Goal: Task Accomplishment & Management: Use online tool/utility

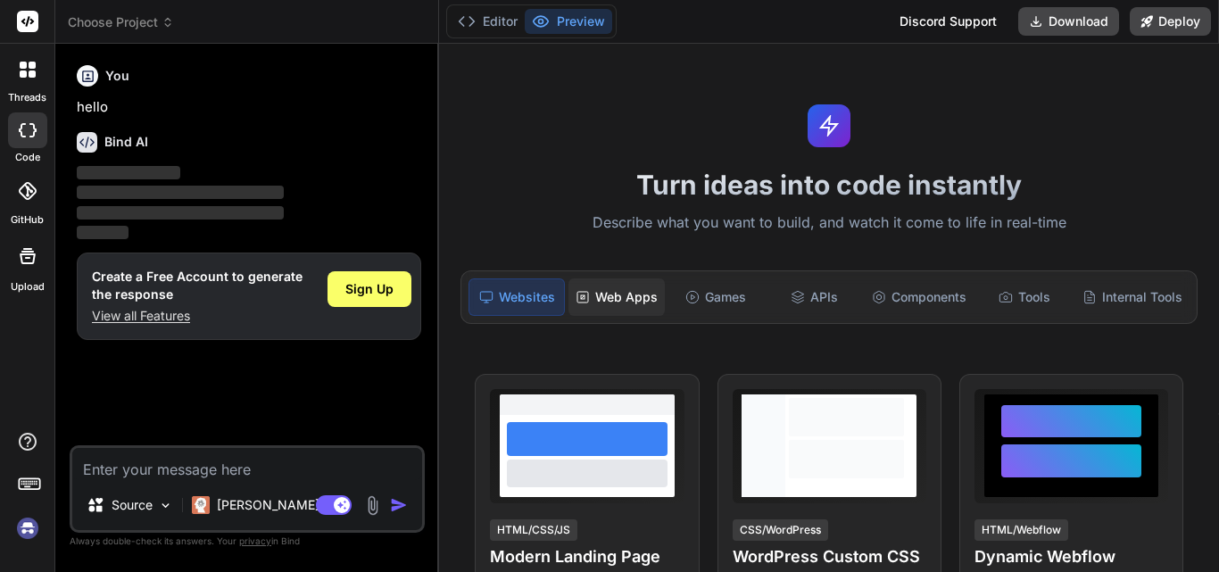
click at [604, 302] on div "Web Apps" at bounding box center [616, 296] width 96 height 37
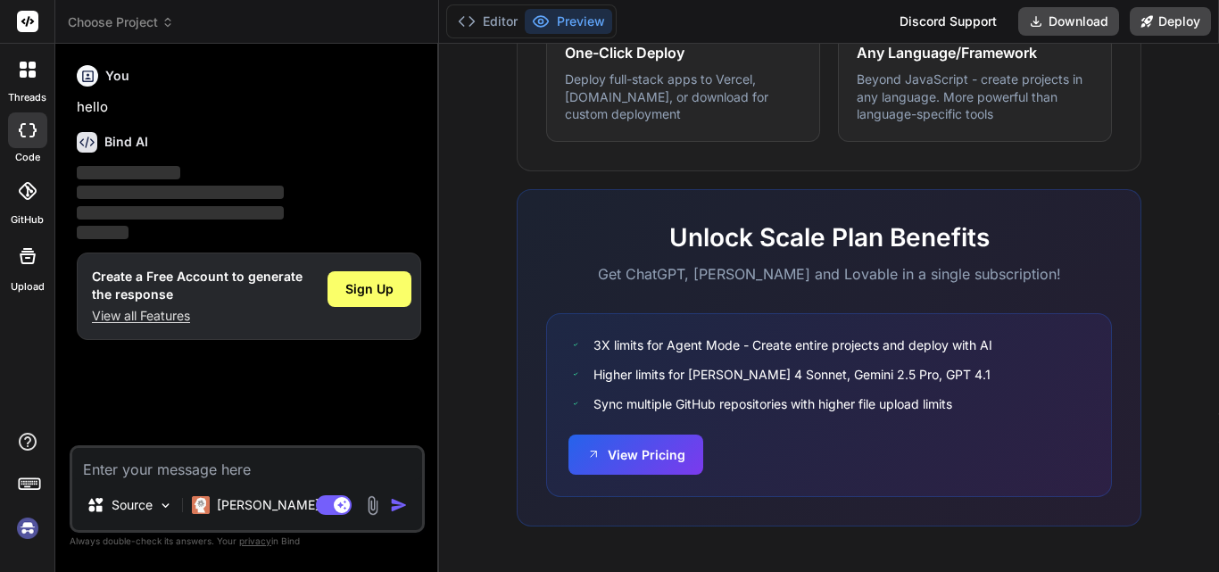
scroll to position [1153, 0]
click at [378, 286] on span "Sign Up" at bounding box center [369, 289] width 48 height 18
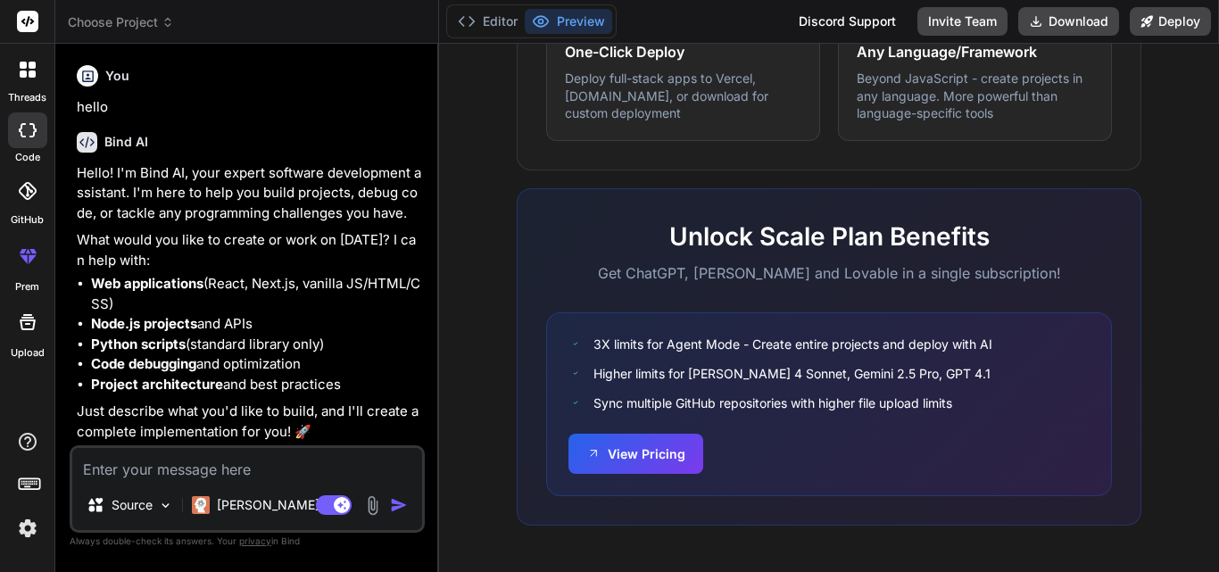
type textarea "x"
click at [308, 465] on textarea at bounding box center [247, 464] width 350 height 32
paste textarea ""Create a full stack web application using React for frontend and Node.js for b…"
type textarea ""Create a full stack web application using React for frontend and Node.js for b…"
type textarea "x"
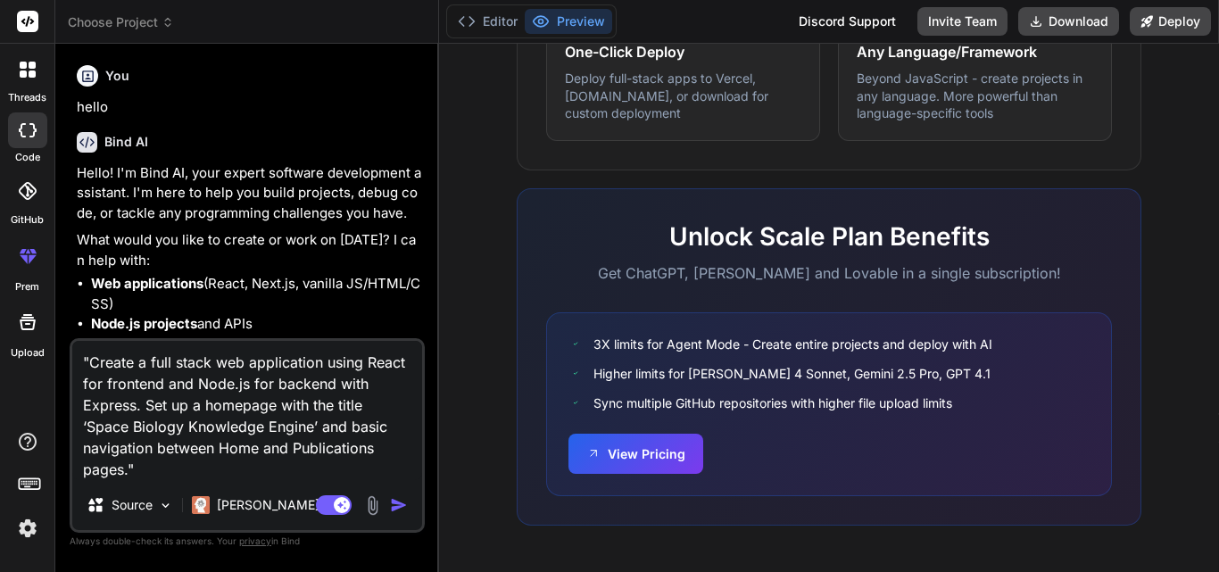
type textarea ""Create a full stack web application using React for frontend and Node.js for b…"
click at [389, 501] on div "Agent Mode. When this toggle is activated, AI automatically makes decisions, re…" at bounding box center [363, 504] width 103 height 21
click at [282, 498] on p "Claude 4 S.." at bounding box center [283, 505] width 133 height 18
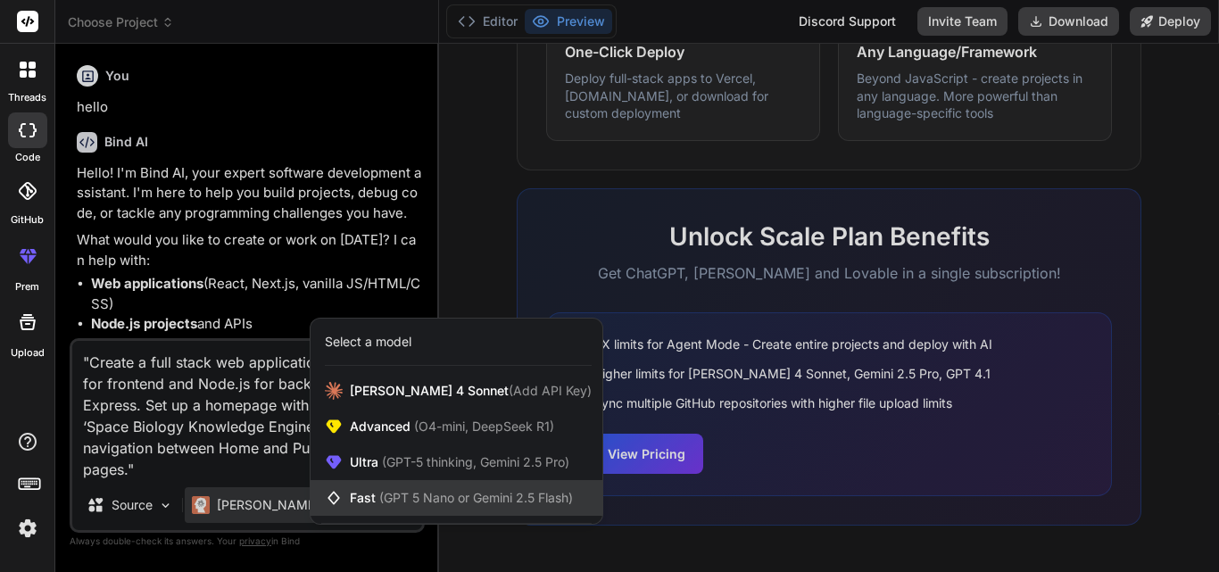
click at [369, 492] on span "Fast (GPT 5 Nano or Gemini 2.5 Flash)" at bounding box center [461, 498] width 223 height 18
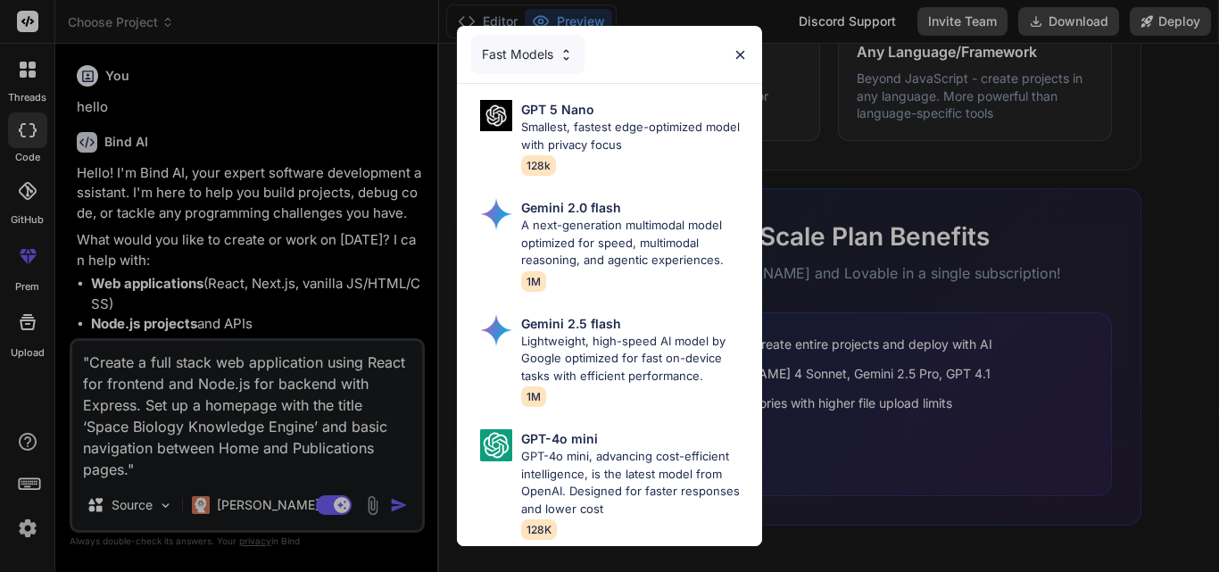
click at [747, 30] on div "Fast Models" at bounding box center [609, 54] width 305 height 57
click at [737, 47] on img at bounding box center [740, 54] width 15 height 15
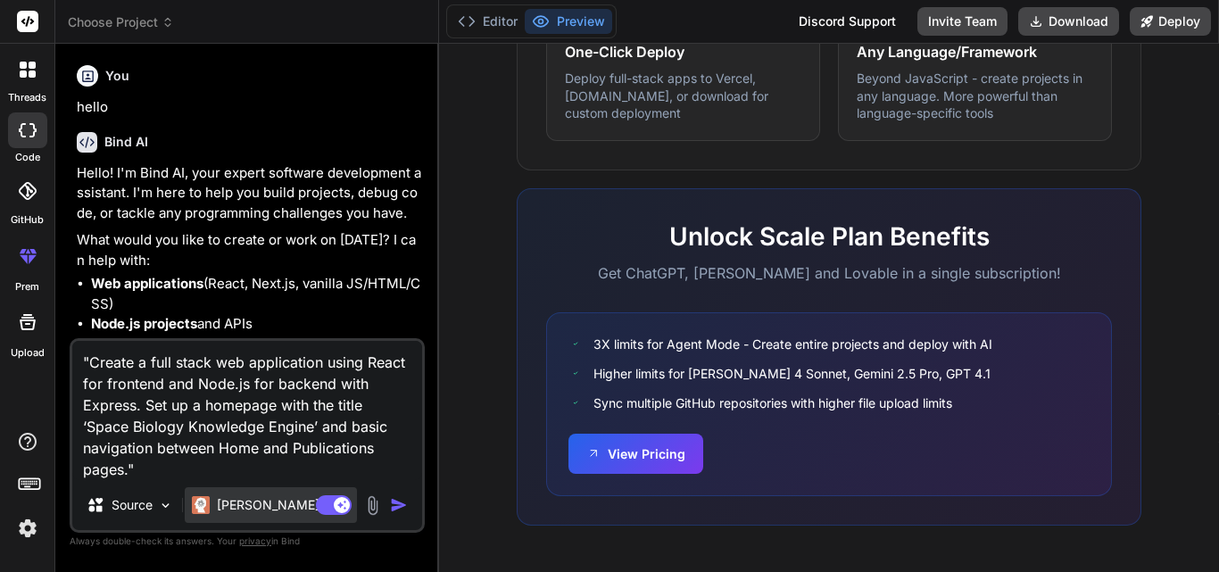
click at [225, 515] on div "Claude 4 S.." at bounding box center [271, 505] width 172 height 36
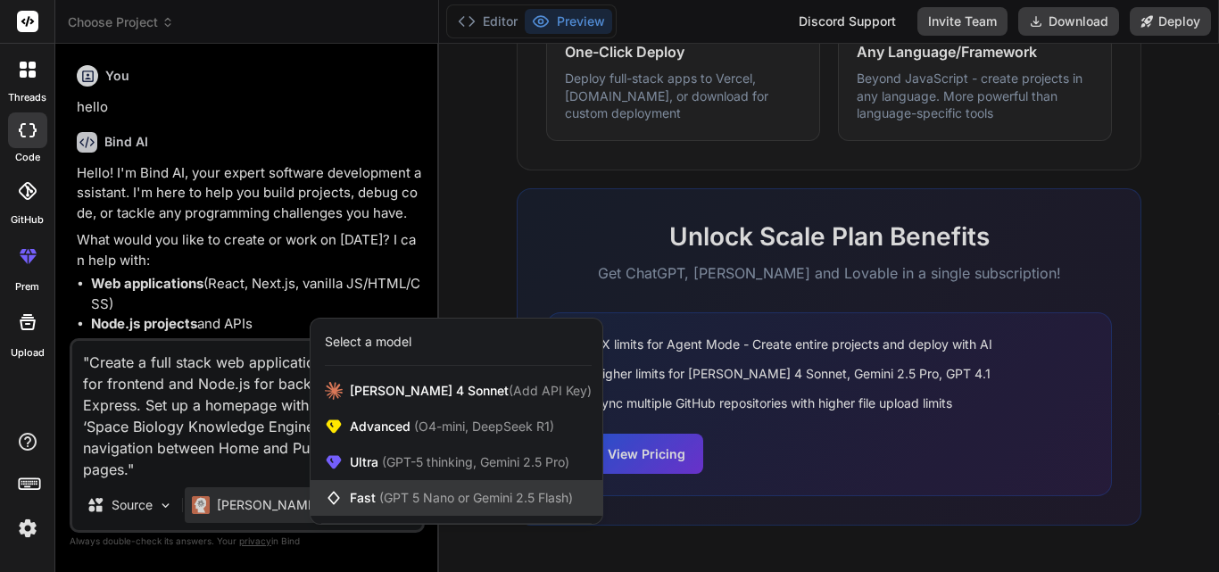
click at [369, 501] on span "Fast (GPT 5 Nano or Gemini 2.5 Flash)" at bounding box center [461, 498] width 223 height 18
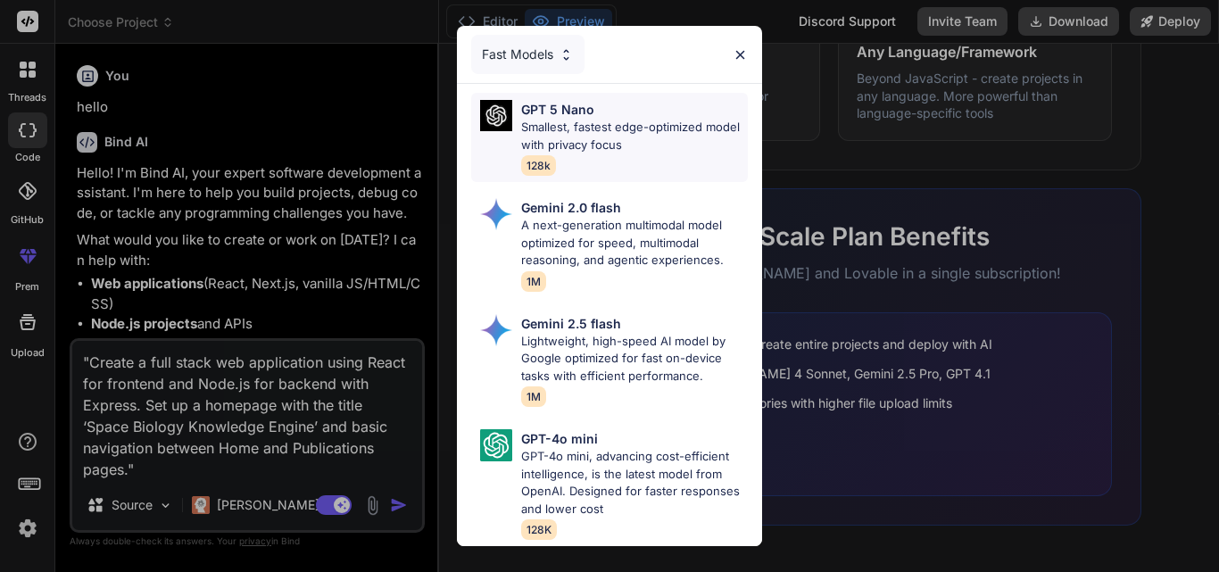
click at [619, 119] on p "Smallest, fastest edge-optimized model with privacy focus" at bounding box center [634, 136] width 227 height 35
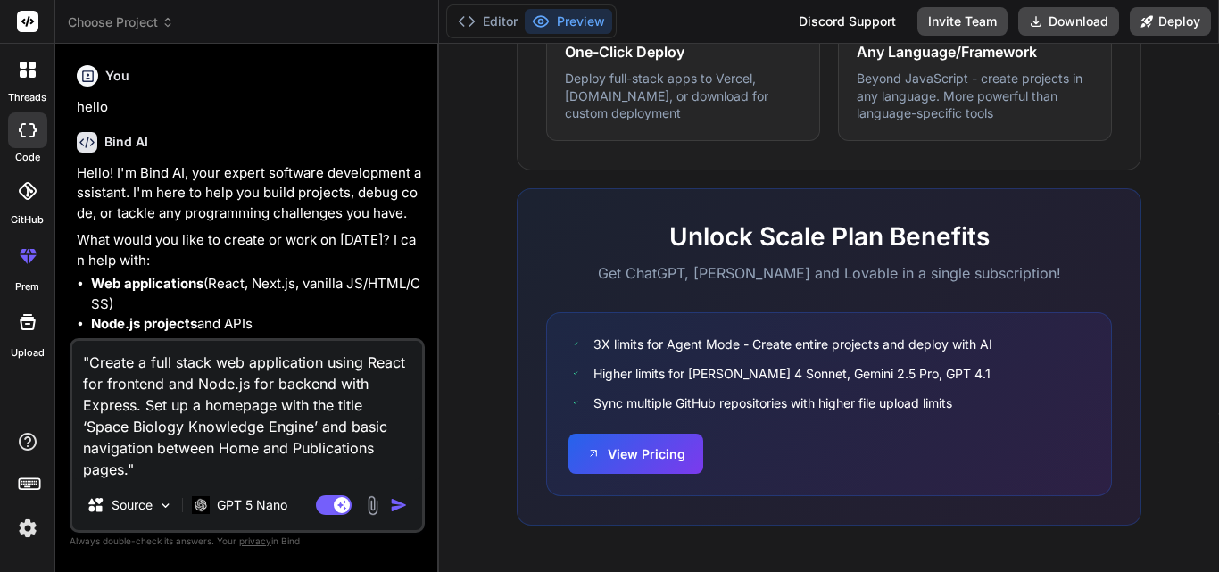
click at [394, 505] on img "button" at bounding box center [399, 505] width 18 height 18
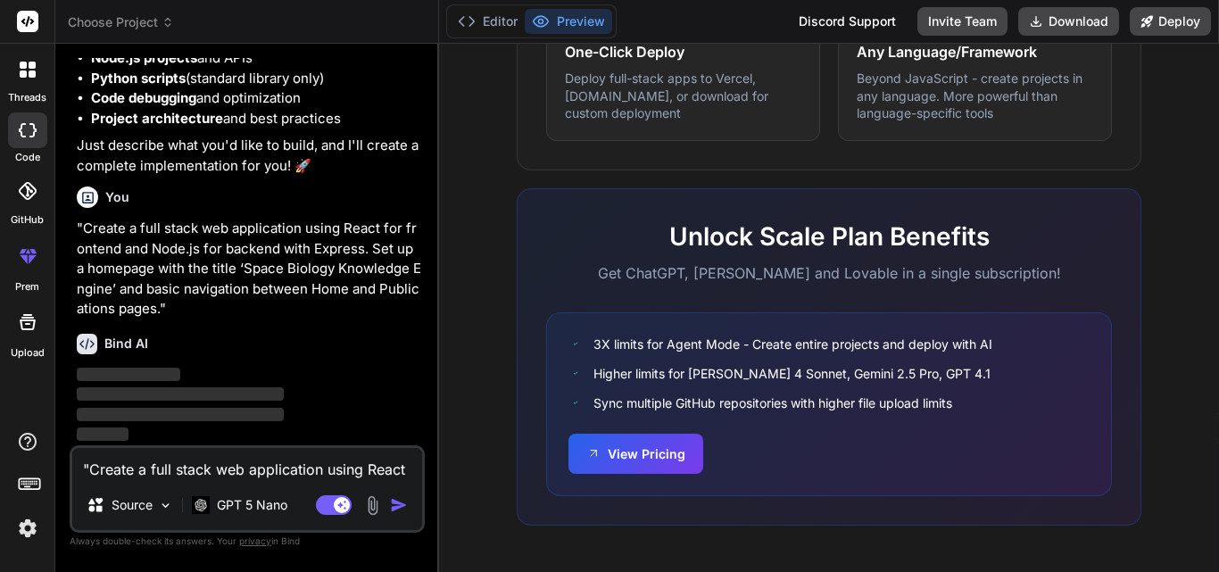
scroll to position [266, 0]
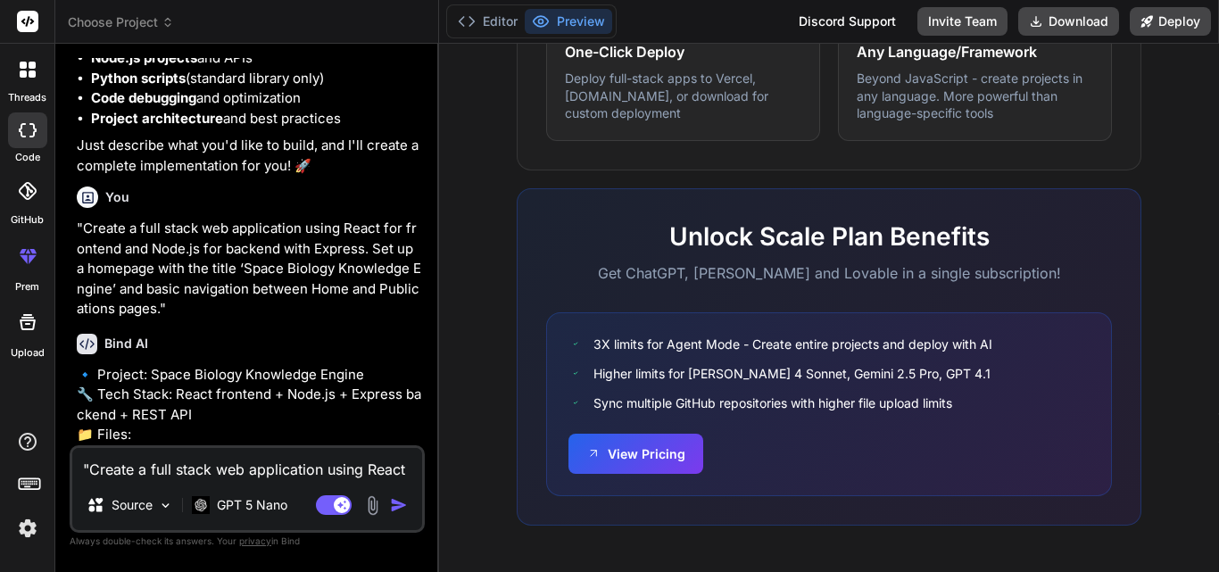
type textarea "x"
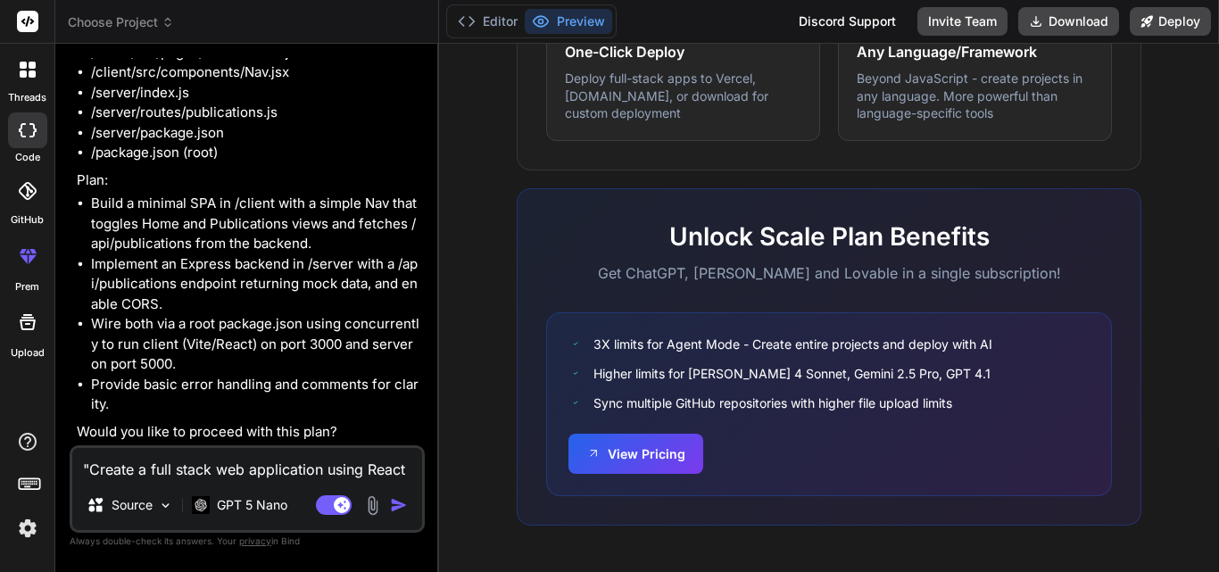
scroll to position [792, 0]
click at [223, 456] on textarea ""Create a full stack web application using React for frontend and Node.js for b…" at bounding box center [247, 464] width 350 height 32
type textarea "k"
type textarea "x"
type textarea "ke"
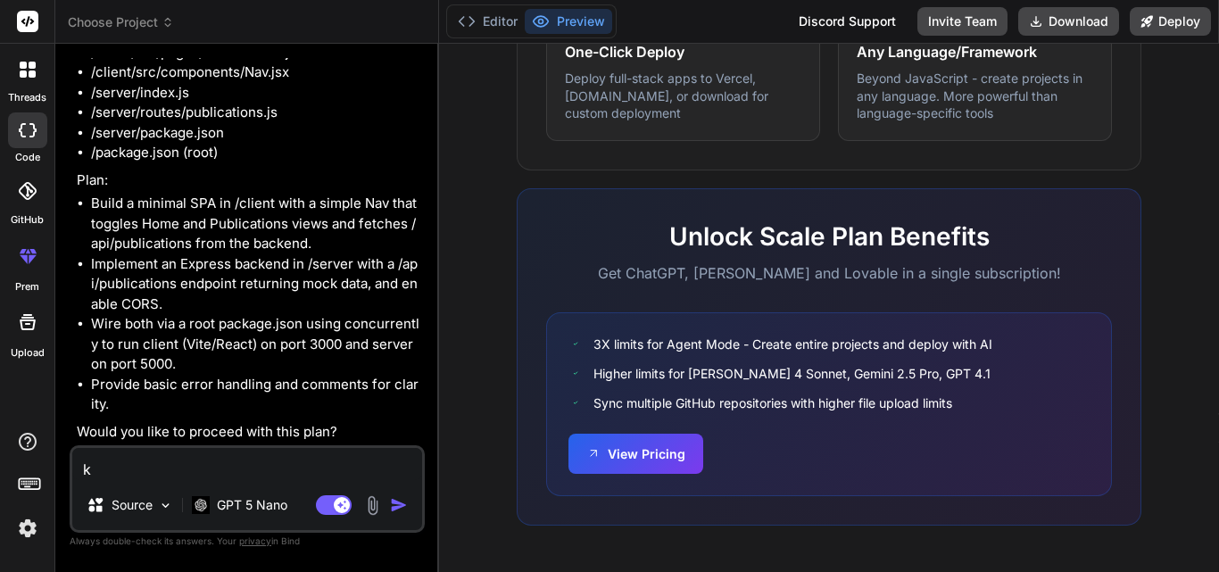
type textarea "x"
type textarea "kee"
type textarea "x"
type textarea "keep"
type textarea "x"
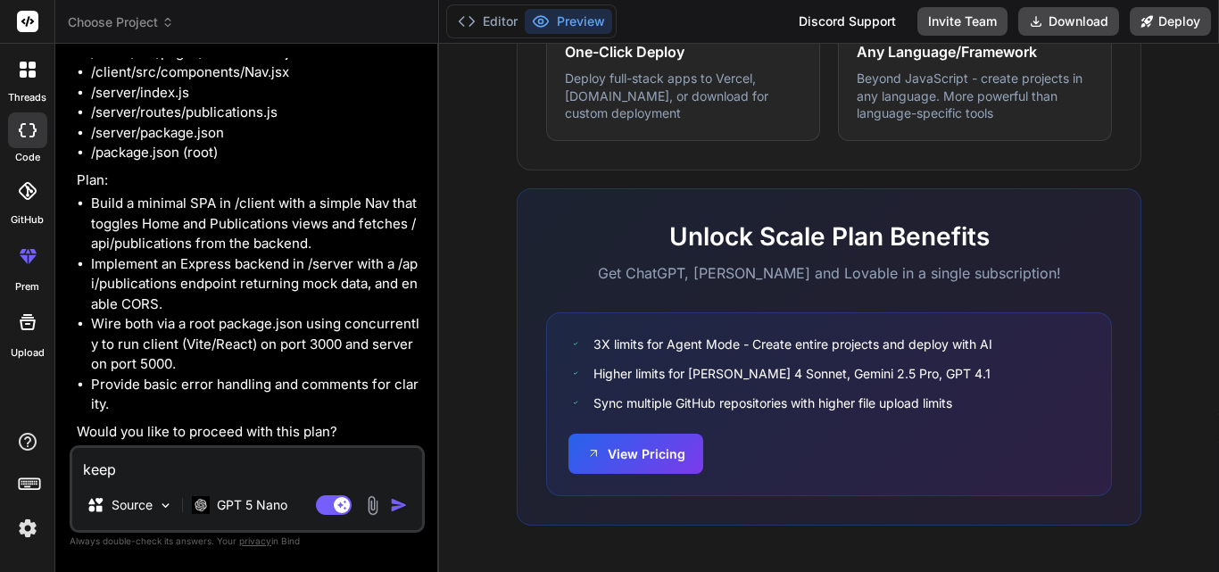
type textarea "keep"
type textarea "x"
type textarea "keep g"
type textarea "x"
type textarea "keep gi"
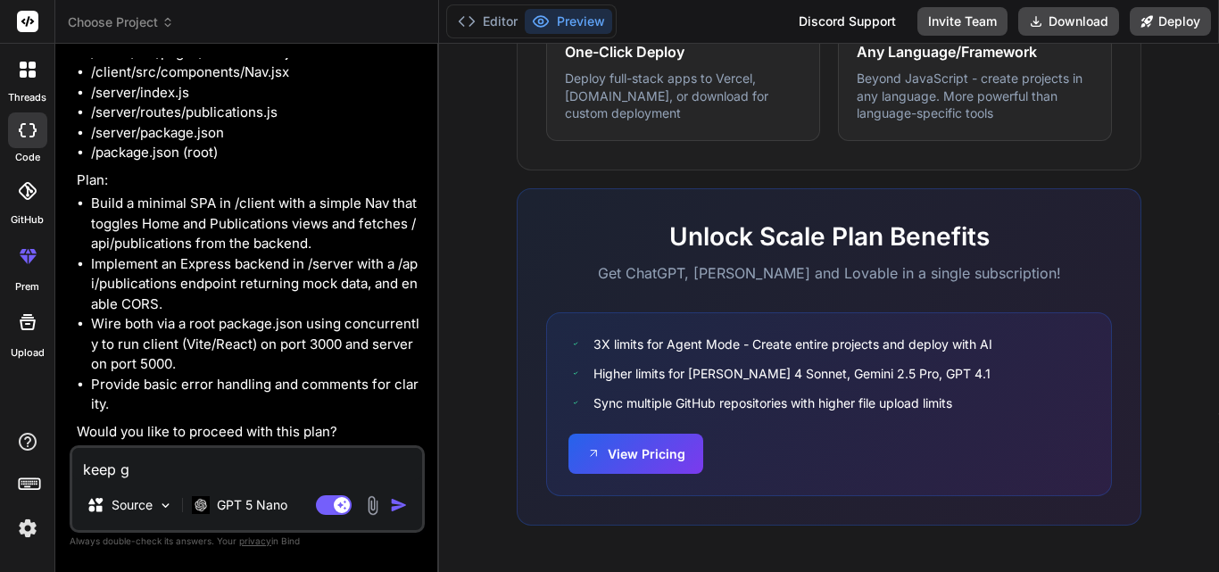
type textarea "x"
type textarea "keep gin"
type textarea "x"
type textarea "keep ging"
type textarea "x"
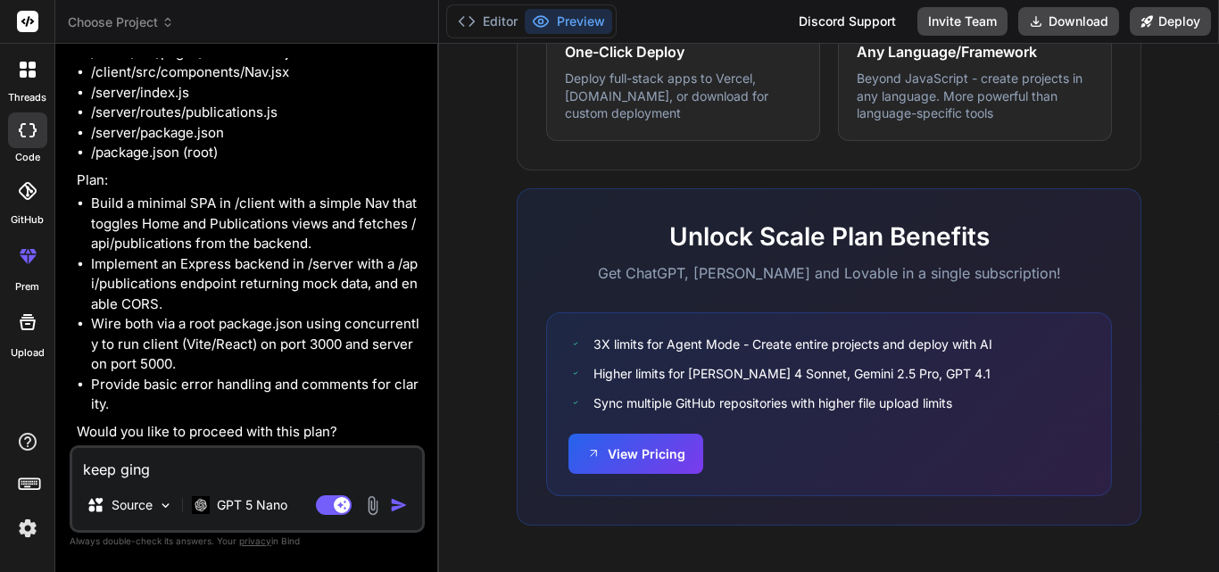
type textarea "keep ging"
type textarea "x"
type textarea "keep ging"
type textarea "x"
type textarea "keep gin"
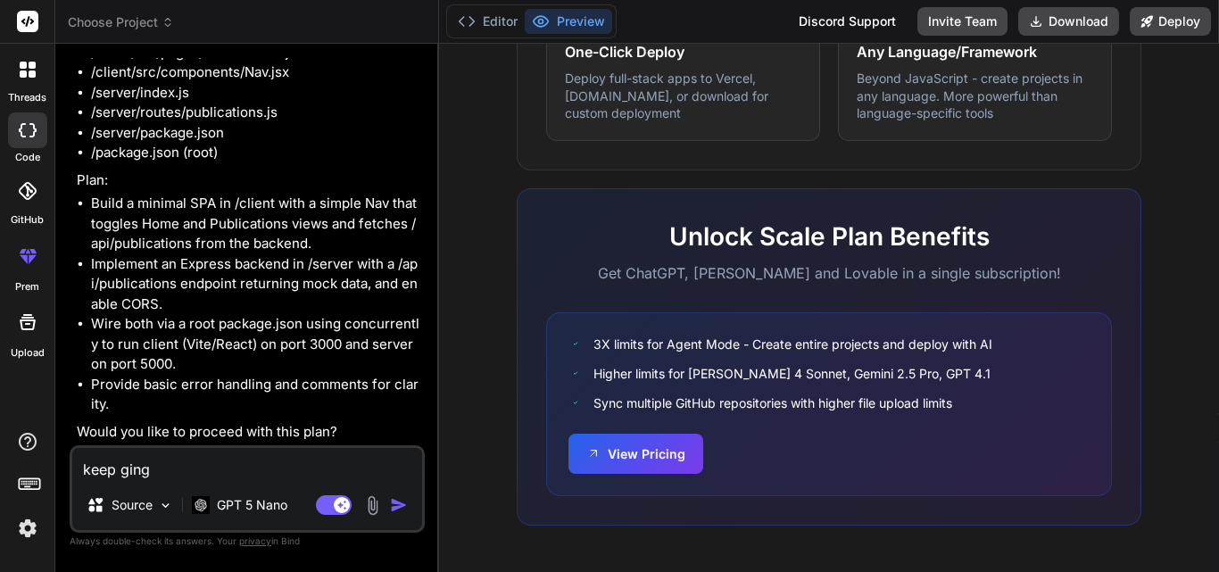
type textarea "x"
type textarea "keep gi"
type textarea "x"
type textarea "keep g"
type textarea "x"
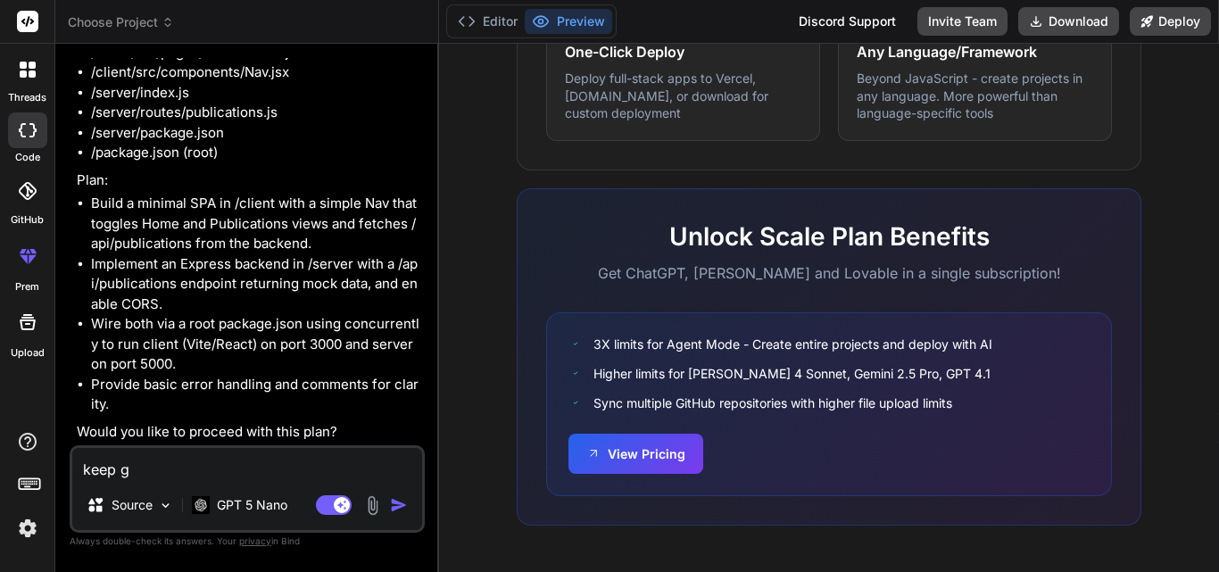
type textarea "keep go"
type textarea "x"
type textarea "keep goi"
type textarea "x"
type textarea "keep goin"
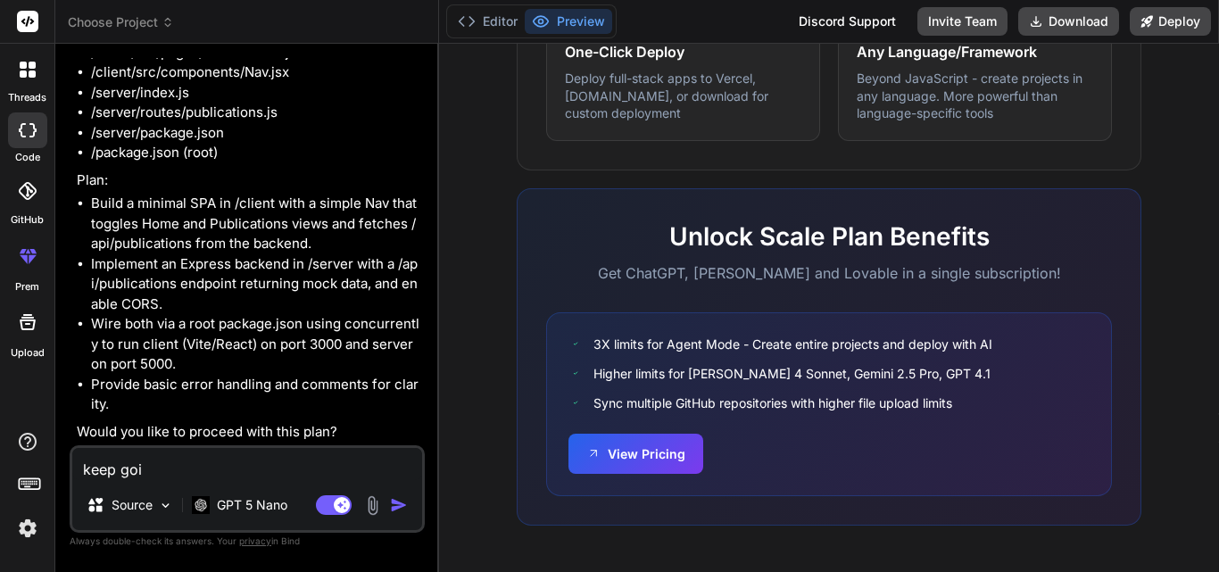
type textarea "x"
type textarea "keep going"
type textarea "x"
type textarea "keep going"
type textarea "x"
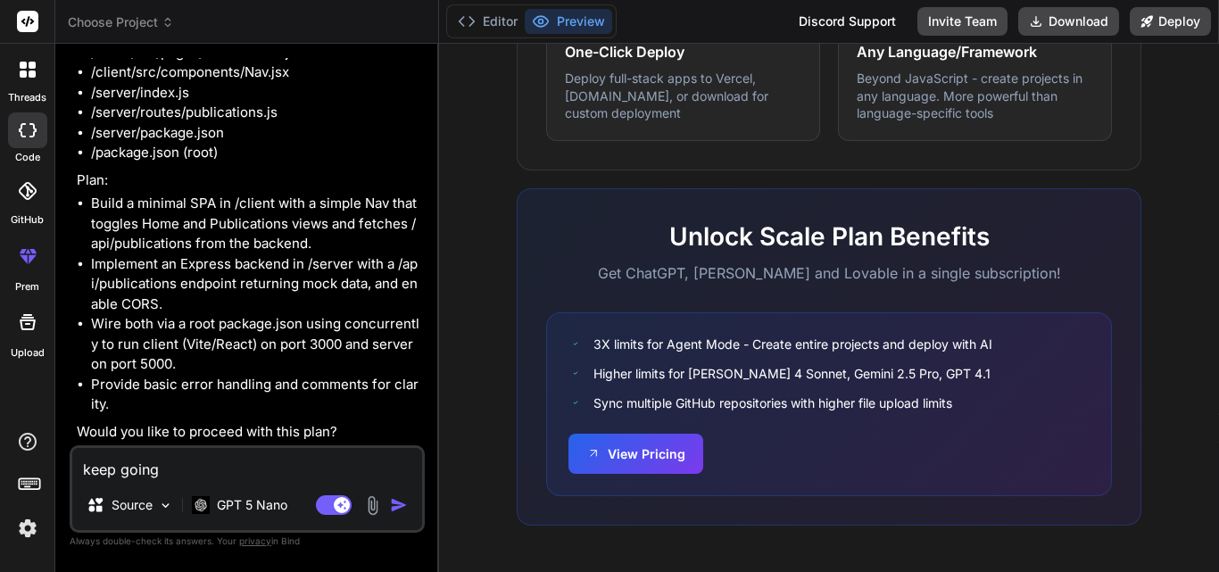
type textarea "keep going w"
type textarea "x"
type textarea "keep going wi"
type textarea "x"
type textarea "keep going wit"
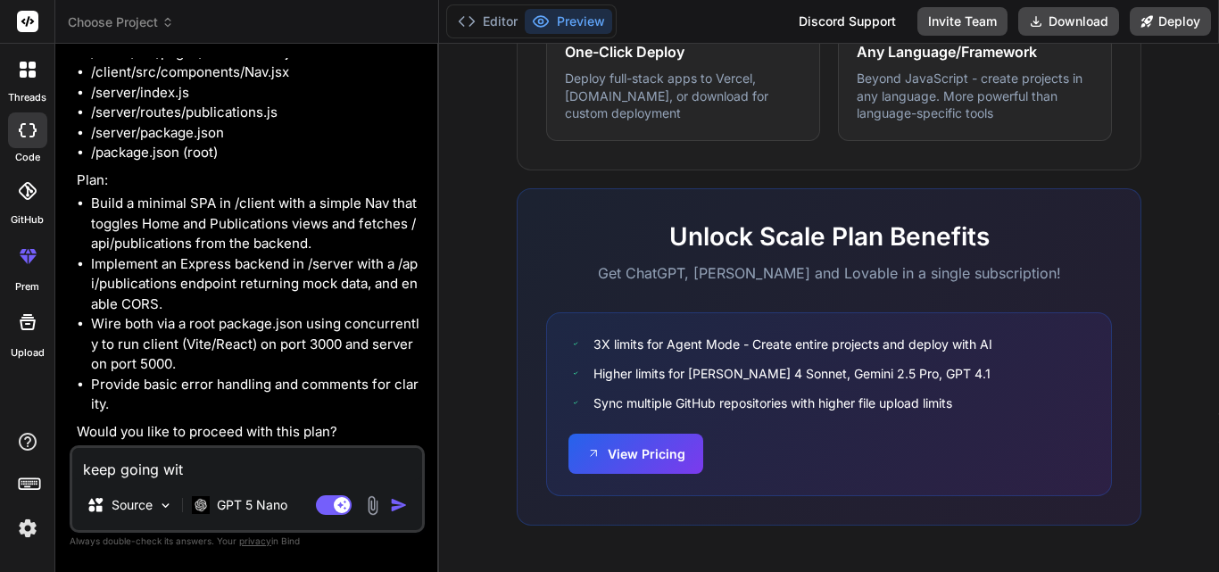
type textarea "x"
type textarea "keep going with"
type textarea "x"
type textarea "keep going with"
type textarea "x"
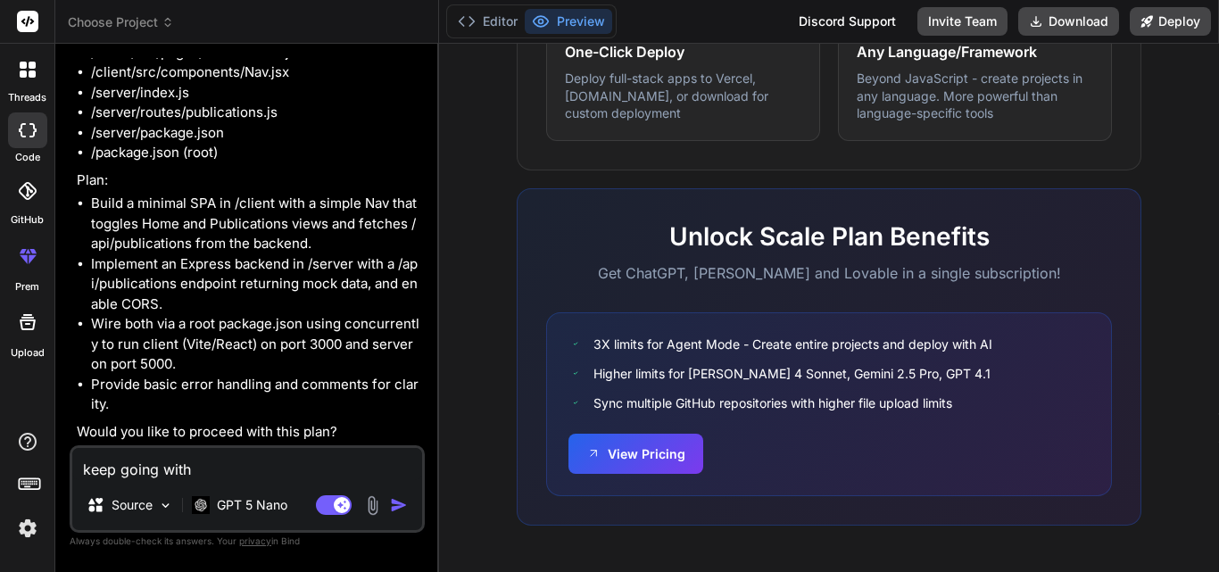
type textarea "keep going with t"
type textarea "x"
type textarea "keep going with th"
type textarea "x"
type textarea "keep going with the"
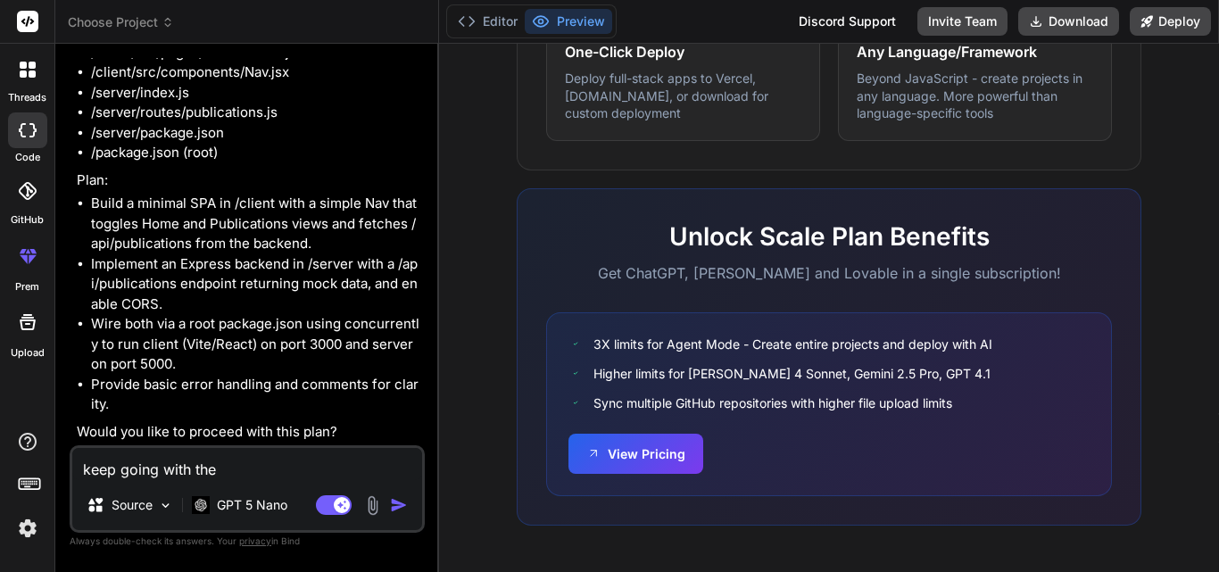
type textarea "x"
type textarea "keep going with the f"
type textarea "x"
type textarea "keep going with the fr"
type textarea "x"
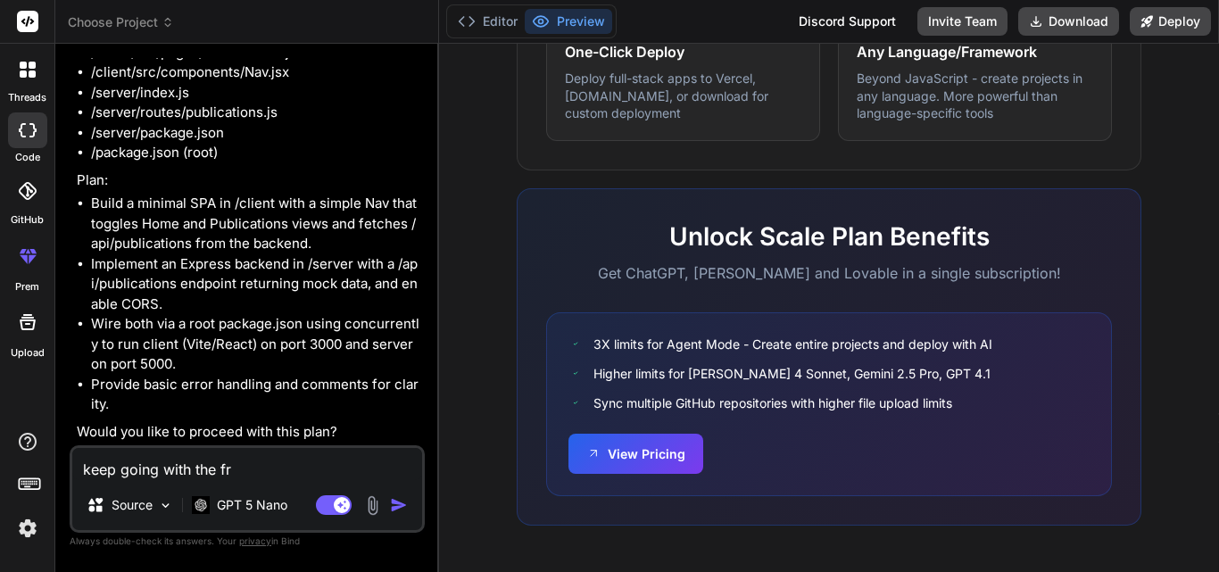
type textarea "keep going with the fro"
type textarea "x"
type textarea "keep going with the fron"
type textarea "x"
type textarea "keep going with the front"
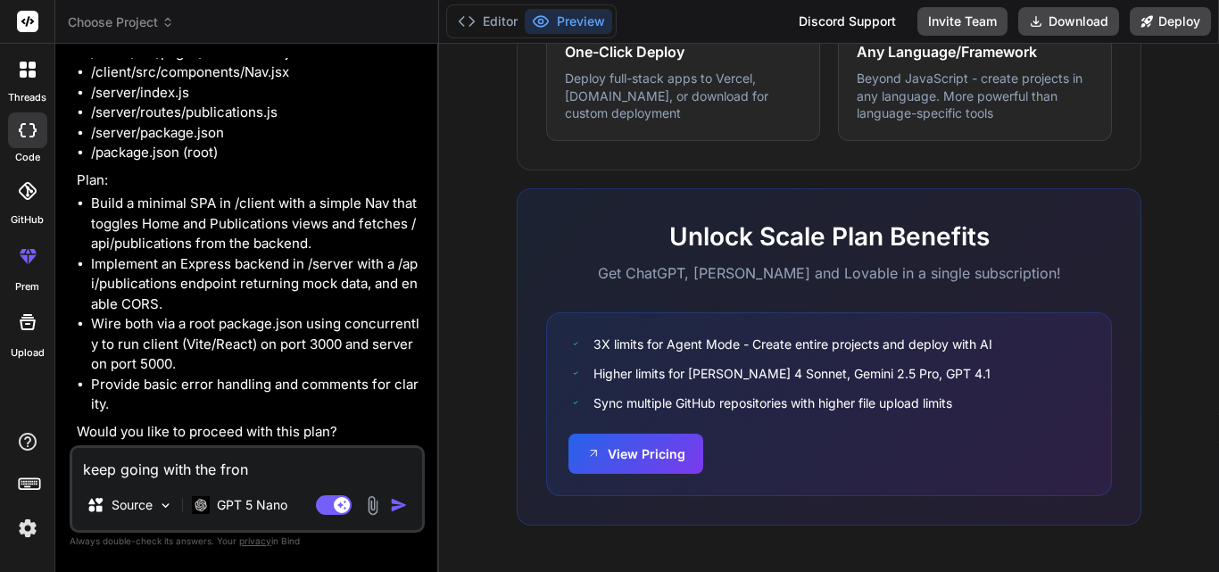
type textarea "x"
type textarea "keep going with the fronte"
type textarea "x"
type textarea "keep going with the fronten"
type textarea "x"
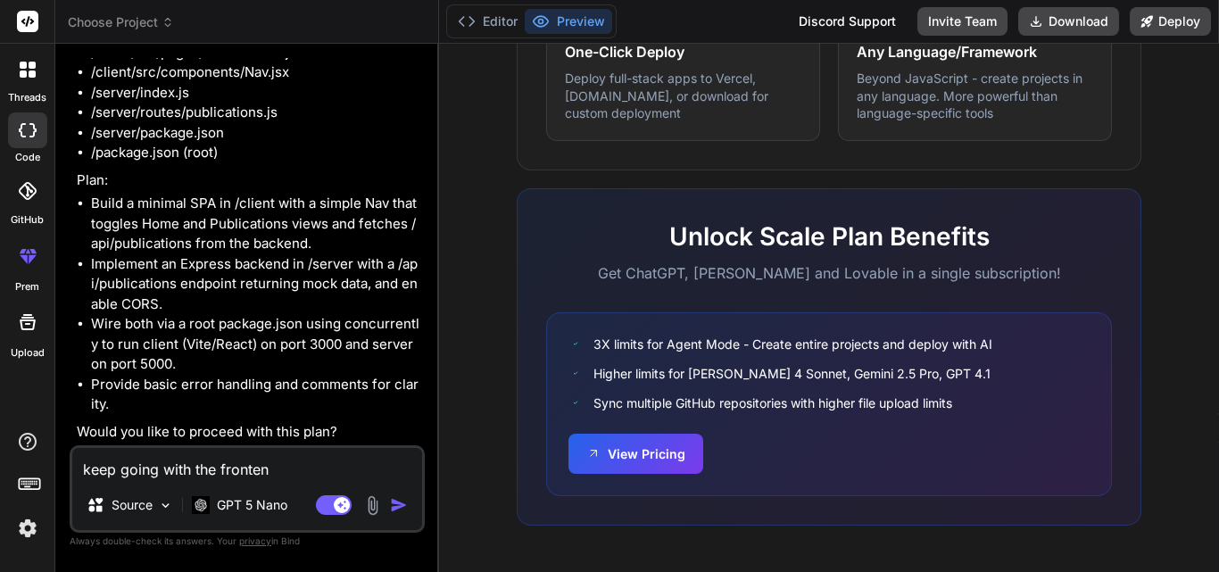
type textarea "keep going with the frontend"
type textarea "x"
type textarea "keep going with the frontend"
type textarea "x"
type textarea "keep going with the frontend o"
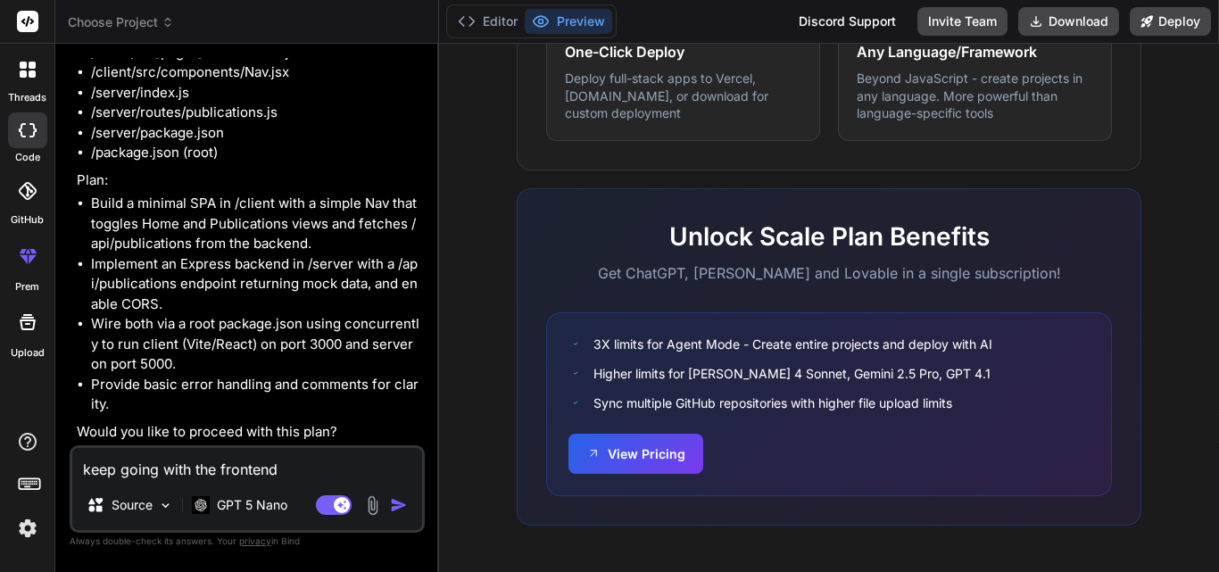
type textarea "x"
type textarea "keep going with the frontend on"
type textarea "x"
type textarea "keep going with the frontend onc"
type textarea "x"
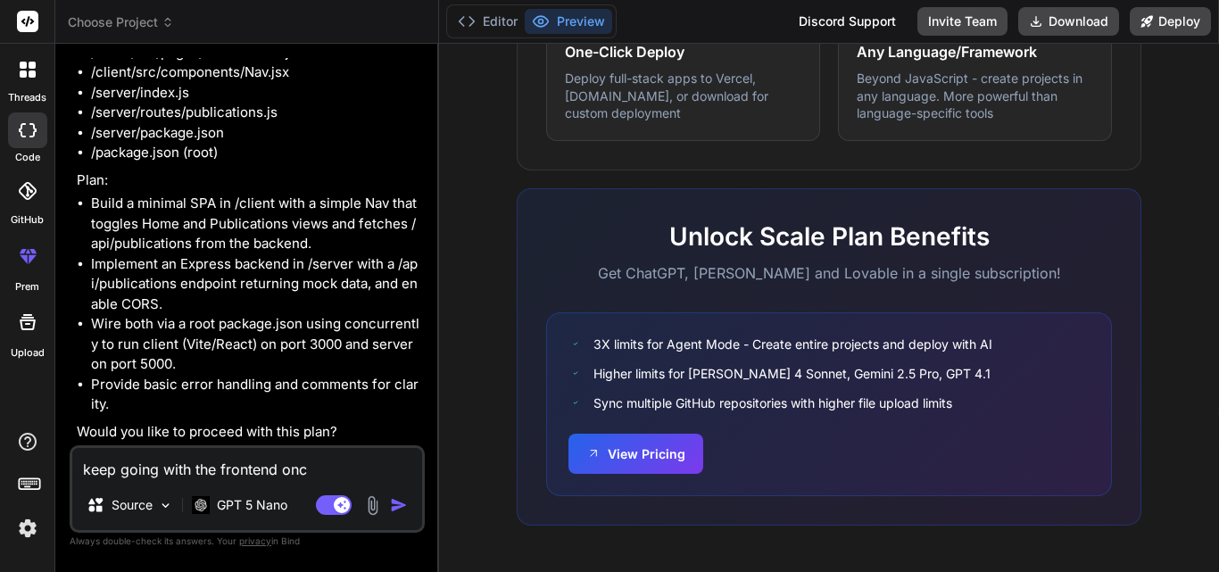
type textarea "keep going with the frontend once"
type textarea "x"
type textarea "keep going with the frontend once"
type textarea "x"
type textarea "keep going with the frontend once d"
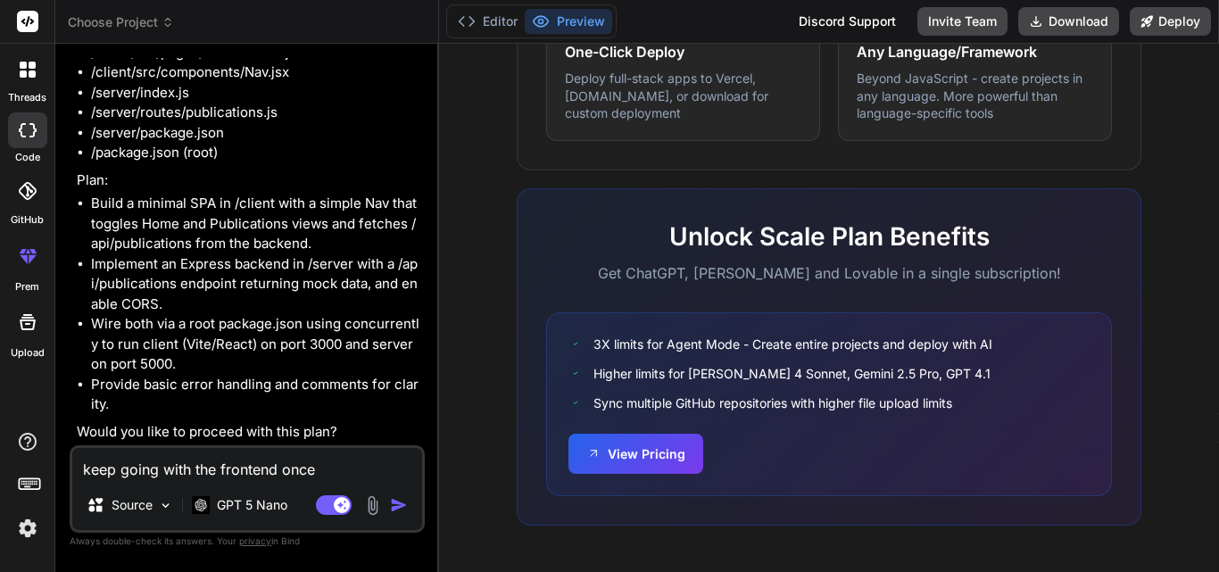
type textarea "x"
type textarea "keep going with the frontend once do"
type textarea "x"
type textarea "keep going with the frontend once don"
type textarea "x"
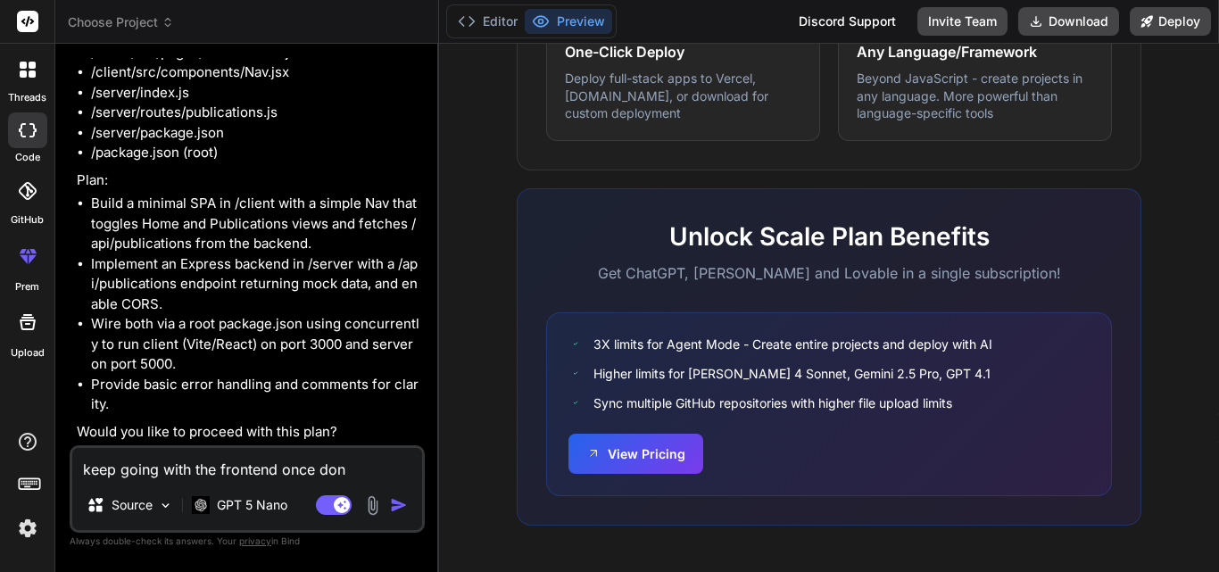
type textarea "keep going with the frontend once done"
type textarea "x"
type textarea "keep going with the frontend once done"
type textarea "x"
type textarea "keep going with the frontend once done i"
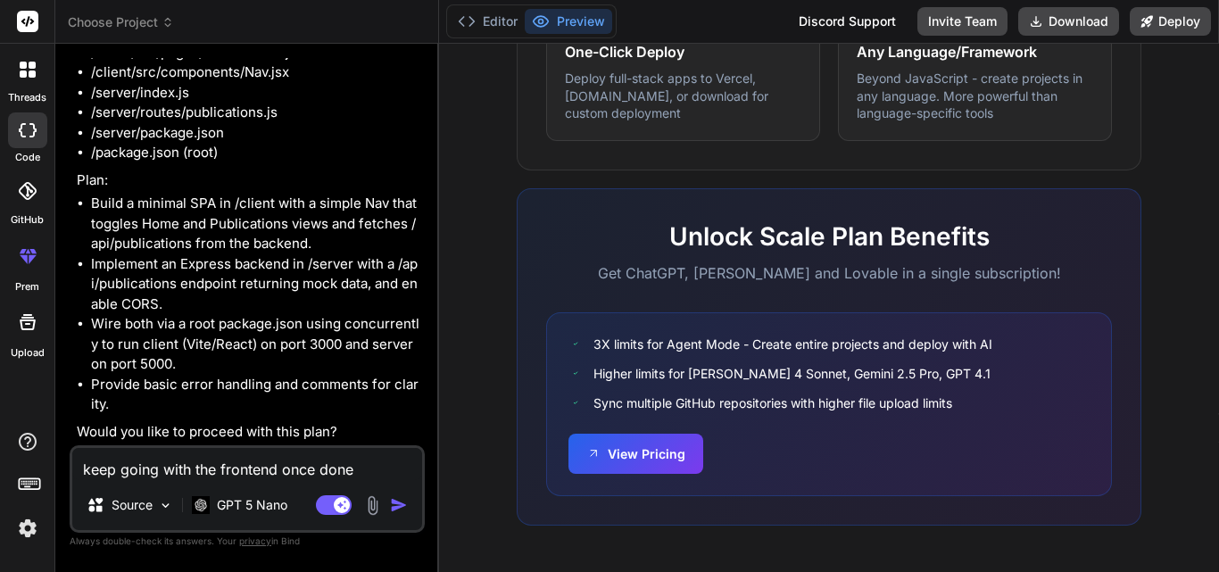
type textarea "x"
type textarea "keep going with the frontend once done i"
type textarea "x"
type textarea "keep going with the frontend once done i w"
type textarea "x"
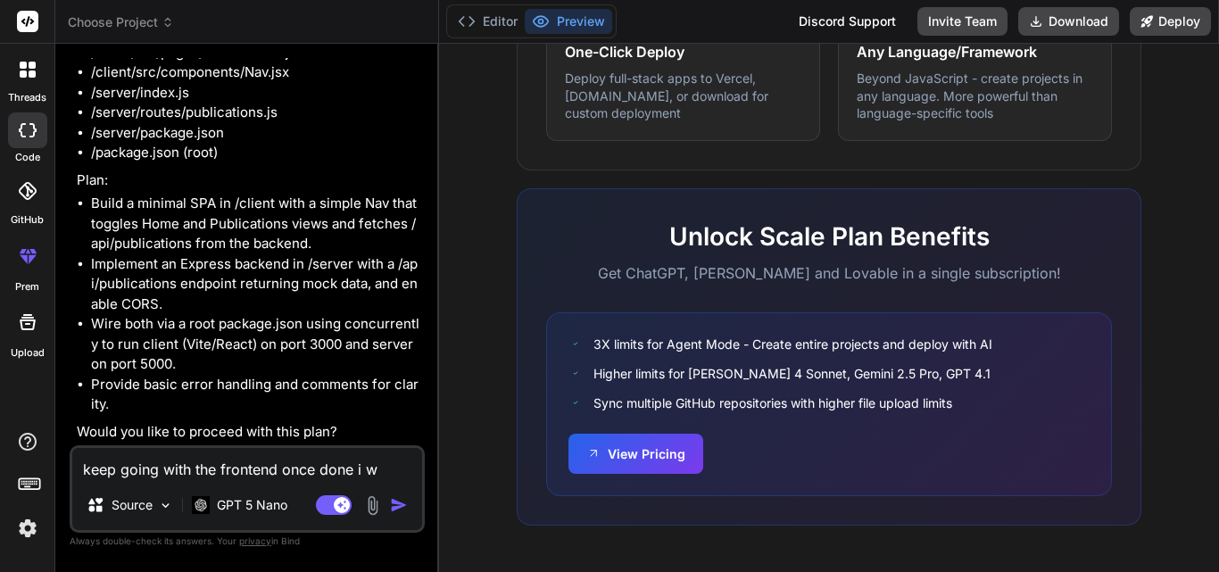
type textarea "keep going with the frontend once done i wi"
type textarea "x"
type textarea "keep going with the frontend once done i wil"
type textarea "x"
type textarea "keep going with the frontend once done i will"
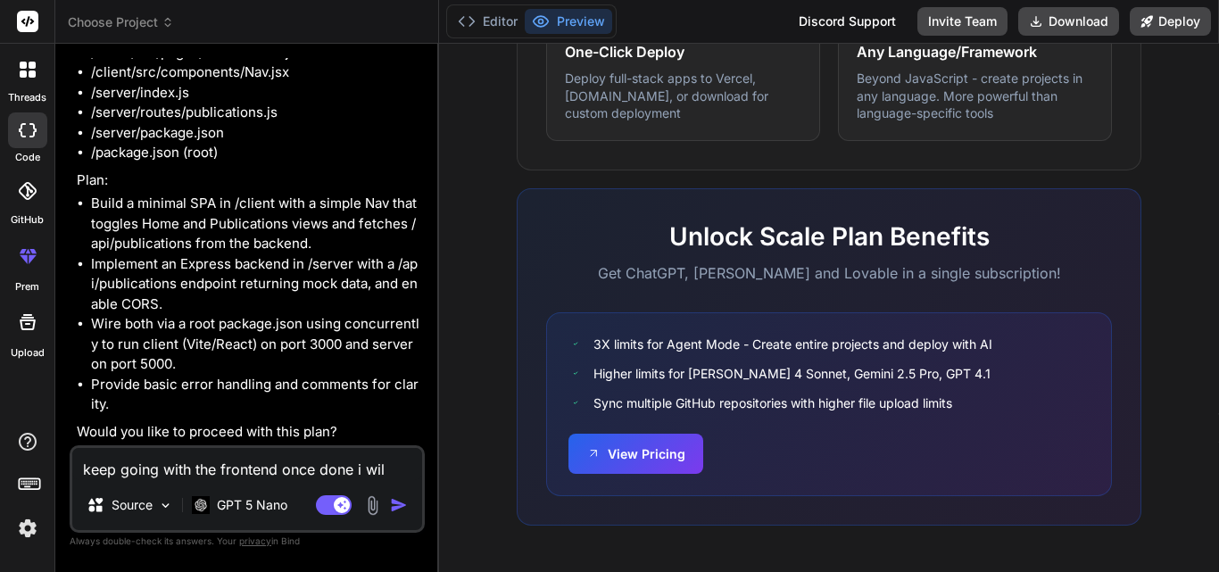
type textarea "x"
type textarea "keep going with the frontend once done i will"
type textarea "x"
type textarea "keep going with the frontend once done i will g"
type textarea "x"
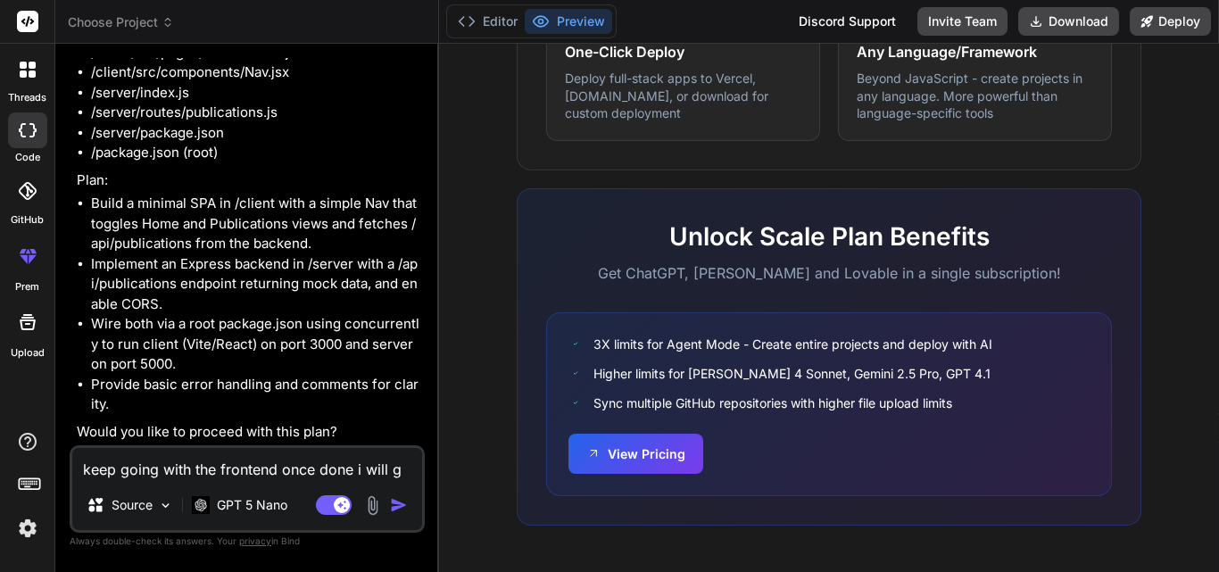
type textarea "keep going with the frontend once done i will gi"
type textarea "x"
type textarea "keep going with the frontend once done i will g"
type textarea "x"
type textarea "keep going with the frontend once done i will"
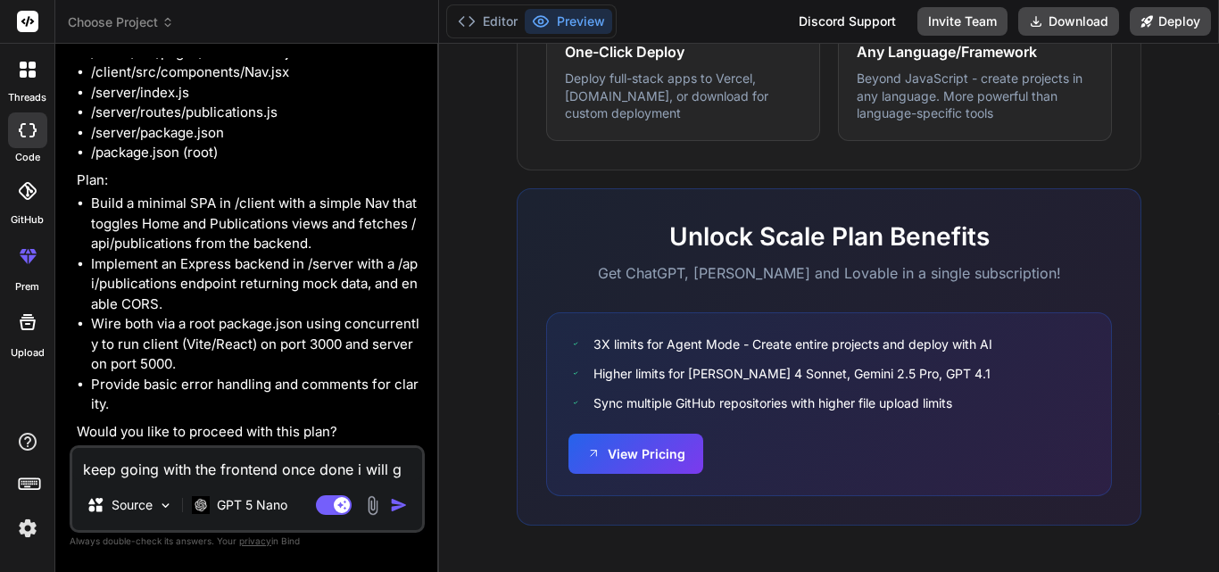
type textarea "x"
type textarea "keep going with the frontend once done i will g"
type textarea "x"
type textarea "keep going with the frontend once done i will gi"
type textarea "x"
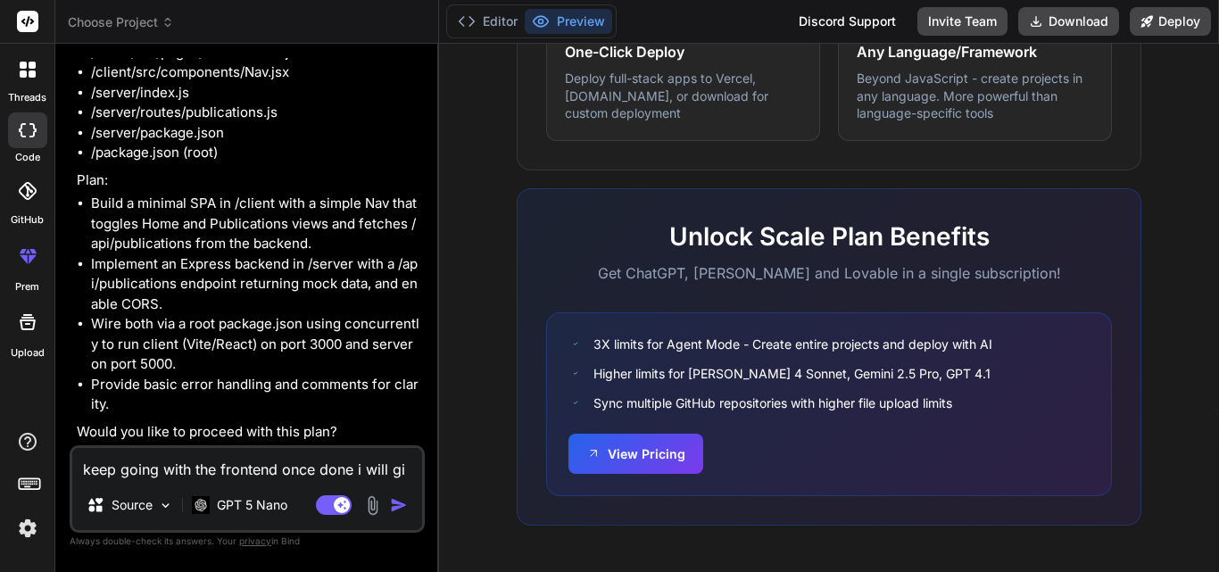
type textarea "keep going with the frontend once done i will giv"
type textarea "x"
type textarea "keep going with the frontend once done i will give"
type textarea "x"
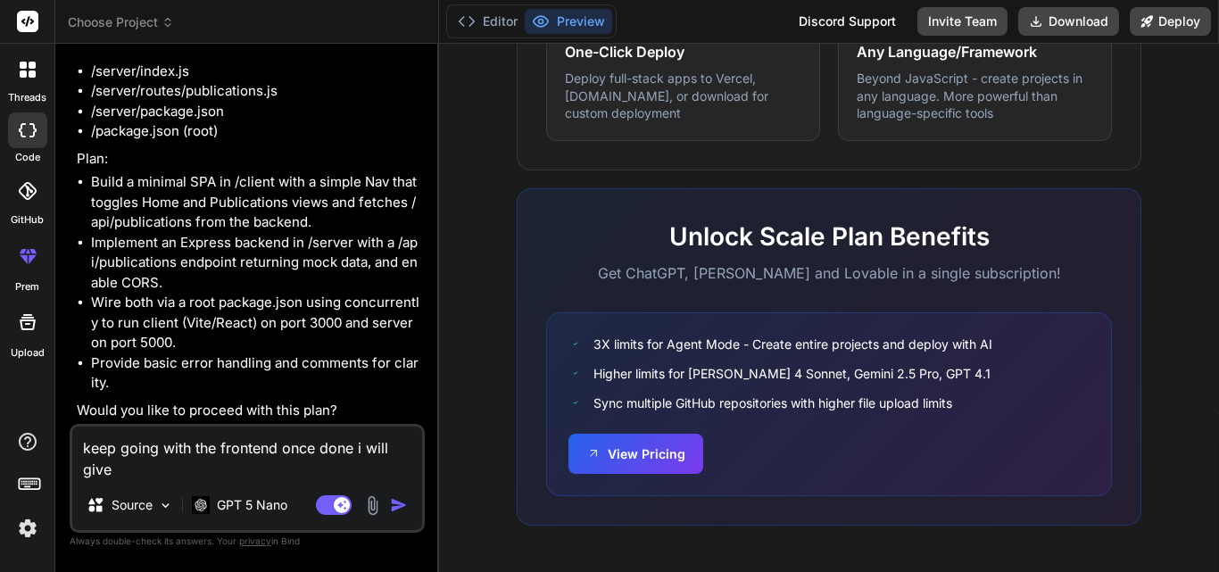
type textarea "keep going with the frontend once done i will give"
type textarea "x"
type textarea "keep going with the frontend once done i will give a"
type textarea "x"
type textarea "keep going with the frontend once done i will give ab"
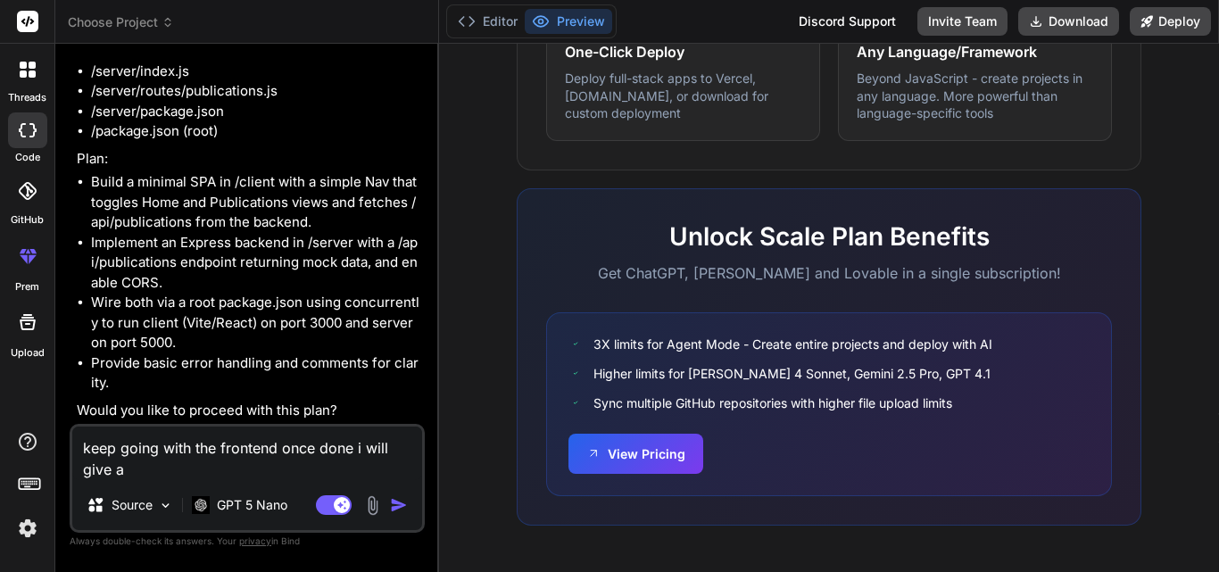
type textarea "x"
type textarea "keep going with the frontend once done i will give abo"
type textarea "x"
type textarea "keep going with the frontend once done i will give abou"
type textarea "x"
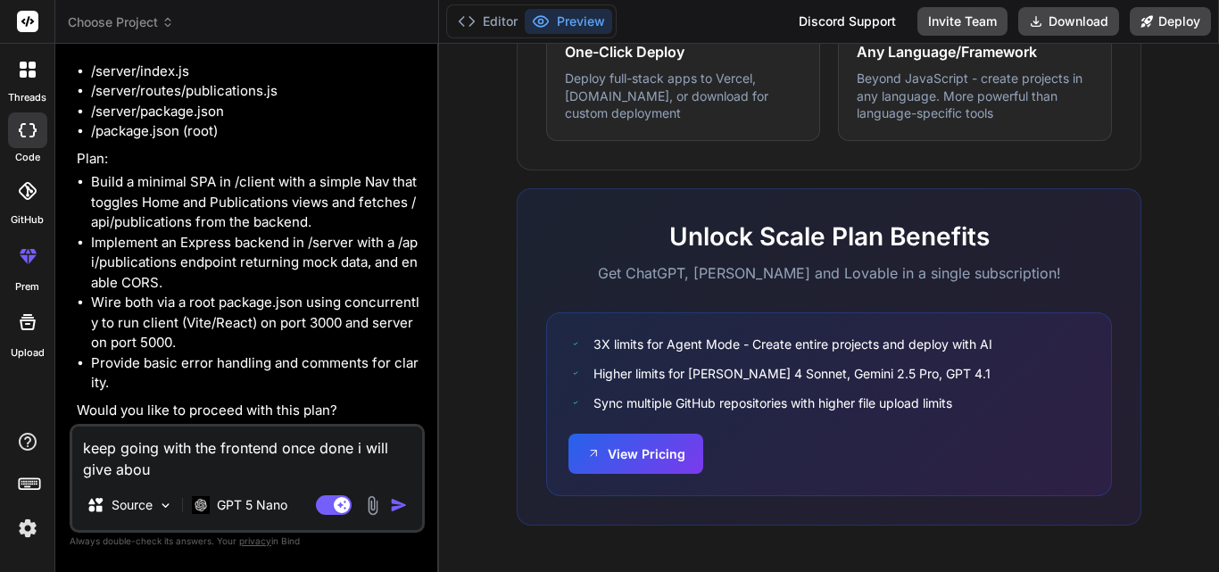
type textarea "keep going with the frontend once done i will give about"
type textarea "x"
type textarea "keep going with the frontend once done i will give about"
type textarea "x"
type textarea "keep going with the frontend once done i will give about t"
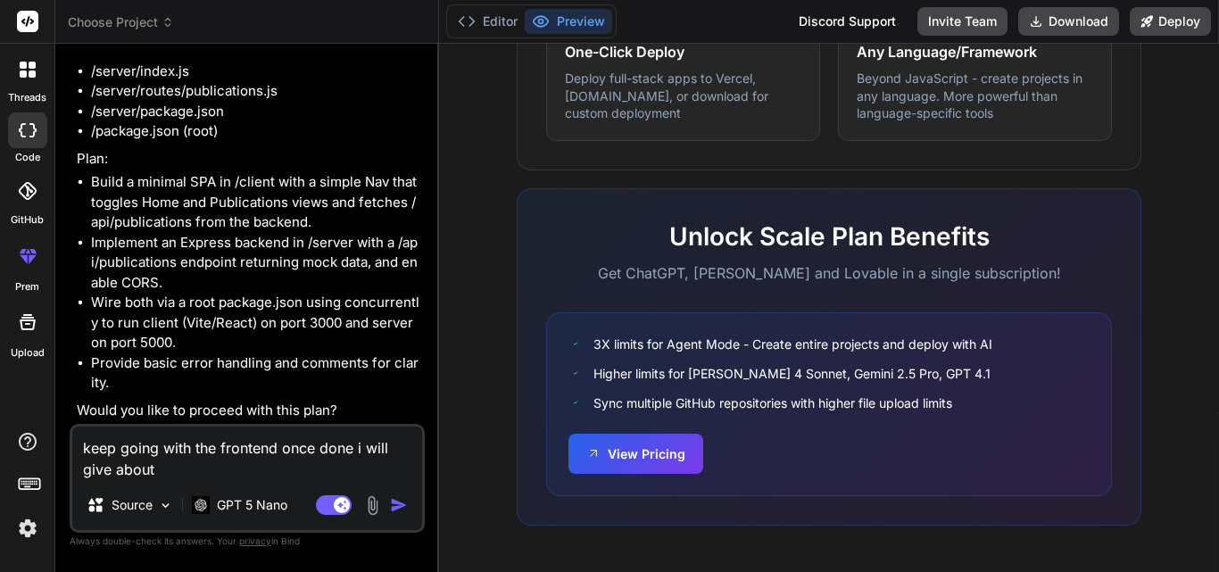
type textarea "x"
type textarea "keep going with the frontend once done i will give about th"
type textarea "x"
type textarea "keep going with the frontend once done i will give about the"
type textarea "x"
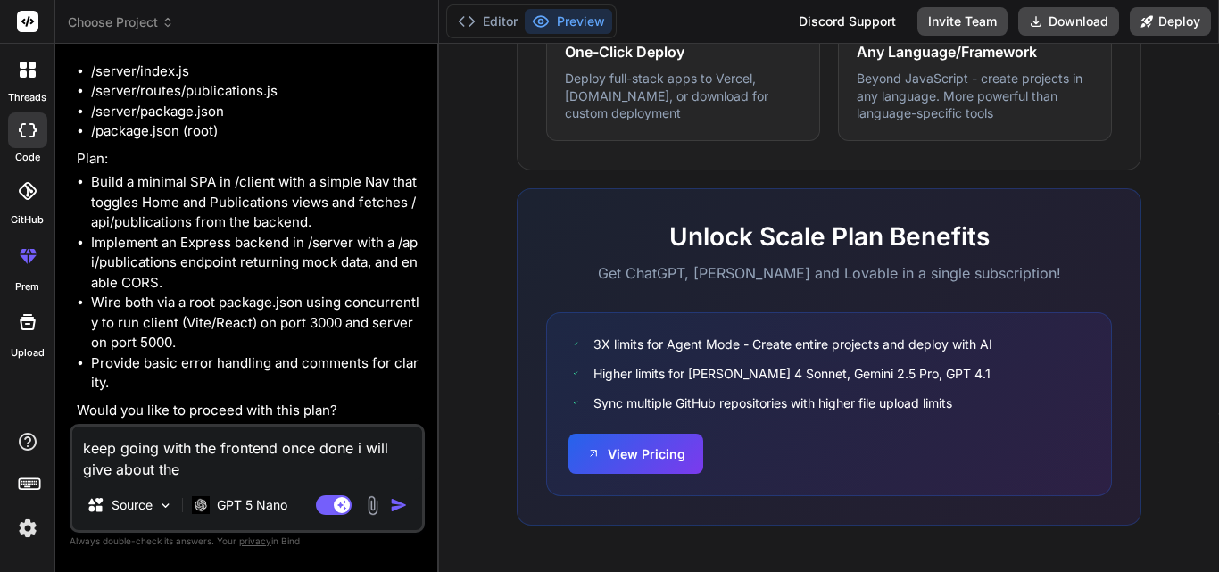
type textarea "keep going with the frontend once done i will give about the"
type textarea "x"
type textarea "keep going with the frontend once done i will give about the b"
type textarea "x"
type textarea "keep going with the frontend once done i will give about the ba"
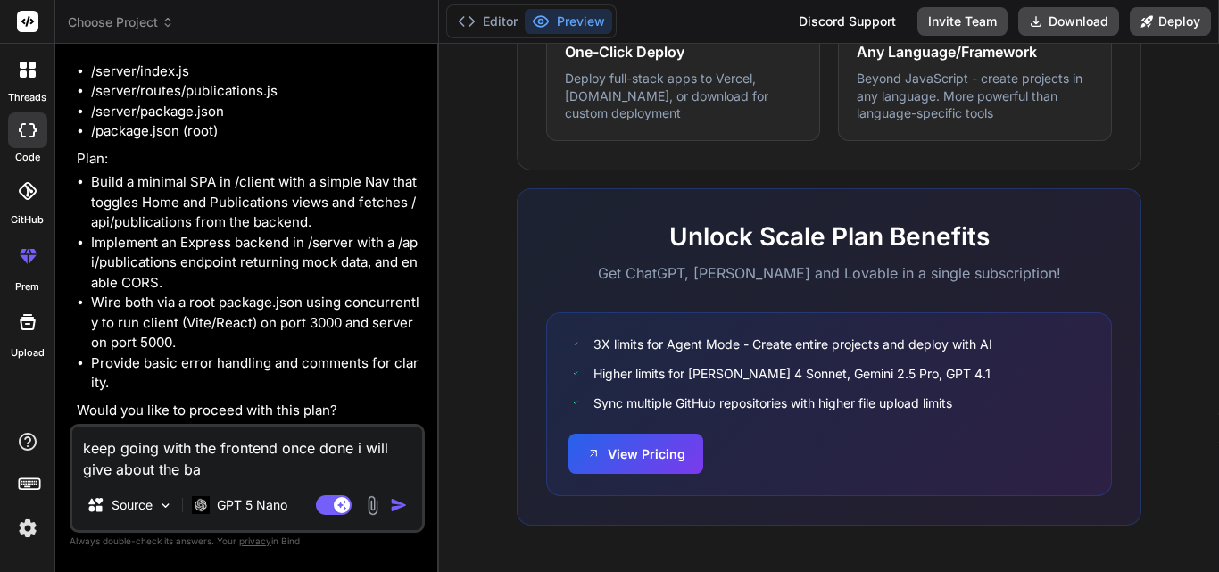
type textarea "x"
type textarea "keep going with the frontend once done i will give about the bac"
type textarea "x"
type textarea "keep going with the frontend once done i will give about the back"
type textarea "x"
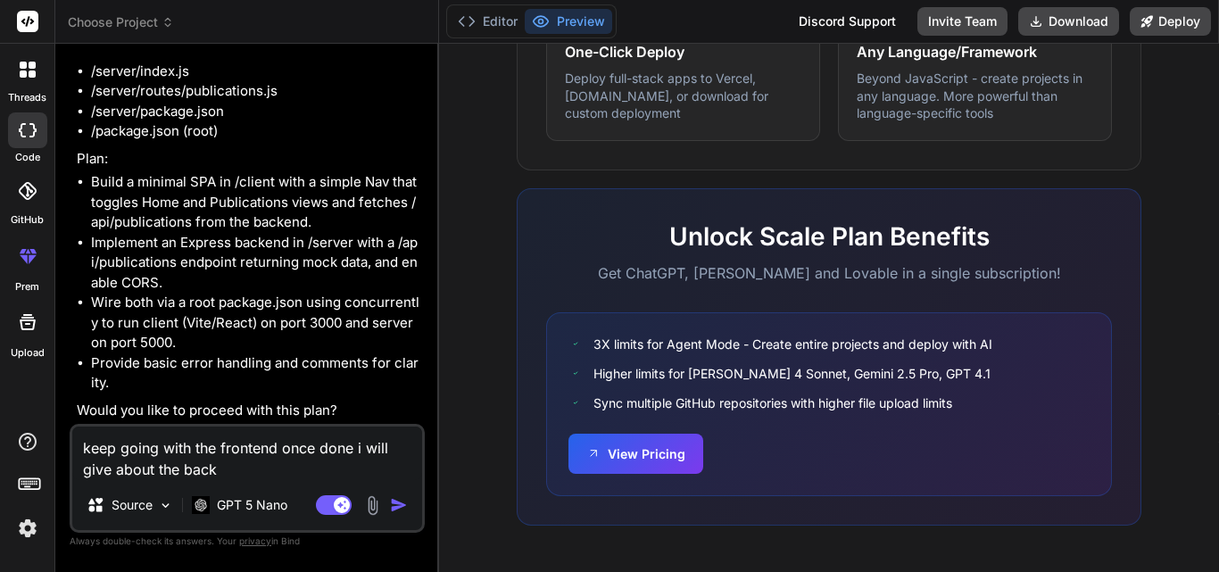
type textarea "keep going with the frontend once done i will give about the backe"
type textarea "x"
type textarea "keep going with the frontend once done i will give about the backen"
type textarea "x"
type textarea "keep going with the frontend once done i will give about the backend"
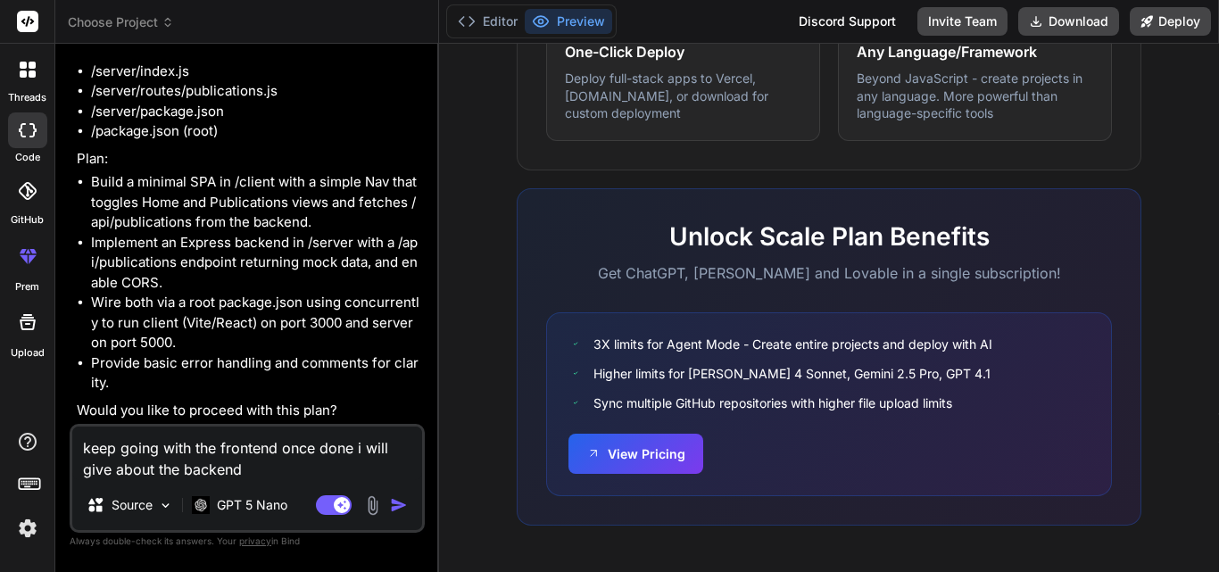
type textarea "x"
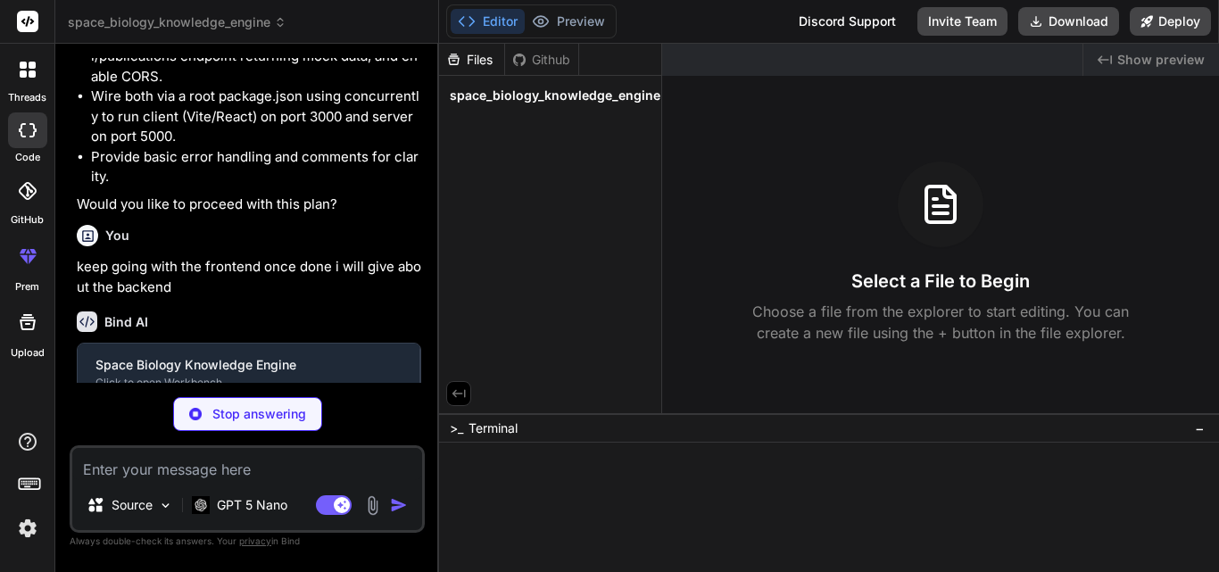
scroll to position [998, 0]
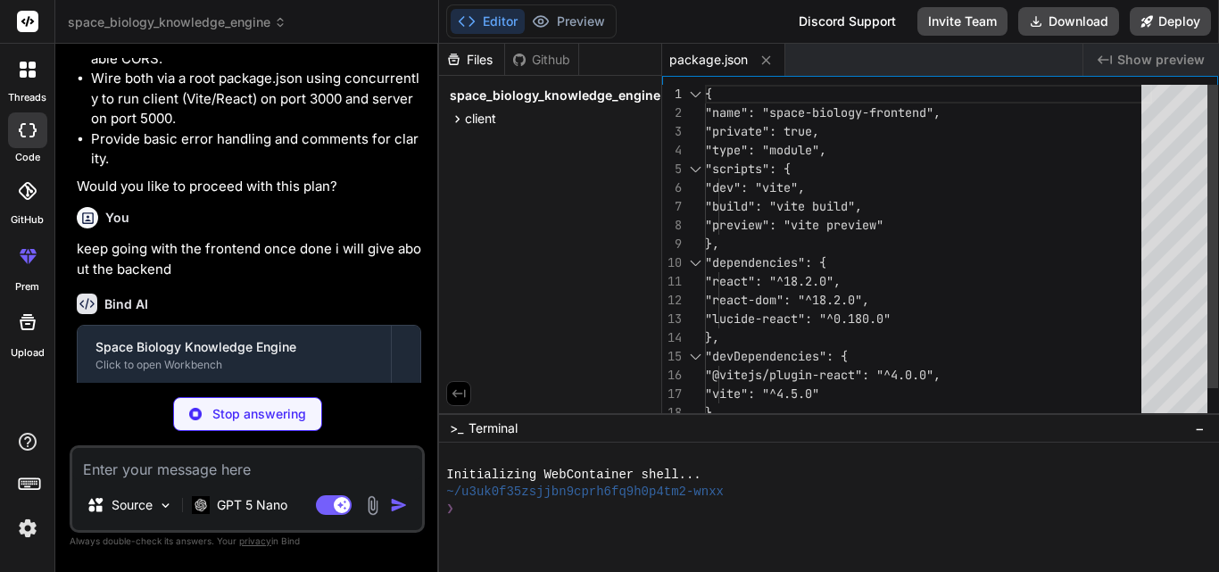
type textarea "x"
type textarea "<script type="module" src="/src/main.jsx"></script> </body> </html>"
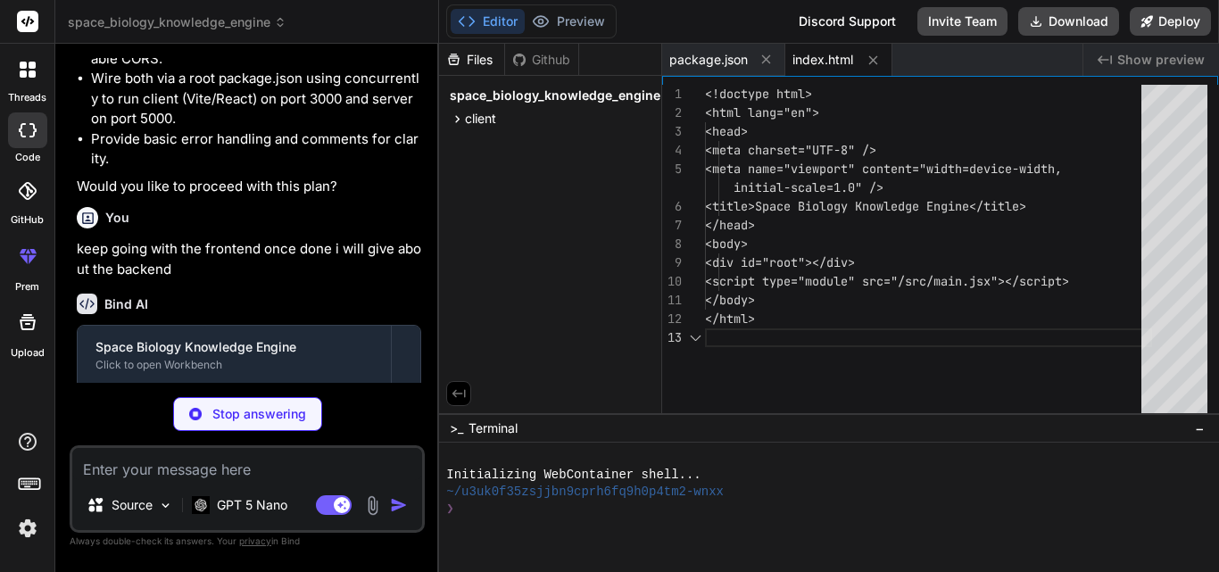
type textarea "x"
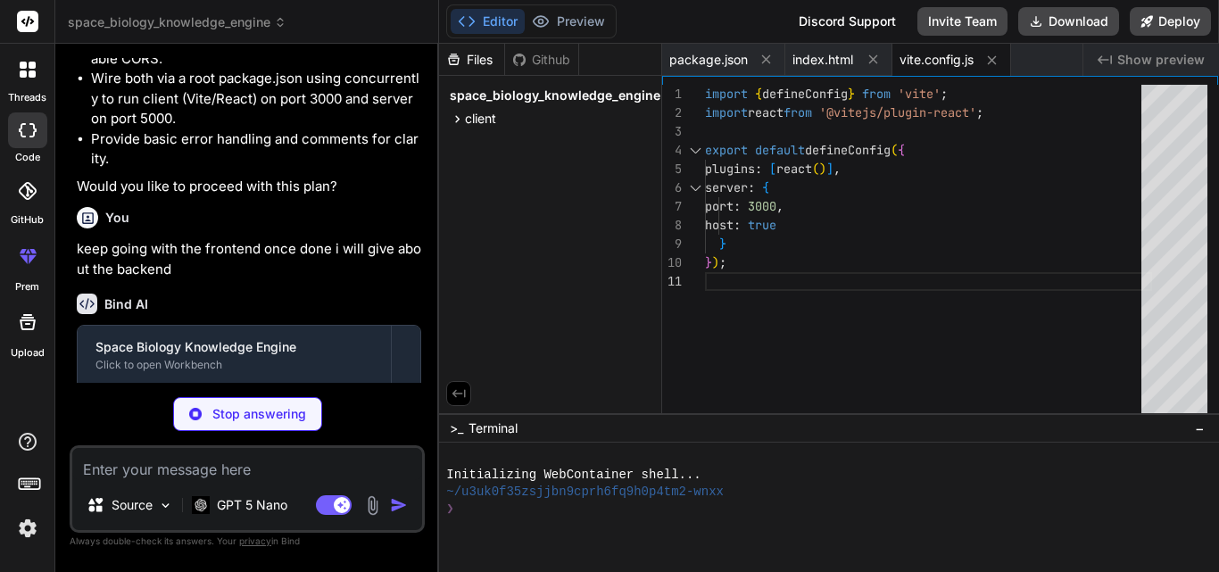
type textarea "x"
type textarea "import React from 'react'; import { createRoot } from 'react-dom/client'; impor…"
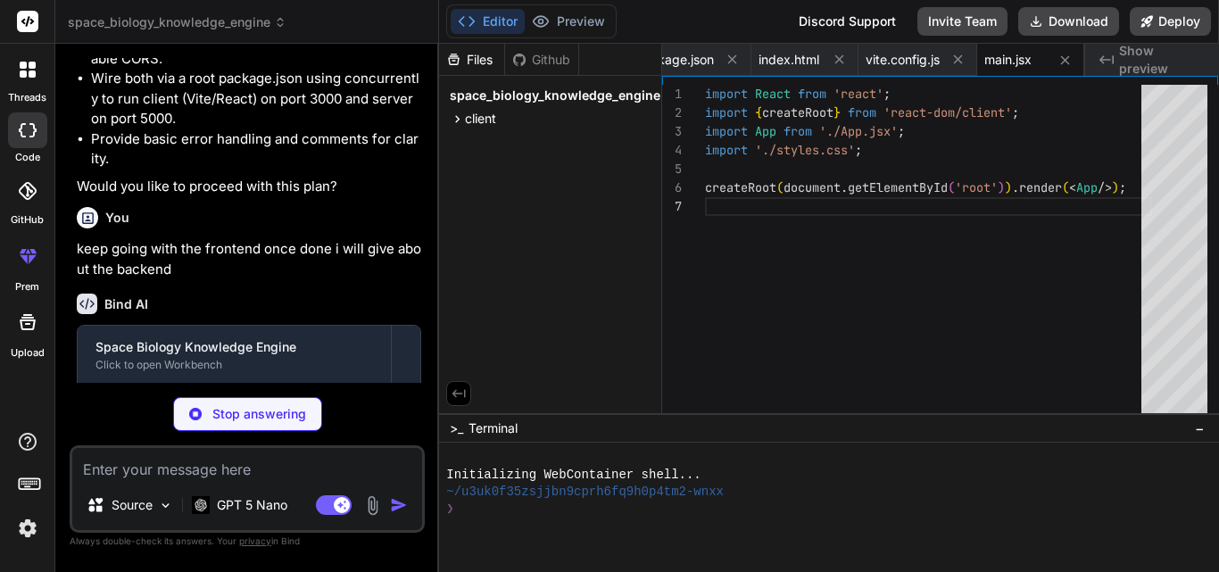
type textarea "x"
type textarea "<main className="container"> {page === 'home' && <Home navigate={setPage} />} {…"
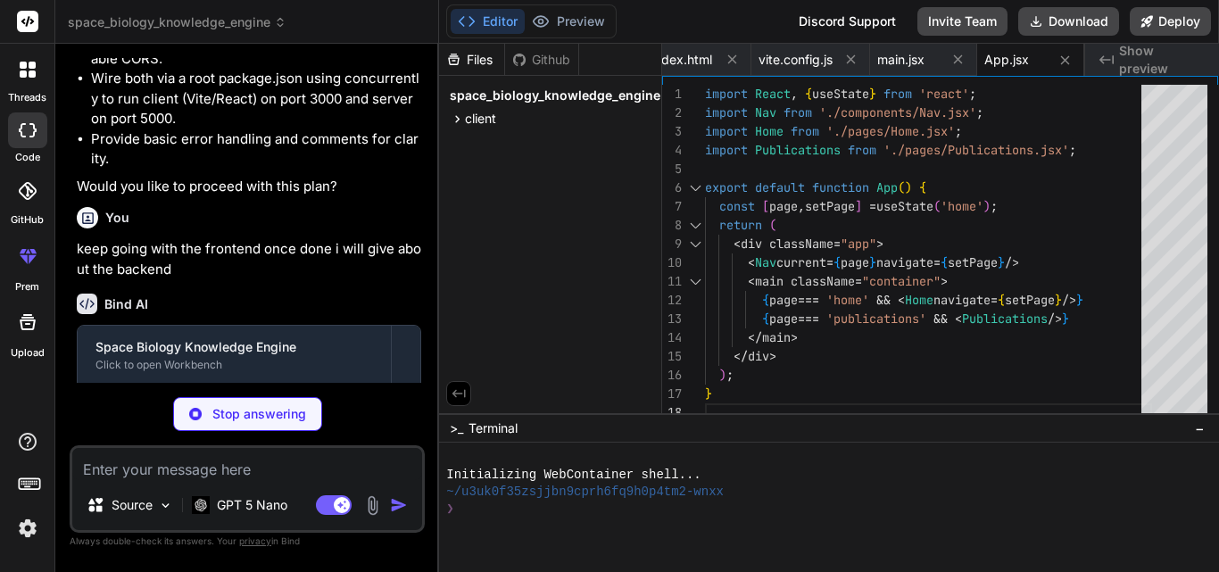
type textarea "x"
type textarea "</span> <span>Publications</span> </li> </ul> </nav> ); }"
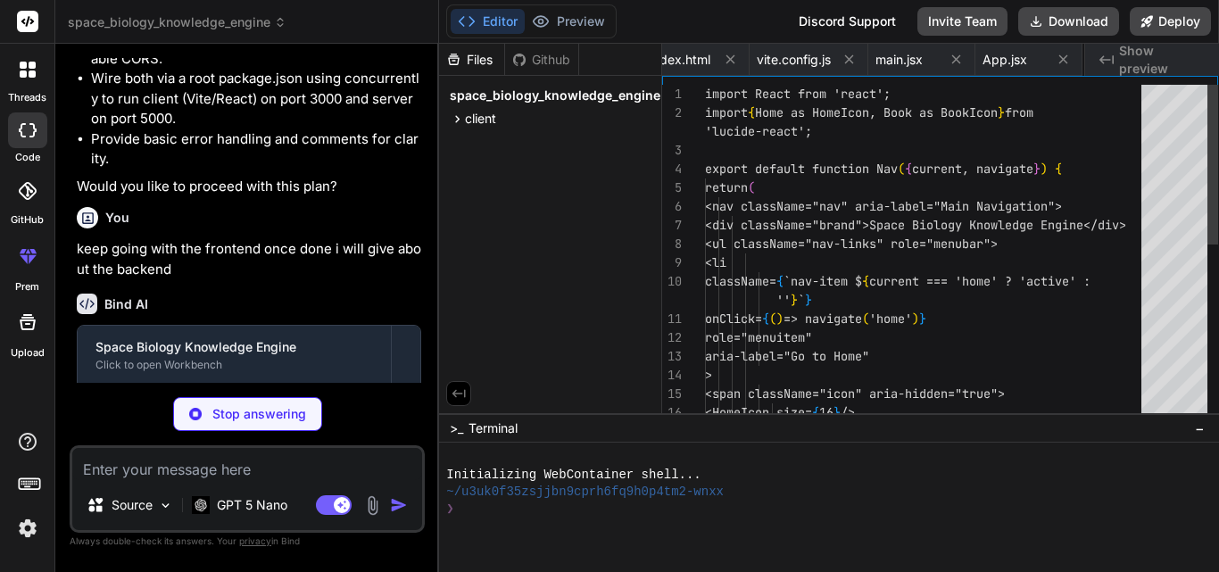
scroll to position [0, 250]
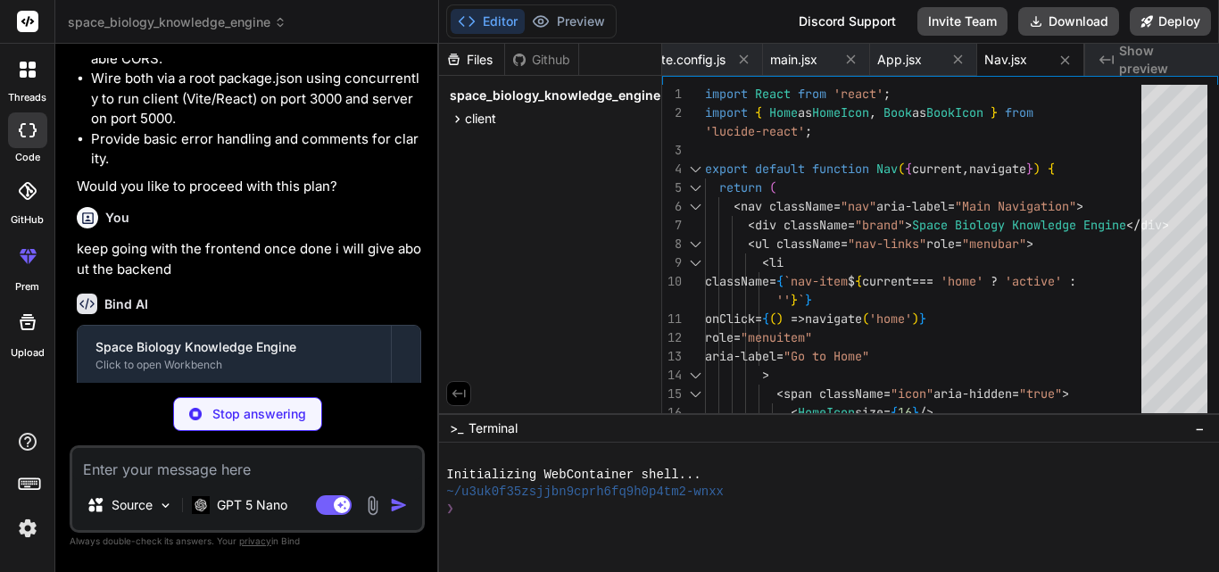
type textarea "x"
type textarea "); }"
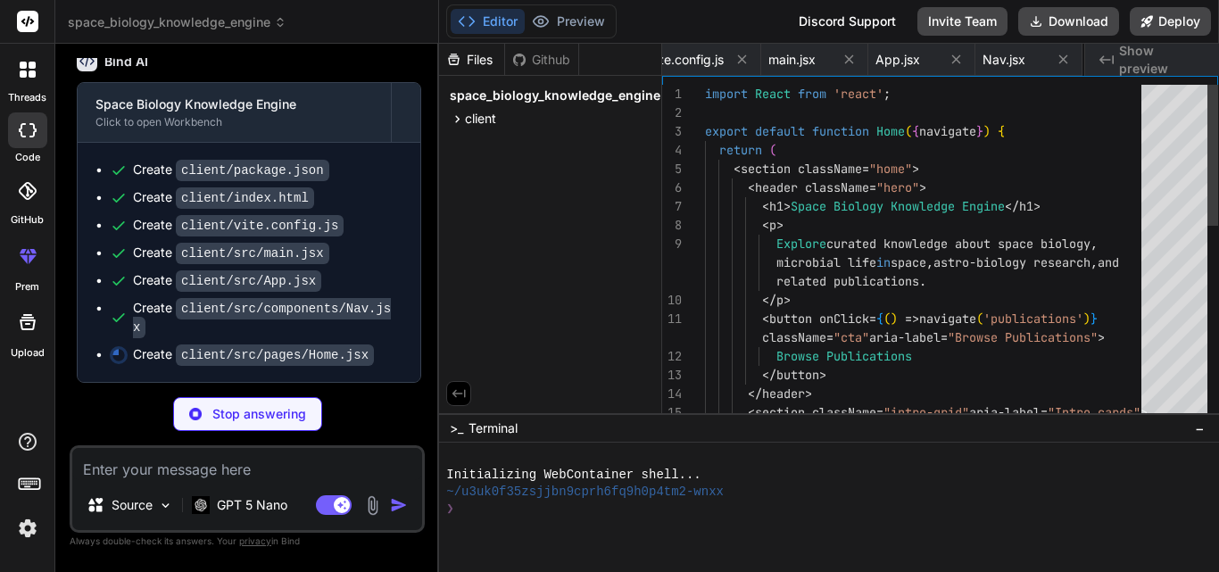
scroll to position [1262, 0]
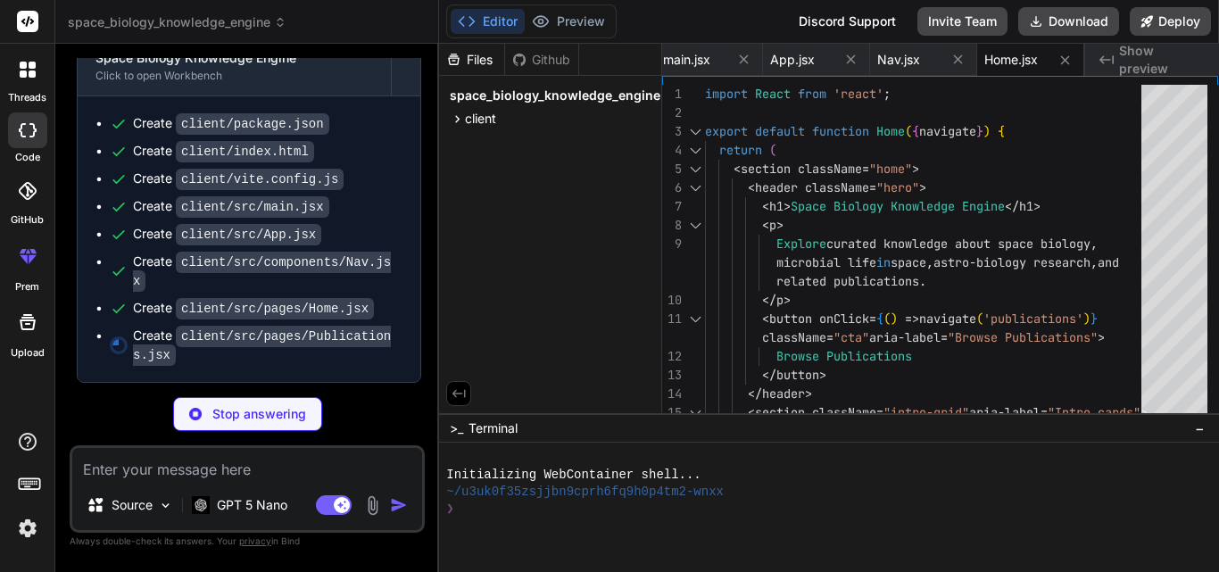
type textarea "x"
type textarea ")} </section> ); }"
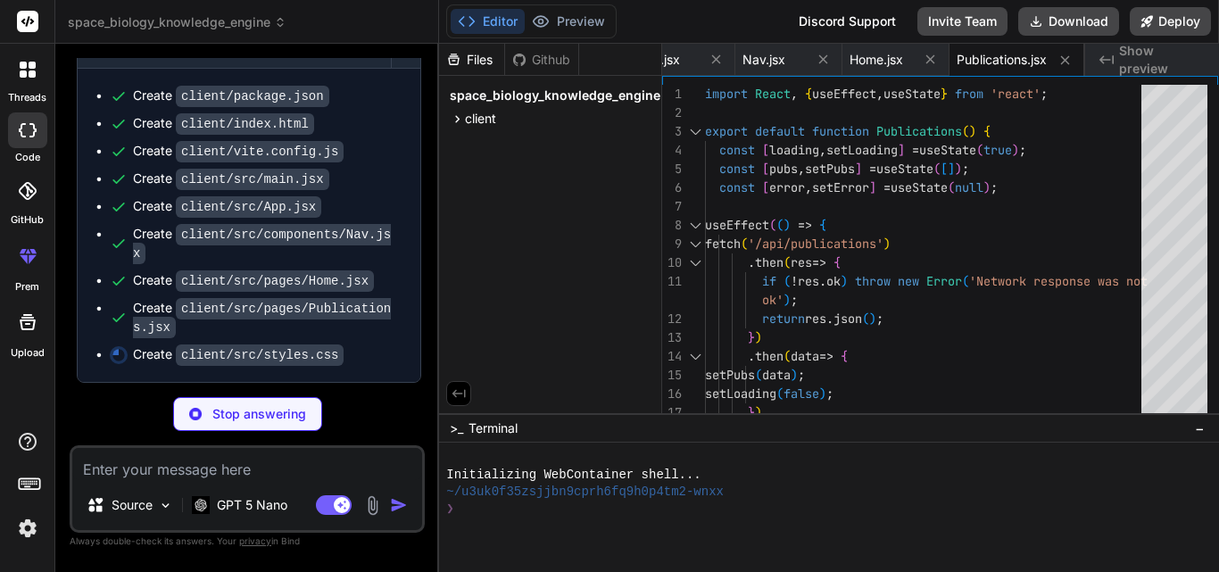
scroll to position [1336, 0]
type textarea "x"
type textarea "9rem; } @media (max-width: 900px) { .intro-grid { grid-template-columns: 1fr; }…"
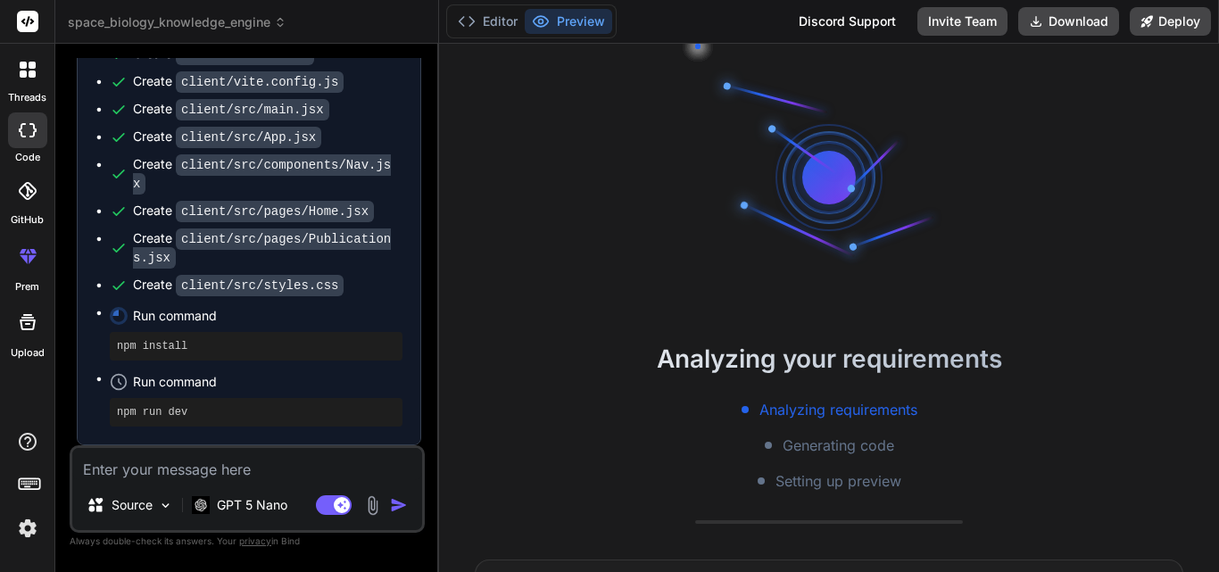
scroll to position [1405, 0]
type textarea "x"
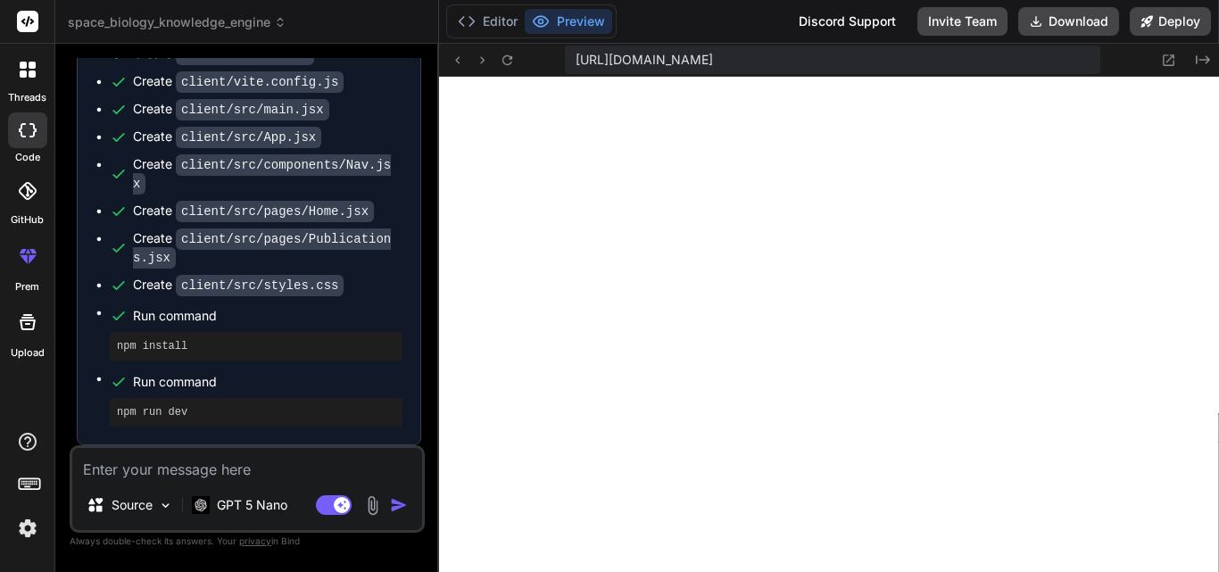
scroll to position [899, 0]
click at [459, 62] on icon at bounding box center [457, 60] width 15 height 15
click at [231, 476] on textarea at bounding box center [247, 464] width 350 height 32
type textarea "i"
type textarea "x"
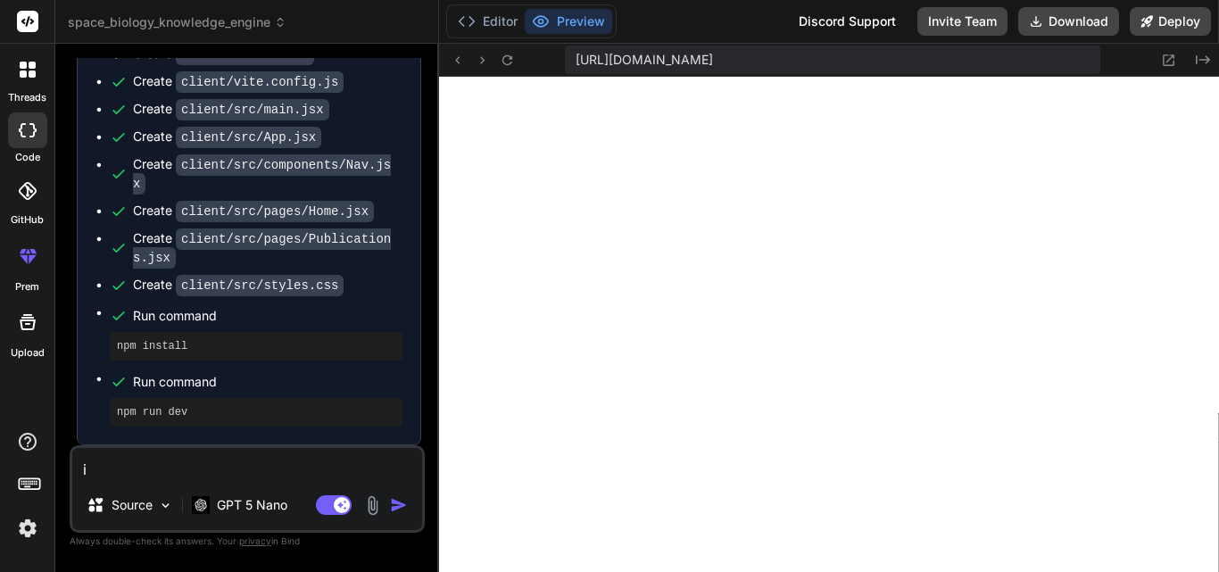
type textarea "is"
type textarea "x"
type textarea "is"
type textarea "x"
type textarea "is t"
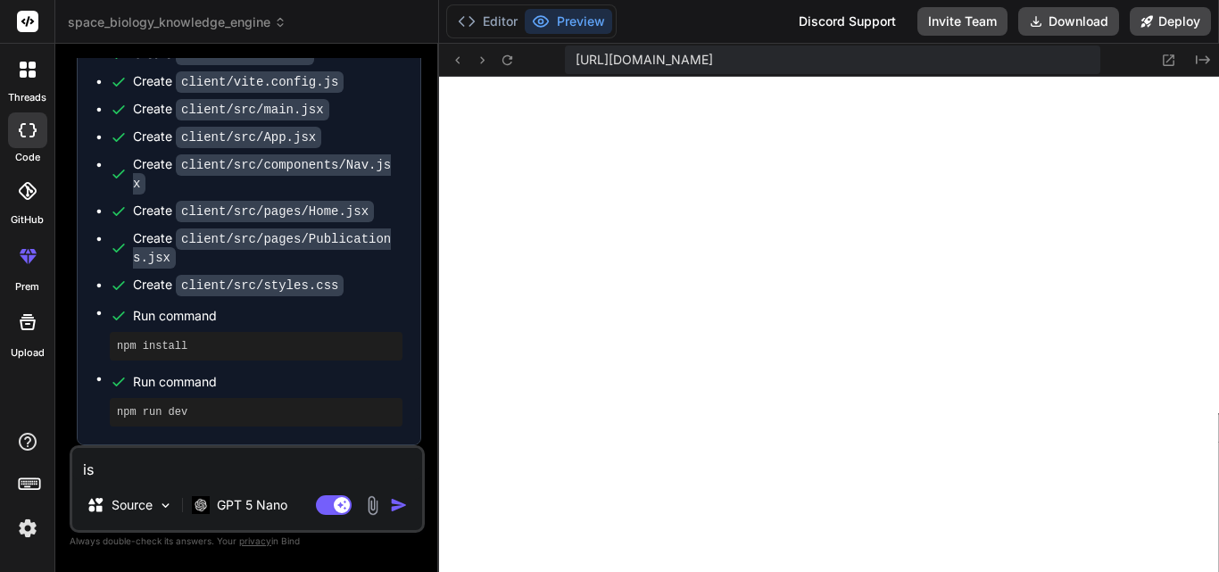
type textarea "x"
type textarea "is th"
type textarea "x"
type textarea "is the"
type textarea "x"
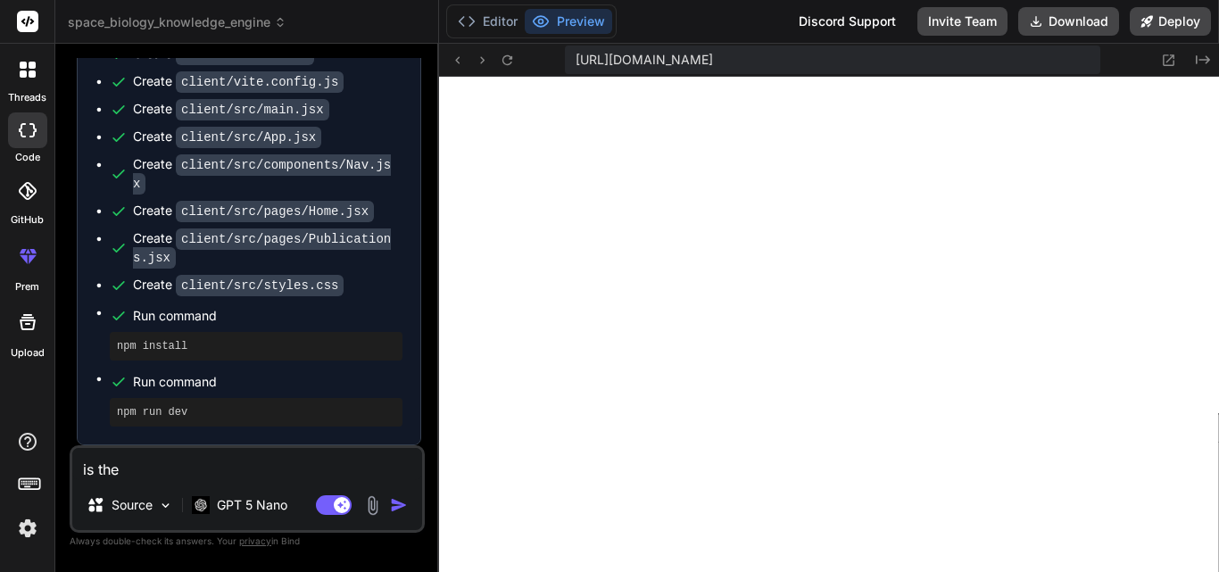
type textarea "is the"
type textarea "x"
type textarea "is the t"
type textarea "x"
type textarea "is the ta"
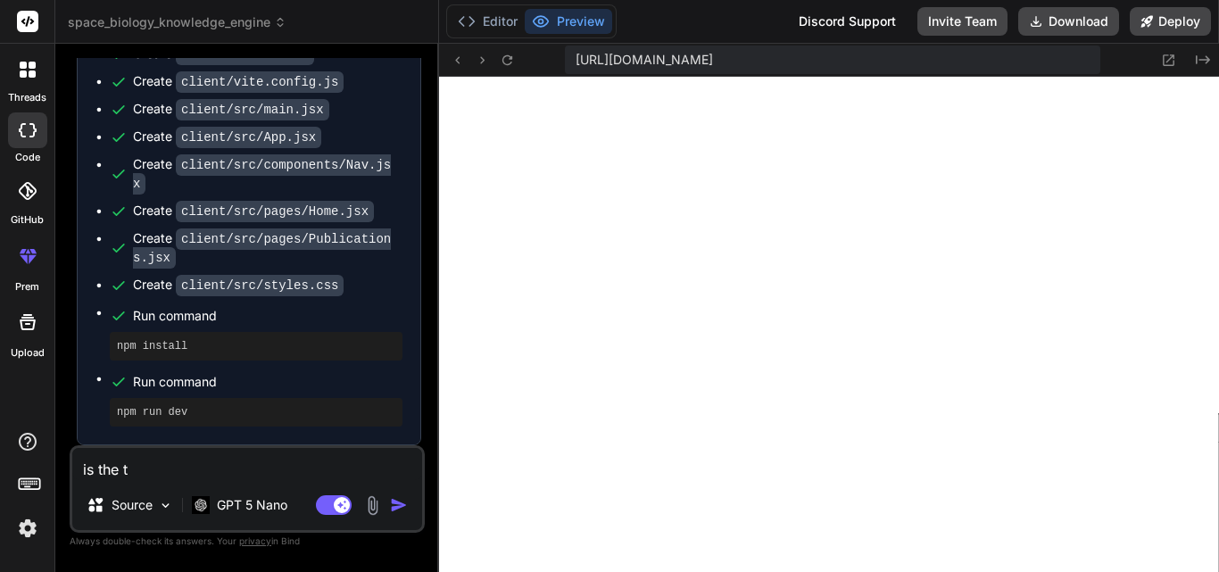
type textarea "x"
type textarea "is the tas"
click at [460, 51] on button at bounding box center [456, 59] width 21 height 21
click at [456, 58] on icon at bounding box center [457, 60] width 15 height 15
click at [236, 459] on textarea "is the task doen" at bounding box center [247, 464] width 350 height 32
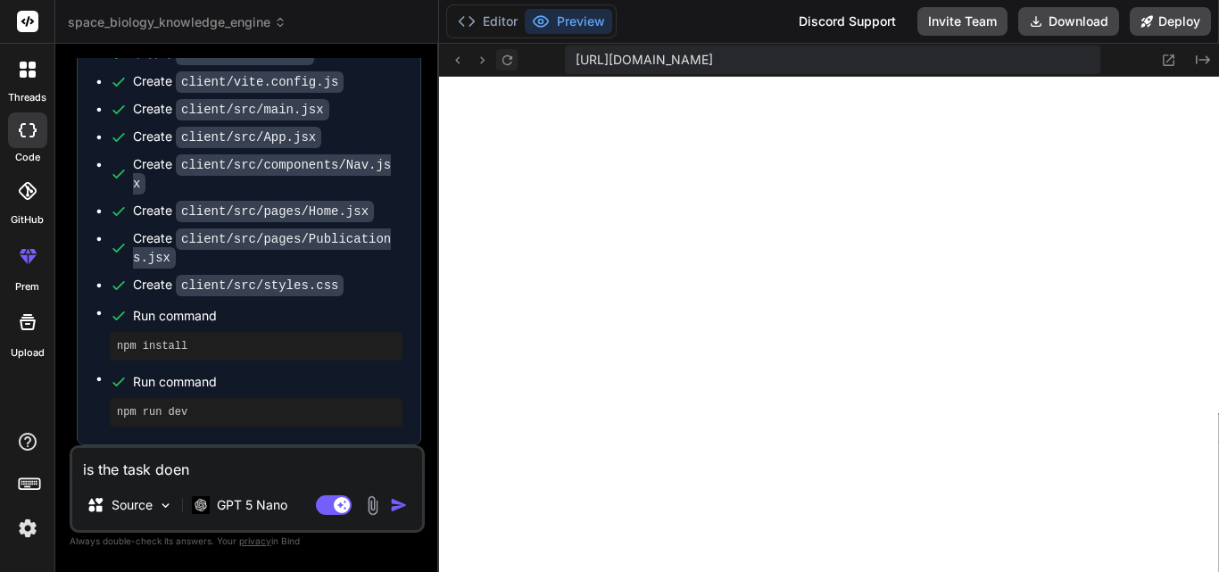
click at [504, 60] on icon at bounding box center [507, 60] width 15 height 15
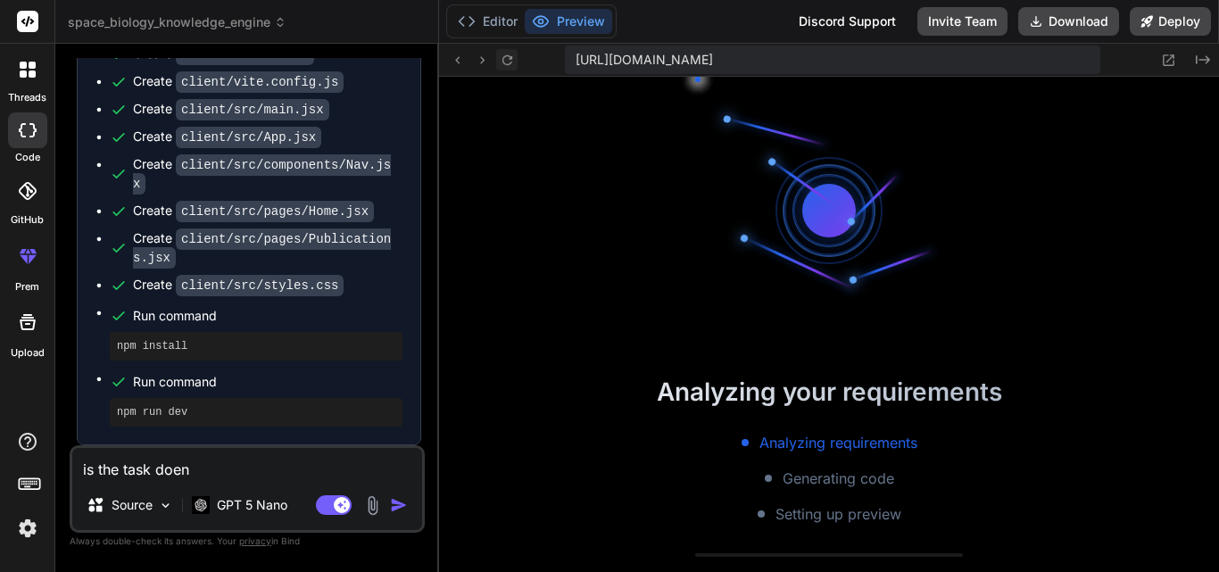
scroll to position [1000, 0]
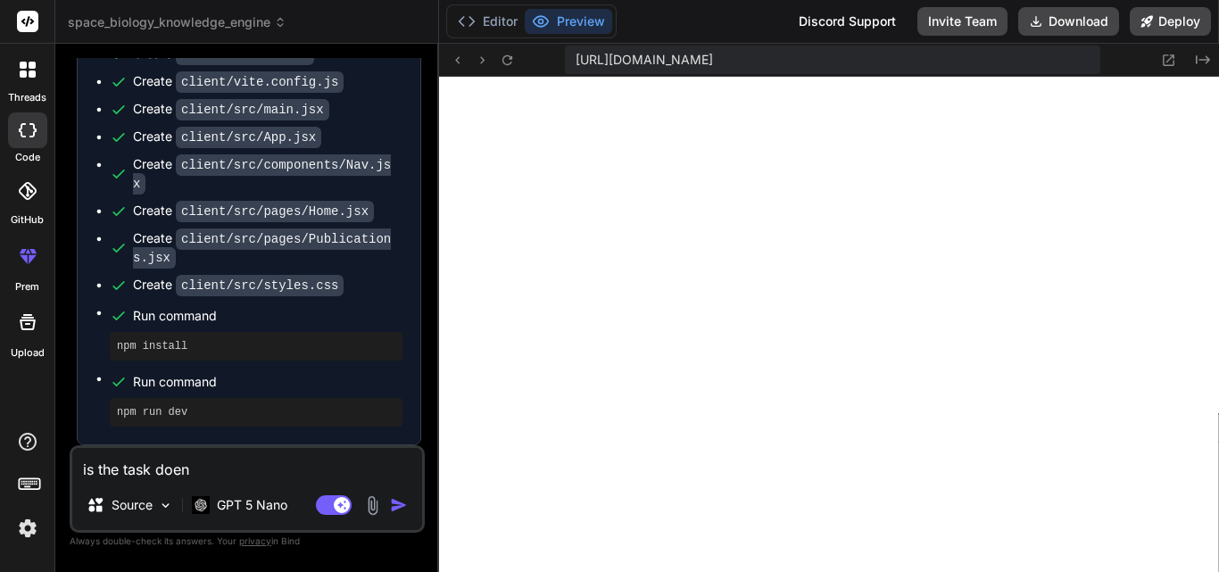
click at [248, 461] on textarea "is the task doen" at bounding box center [247, 464] width 350 height 32
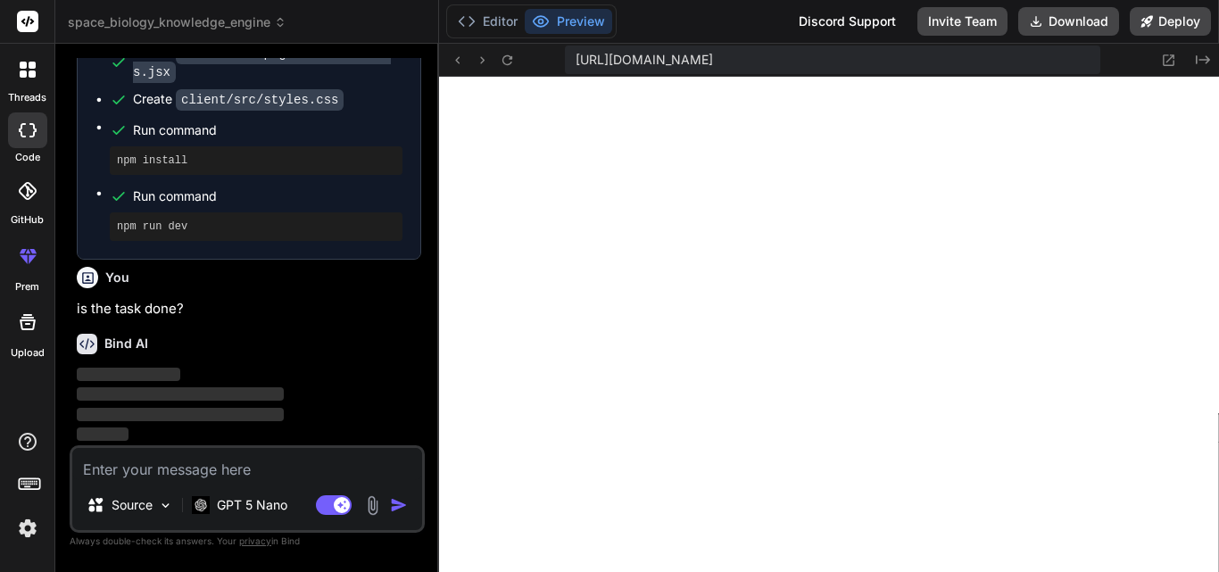
scroll to position [1591, 0]
click at [127, 498] on p "Source" at bounding box center [132, 505] width 41 height 18
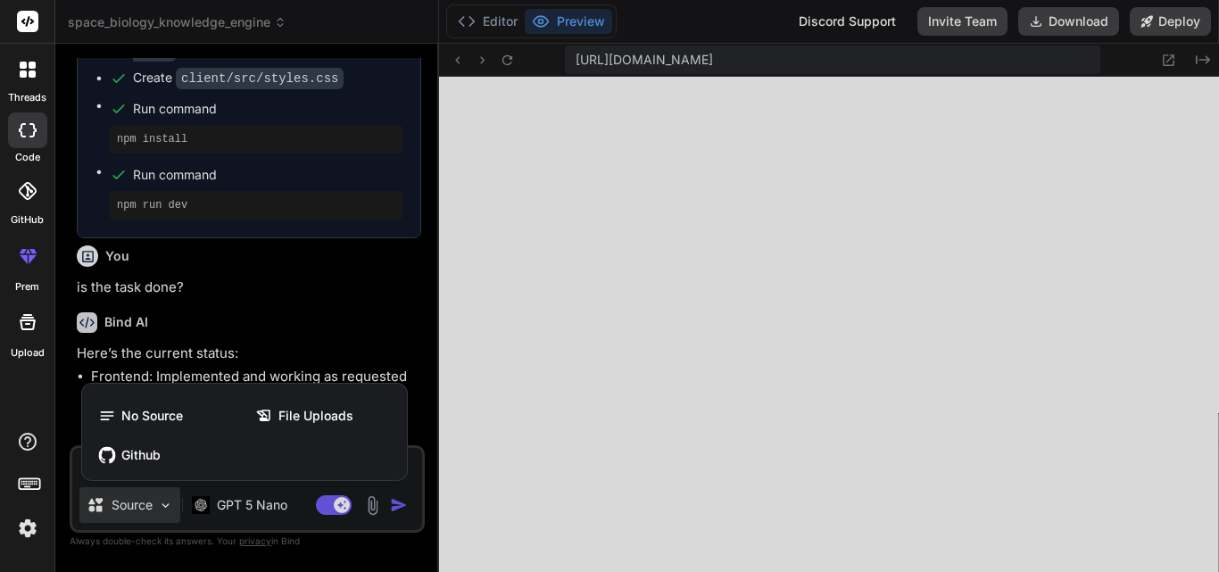
click at [203, 334] on div at bounding box center [609, 286] width 1219 height 572
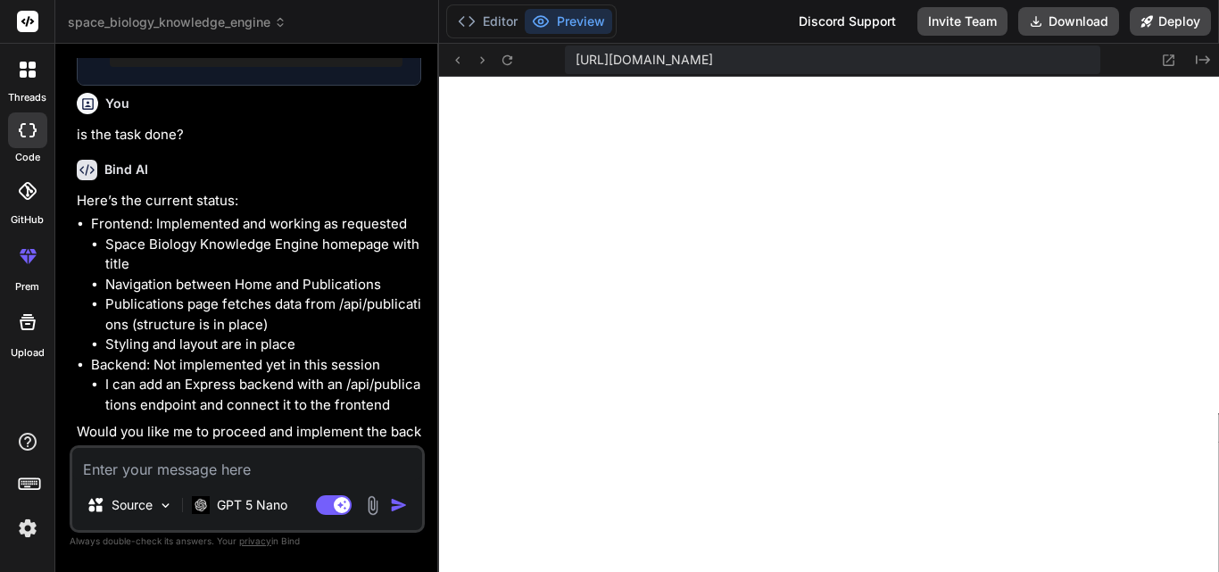
scroll to position [1745, 0]
click at [484, 22] on button "Editor" at bounding box center [488, 21] width 74 height 25
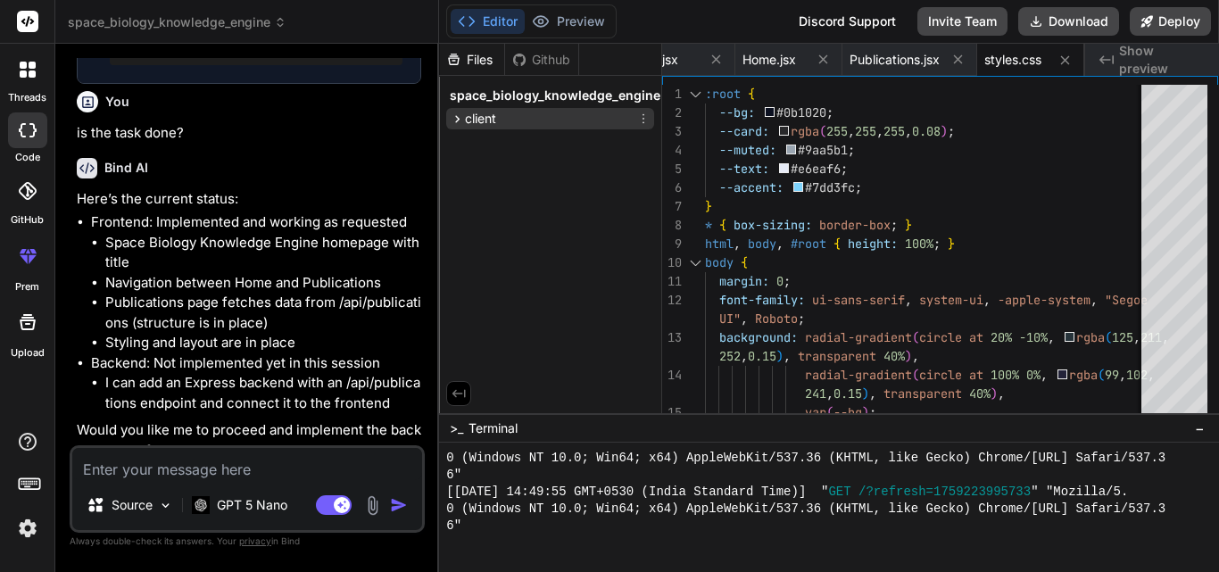
click at [473, 116] on span "client" at bounding box center [480, 119] width 31 height 18
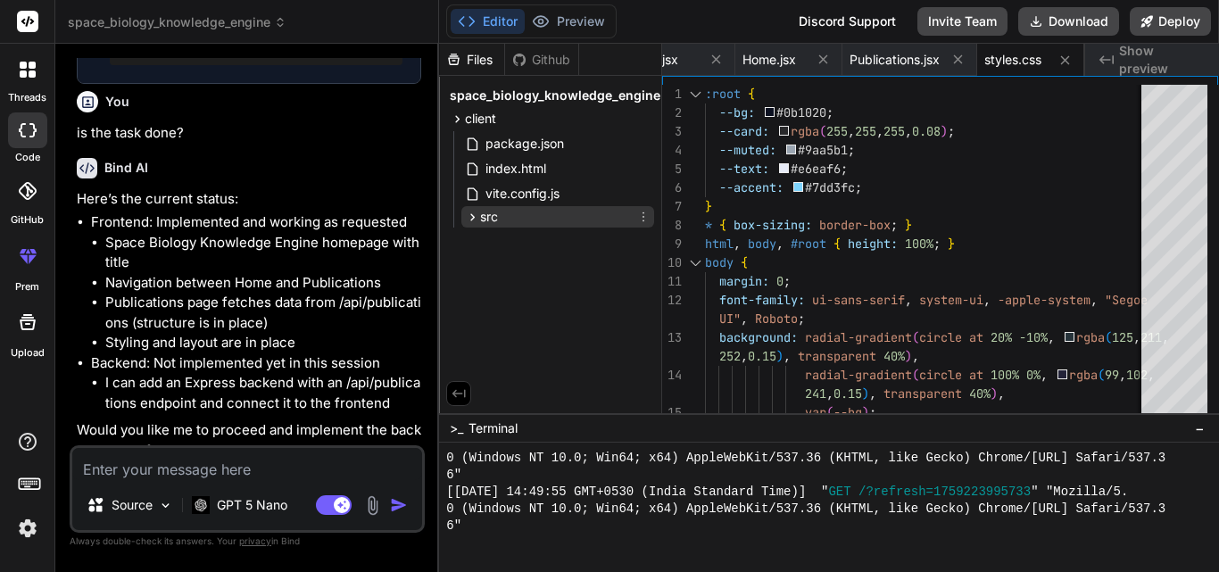
click at [478, 213] on icon at bounding box center [472, 217] width 15 height 15
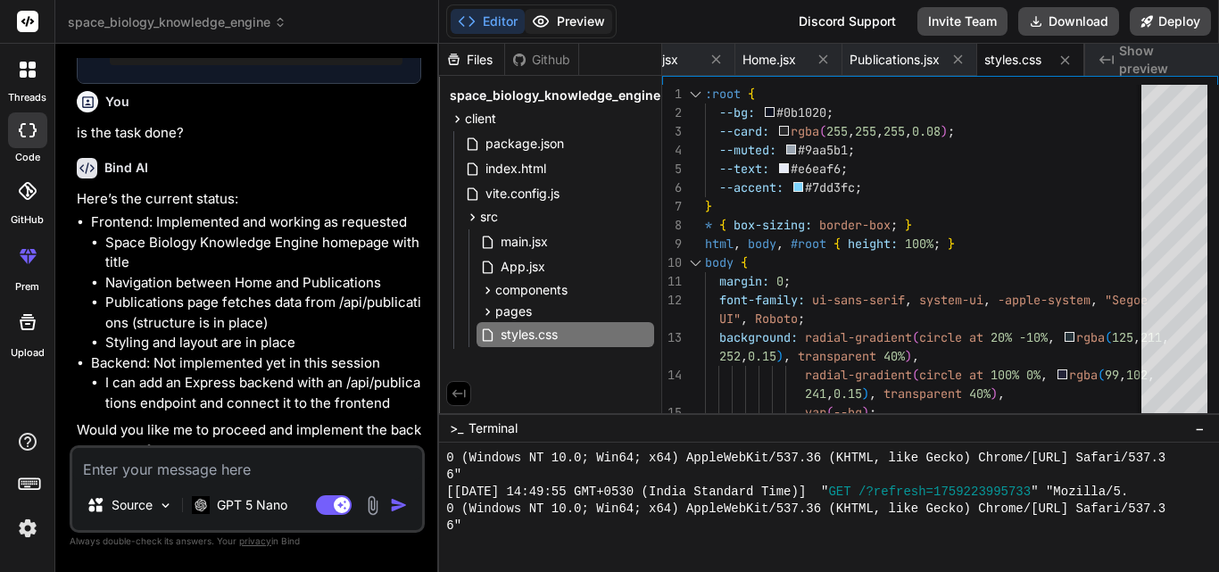
click at [559, 9] on button "Preview" at bounding box center [568, 21] width 87 height 25
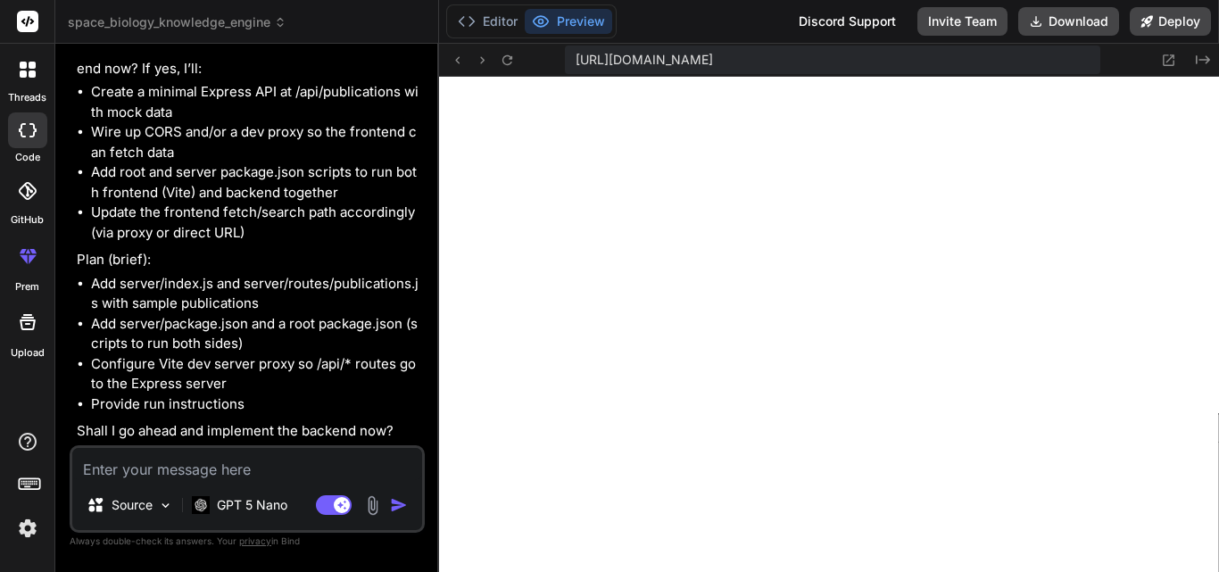
scroll to position [2149, 0]
click at [211, 459] on textarea at bounding box center [247, 464] width 350 height 32
paste textarea "Add a backend REST API with Node.js and Express connected to a PostgreSQL or Su…"
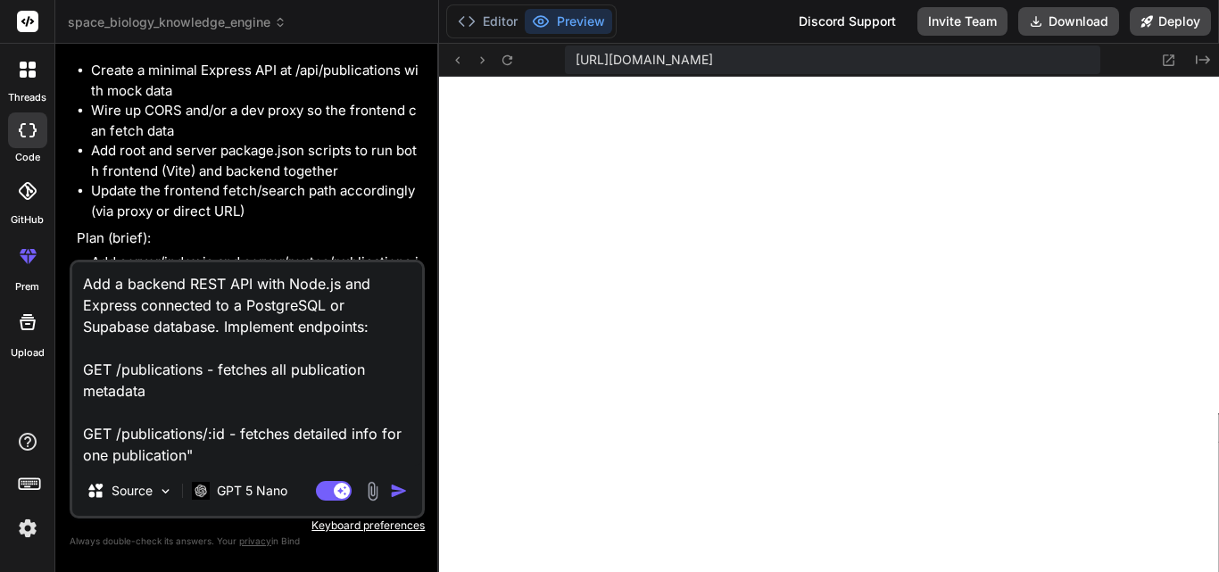
click at [400, 493] on img "button" at bounding box center [399, 491] width 18 height 18
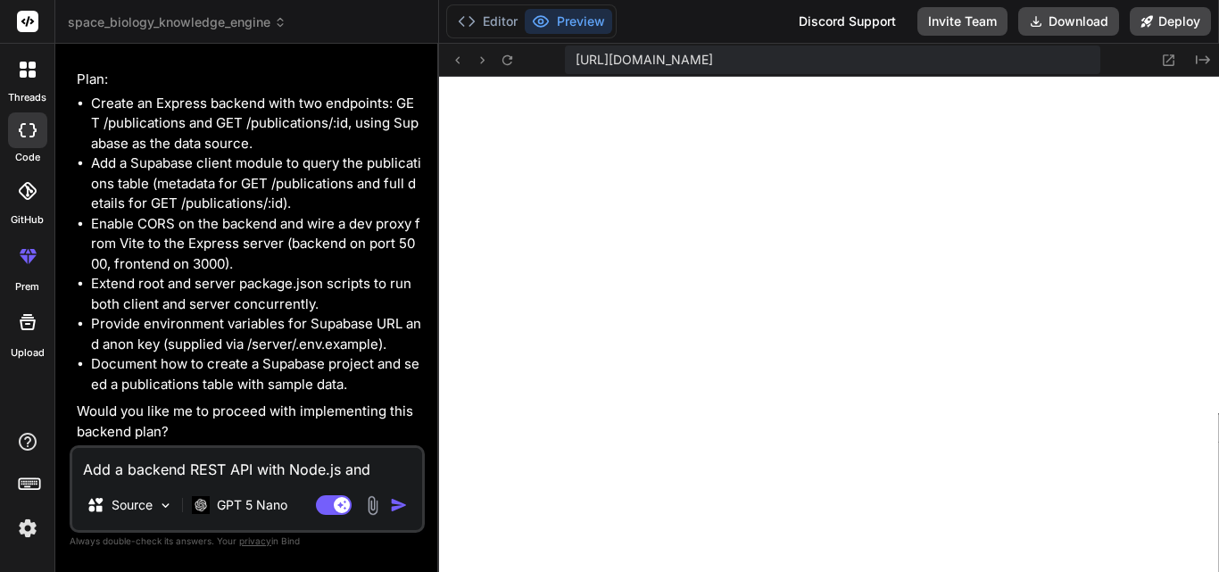
scroll to position [2955, 0]
click at [201, 472] on textarea "Add a backend REST API with Node.js and Express connected to a PostgreSQL or Su…" at bounding box center [247, 464] width 350 height 32
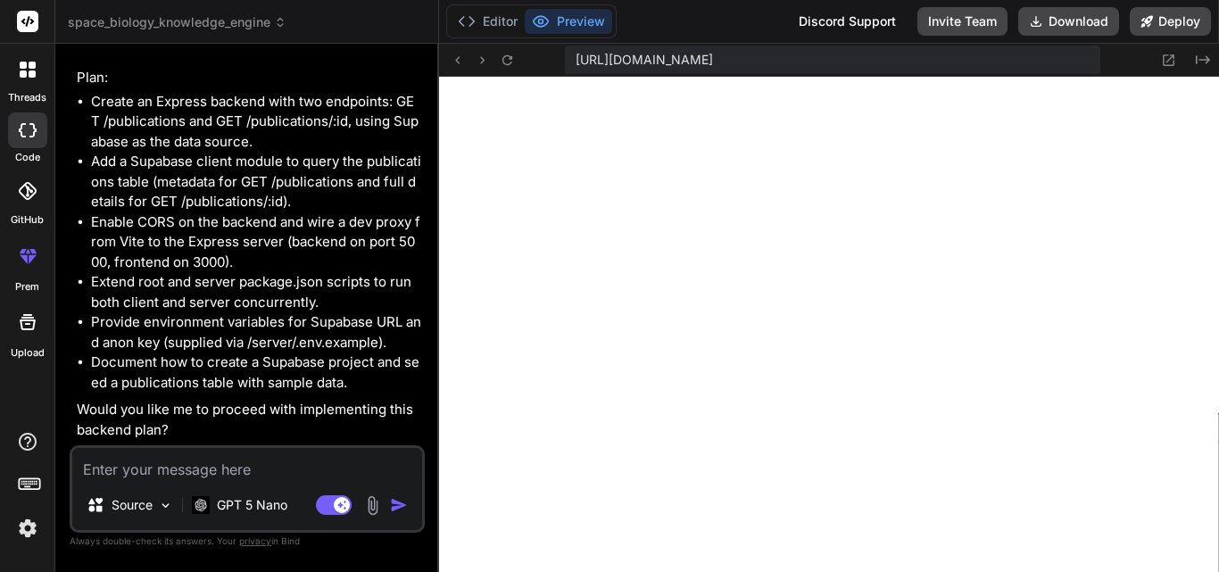
scroll to position [3140, 0]
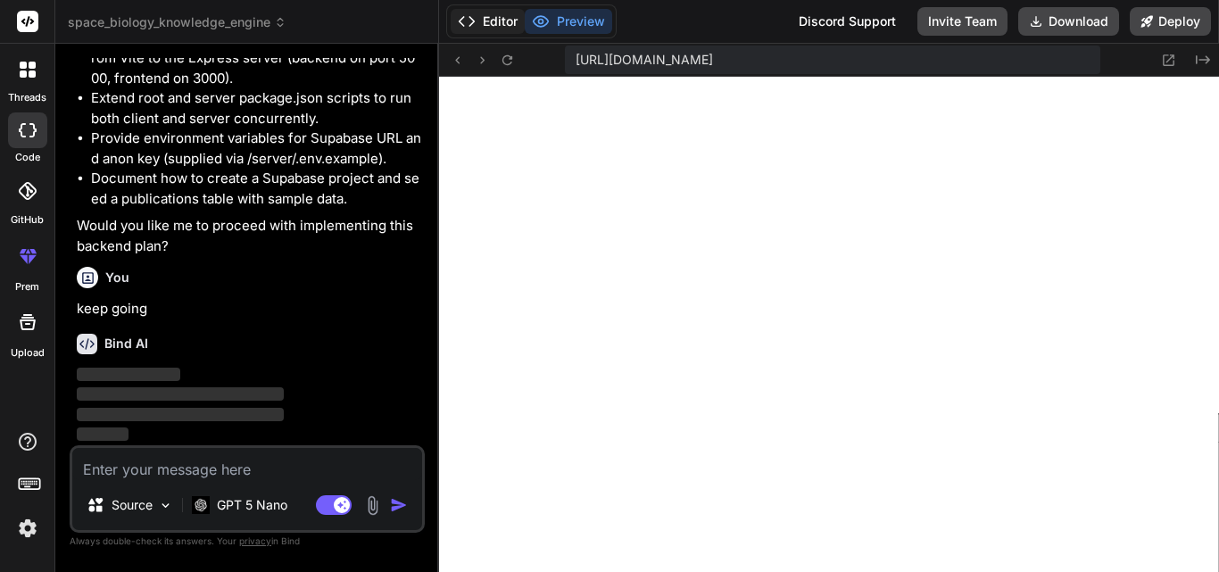
click at [515, 18] on button "Editor" at bounding box center [488, 21] width 74 height 25
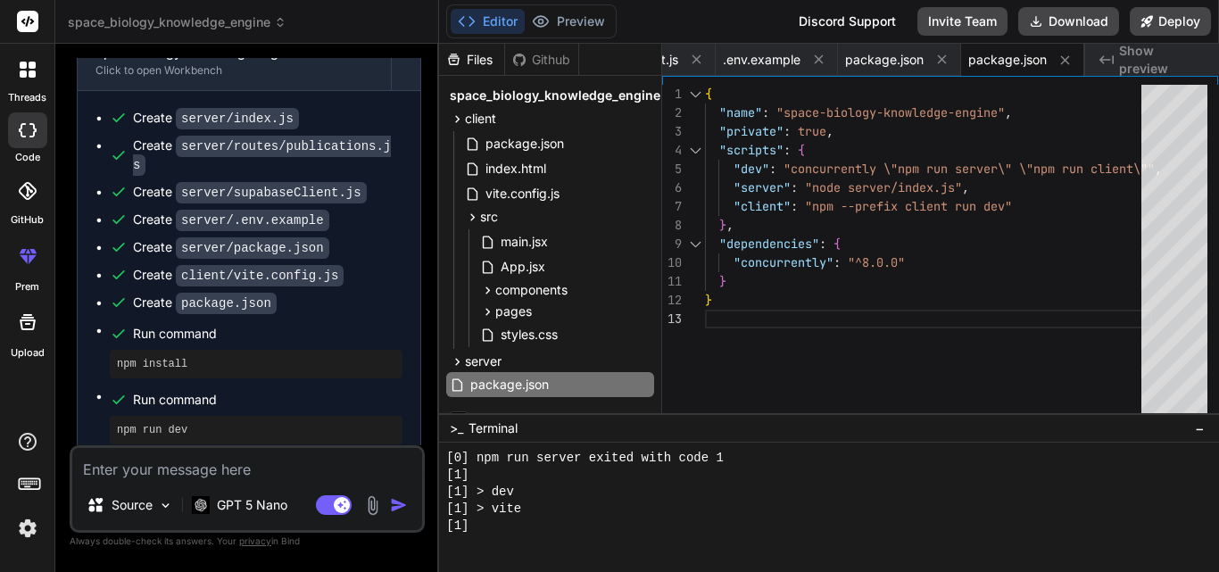
scroll to position [2119, 0]
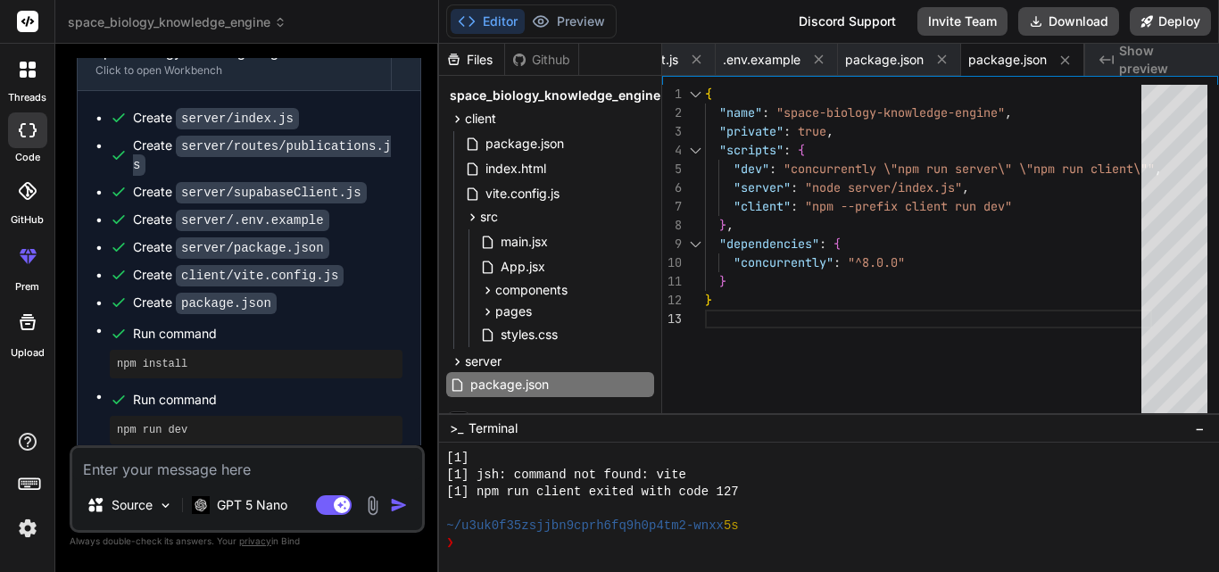
click at [238, 461] on textarea at bounding box center [247, 464] width 350 height 32
click at [221, 468] on textarea at bounding box center [247, 464] width 350 height 32
paste textarea ""Create a React search bar and list component that fetches publication metadata…"
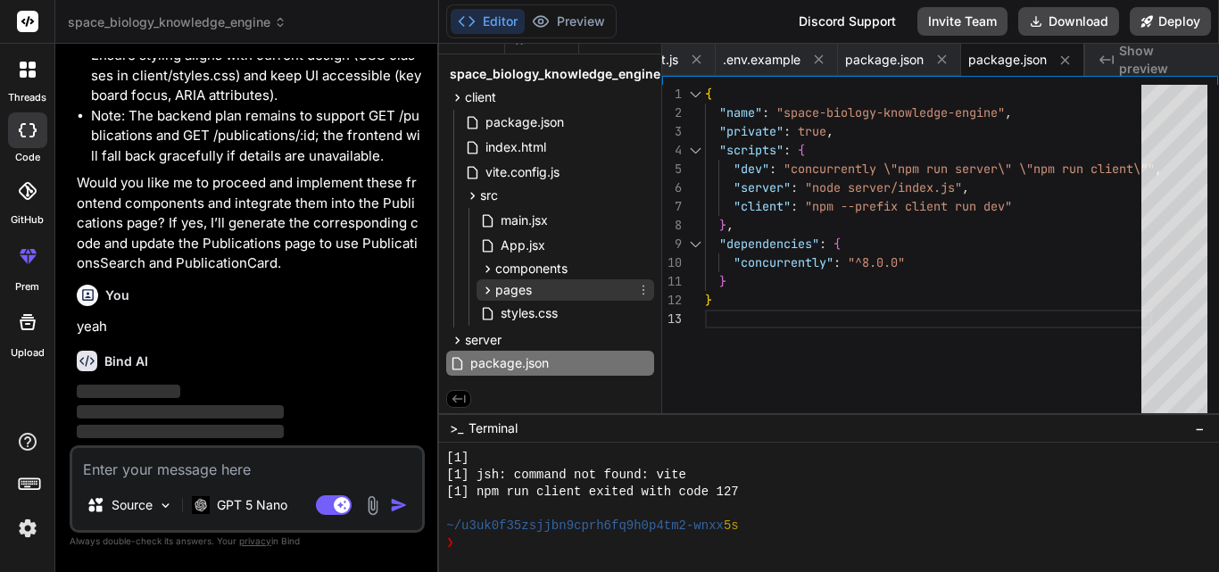
scroll to position [27, 0]
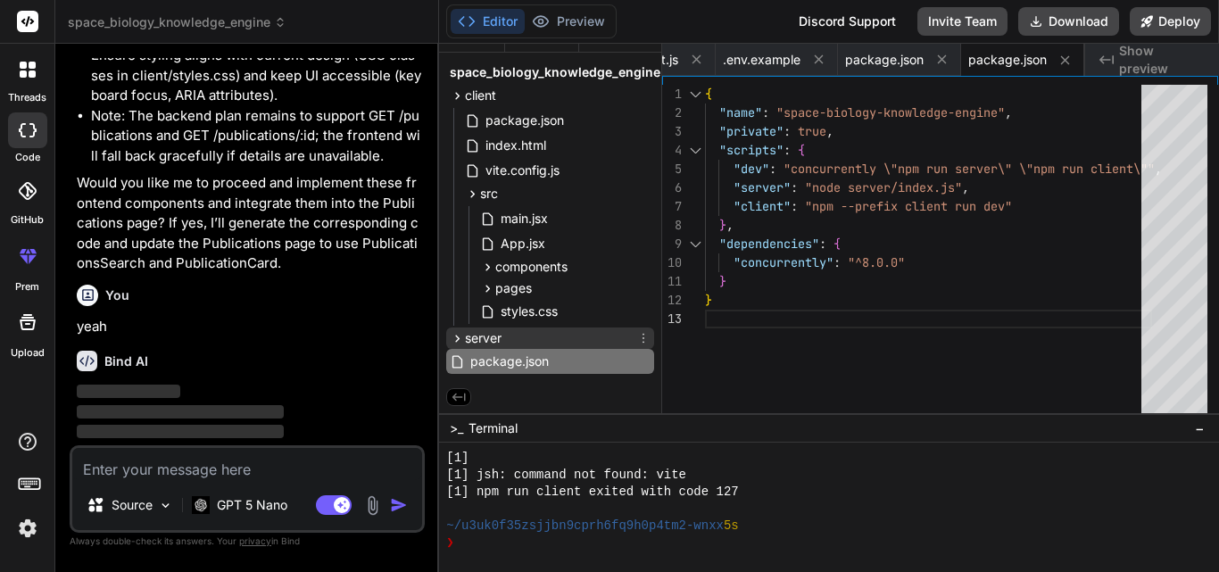
click at [460, 331] on icon at bounding box center [457, 338] width 15 height 15
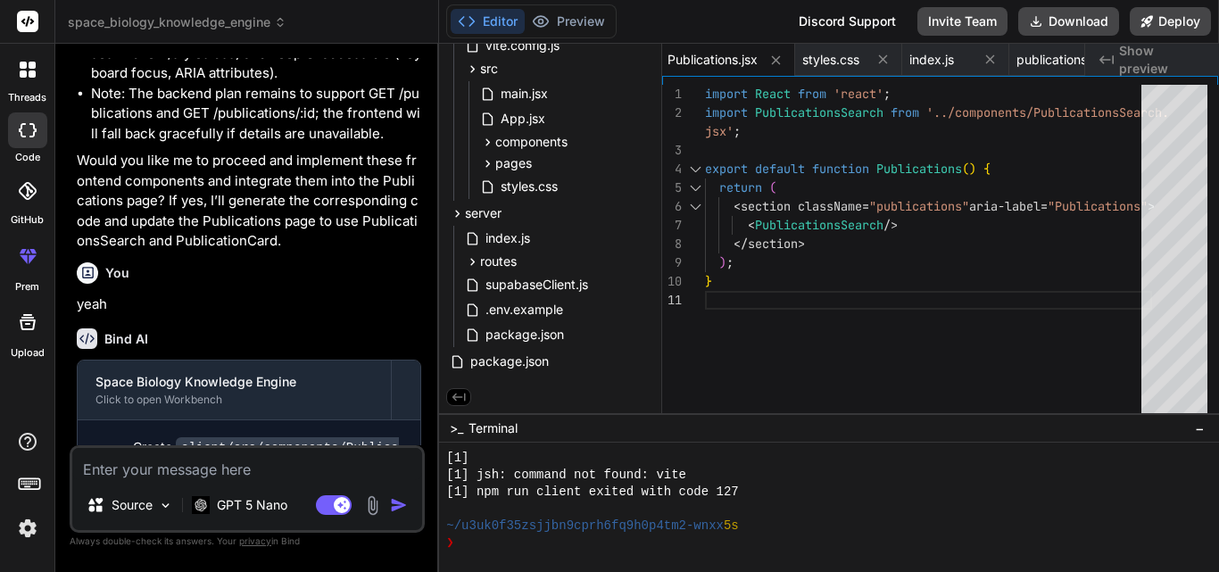
scroll to position [4774, 0]
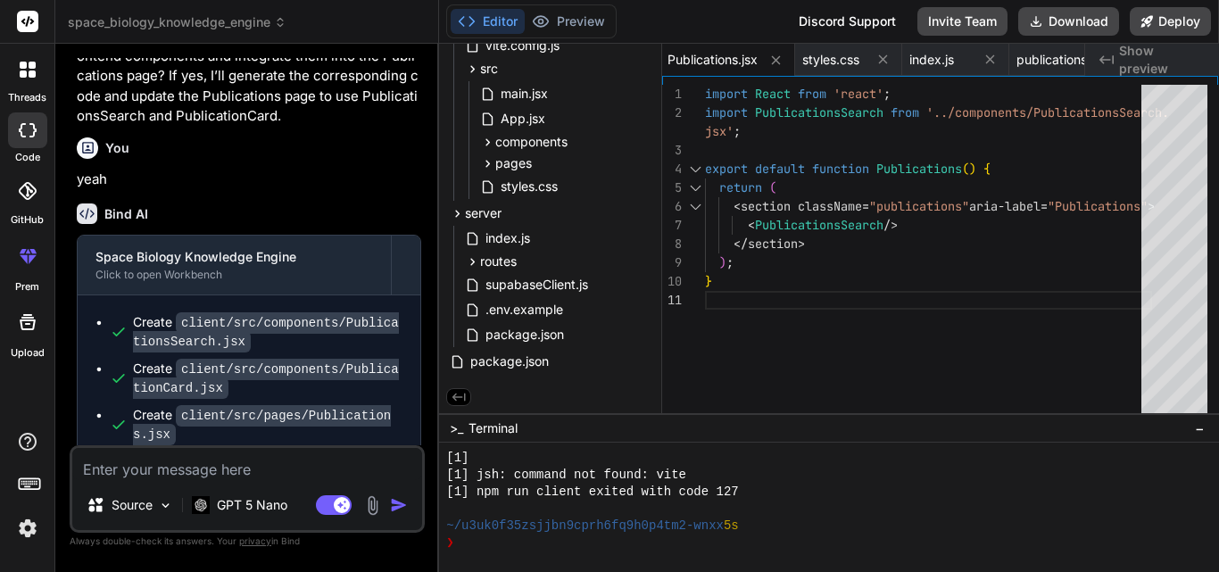
click at [179, 474] on textarea at bounding box center [247, 464] width 350 height 32
paste textarea ""Create a React detail page that shows full information and detailed AI summari…"
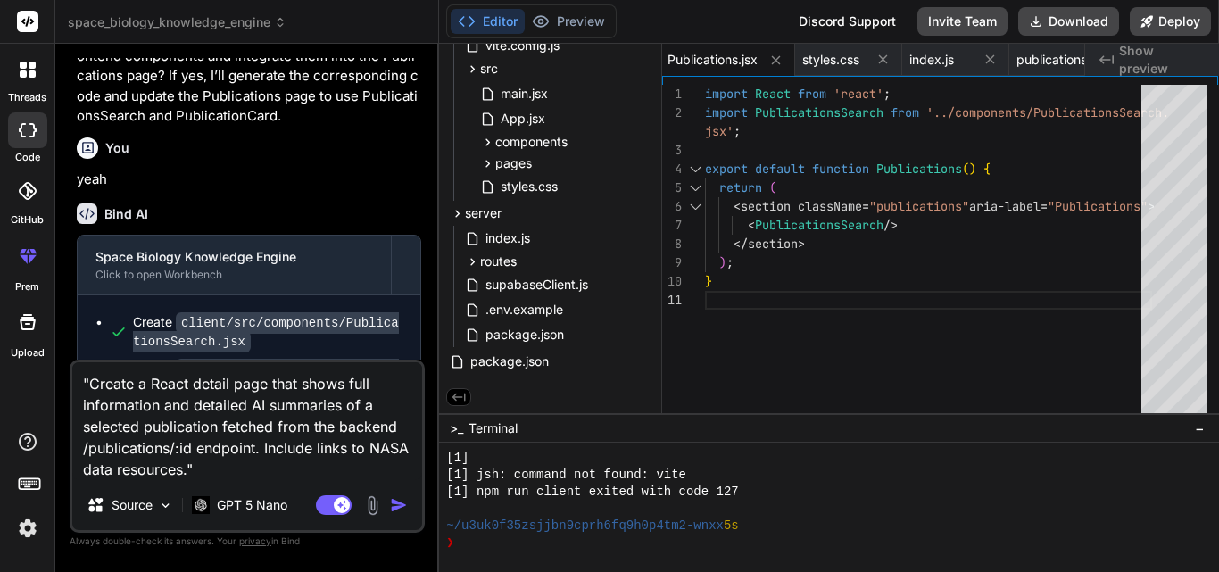
click at [398, 497] on img "button" at bounding box center [399, 505] width 18 height 18
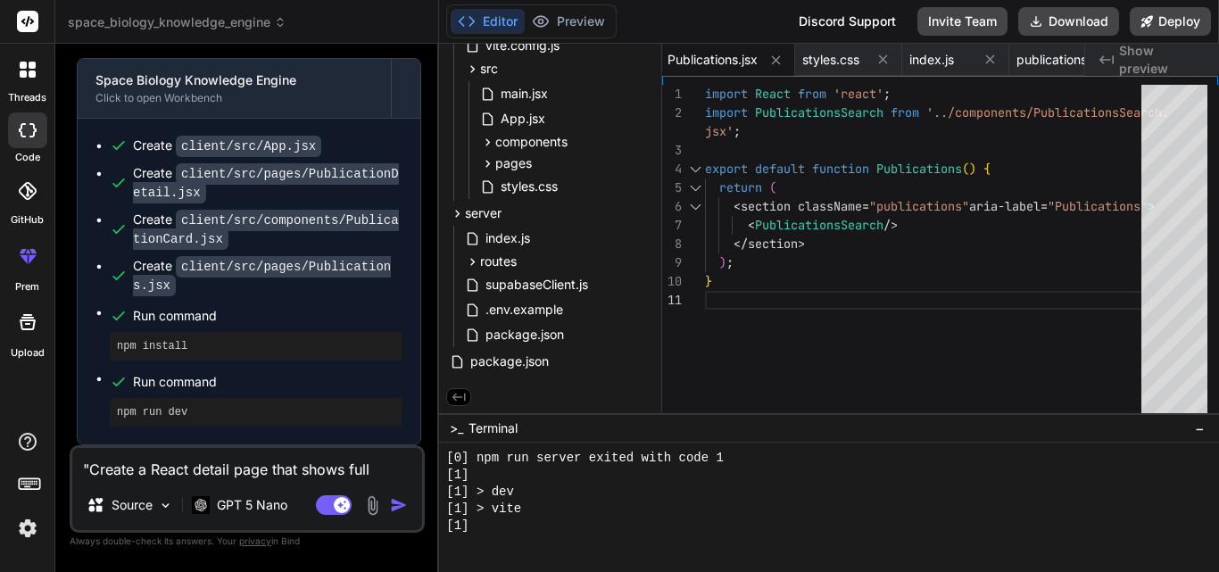
scroll to position [3204, 0]
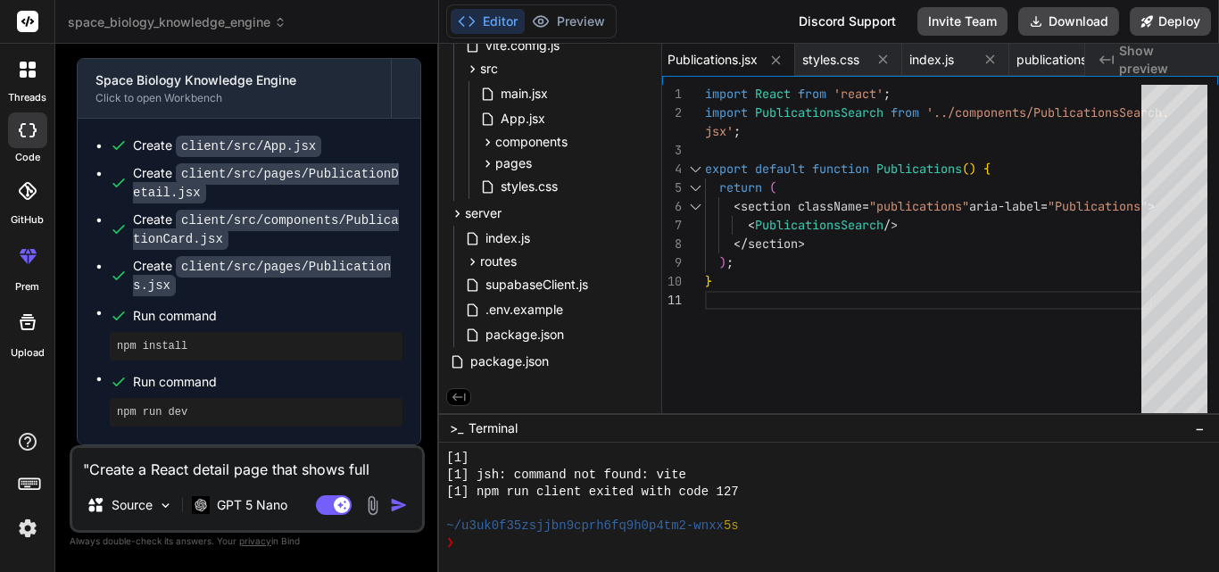
click at [172, 469] on textarea ""Create a React detail page that shows full information and detailed AI summari…" at bounding box center [247, 464] width 350 height 32
paste textarea ""Integrate OpenAI or Gemini API in the backend to create an endpoint POST /summ…"
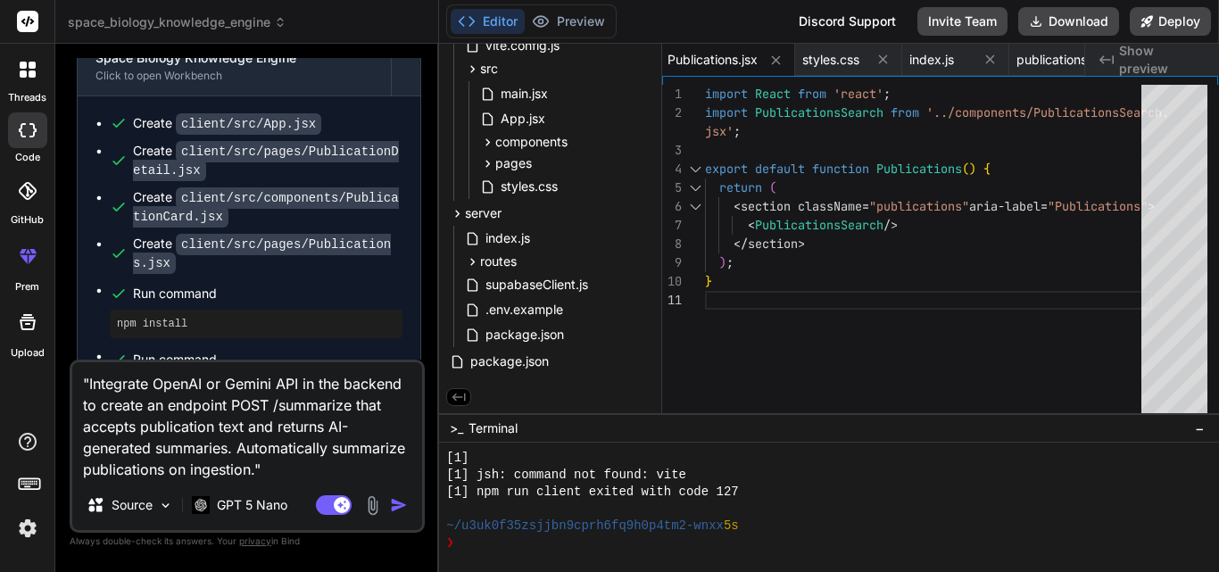
click at [392, 505] on img "button" at bounding box center [399, 505] width 18 height 18
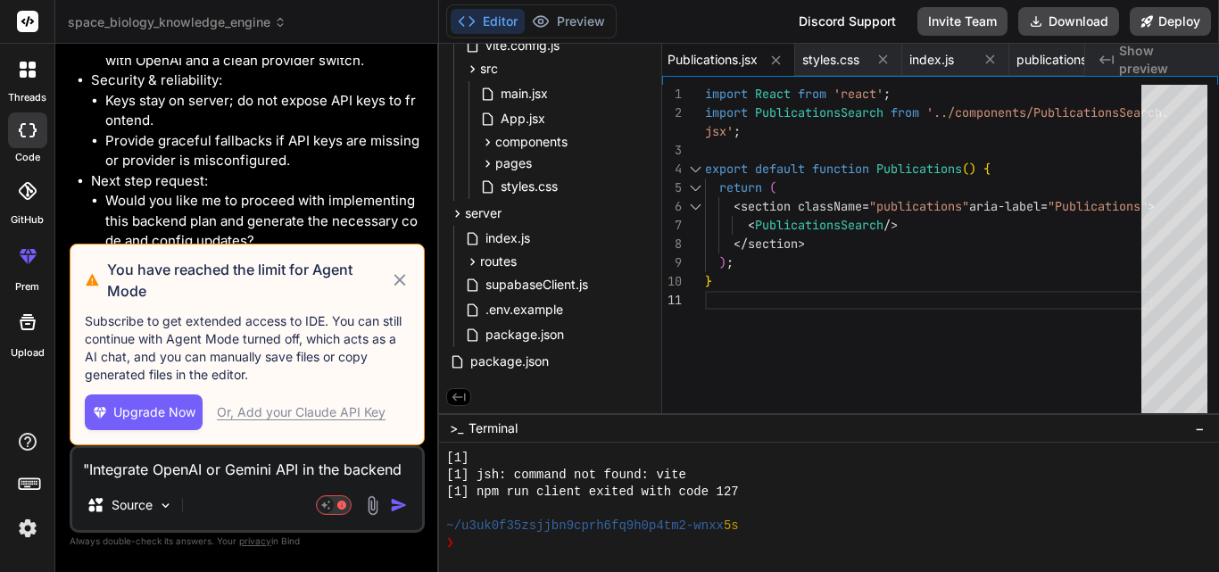
scroll to position [7653, 0]
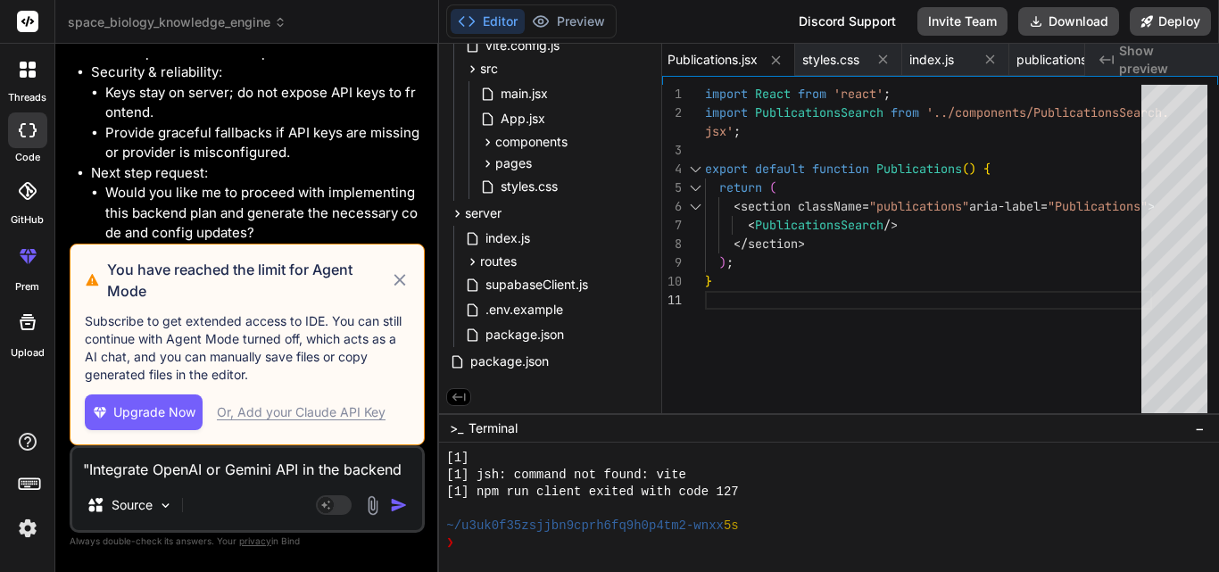
click at [287, 410] on div "Or, Add your Claude API Key" at bounding box center [301, 412] width 169 height 18
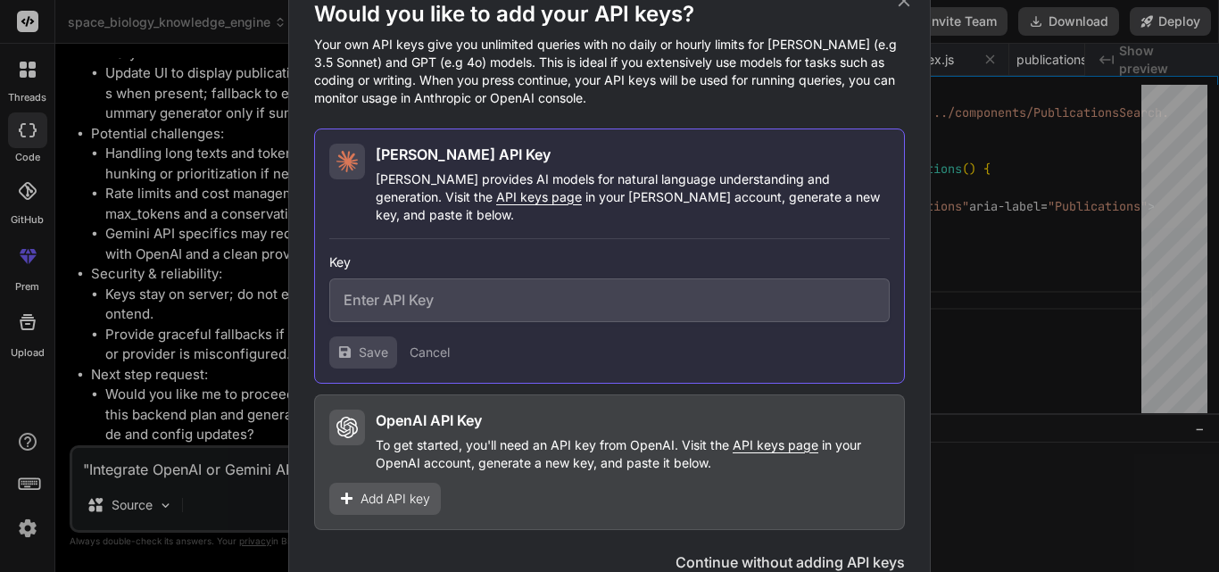
scroll to position [7451, 0]
click at [407, 492] on span "Add API key" at bounding box center [395, 499] width 70 height 18
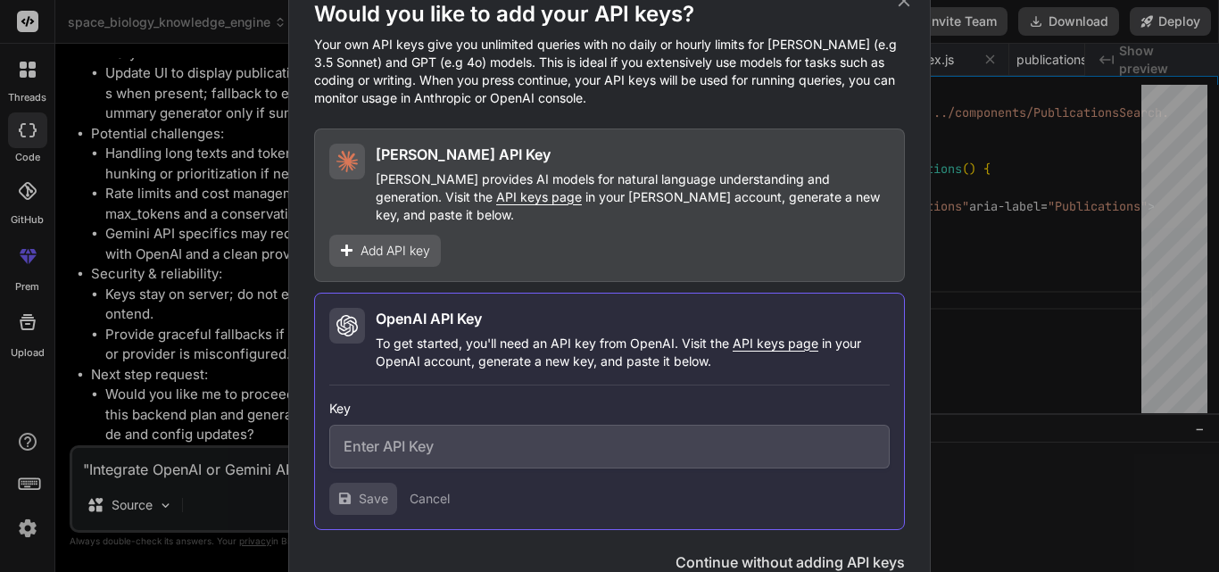
click at [446, 434] on input "text" at bounding box center [609, 447] width 560 height 44
paste input "sk-proj-PDIlc5BR9H89Ue__Rz8K9jyivV8JlruoGxTM-xnlDEPSBZsV52t9nxK8p1h9E8_TNY3yj5m…"
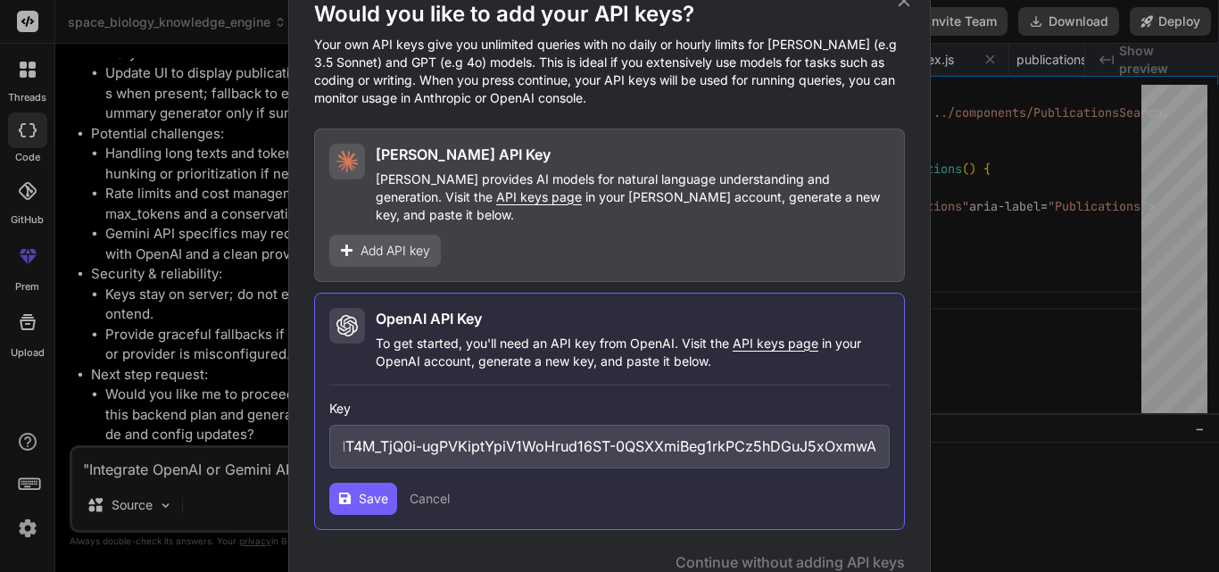
scroll to position [0, 0]
click at [368, 490] on span "Save" at bounding box center [373, 499] width 29 height 18
click at [366, 495] on span "Save" at bounding box center [373, 499] width 29 height 18
click at [428, 245] on span "Add API key" at bounding box center [395, 251] width 70 height 18
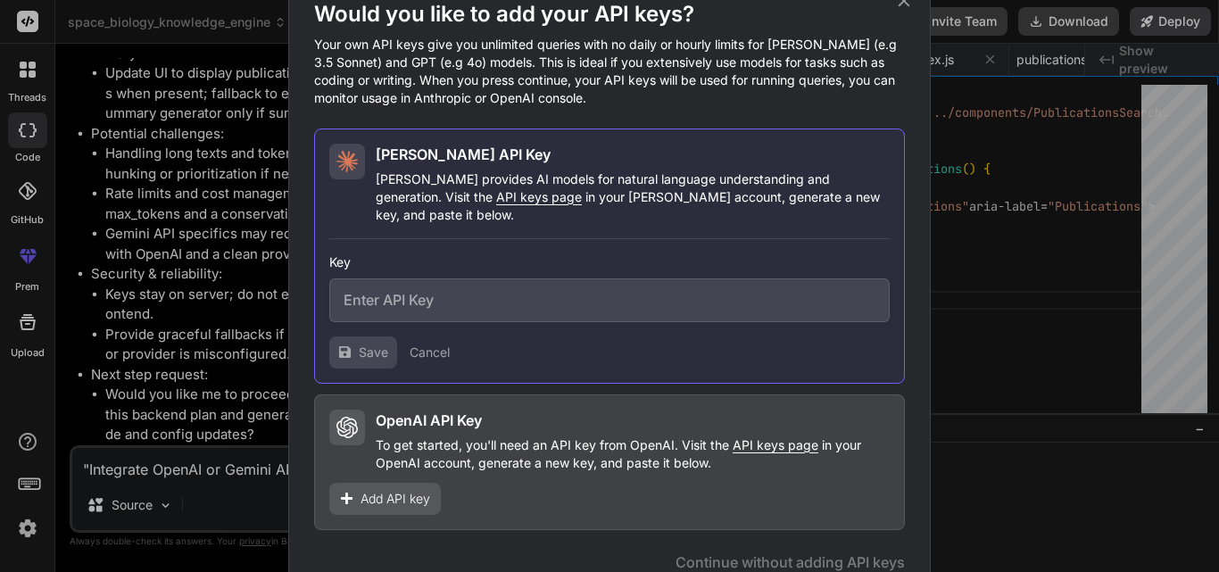
click at [395, 490] on span "Add API key" at bounding box center [395, 499] width 70 height 18
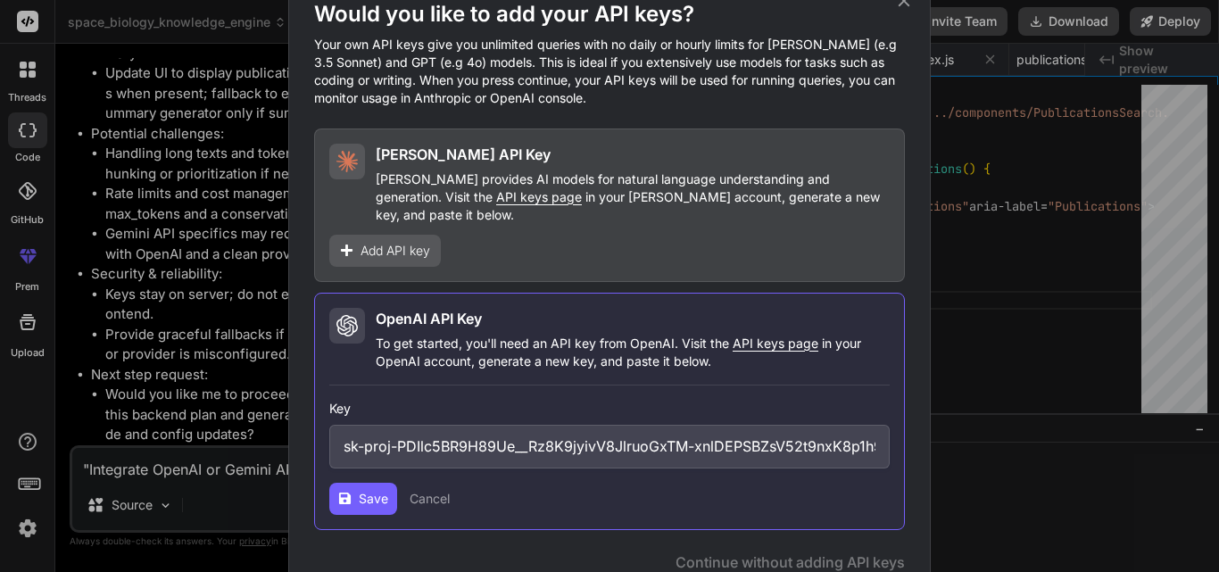
click at [368, 490] on span "Save" at bounding box center [373, 499] width 29 height 18
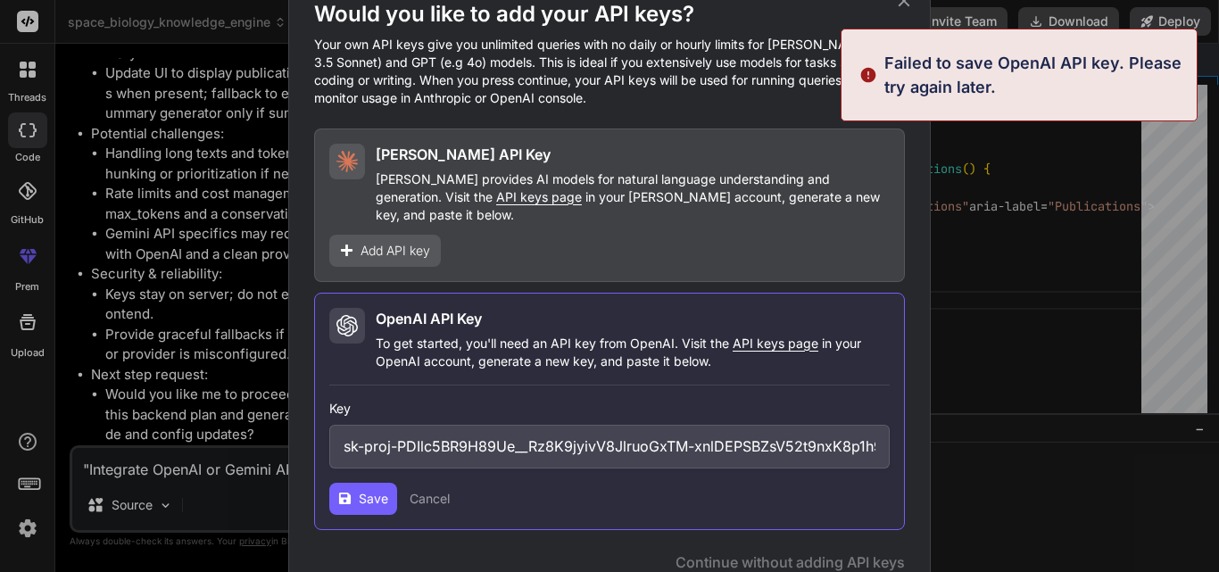
click at [901, 6] on icon at bounding box center [905, 1] width 12 height 12
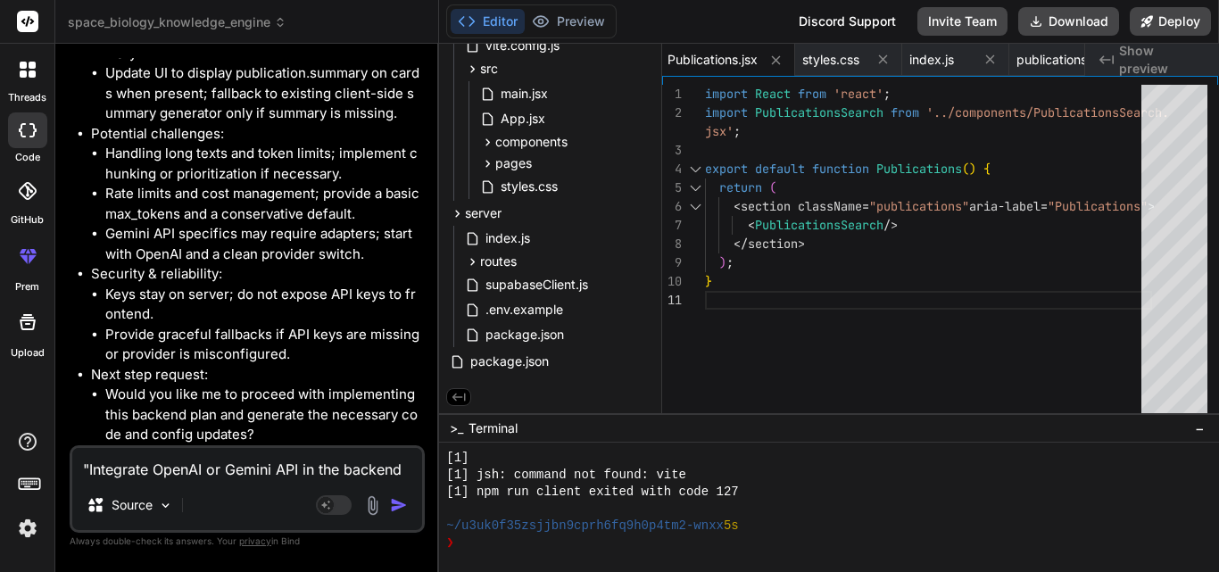
click at [238, 367] on li "Next step request: Would you like me to proceed with implementing this backend …" at bounding box center [256, 405] width 330 height 80
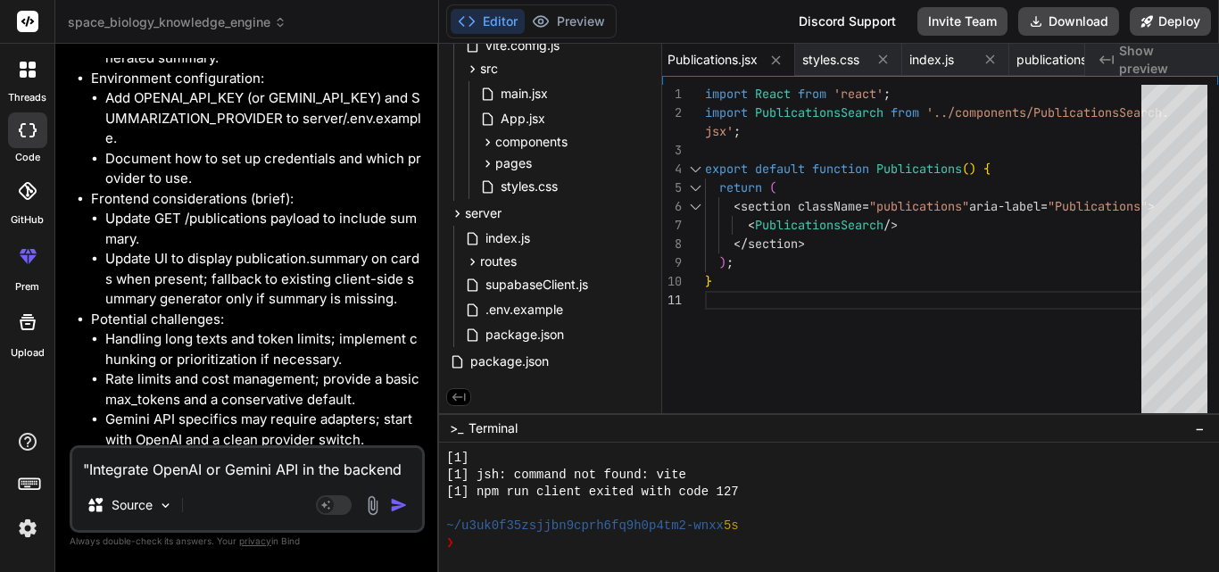
scroll to position [7451, 0]
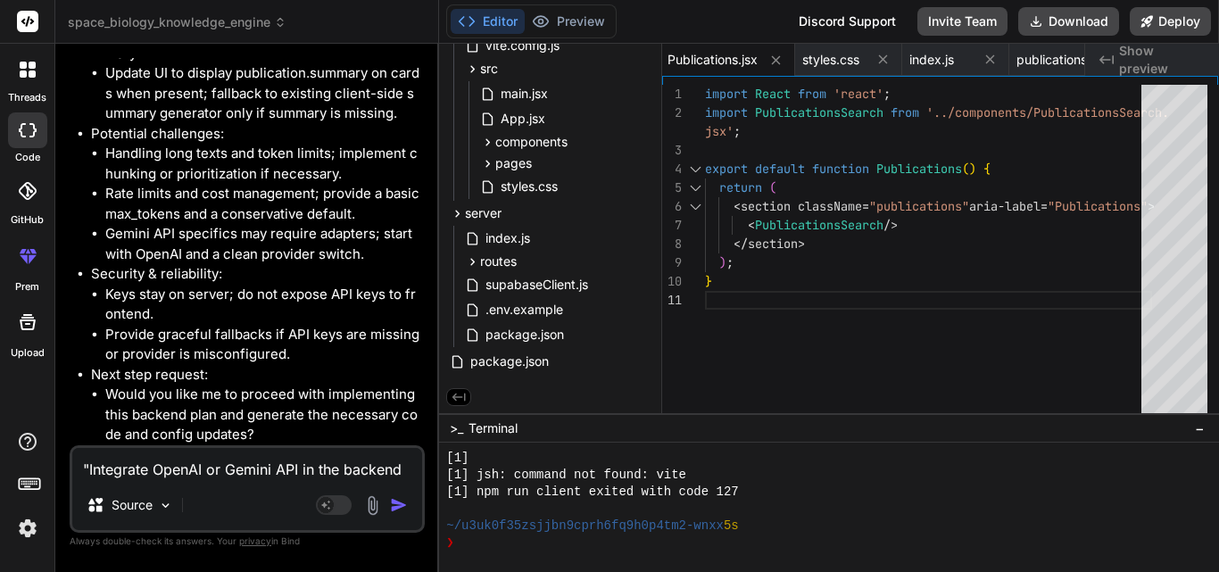
click at [175, 460] on textarea ""Integrate OpenAI or Gemini API in the backend to create an endpoint POST /summ…" at bounding box center [247, 464] width 350 height 32
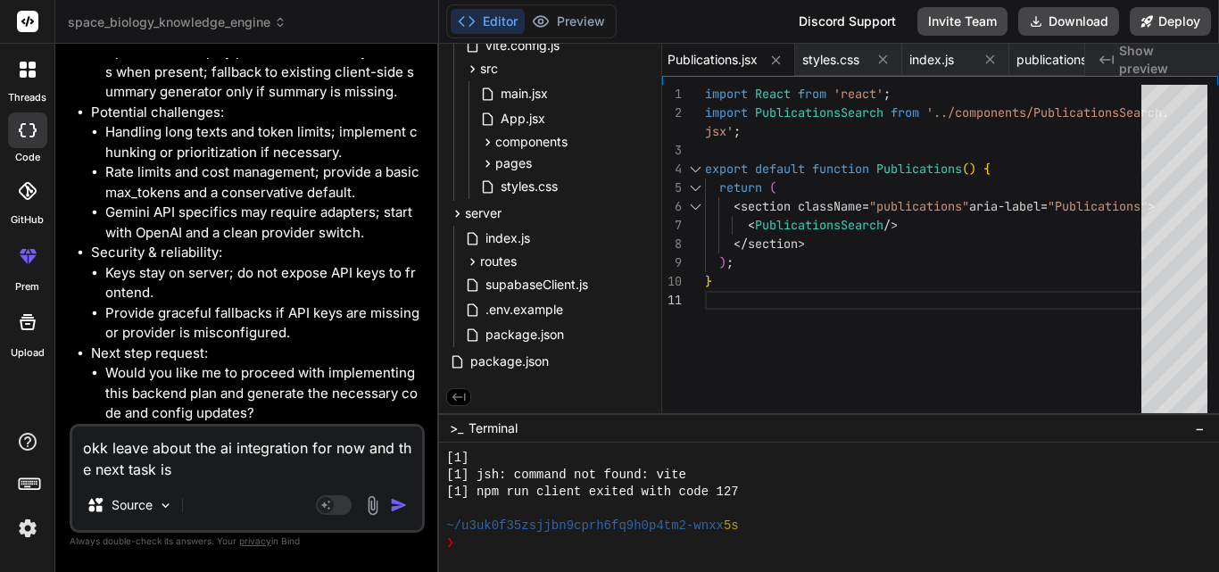
paste textarea ""Add an interactive knowledge graph in the React frontend using vis-network or …"
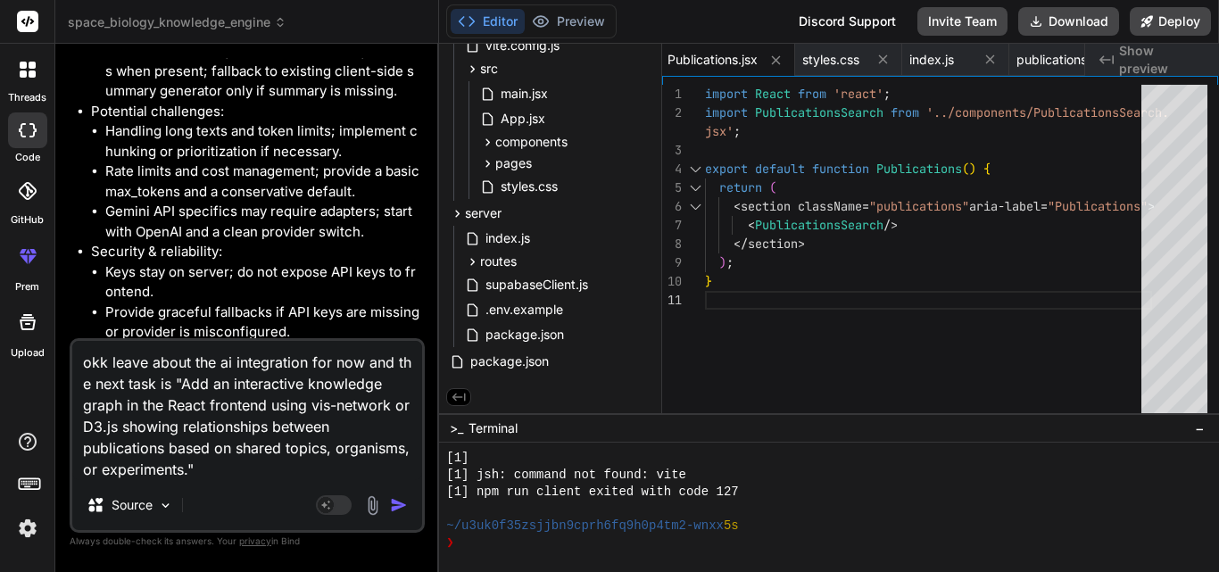
click at [390, 501] on img "button" at bounding box center [399, 505] width 18 height 18
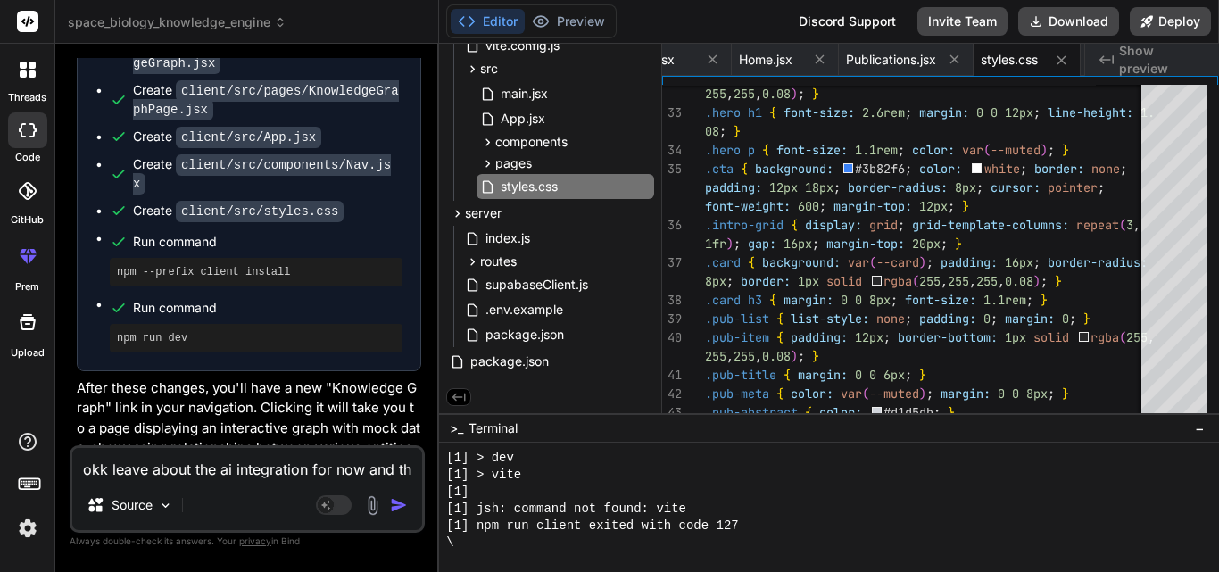
scroll to position [4086, 0]
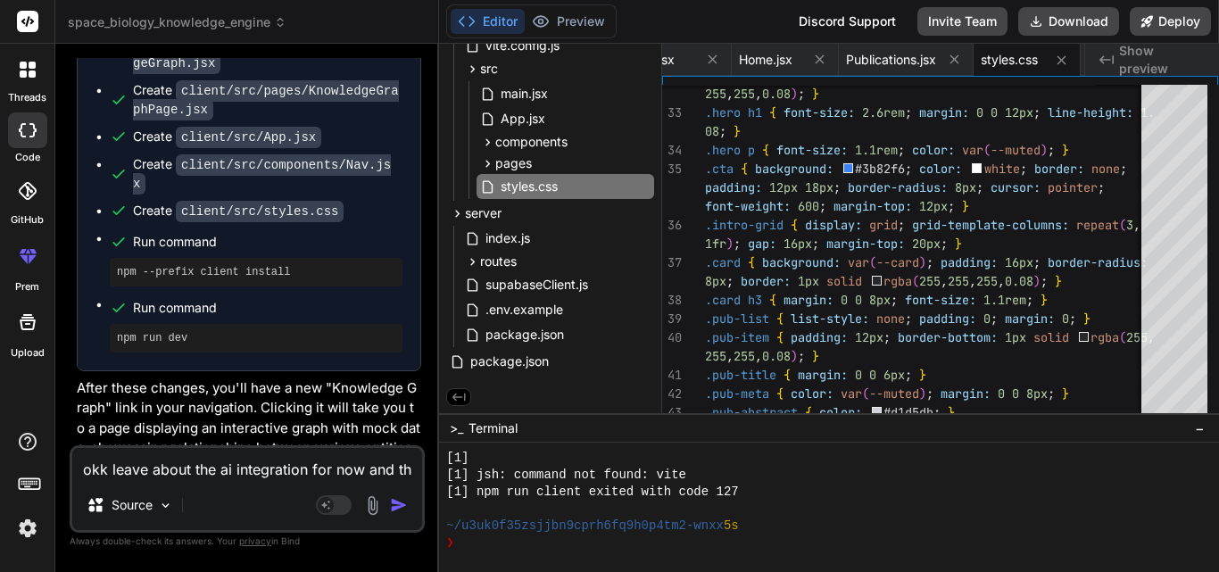
click at [140, 467] on textarea "okk leave about the ai integration for now and th e next task is "Add an intera…" at bounding box center [247, 464] width 350 height 32
paste textarea ""Add filters to the React frontend by publication year, type of experiment, and…"
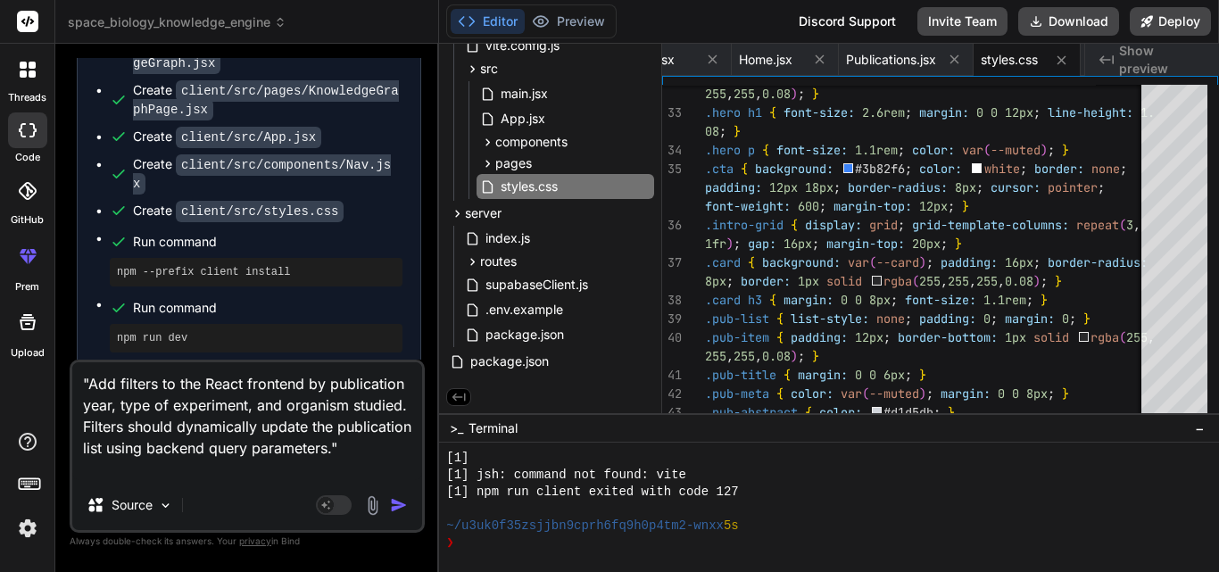
click at [402, 507] on img "button" at bounding box center [399, 505] width 18 height 18
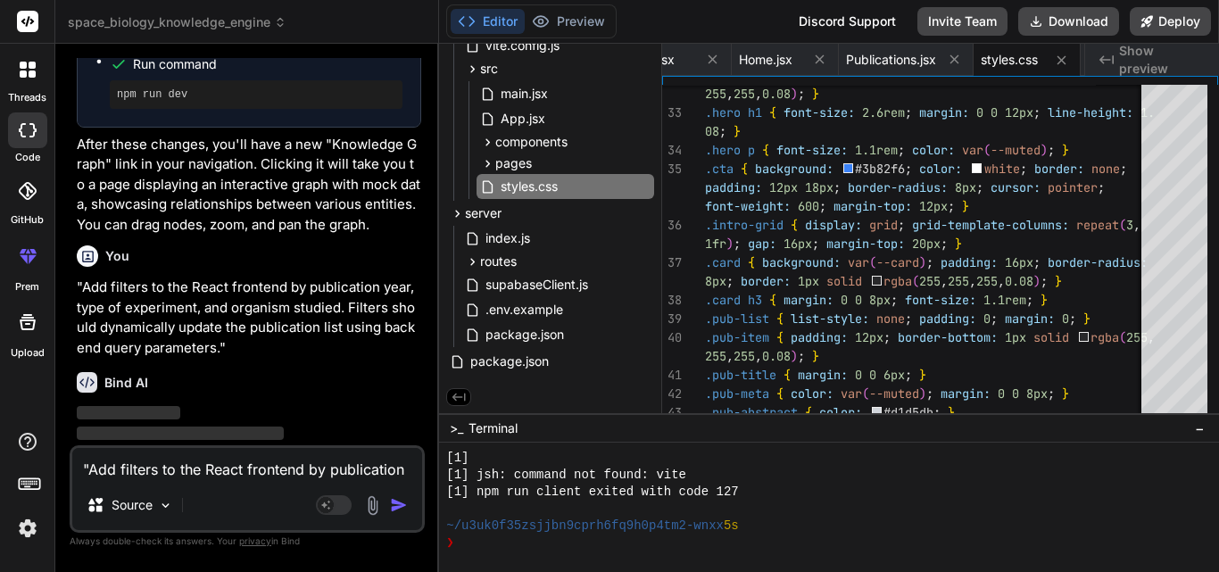
scroll to position [8849, 0]
click at [476, 257] on icon at bounding box center [472, 261] width 15 height 15
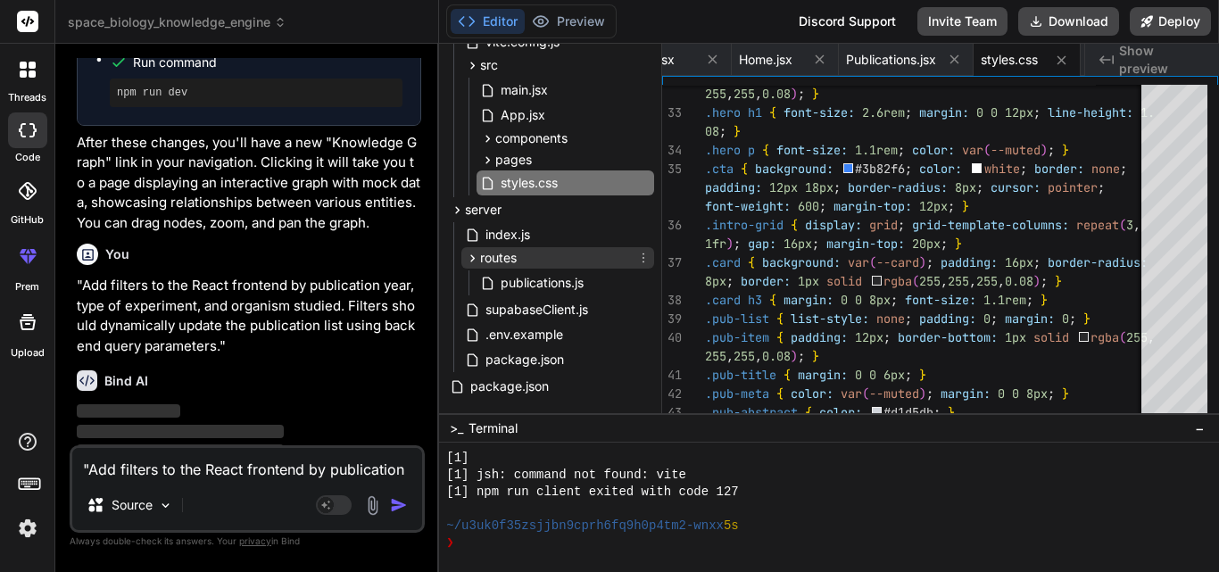
click at [476, 257] on icon at bounding box center [472, 258] width 15 height 15
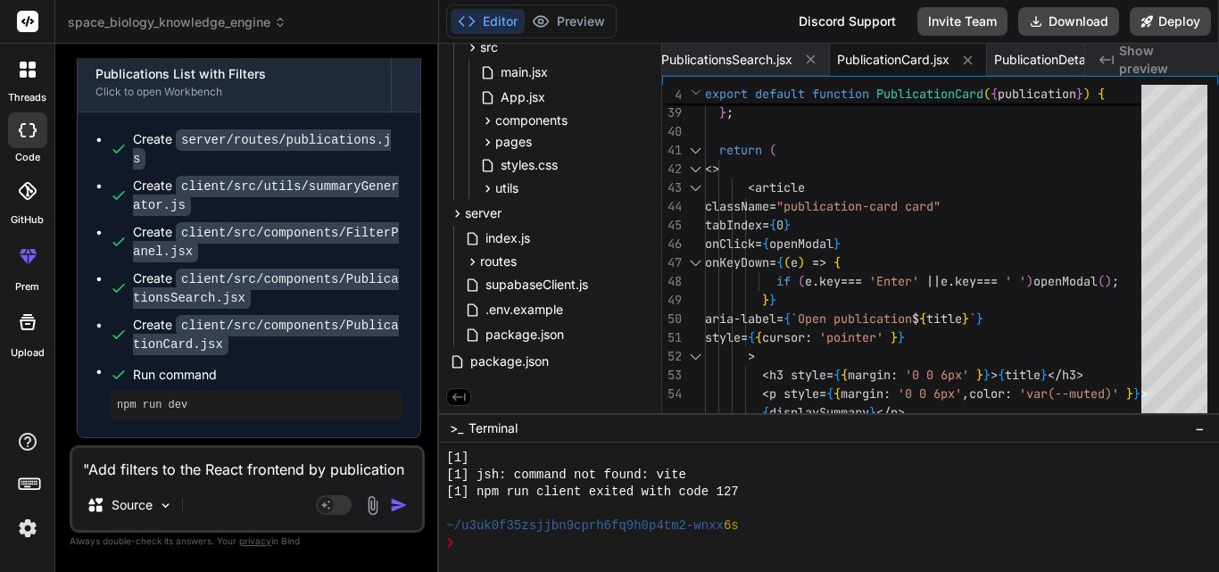
scroll to position [4865, 0]
click at [222, 463] on textarea ""Add filters to the React frontend by publication year, type of experiment, and…" at bounding box center [247, 464] width 350 height 32
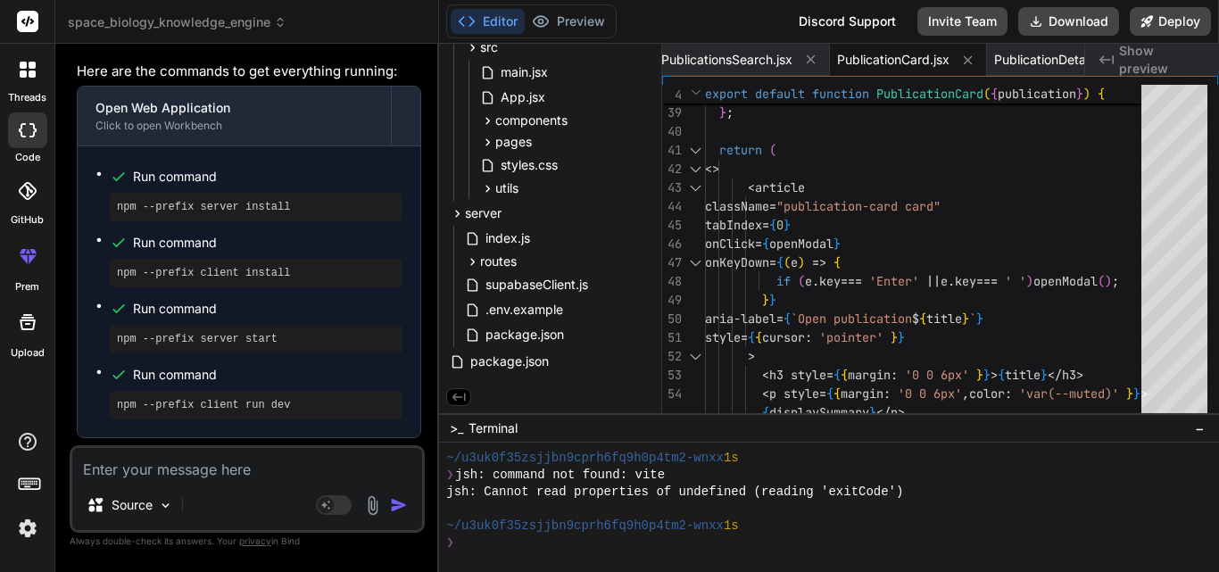
scroll to position [5425, 0]
click at [252, 459] on textarea at bounding box center [247, 464] width 350 height 32
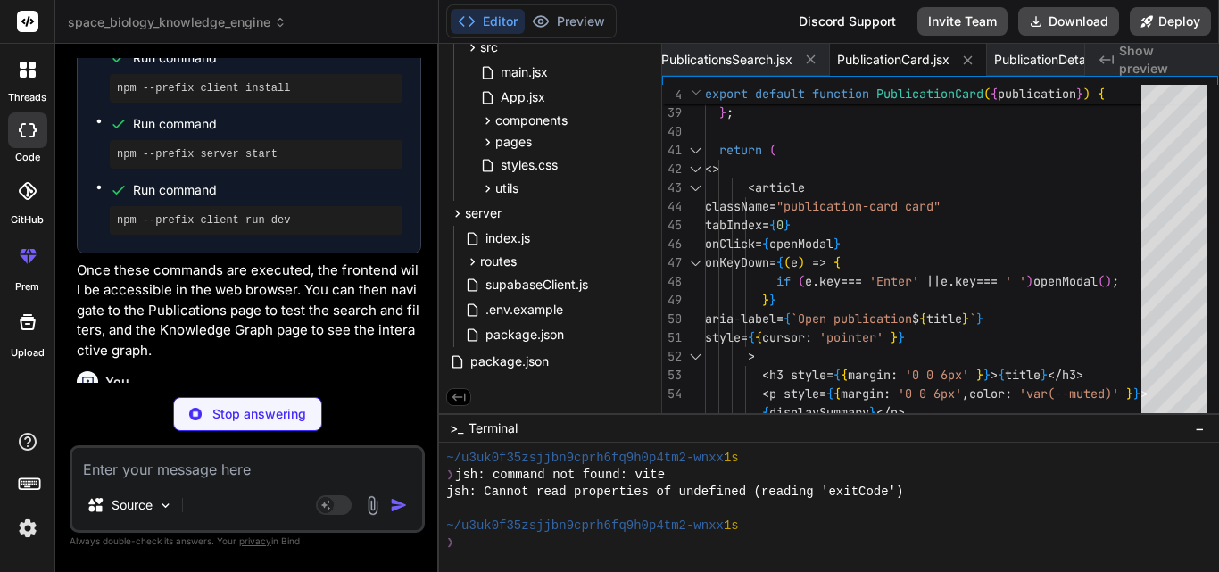
scroll to position [11158, 0]
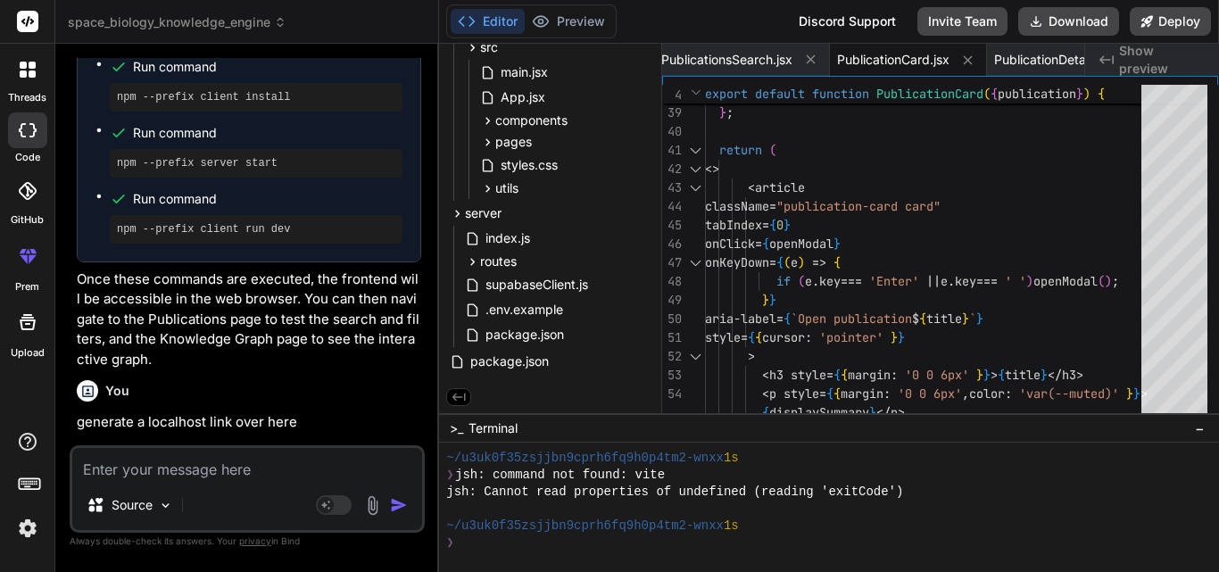
click at [130, 526] on link "[URL]" at bounding box center [112, 534] width 37 height 17
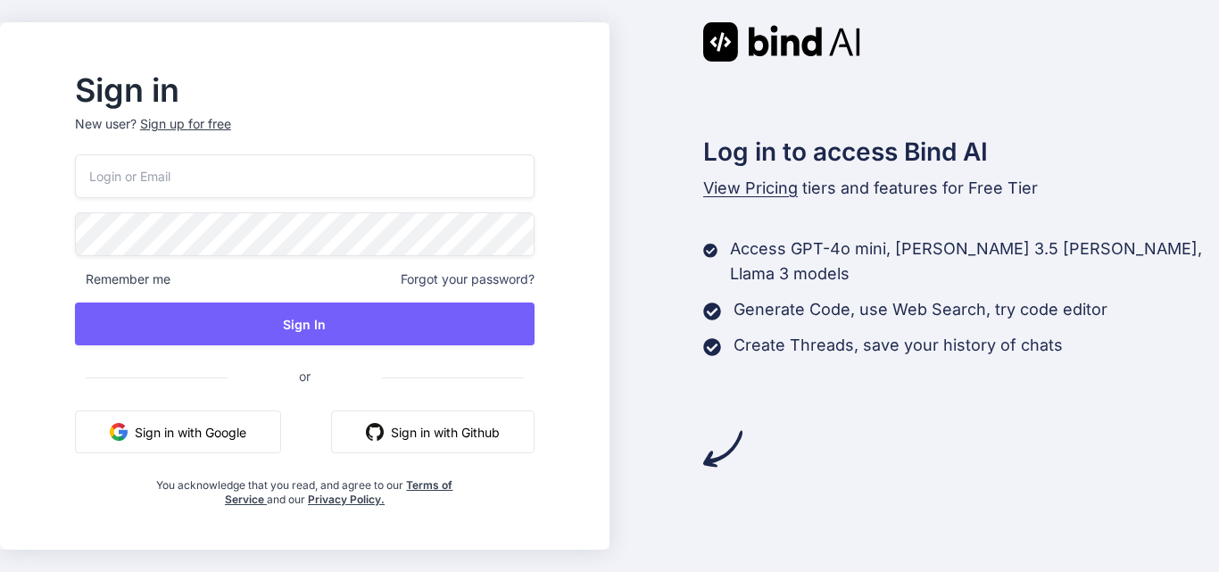
click at [279, 433] on button "Sign in with Google" at bounding box center [178, 431] width 206 height 43
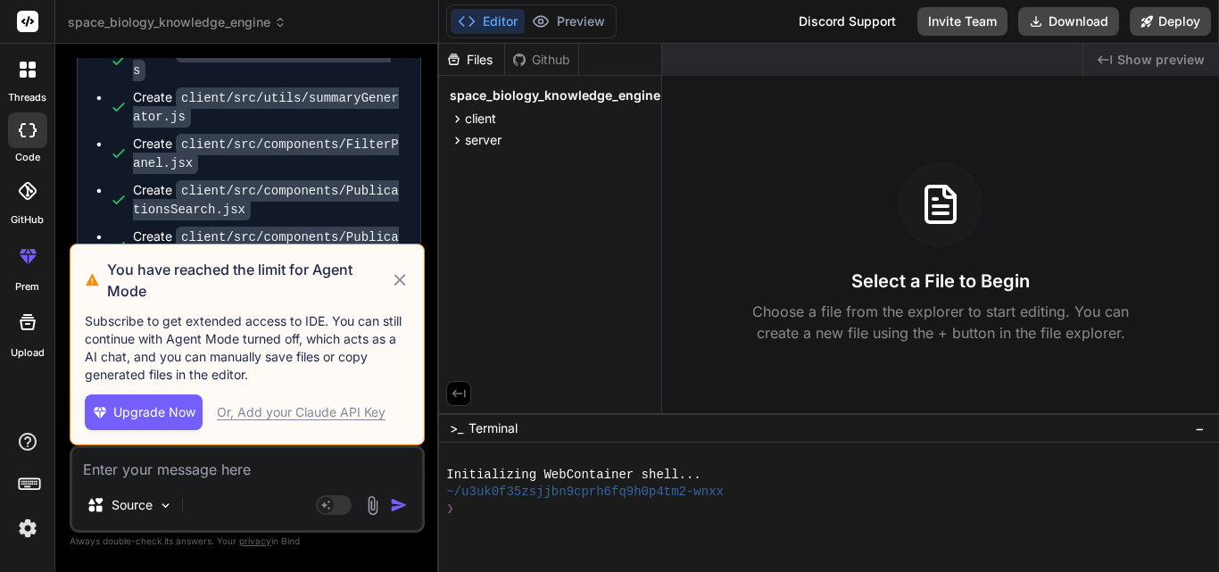
scroll to position [4198, 0]
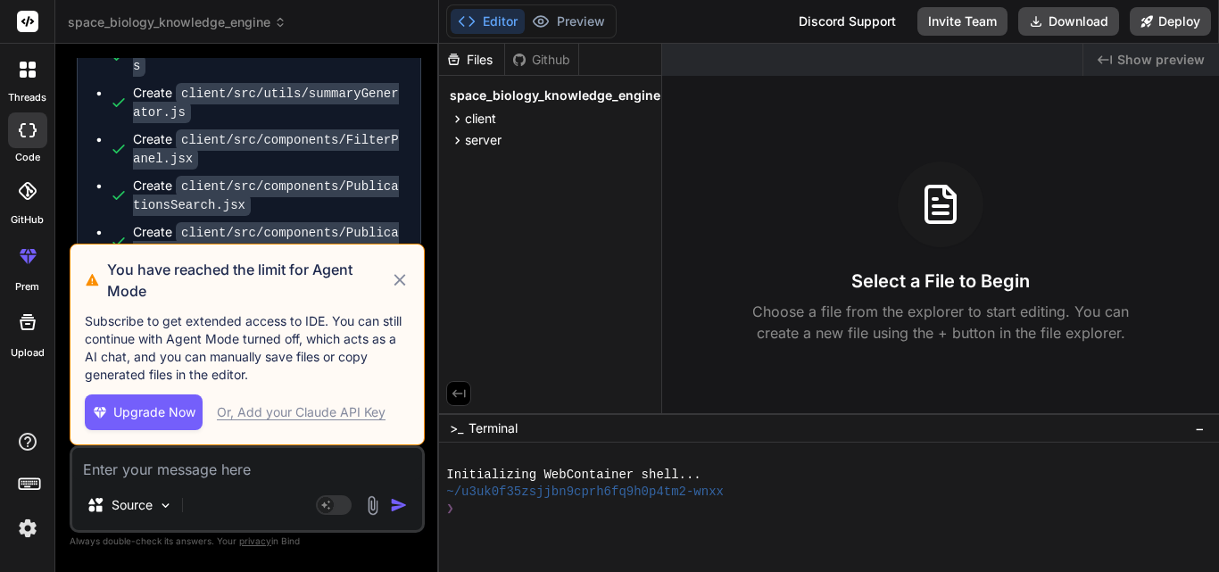
click at [399, 276] on icon at bounding box center [400, 279] width 21 height 21
type textarea "x"
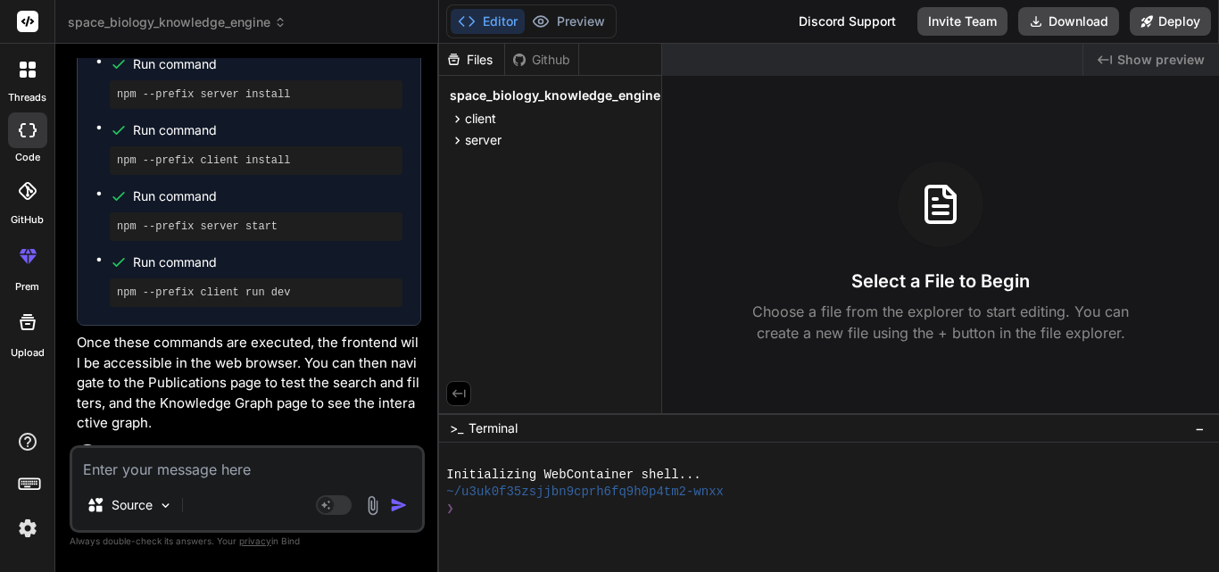
scroll to position [4958, 0]
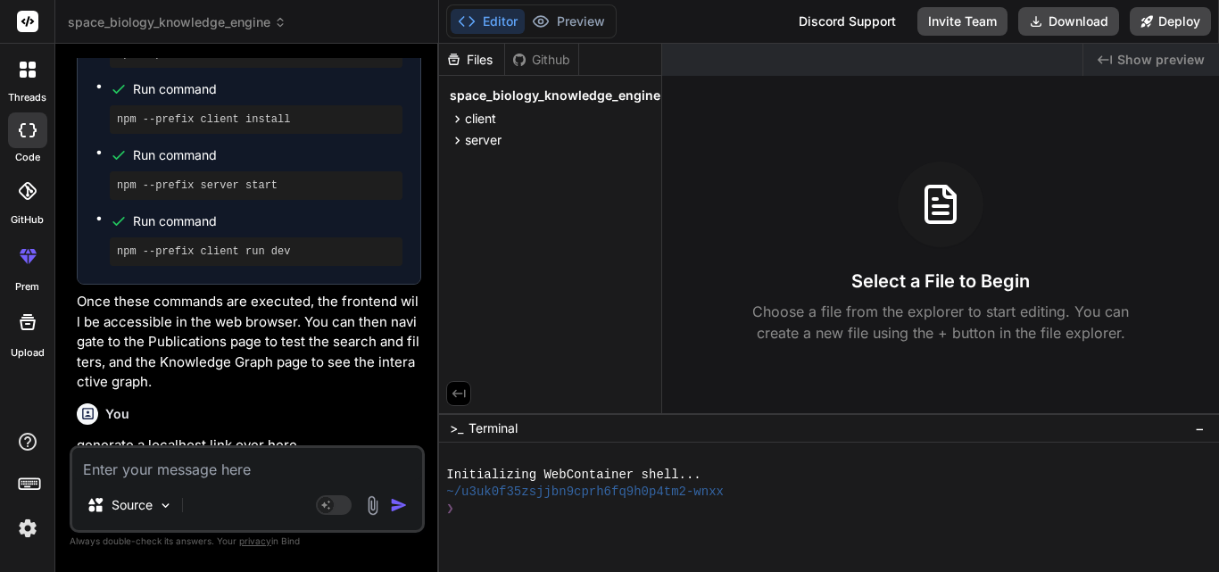
drag, startPoint x: 248, startPoint y: 428, endPoint x: 99, endPoint y: 428, distance: 149.0
click at [99, 548] on p "👉 [URL]" at bounding box center [249, 558] width 344 height 21
copy link "[URL]"
click at [270, 501] on p "The web application should now be running. You can access it at:" at bounding box center [249, 521] width 344 height 40
click at [185, 470] on textarea at bounding box center [247, 464] width 350 height 32
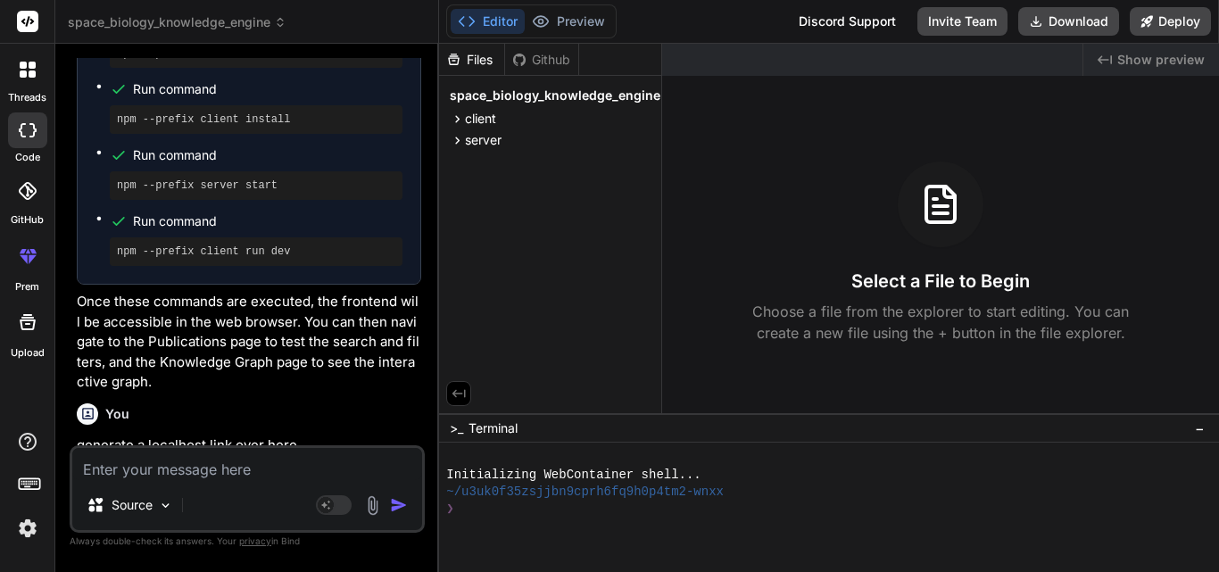
paste textarea "This site can’t be reached localhost refused to connect. Try: Checking the conn…"
type textarea "This site can’t be reached localhost refused to connect. Try: Checking the conn…"
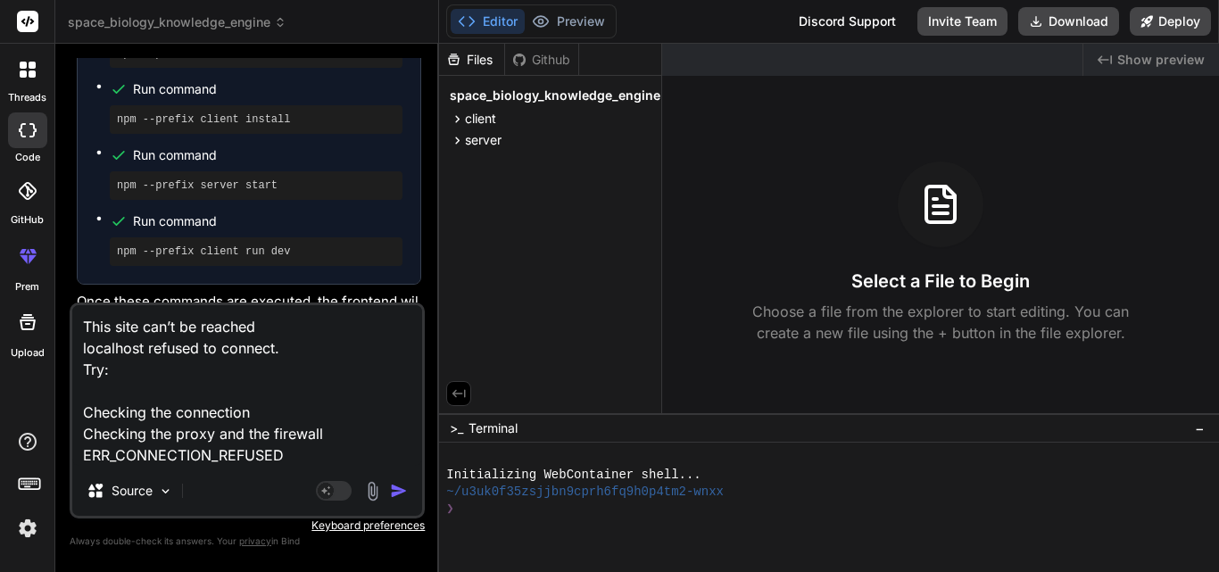
type textarea "x"
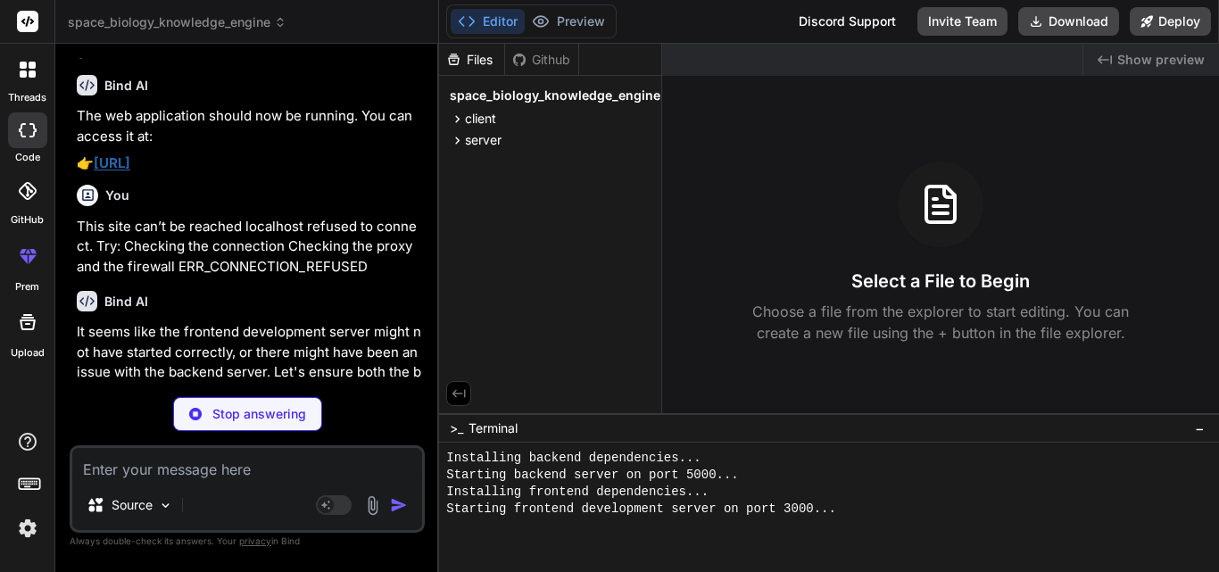
scroll to position [5391, 0]
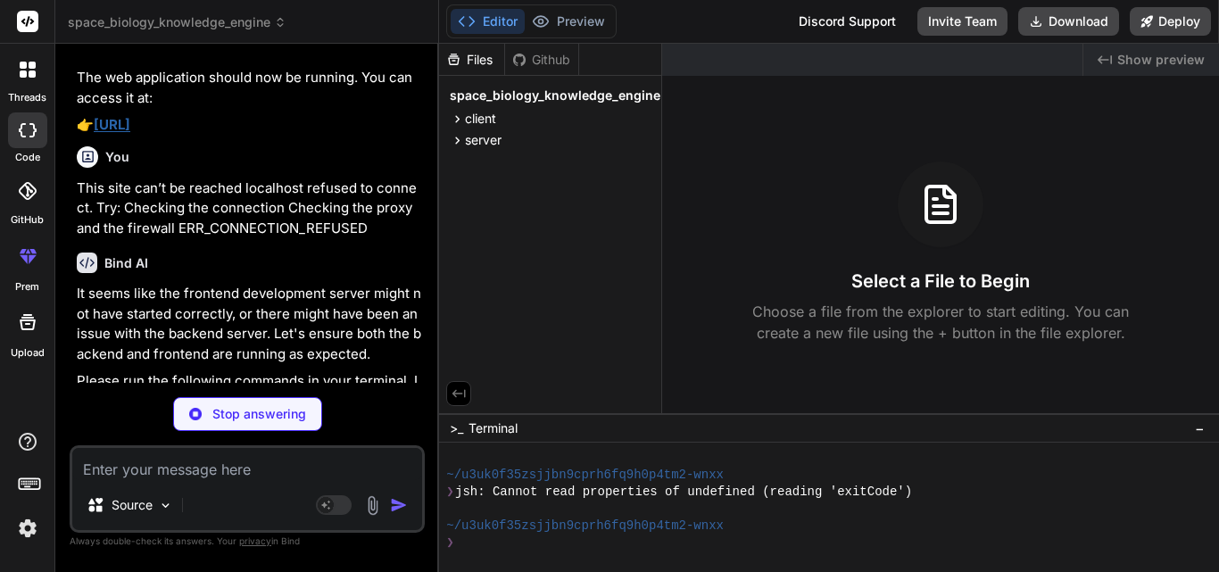
type textarea "x"
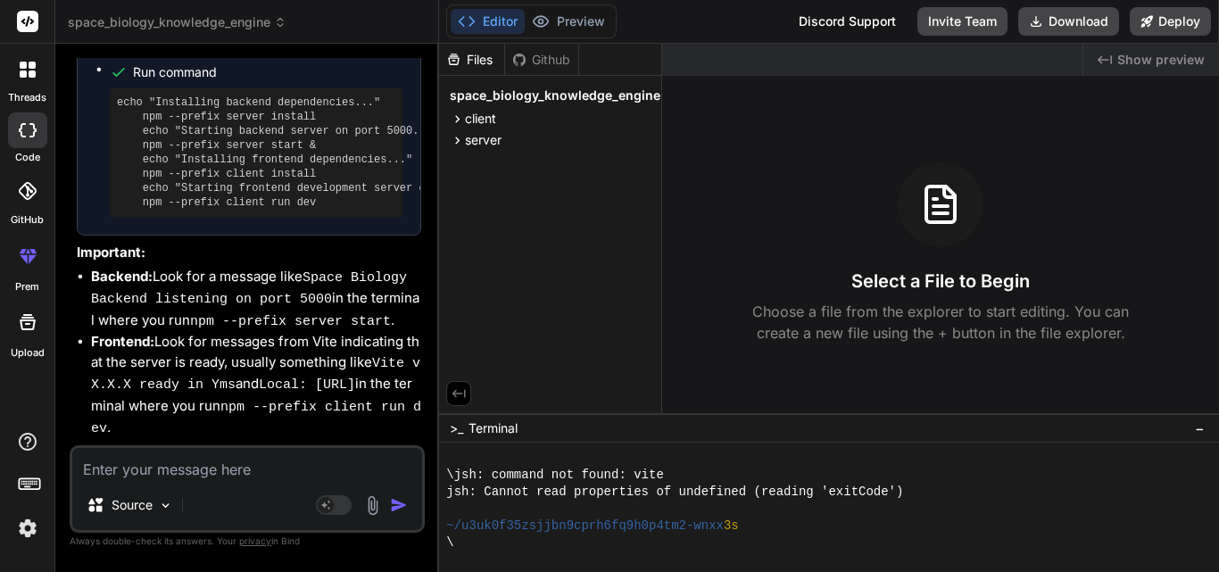
scroll to position [5906, 0]
type textarea "d"
type textarea "x"
type textarea "do"
type textarea "x"
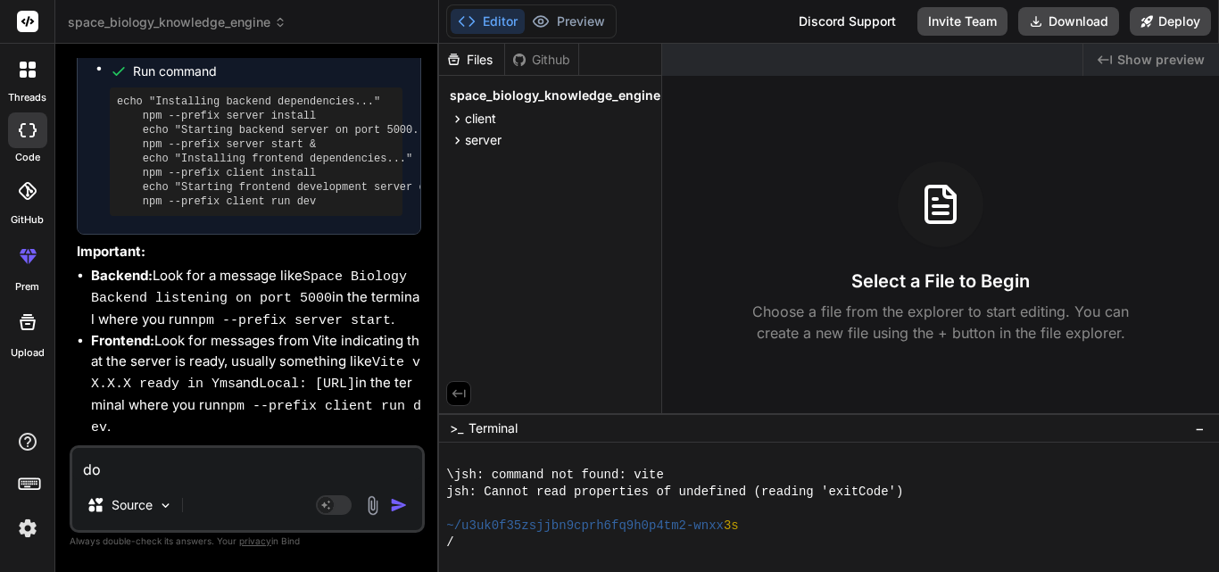
type textarea "doe"
type textarea "x"
type textarea "does"
type textarea "x"
type textarea "does"
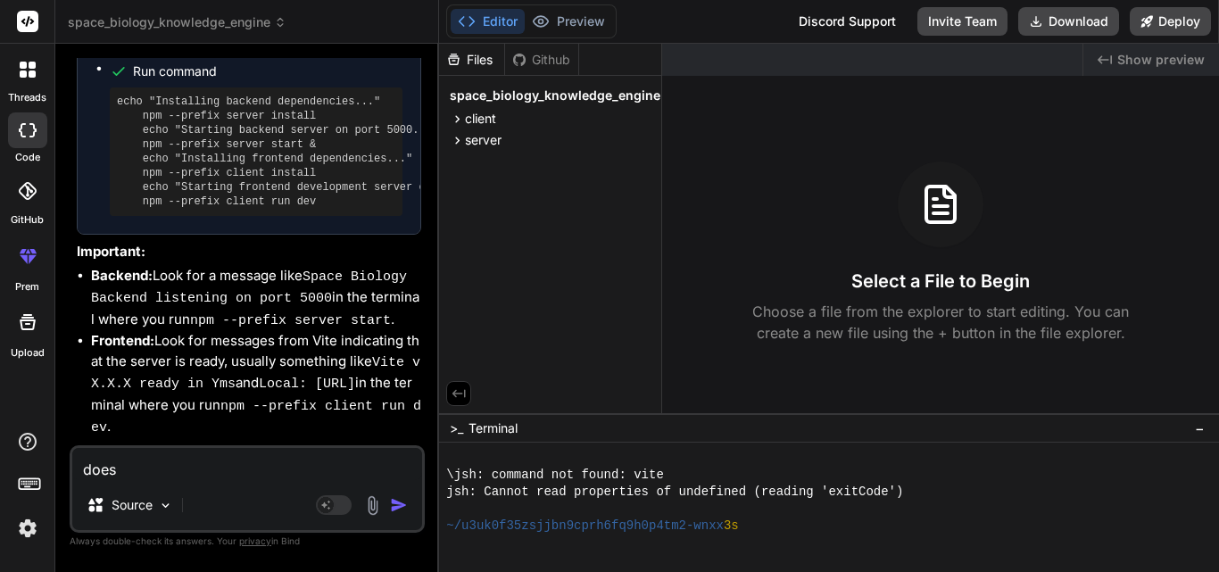
type textarea "x"
type textarea "does t"
type textarea "x"
type textarea "does th"
type textarea "x"
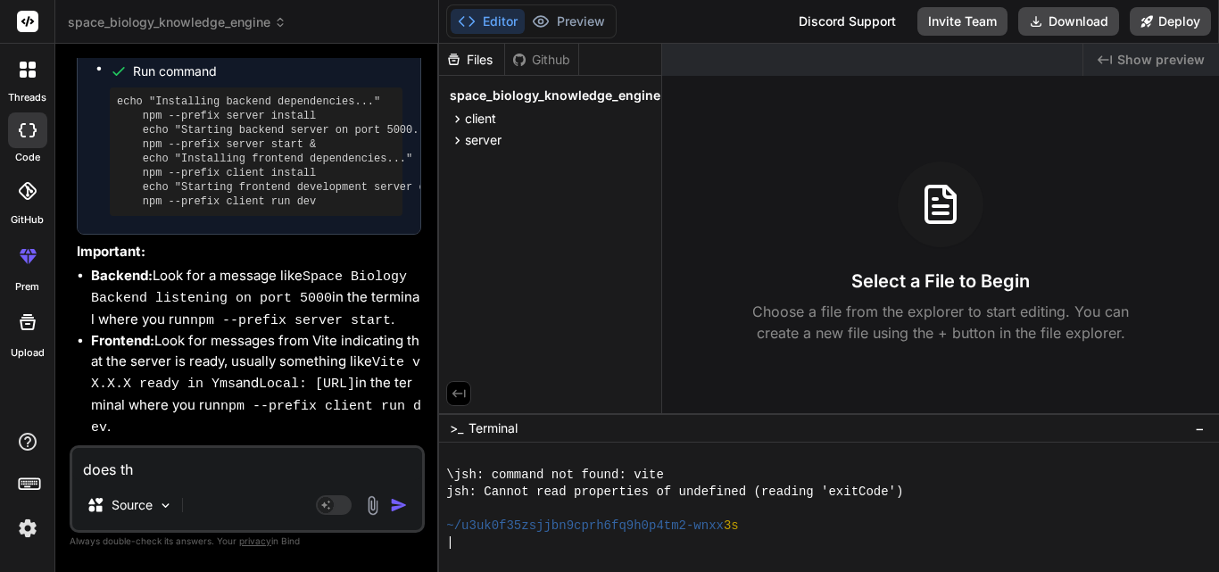
type textarea "does the"
type textarea "x"
type textarea "does the"
type textarea "x"
type textarea "does the o"
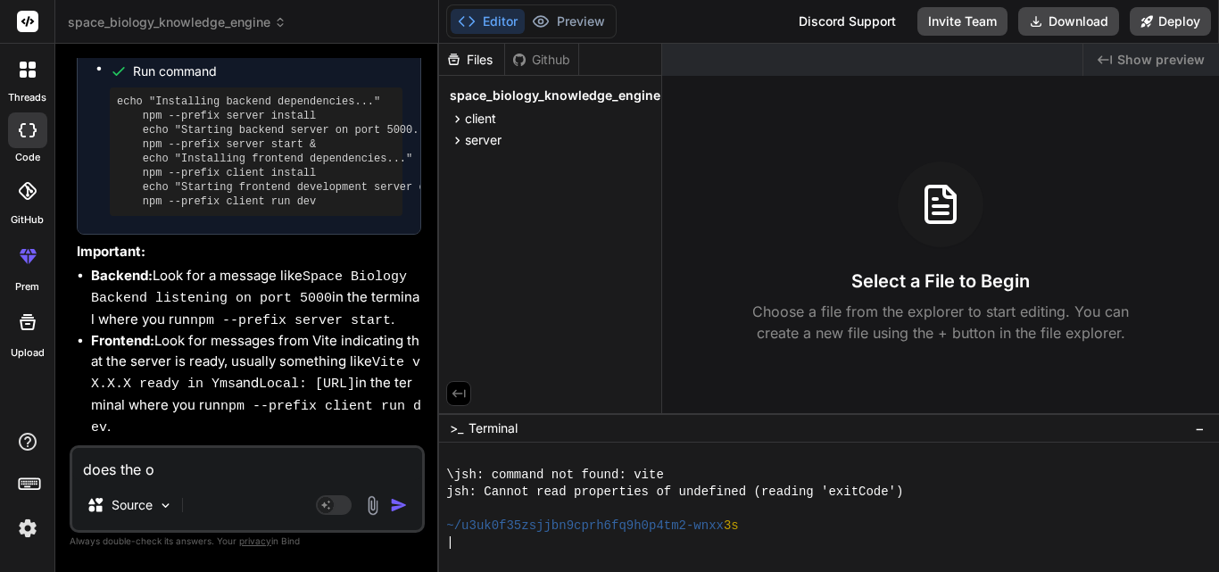
type textarea "x"
type textarea "does the or"
type textarea "x"
type textarea "does the oro"
type textarea "x"
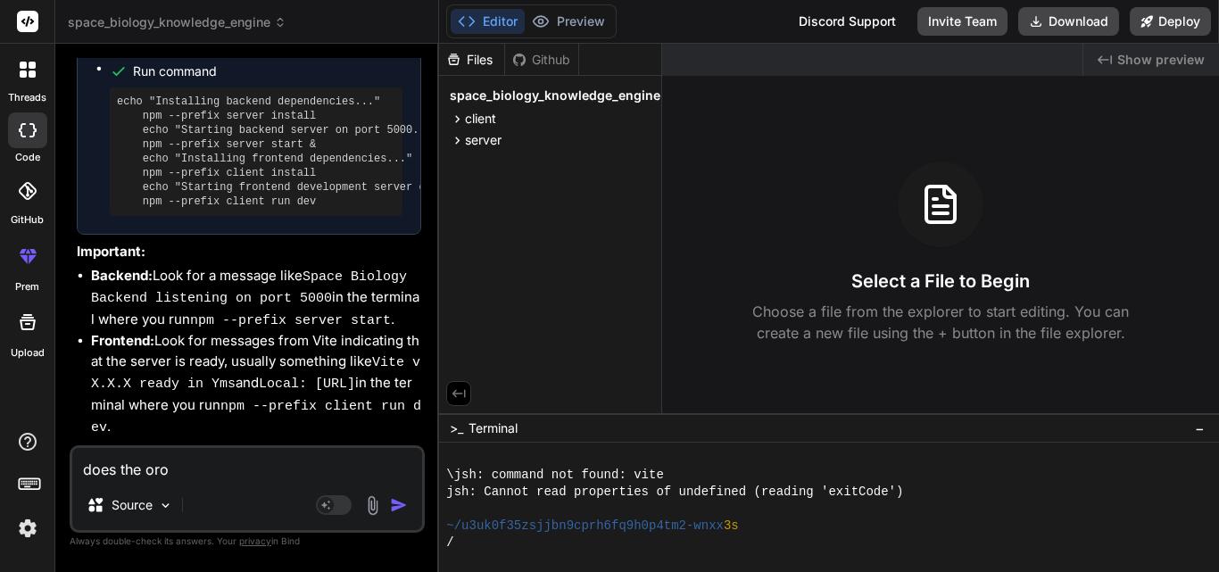
type textarea "does the oroc"
type textarea "x"
type textarea "does the oroce"
type textarea "x"
type textarea "does the oroces"
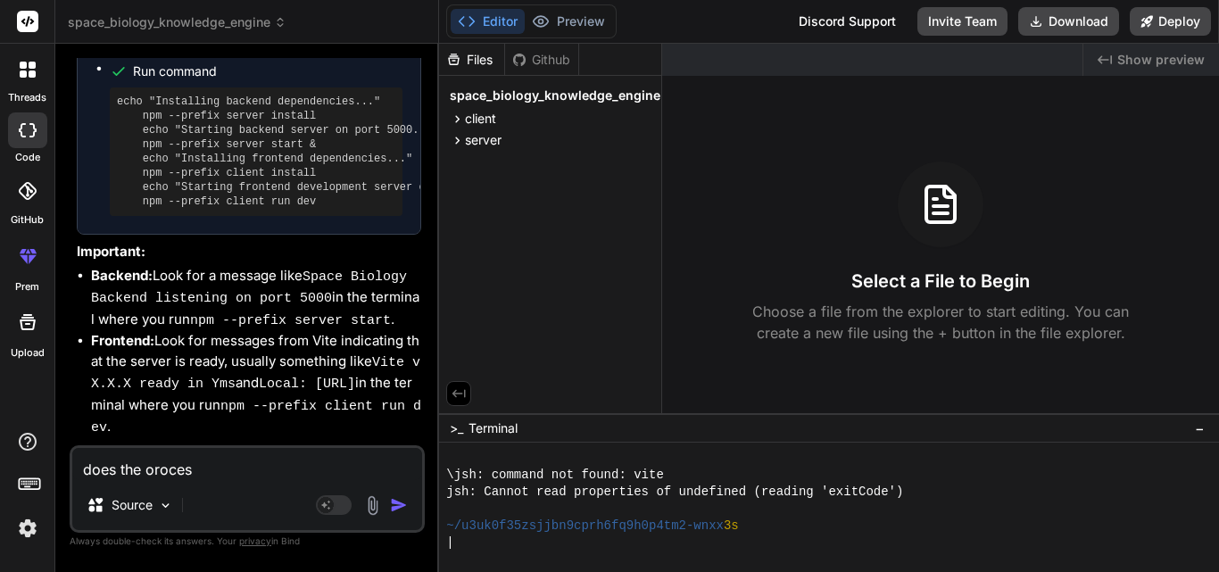
type textarea "x"
type textarea "does the orocess"
type textarea "x"
type textarea "does the orocess"
type textarea "x"
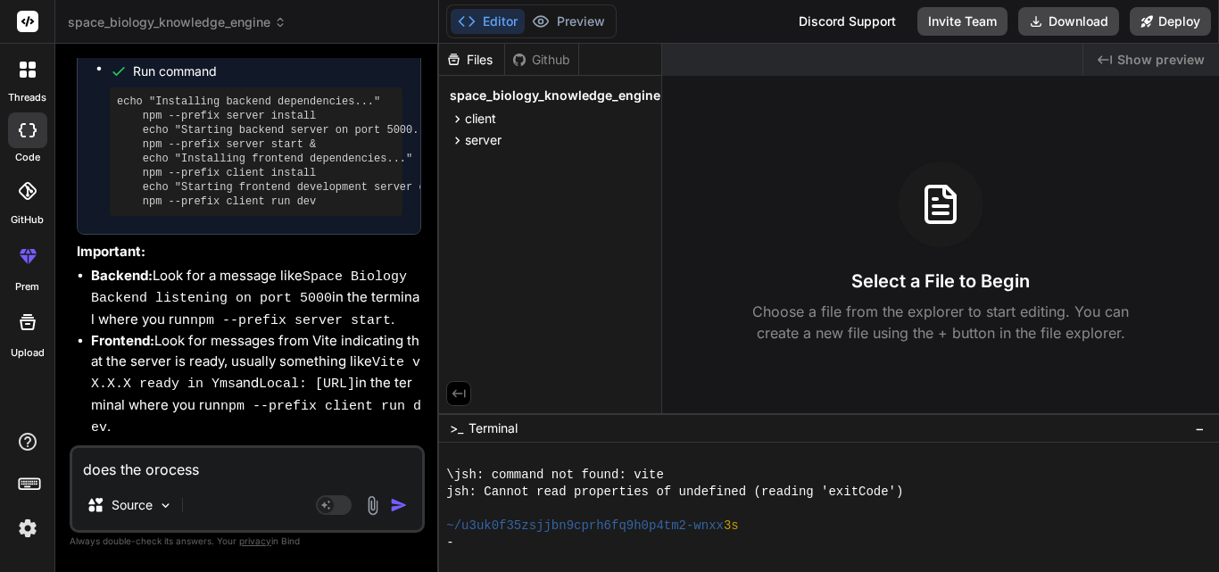
type textarea "does the orocess t"
type textarea "x"
type textarea "does the orocess ta"
type textarea "x"
type textarea "does the orocess tak"
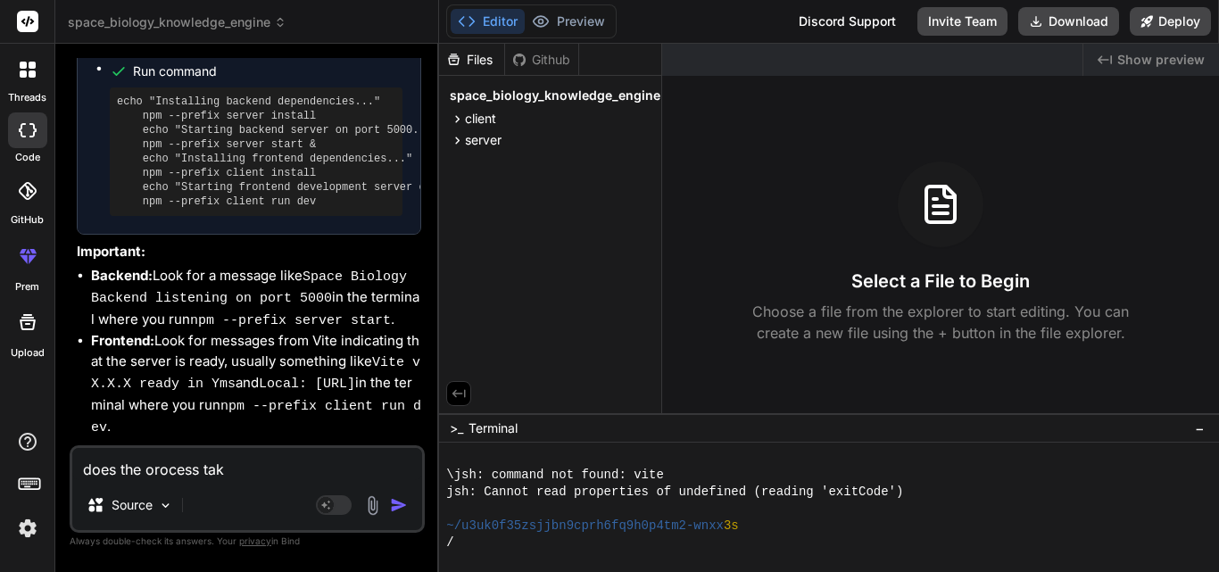
type textarea "x"
type textarea "does the orocess take"
type textarea "x"
type textarea "does the orocess take"
type textarea "x"
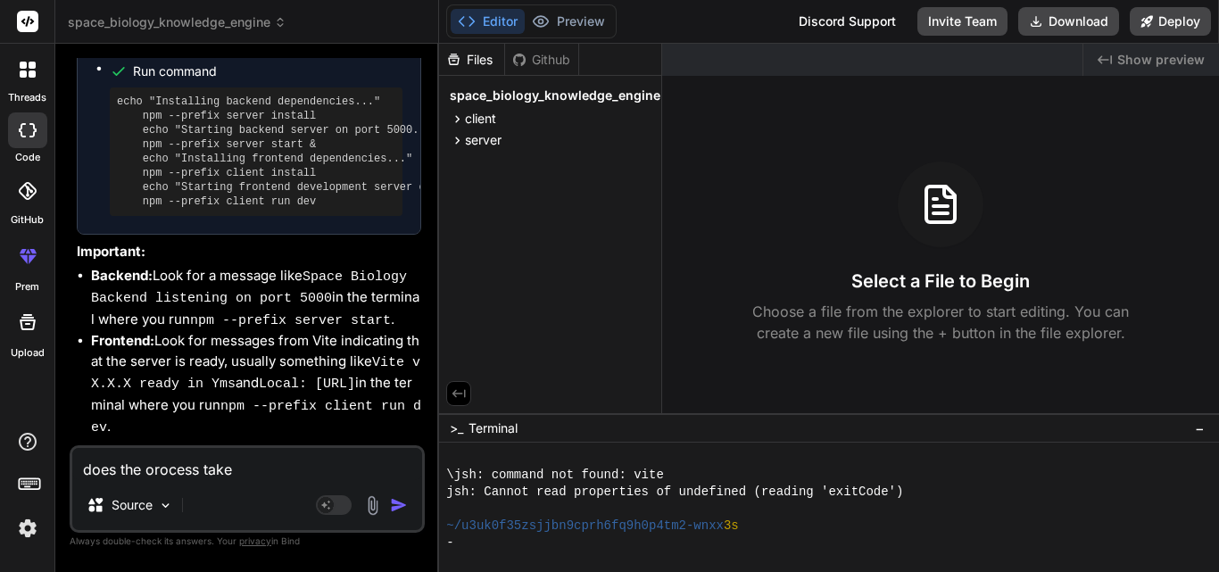
type textarea "does the orocess take t"
type textarea "x"
type textarea "does the orocess take ti"
type textarea "x"
type textarea "does the orocess take [PERSON_NAME]"
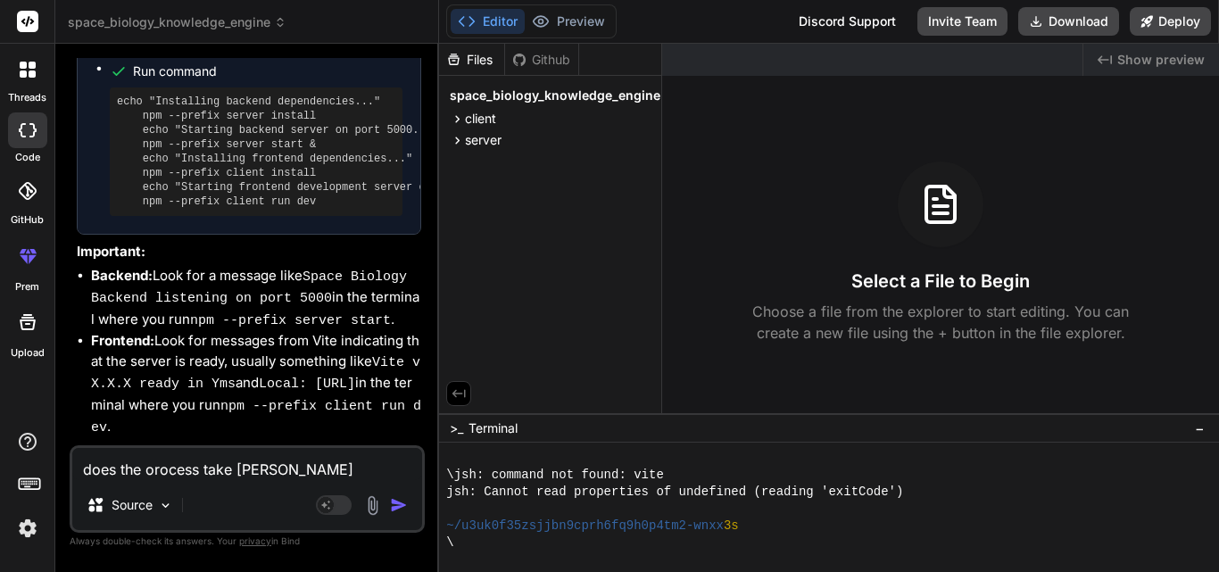
type textarea "x"
type textarea "does the orocess take time"
type textarea "x"
click at [153, 468] on textarea "does the orocess take time" at bounding box center [247, 464] width 350 height 32
type textarea "does the rocess take time"
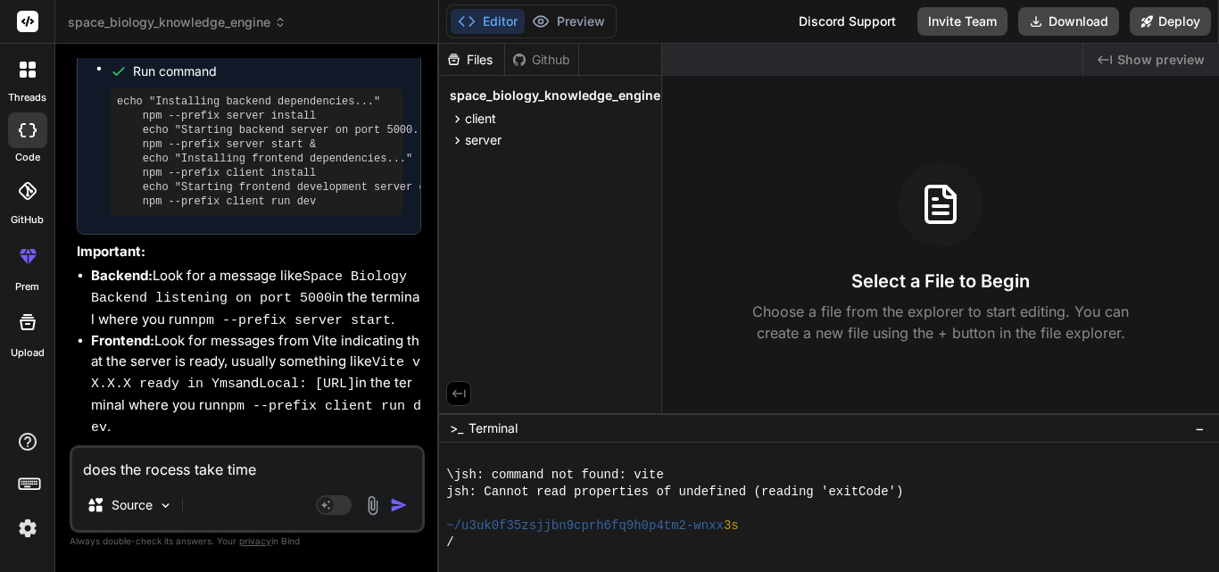
type textarea "x"
type textarea "does the process take time"
type textarea "x"
type textarea "does the process take time?"
type textarea "x"
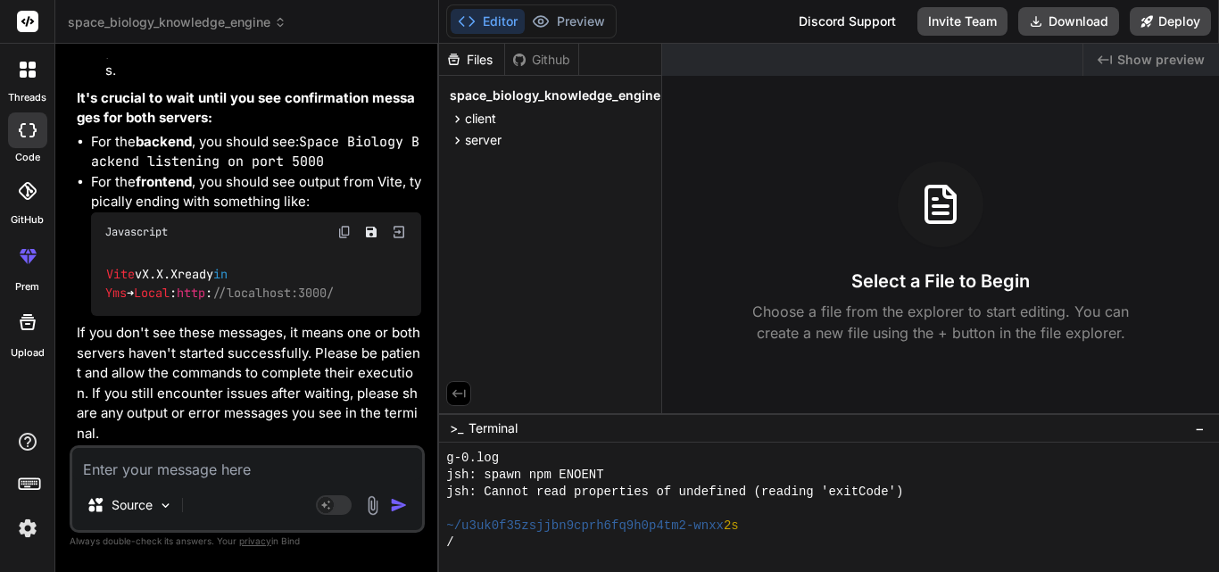
scroll to position [1034, 0]
type textarea "x"
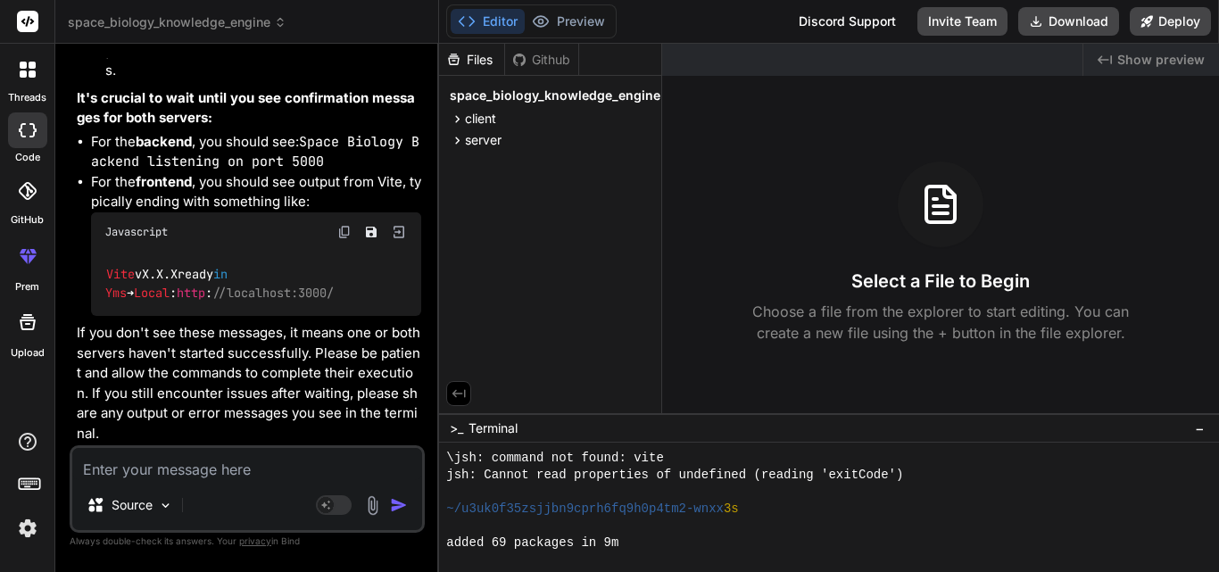
scroll to position [1170, 0]
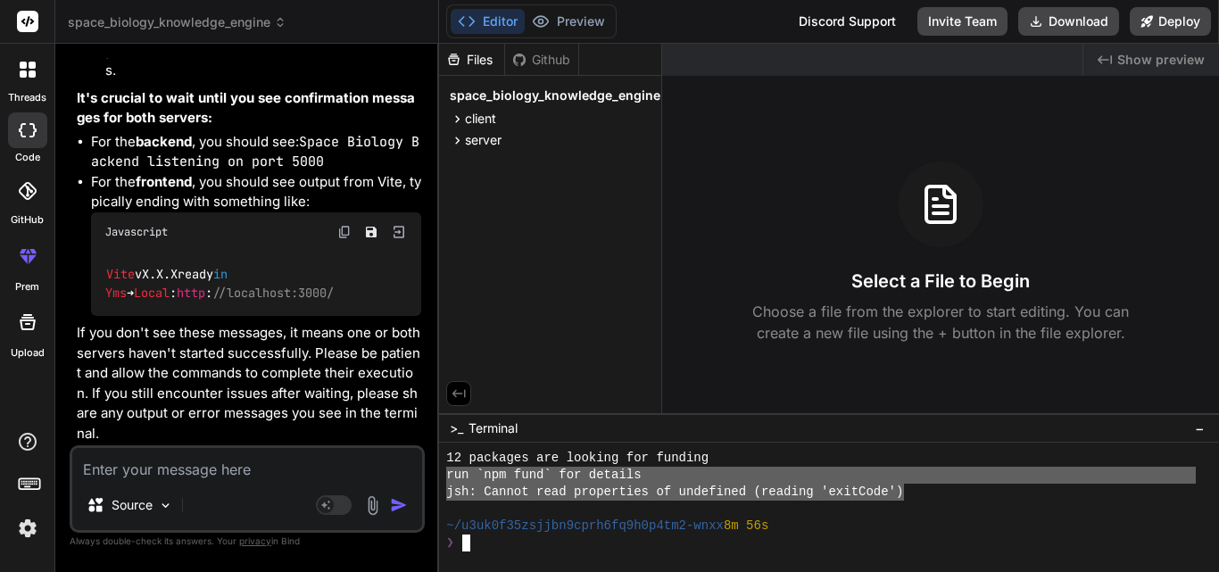
drag, startPoint x: 905, startPoint y: 495, endPoint x: 444, endPoint y: 481, distance: 460.6
click at [444, 481] on div "88888888888888888888888888888888 mmmmmmmmmmmmmmmmmmmmmmmmmmmmmmmm 12 packages a…" at bounding box center [829, 507] width 780 height 129
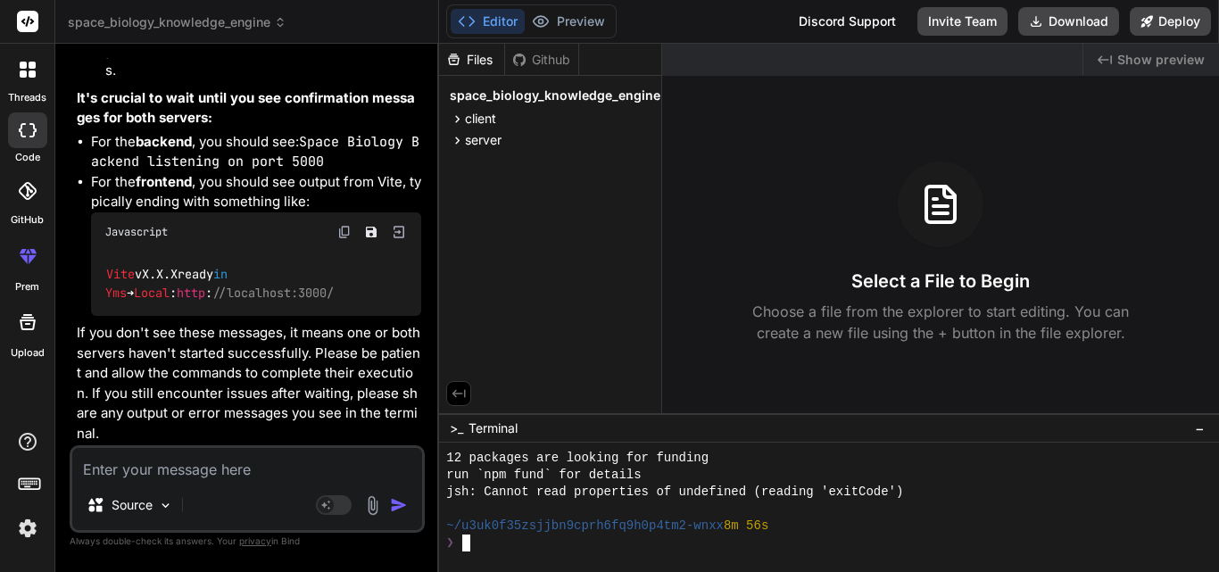
click at [918, 509] on div at bounding box center [820, 509] width 749 height 17
click at [910, 493] on div "jsh: Cannot read properties of undefined (reading 'exitCode')" at bounding box center [820, 492] width 749 height 17
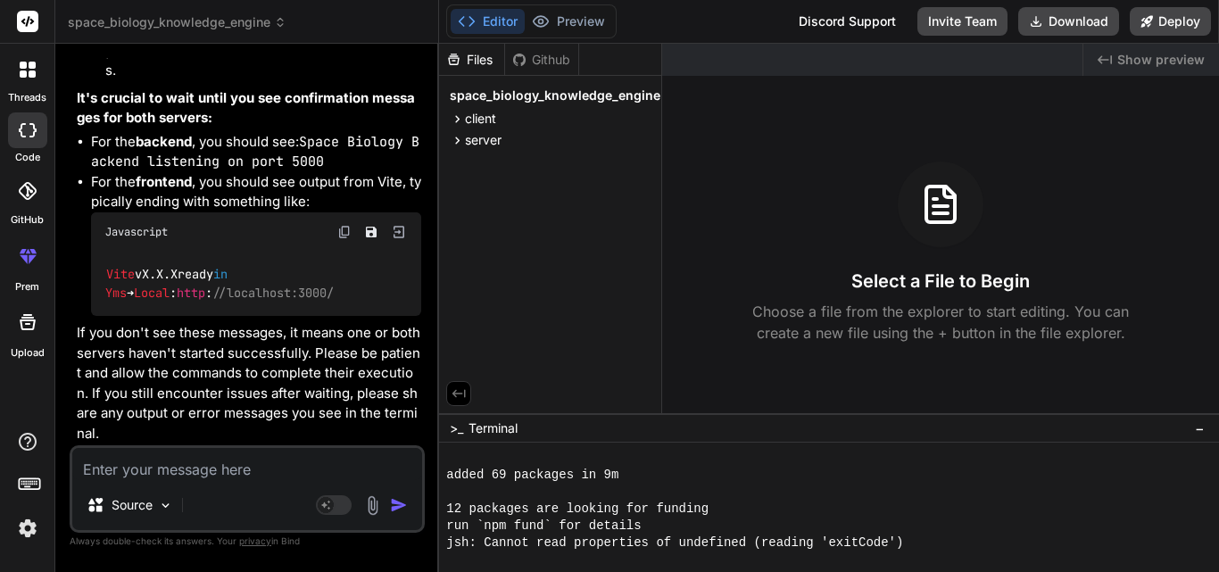
scroll to position [1111, 0]
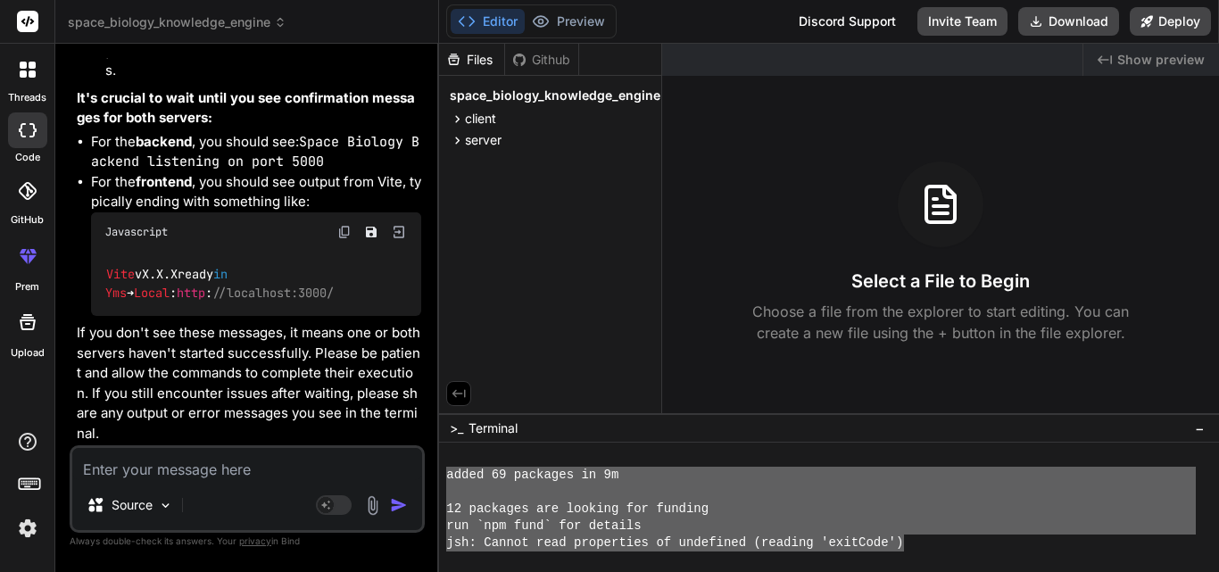
drag, startPoint x: 445, startPoint y: 469, endPoint x: 906, endPoint y: 544, distance: 466.5
click at [906, 544] on div "88888888888888888888888888888888 mmmmmmmmmmmmmmmmmmmmmmmmmmmmmmmm added 69 pack…" at bounding box center [829, 507] width 780 height 129
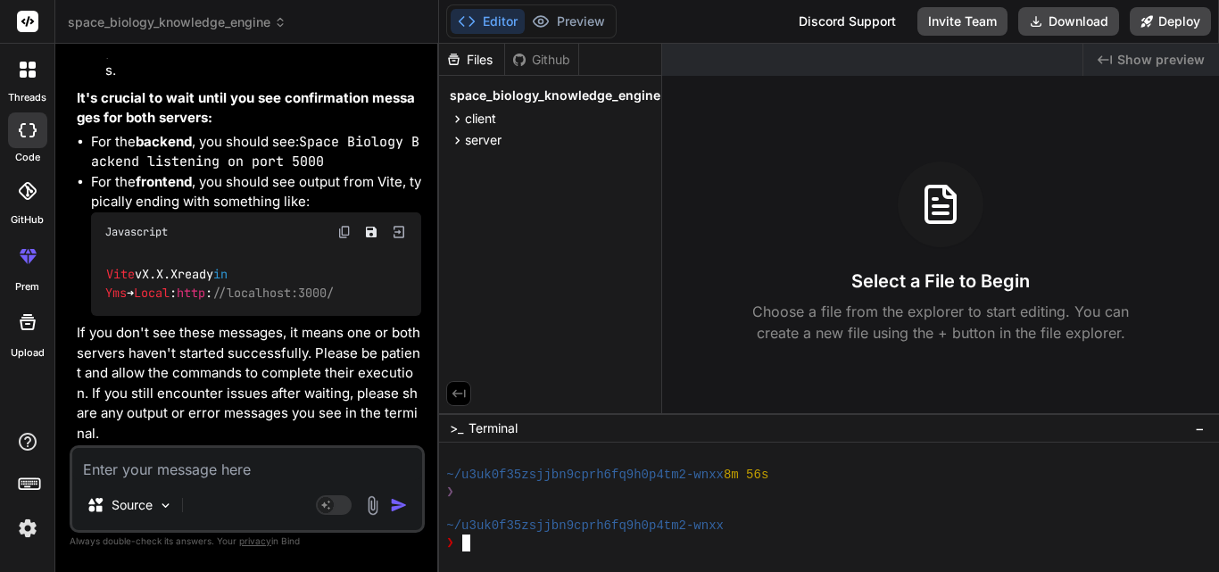
click at [182, 476] on textarea at bounding box center [247, 464] width 350 height 32
paste textarea "This site can’t be reached localhost refused to connect. Try: Checking the conn…"
type textarea "This site can’t be reached localhost refused to connect. Try: Checking the conn…"
type textarea "x"
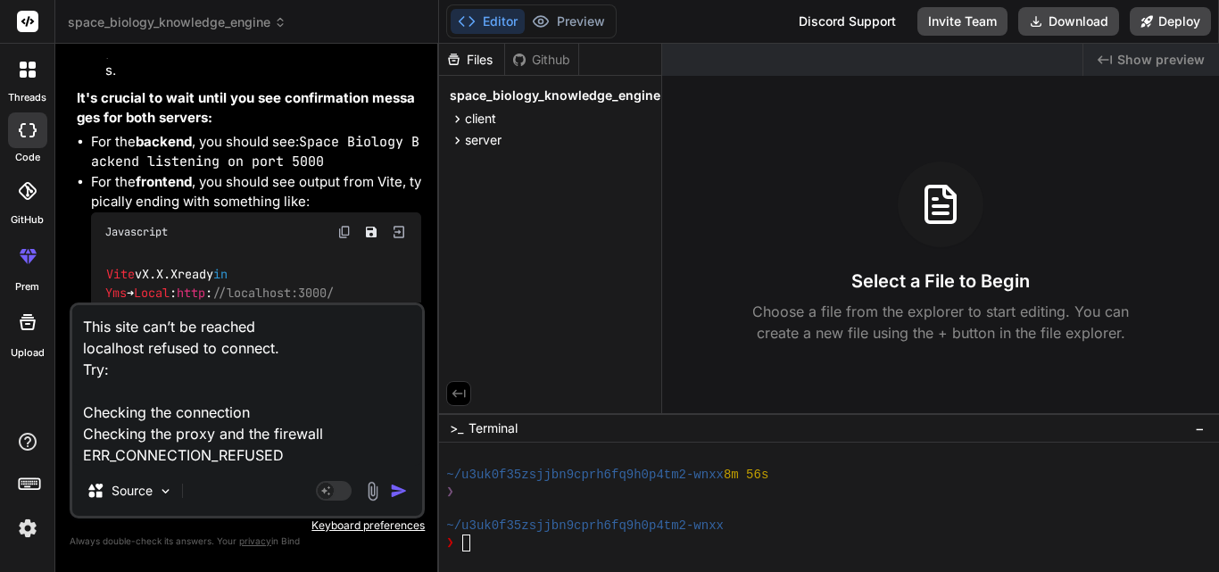
type textarea "This site can’t be reached localhost refused to connect. Try: Checking the conn…"
click at [401, 491] on img "button" at bounding box center [399, 491] width 18 height 18
type textarea "x"
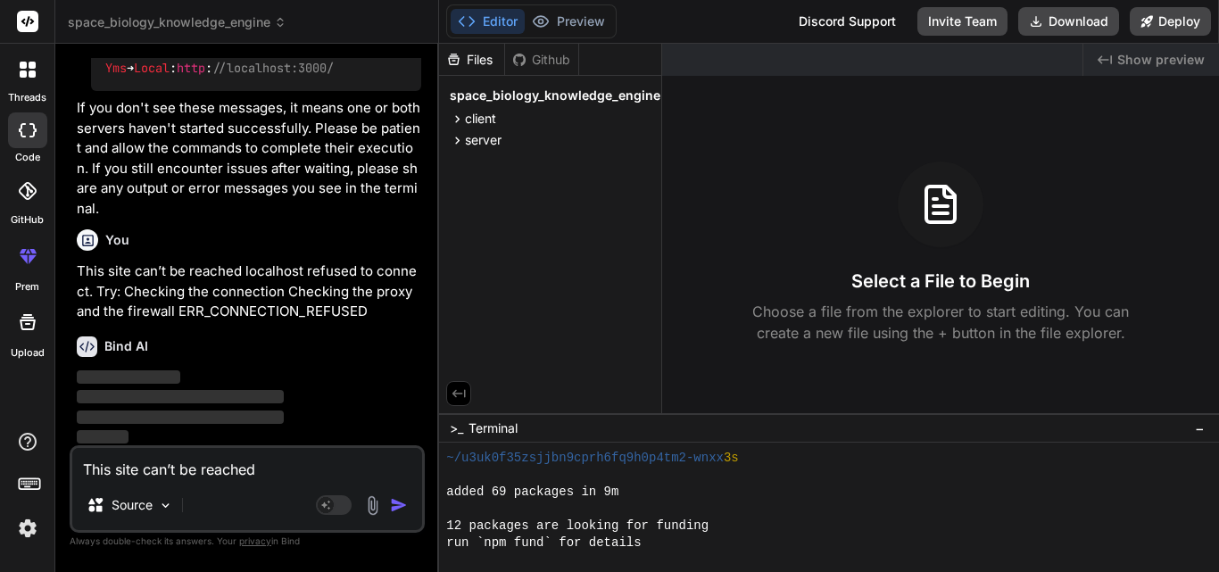
scroll to position [1132, 0]
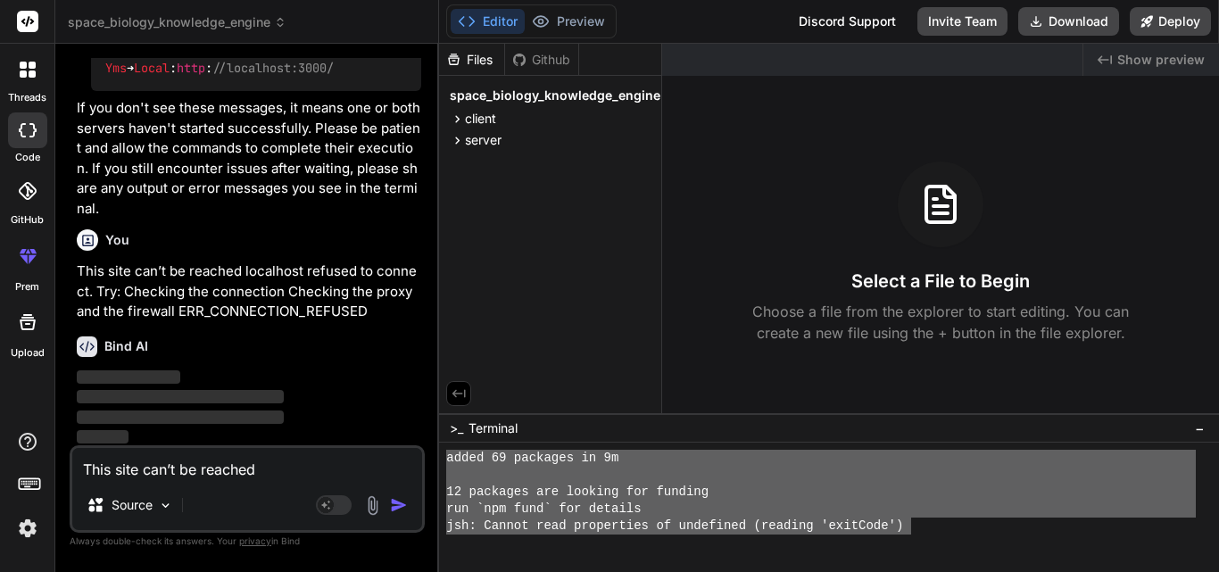
drag, startPoint x: 911, startPoint y: 521, endPoint x: 447, endPoint y: 451, distance: 469.3
click at [447, 451] on div "added 69 packages in 9m 12 packages are looking for funding run `npm fund` for …" at bounding box center [820, 501] width 749 height 102
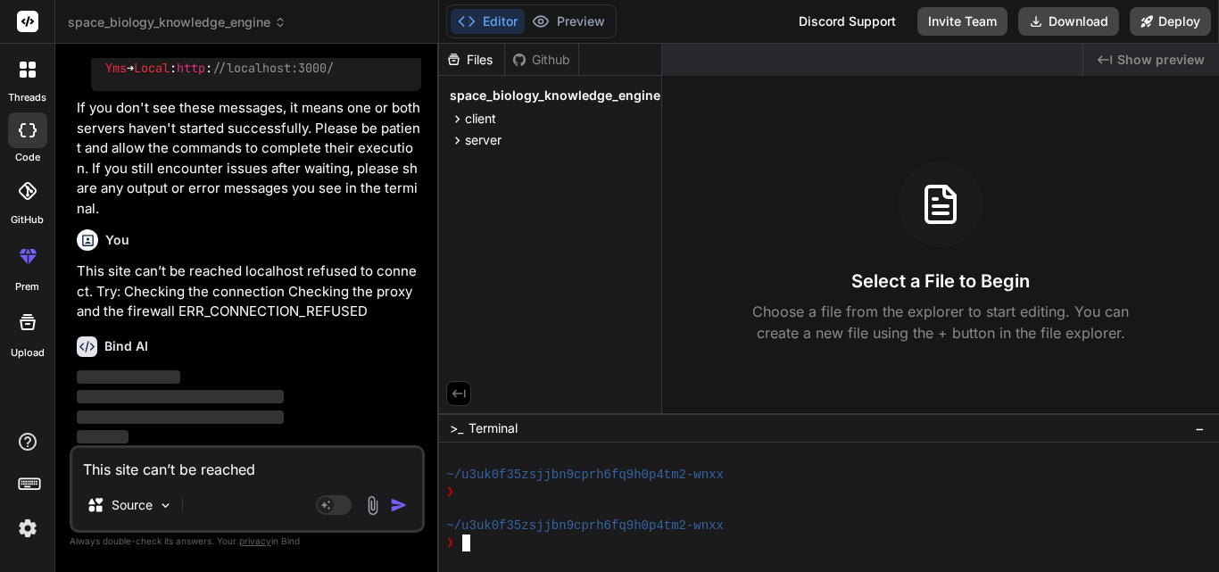
scroll to position [1271, 0]
click at [281, 476] on textarea "This site can’t be reached localhost refused to connect. Try: Checking the conn…" at bounding box center [247, 464] width 350 height 32
paste textarea "This site can’t be reached localhost refused to connect. Try: Checking the conn…"
type textarea "This site can’t be reached localhost refused to connect. Try: Checking the conn…"
type textarea "x"
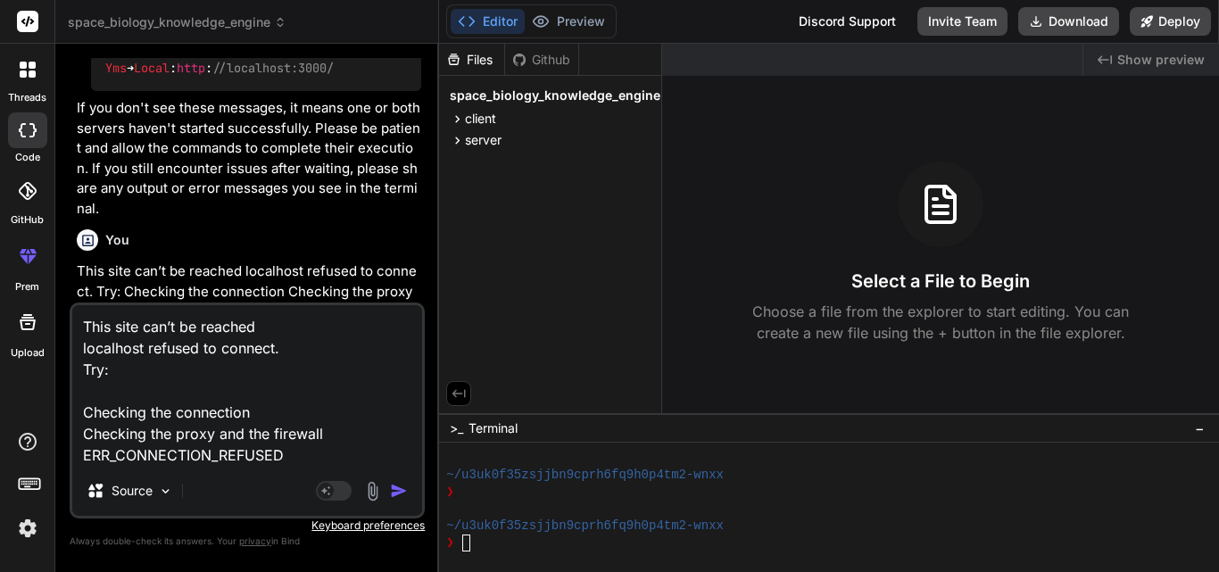
drag, startPoint x: 281, startPoint y: 448, endPoint x: 41, endPoint y: 227, distance: 326.5
click at [41, 227] on div "threads code GitHub prem Upload space_biology_knowledge_engine Created with Pix…" at bounding box center [609, 286] width 1219 height 572
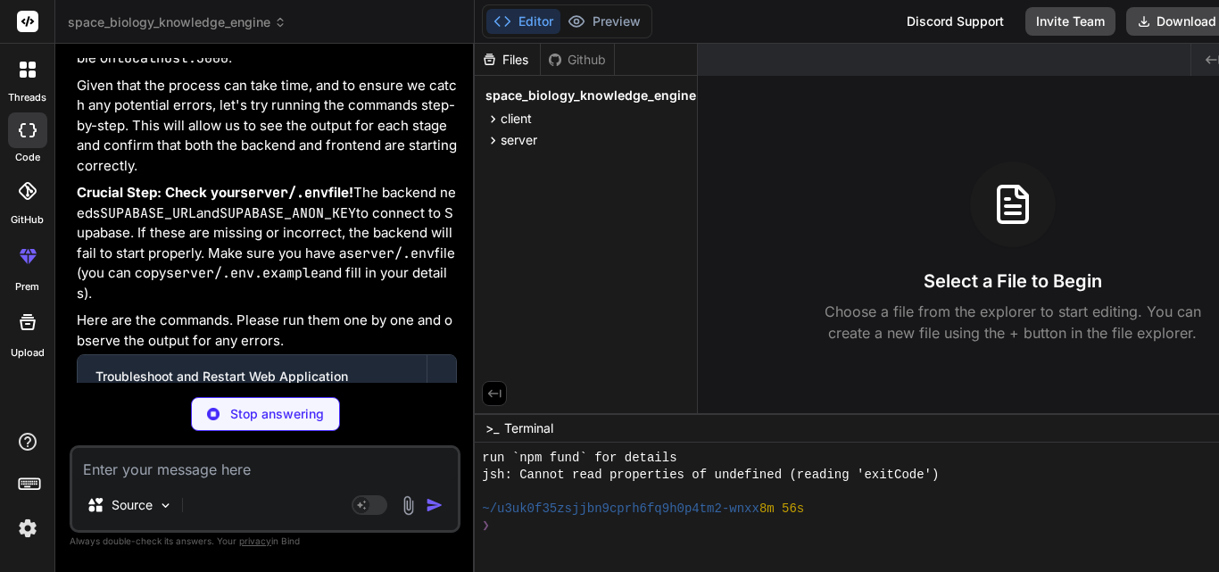
scroll to position [6718, 0]
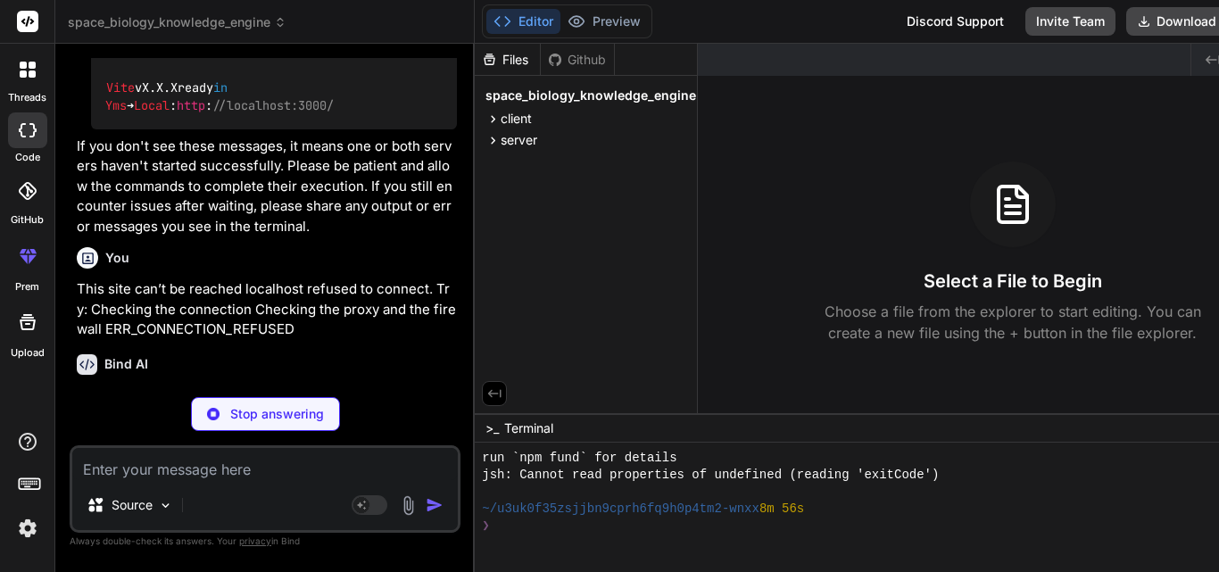
type textarea "x"
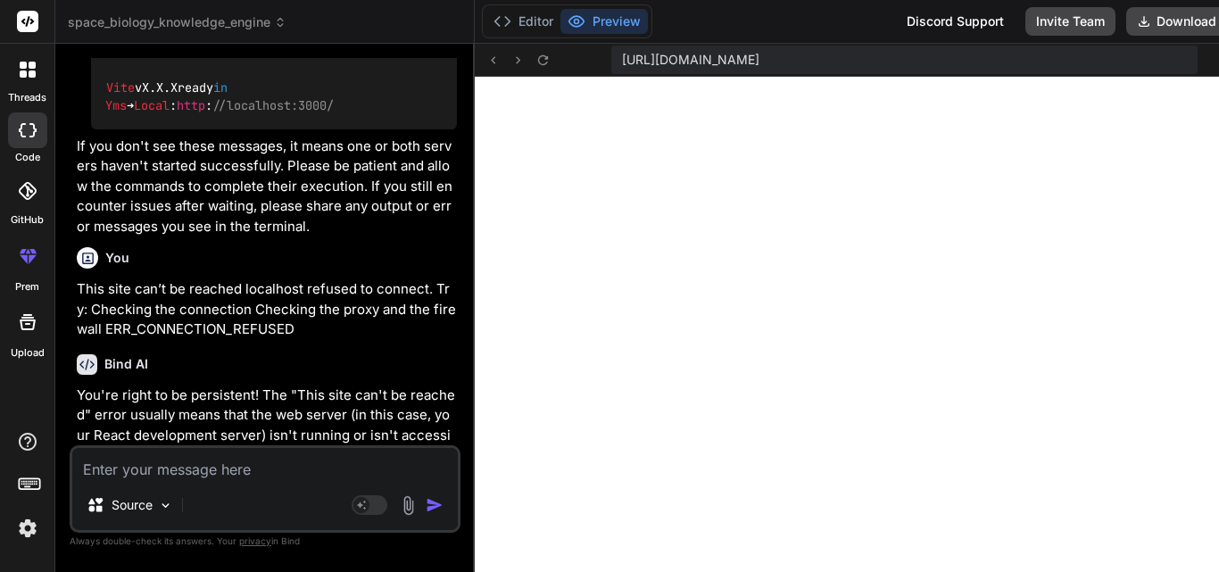
click at [300, 485] on div "Source Agent Mode. When this toggle is activated, AI automatically makes decisi…" at bounding box center [265, 488] width 391 height 87
click at [262, 477] on textarea at bounding box center [264, 464] width 385 height 32
paste textarea "[plugin:vite:import-analysis] Failed to resolve import "./pages/KnowledgeGraphP…"
type textarea "[plugin:vite:import-analysis] Failed to resolve import "./pages/KnowledgeGraphP…"
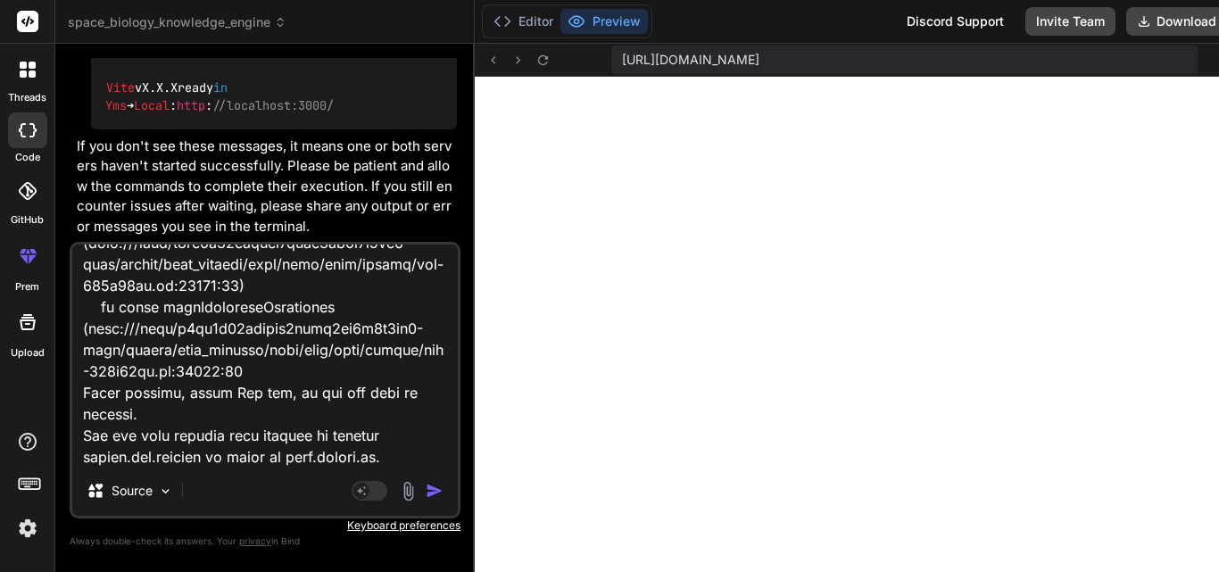
type textarea "x"
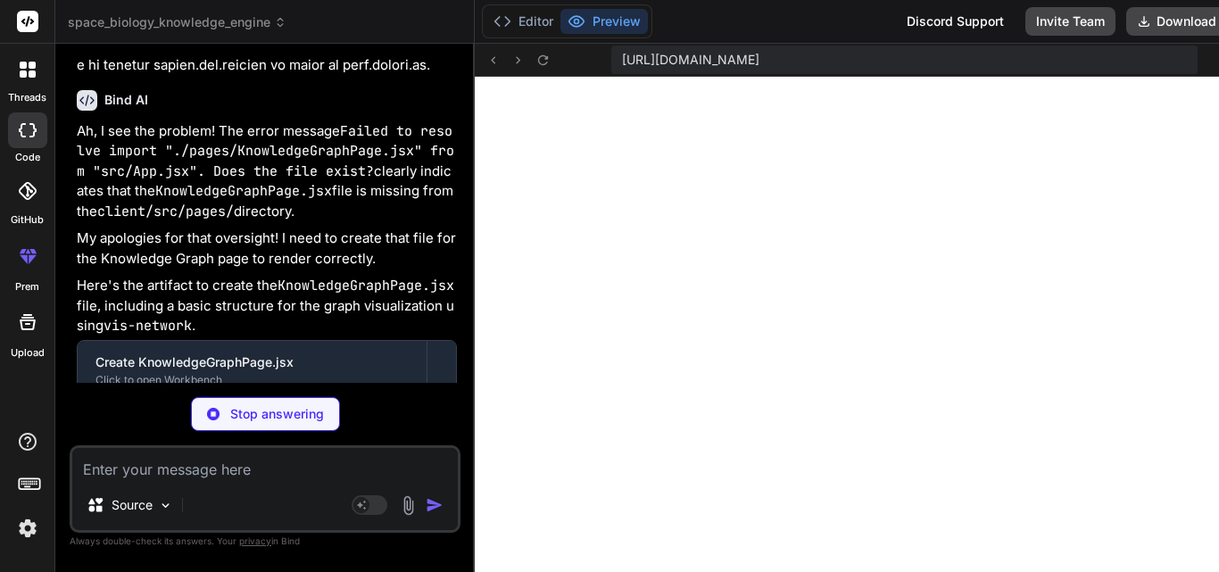
scroll to position [8990, 0]
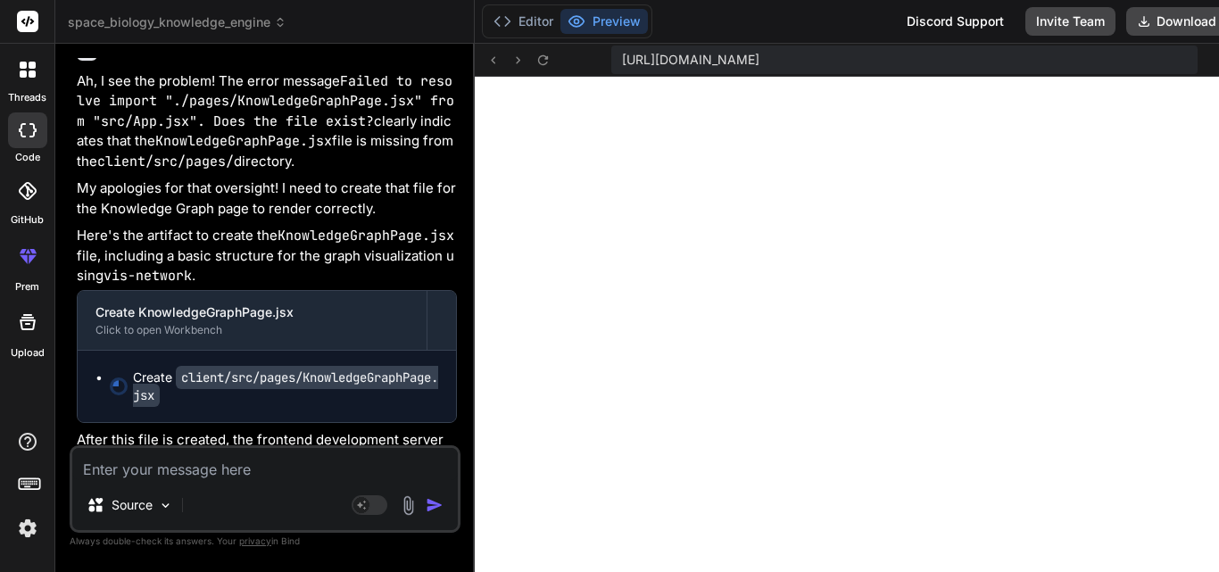
type textarea "x"
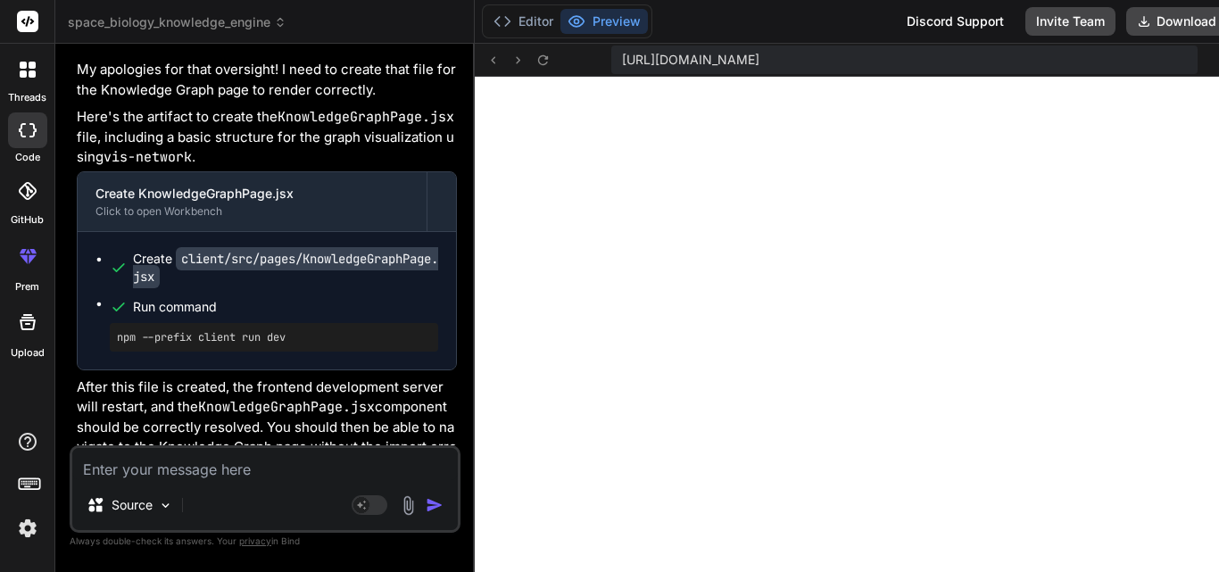
scroll to position [9112, 0]
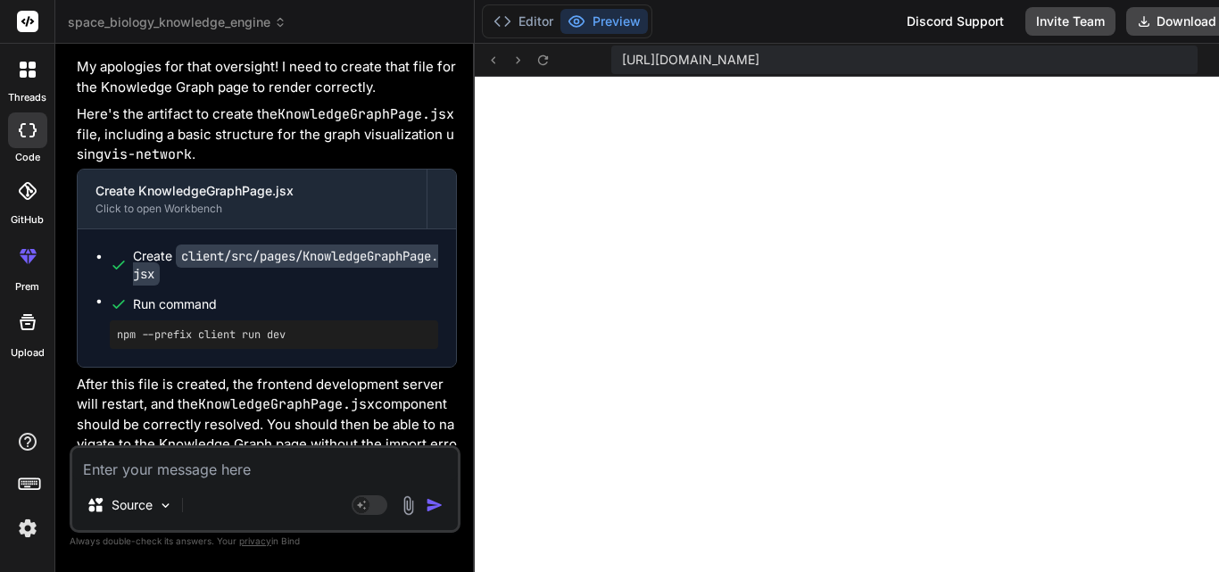
click at [312, 463] on textarea at bounding box center [264, 464] width 385 height 32
paste textarea "[plugin:vite:import-analysis] Failed to resolve import "../utils/summaryGenerat…"
type textarea "[plugin:vite:import-analysis] Failed to resolve import "../utils/summaryGenerat…"
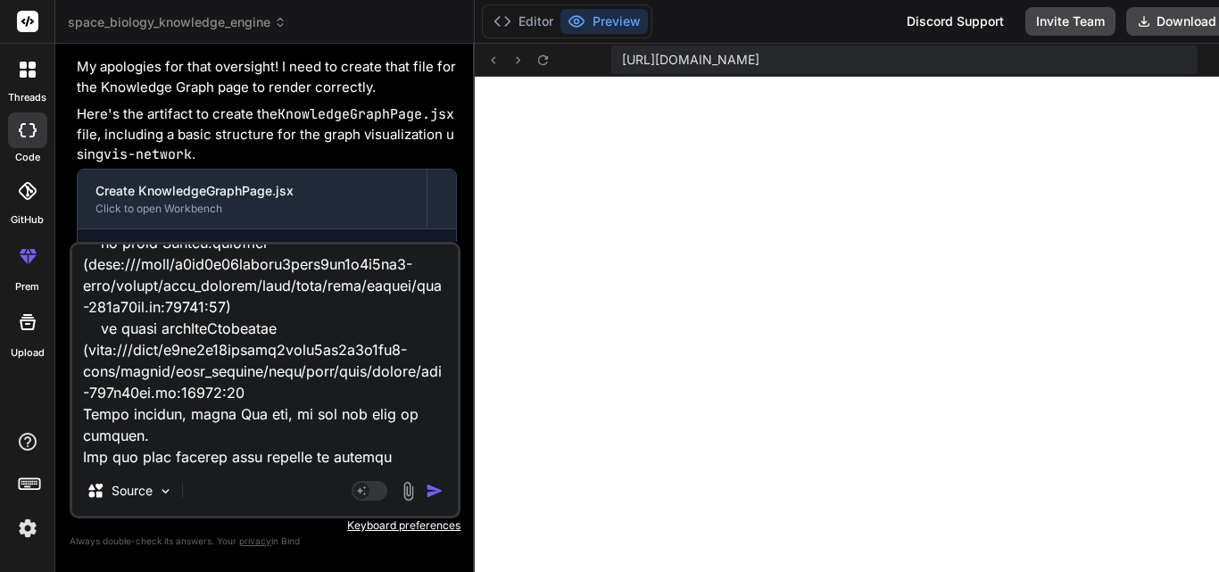
type textarea "x"
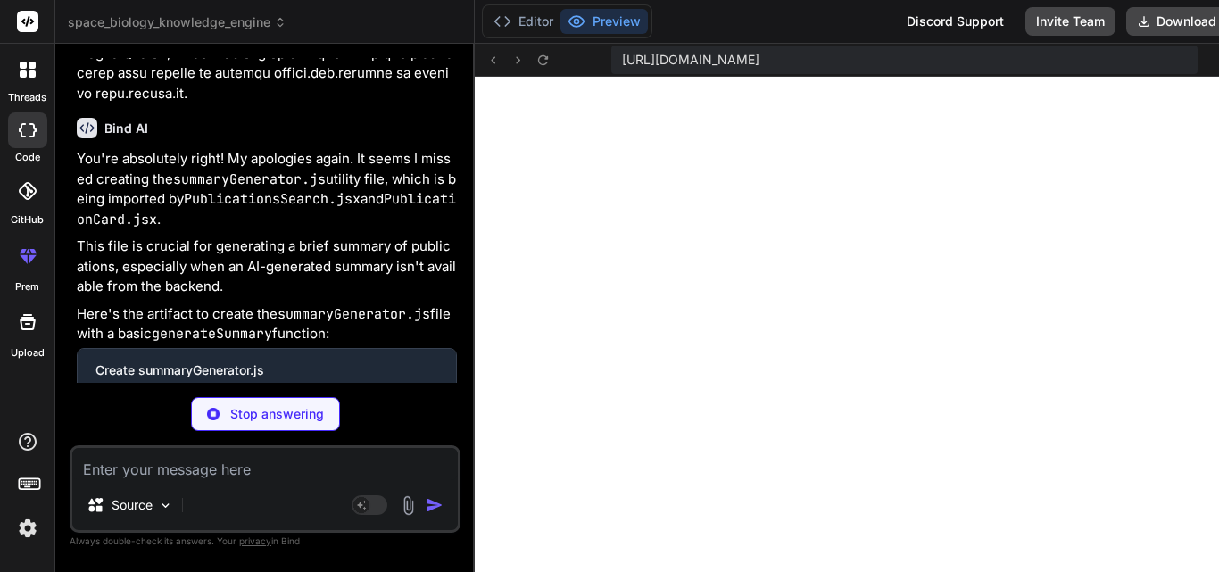
scroll to position [10153, 0]
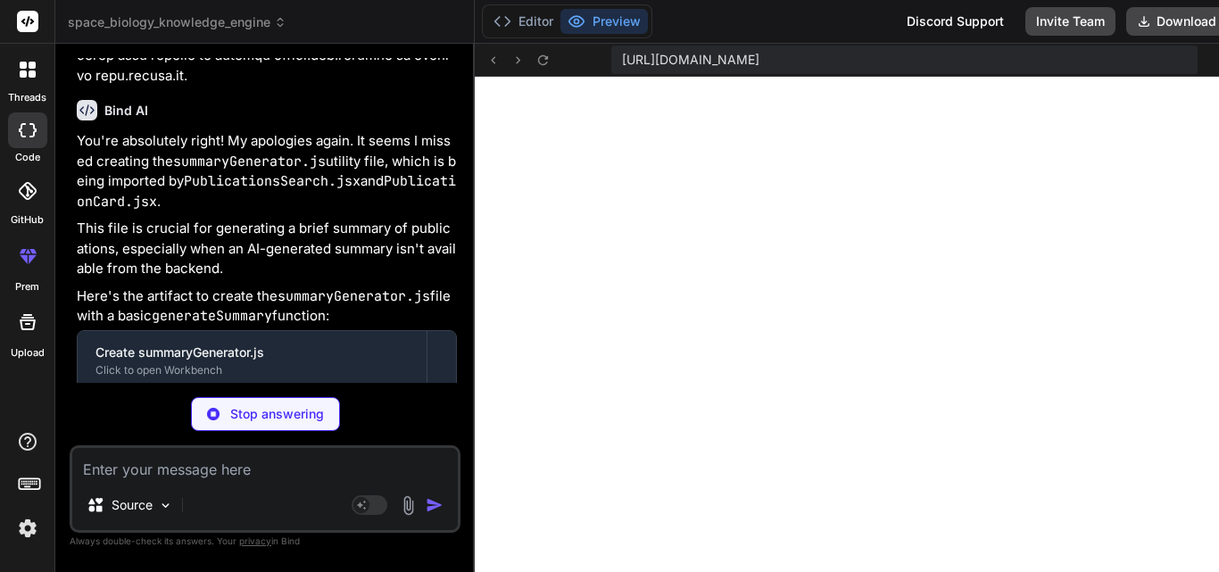
type textarea "x"
type textarea "return `Publication: "${title.substring(0, 100)}${title.length > 100 ? '...' : …"
type textarea "x"
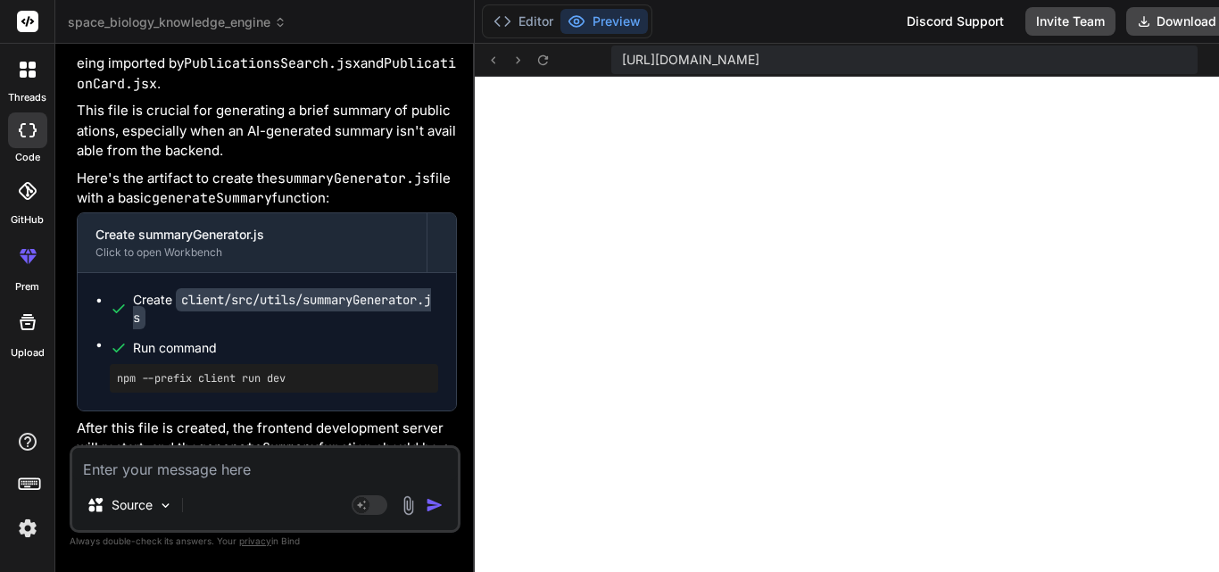
scroll to position [10274, 0]
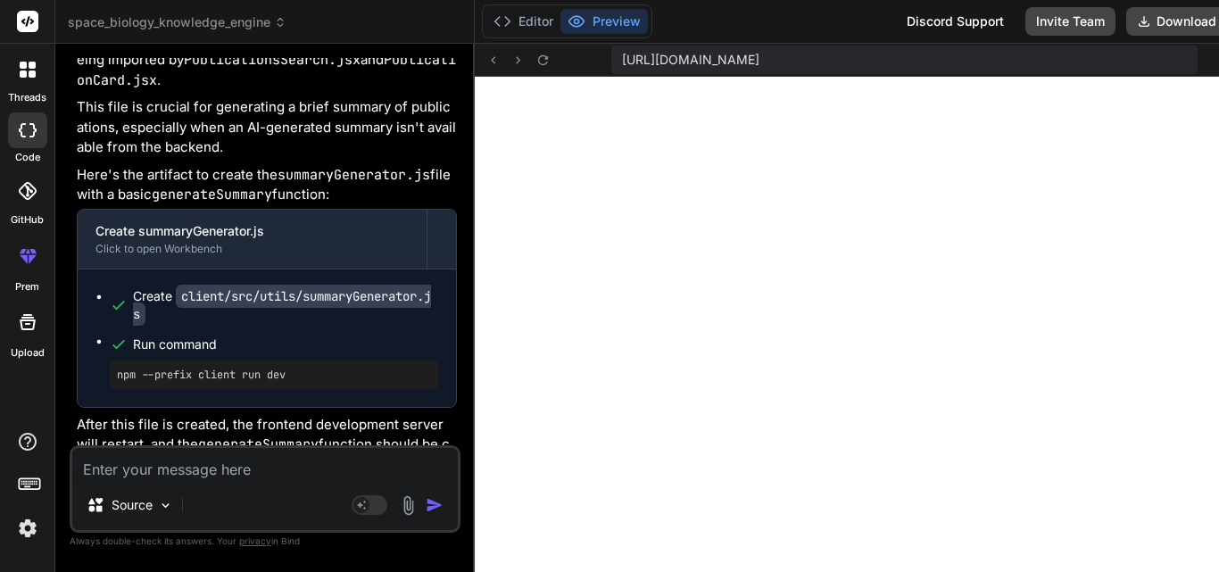
click at [372, 460] on textarea at bounding box center [264, 464] width 385 height 32
paste textarea "[plugin:vite:import-analysis] Failed to resolve import "../utils/summaryGenerat…"
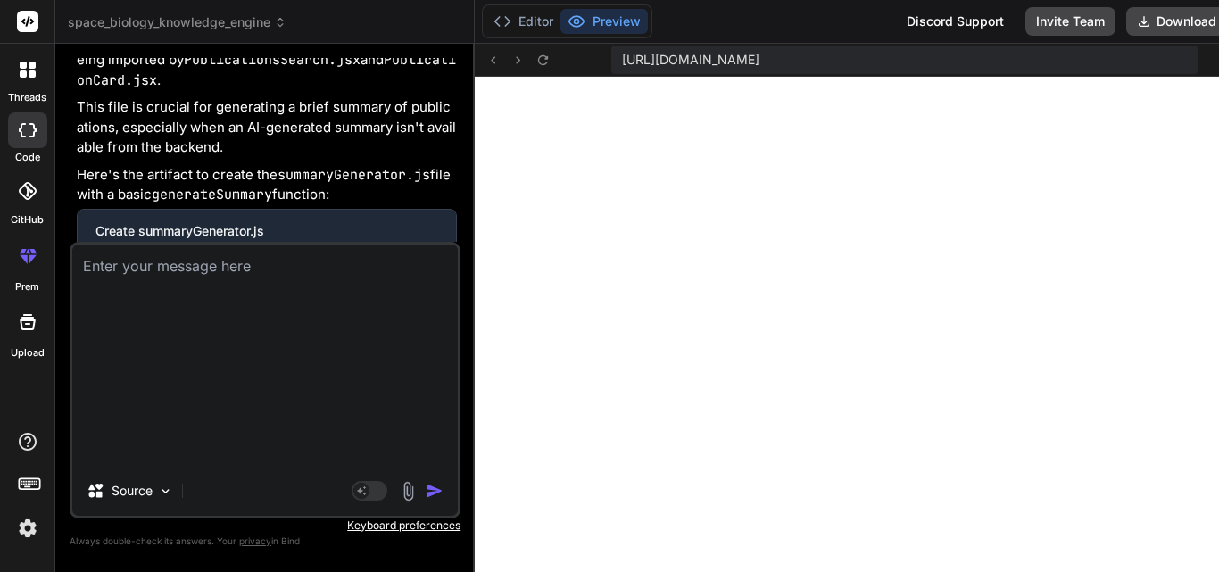
type textarea "[plugin:vite:import-analysis] Failed to resolve import "../utils/summaryGenerat…"
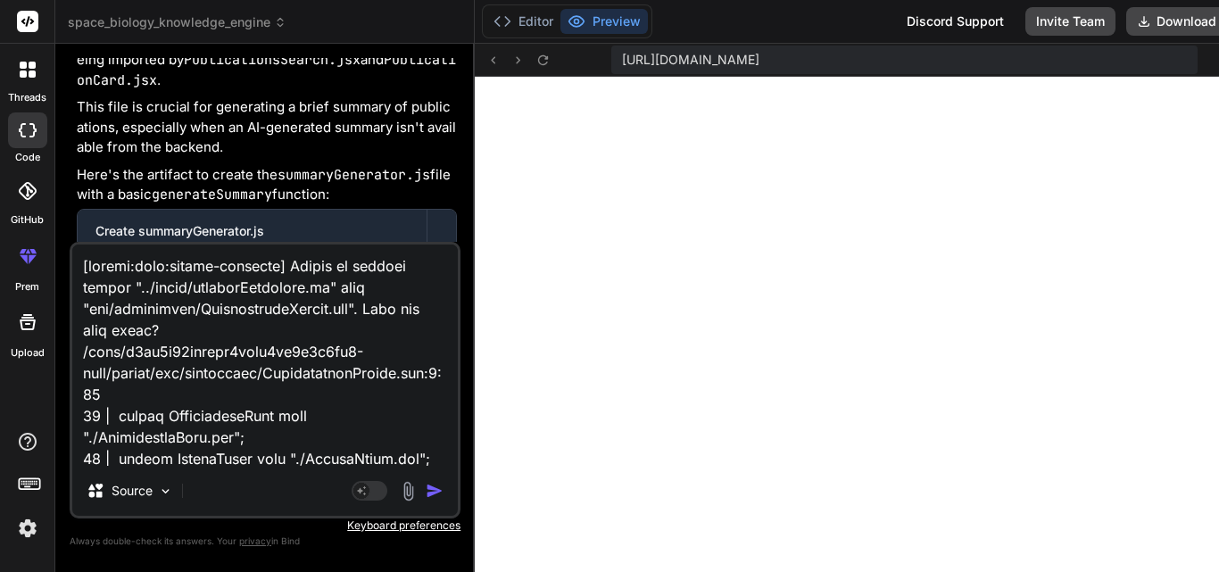
scroll to position [794, 0]
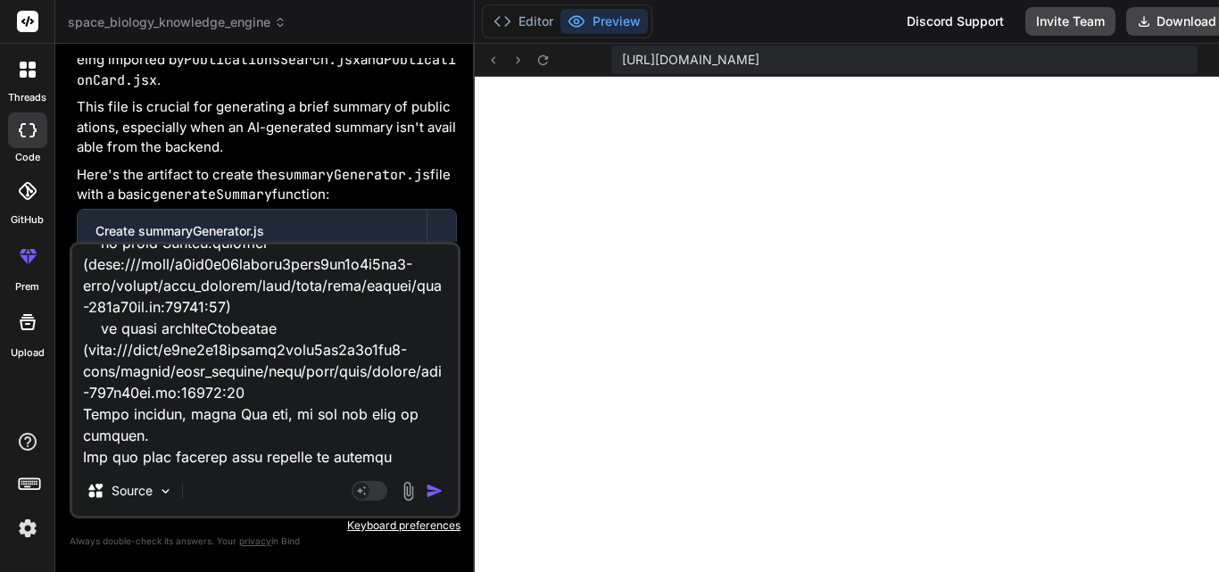
type textarea "x"
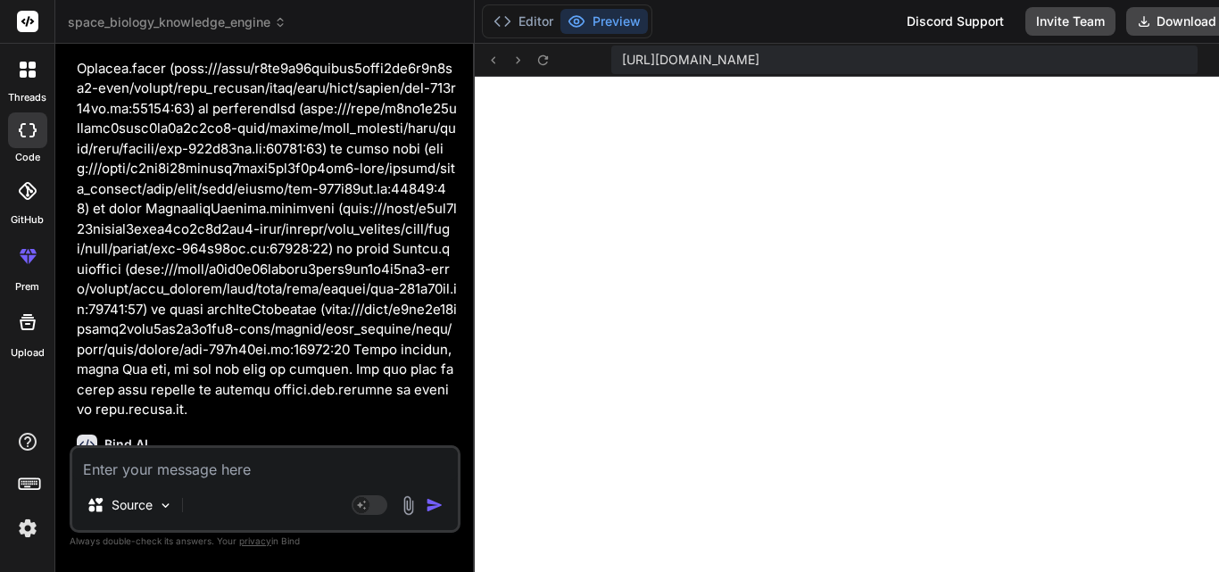
scroll to position [11001, 0]
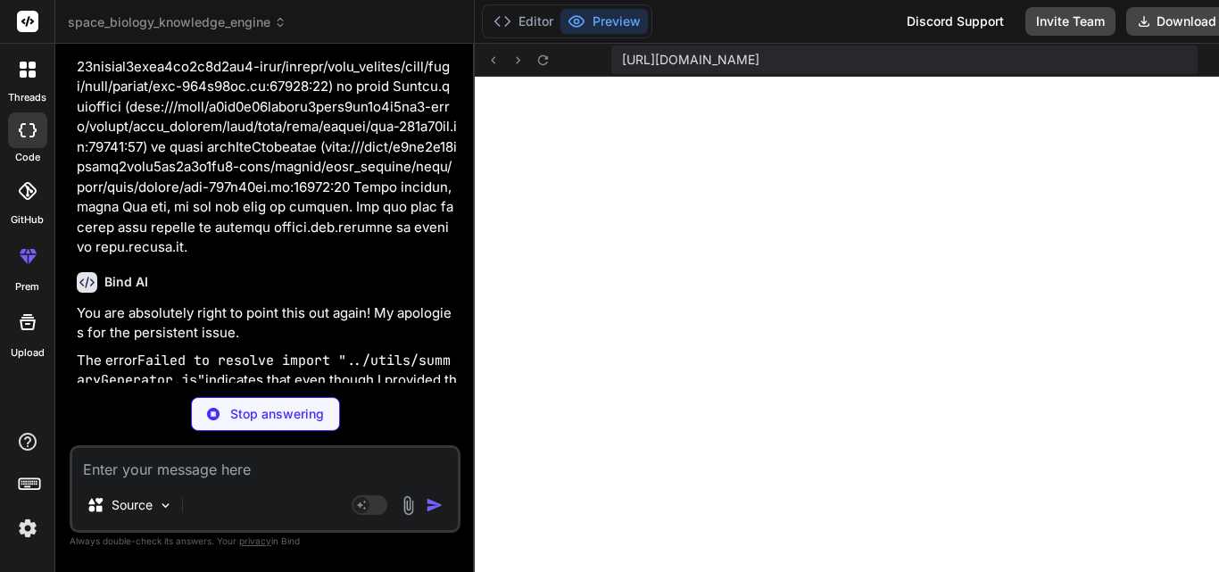
type textarea "x"
type textarea ": ''}".`; } else if (title) { return `Publication: "${title.substring(0, 100)}$…"
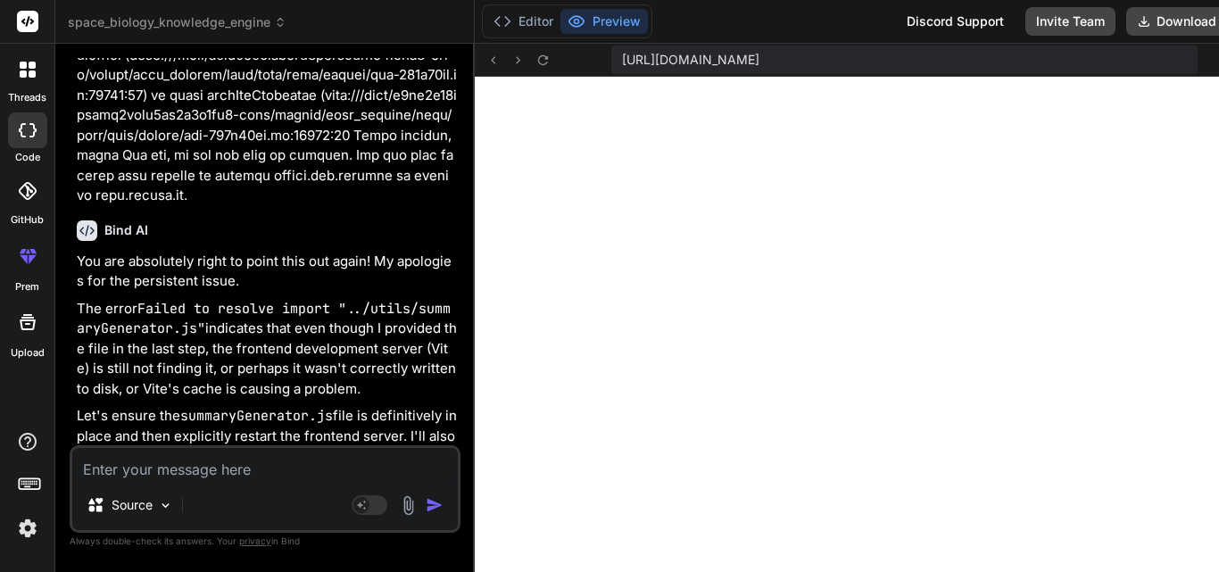
type textarea "x"
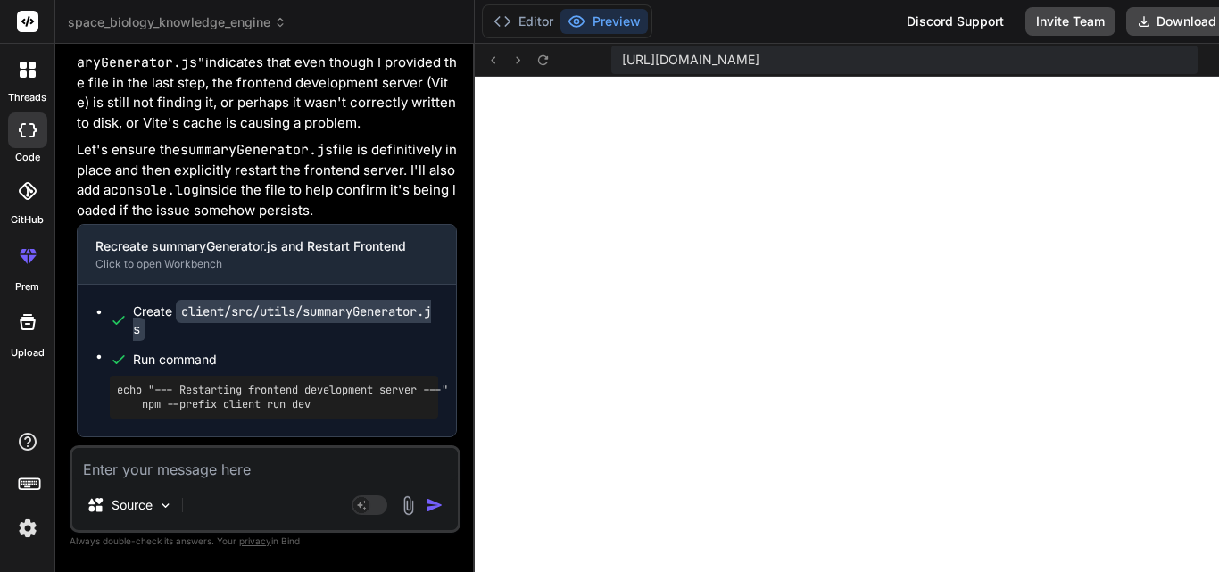
scroll to position [11491, 0]
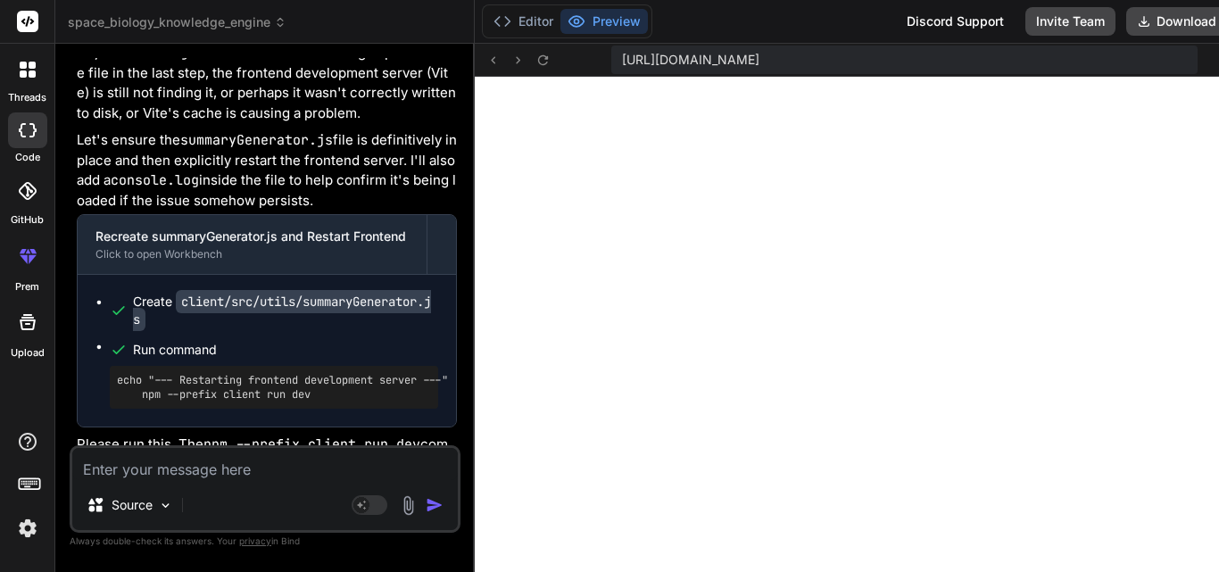
click at [269, 468] on textarea at bounding box center [264, 464] width 385 height 32
type textarea "o"
type textarea "x"
type textarea "ok"
type textarea "x"
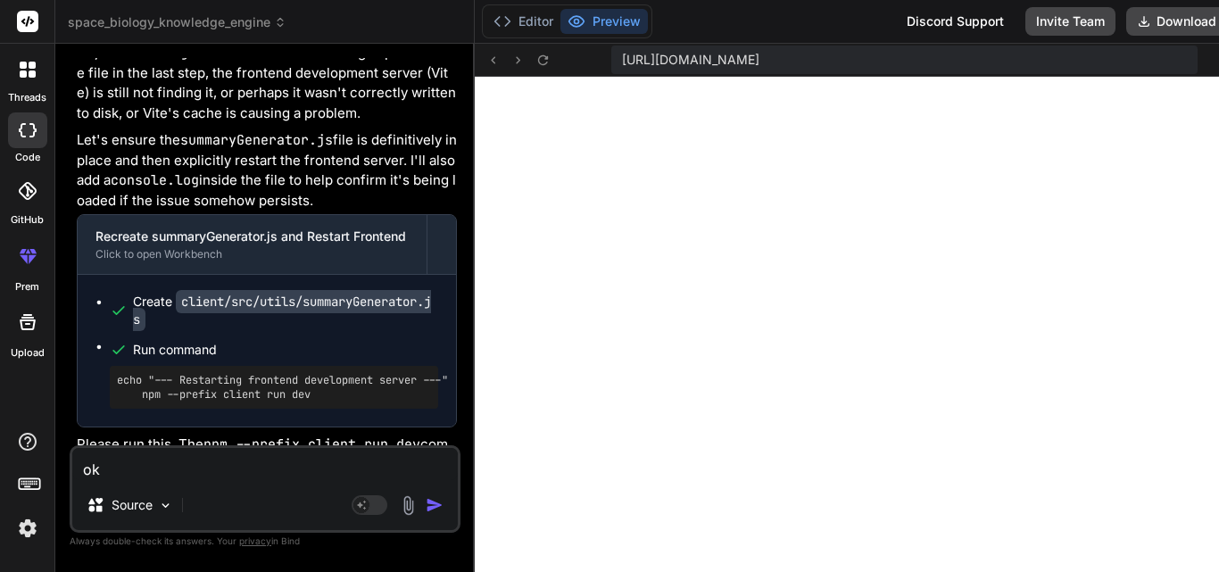
type textarea "ok"
type textarea "x"
type textarea "ok r"
type textarea "x"
type textarea "ok ru"
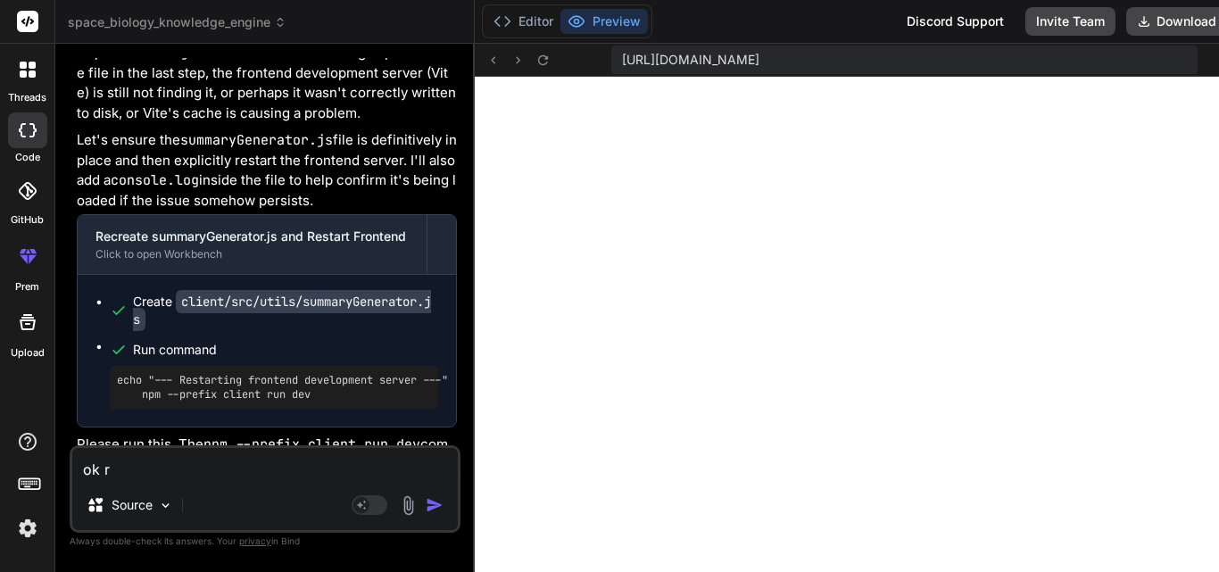
type textarea "x"
type textarea "ok run"
type textarea "x"
type textarea "ok run"
type textarea "x"
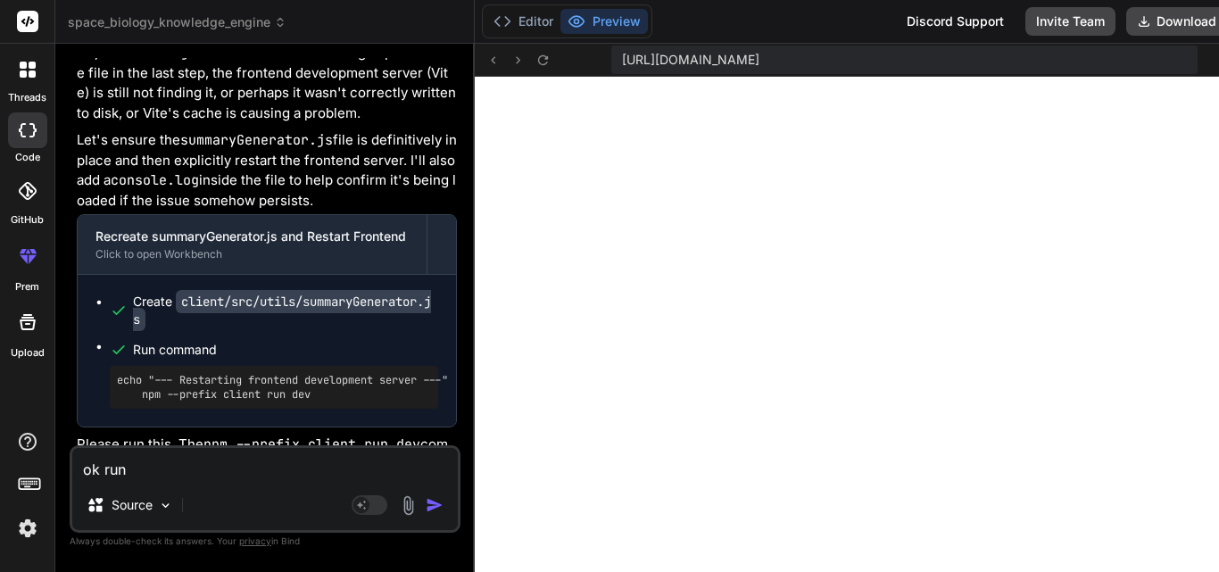
type textarea "ok run t"
type textarea "x"
type textarea "ok run th"
type textarea "x"
type textarea "ok run the"
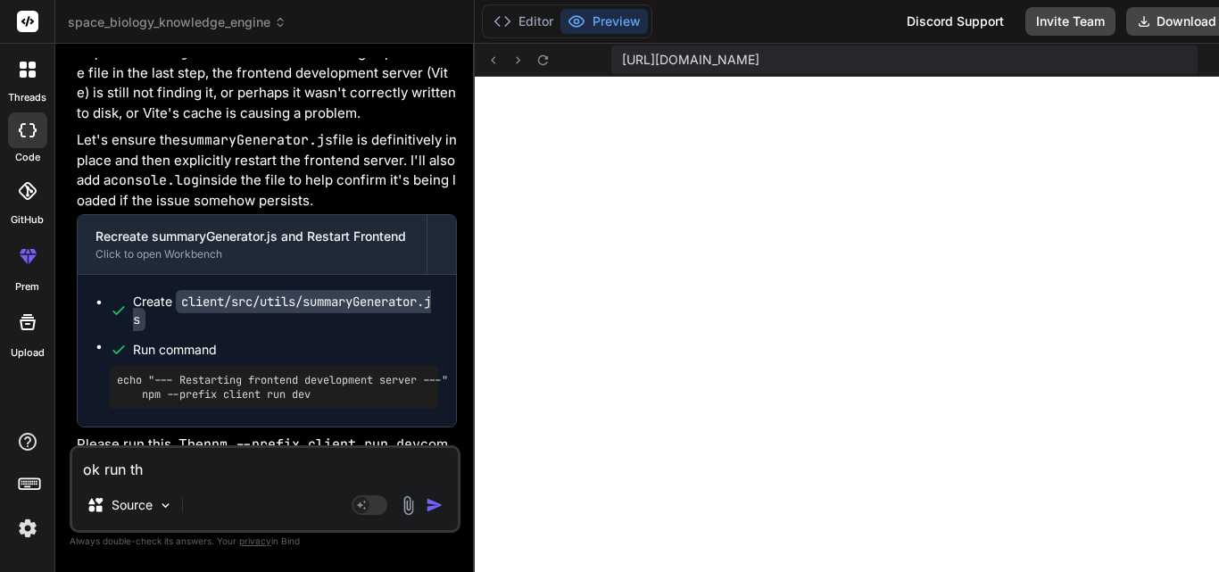
type textarea "x"
type textarea "ok run the"
type textarea "x"
type textarea "ok run the c"
type textarea "x"
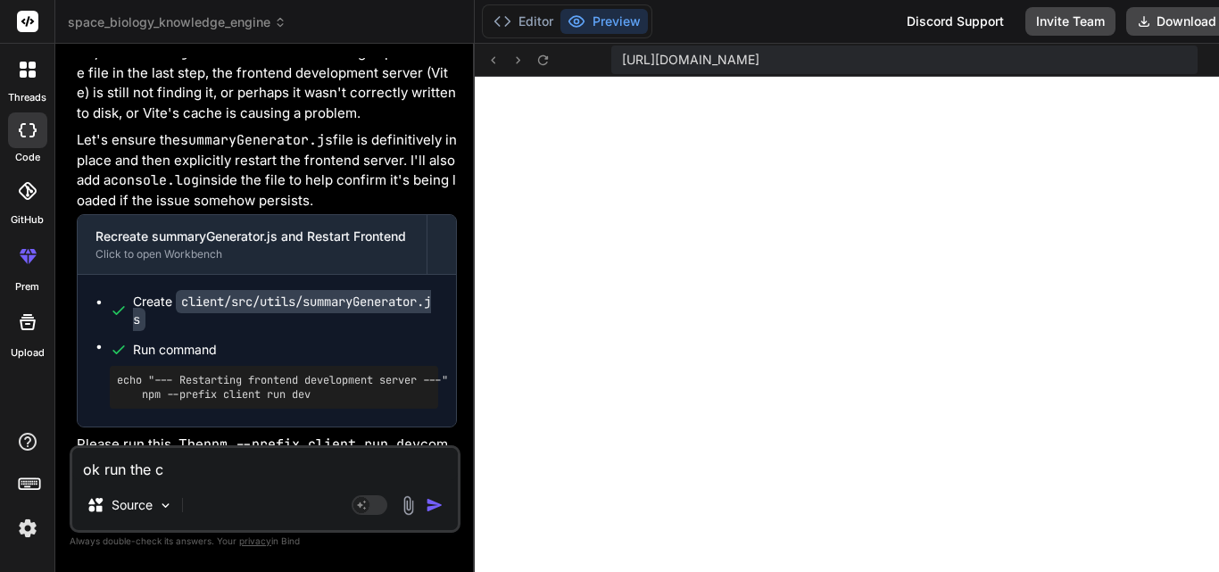
type textarea "ok run the cm"
type textarea "x"
type textarea "ok run the cmd"
type textarea "x"
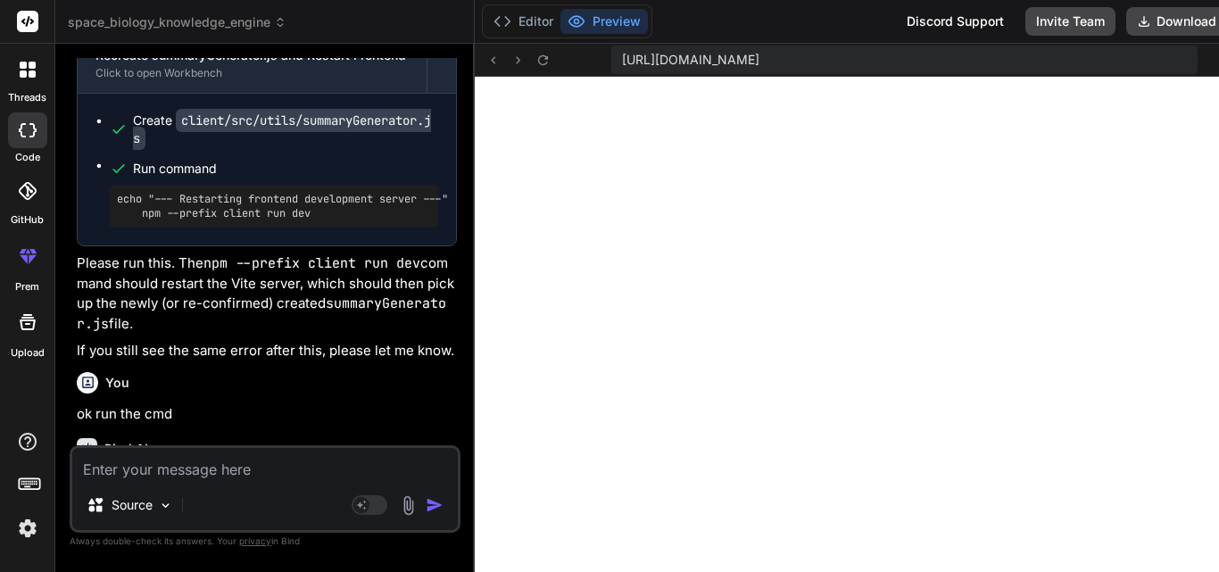
scroll to position [11677, 0]
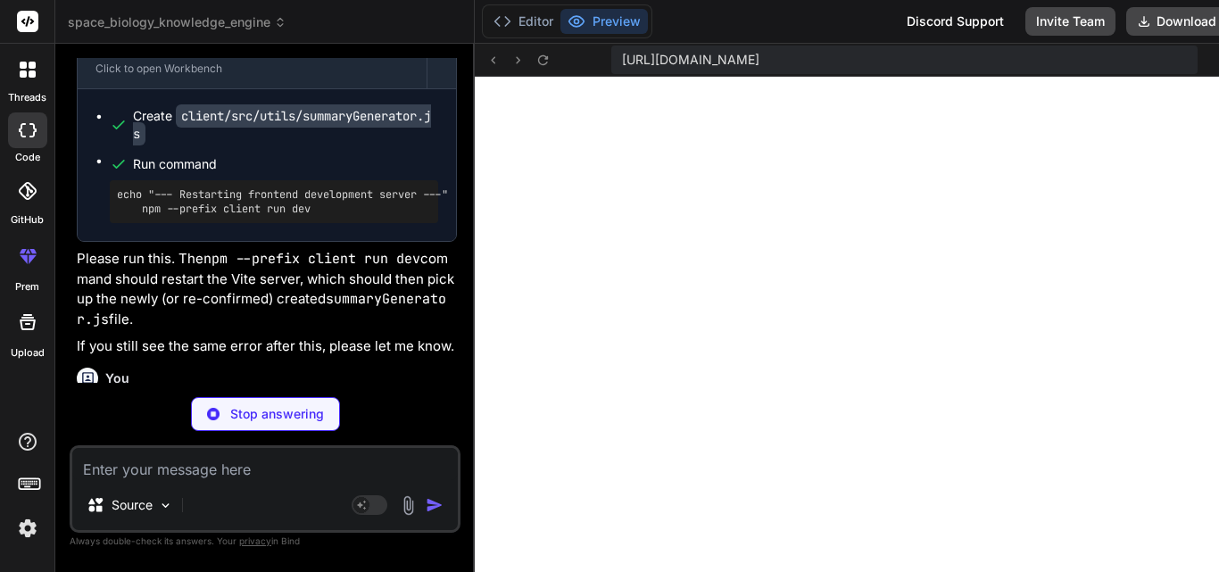
type textarea "x"
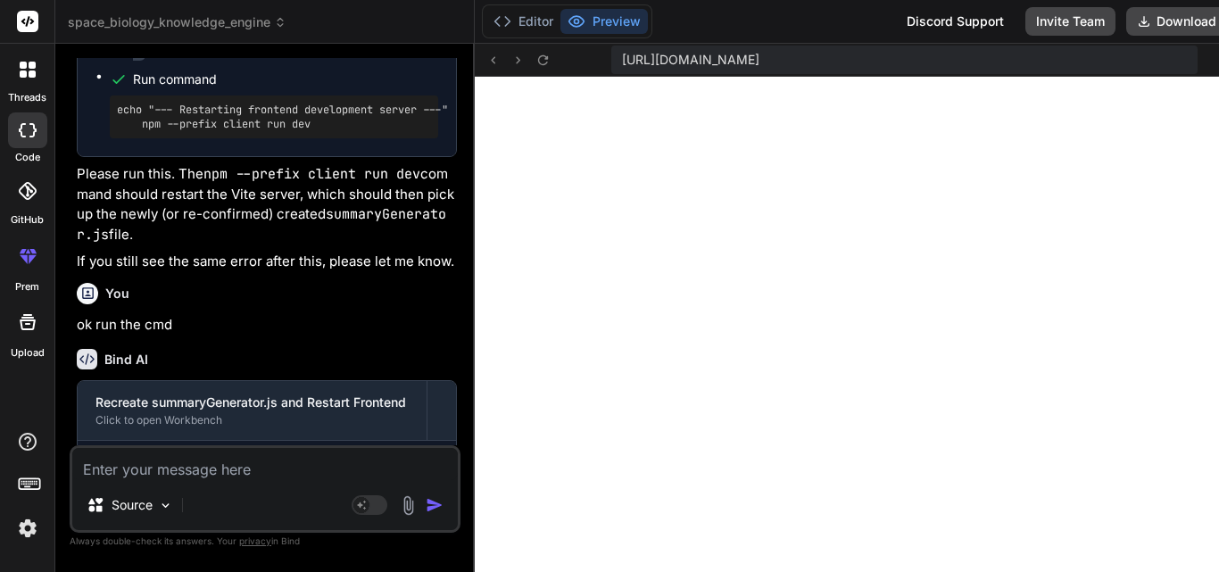
scroll to position [11765, 0]
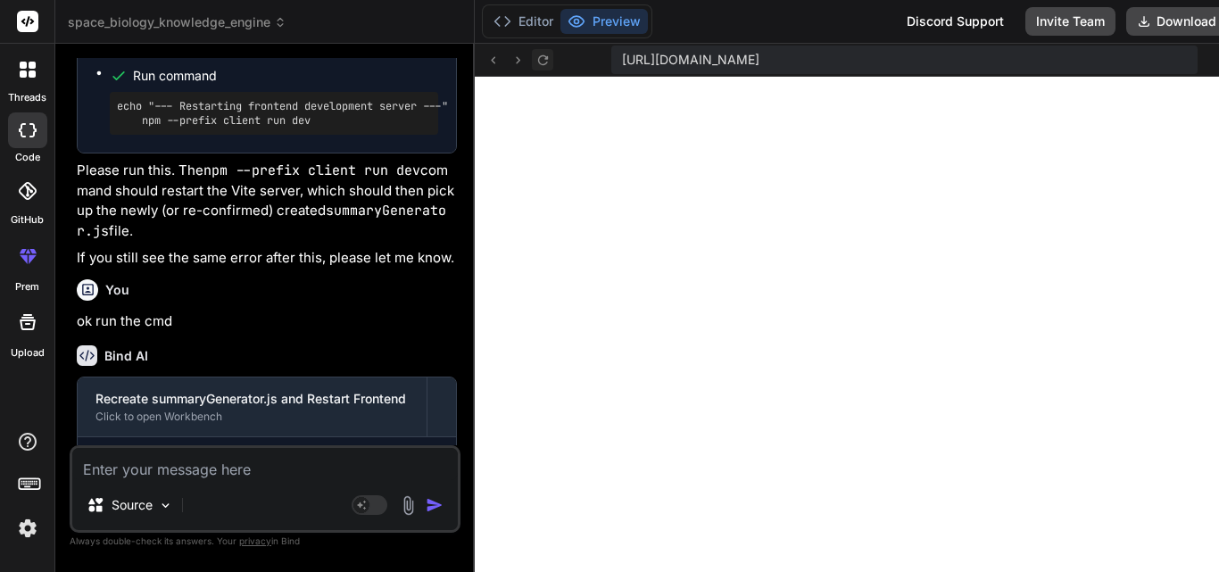
click at [544, 65] on icon at bounding box center [542, 60] width 15 height 15
click at [526, 29] on button "Editor" at bounding box center [523, 21] width 74 height 25
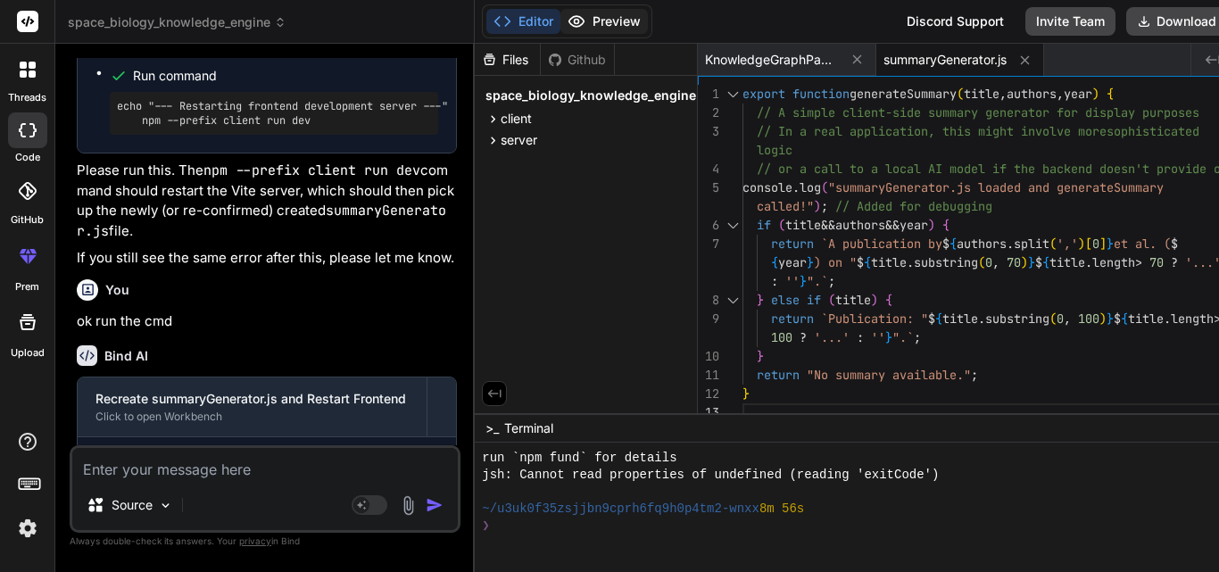
click at [617, 18] on button "Preview" at bounding box center [603, 21] width 87 height 25
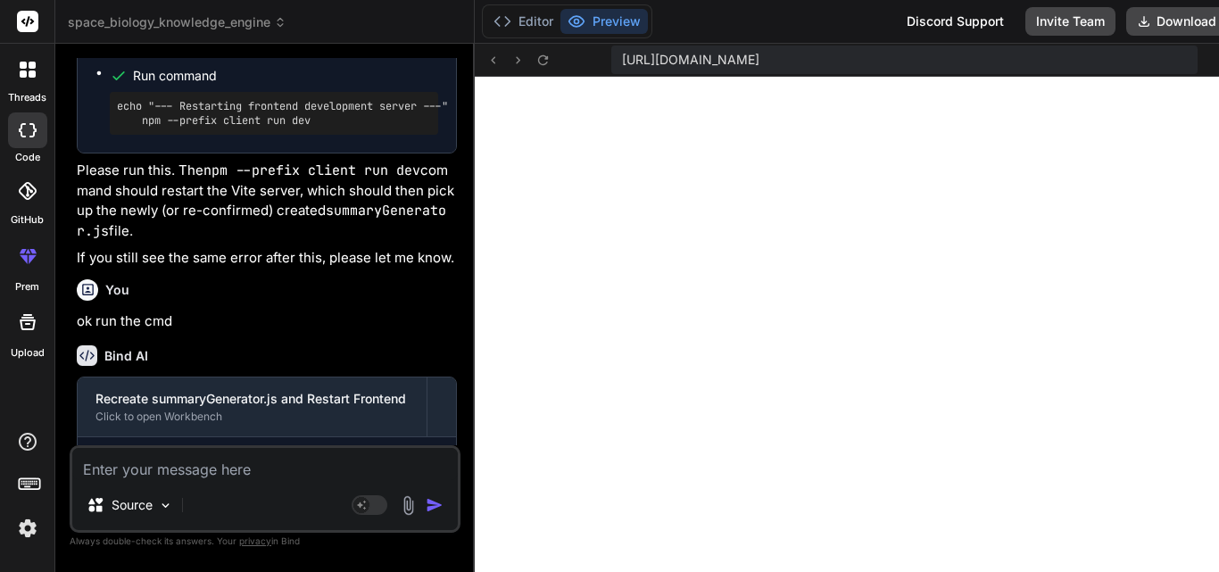
click at [317, 460] on textarea at bounding box center [264, 464] width 385 height 32
click at [320, 463] on textarea at bounding box center [264, 464] width 385 height 32
type textarea "s"
type textarea "x"
type textarea "st"
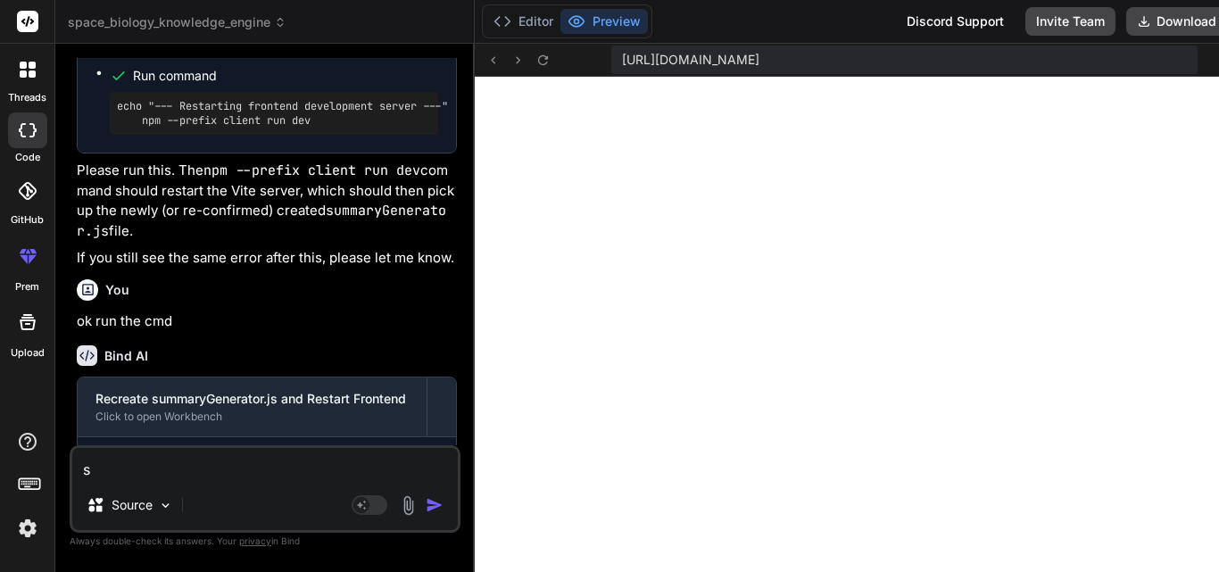
type textarea "x"
type textarea "sti"
type textarea "x"
type textarea "stil"
type textarea "x"
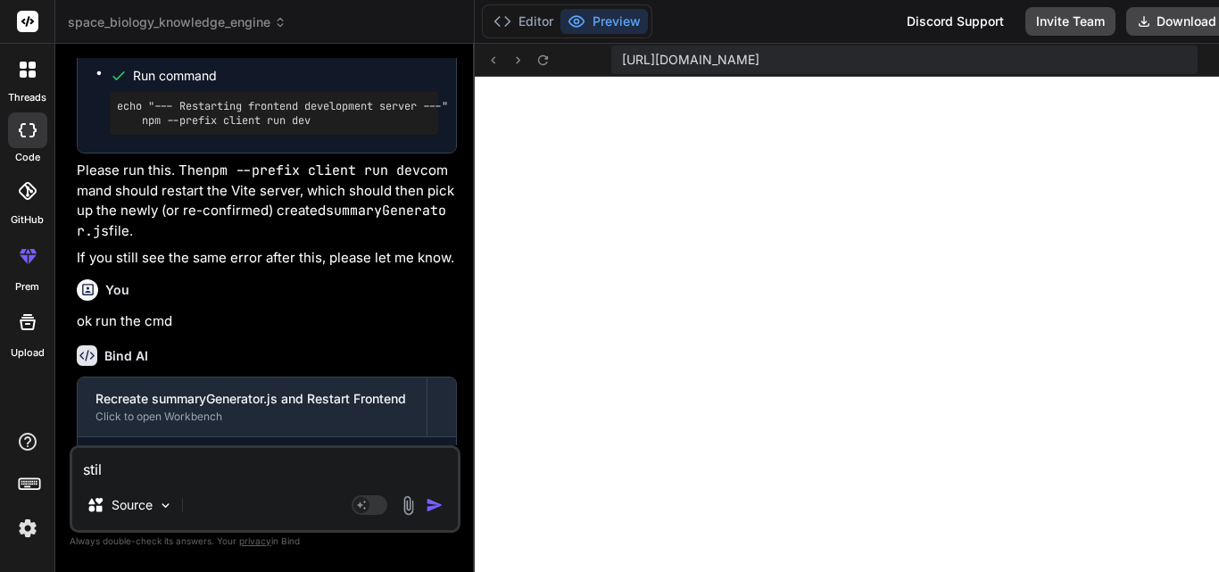
type textarea "still"
type textarea "x"
type textarea "still"
type textarea "x"
type textarea "still t"
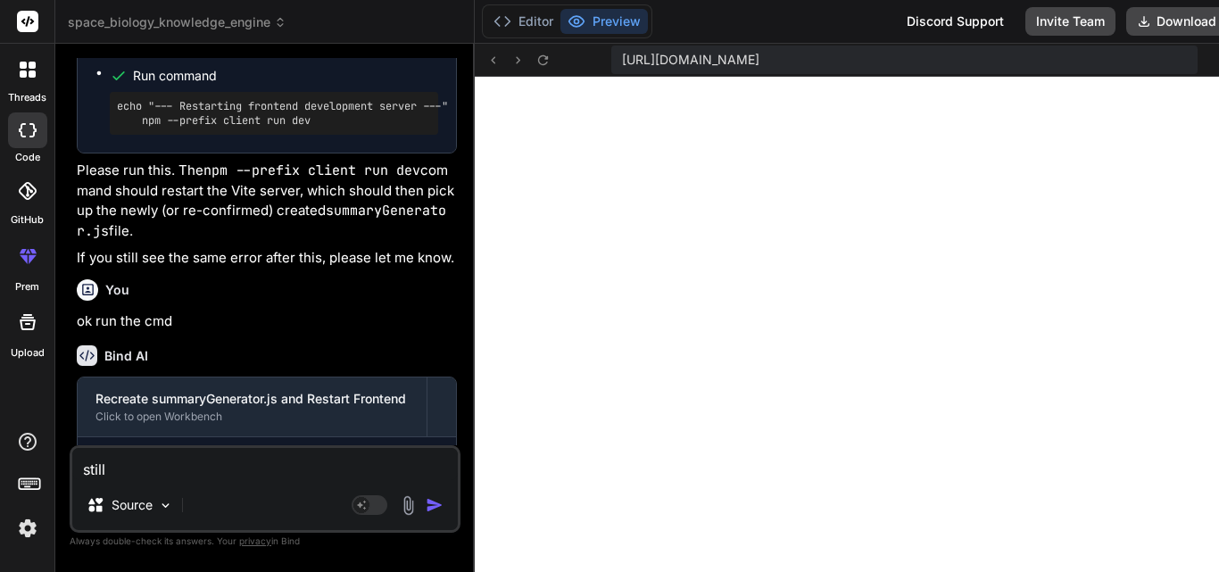
type textarea "x"
type textarea "still th"
type textarea "x"
type textarea "still the"
type textarea "x"
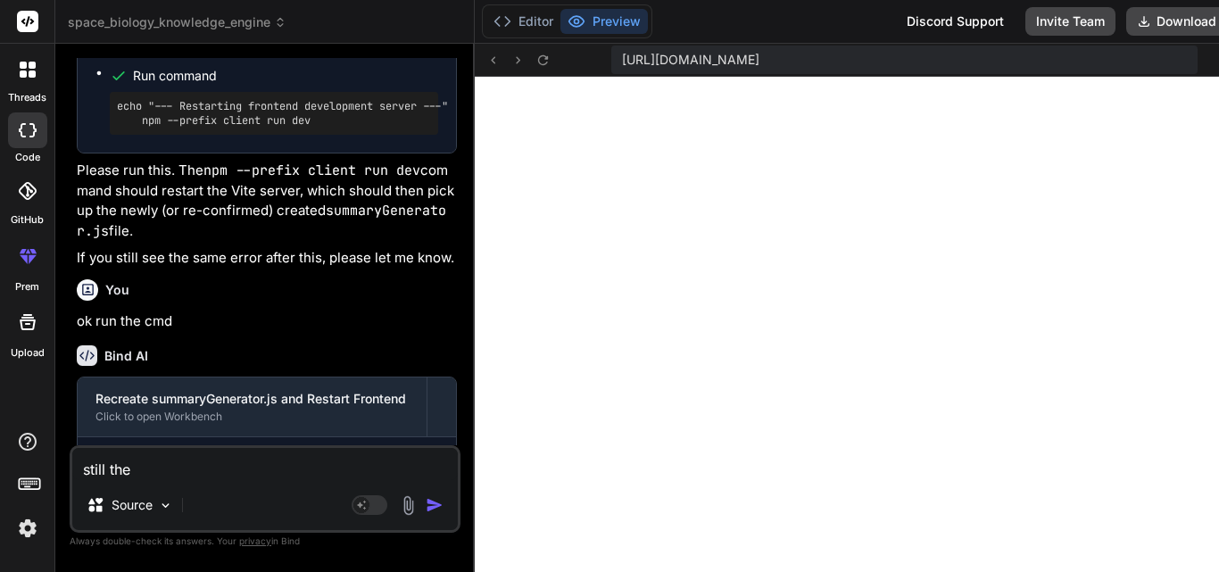
type textarea "still the"
type textarea "x"
type textarea "still the l"
type textarea "x"
type textarea "still the lo"
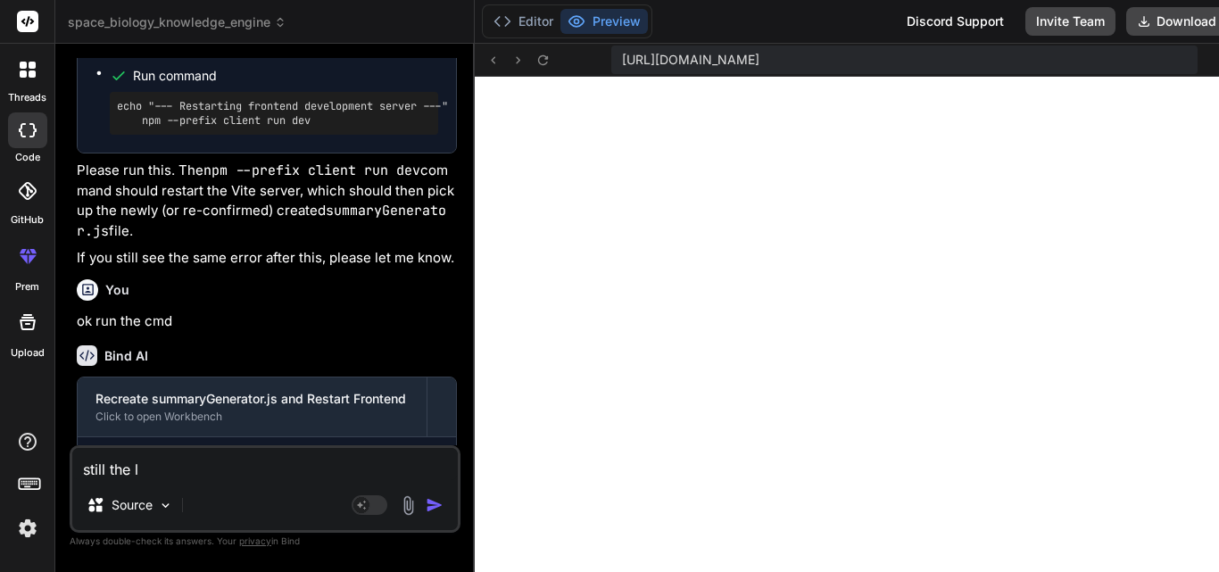
type textarea "x"
type textarea "still the loc"
type textarea "x"
type textarea "still the loca"
type textarea "x"
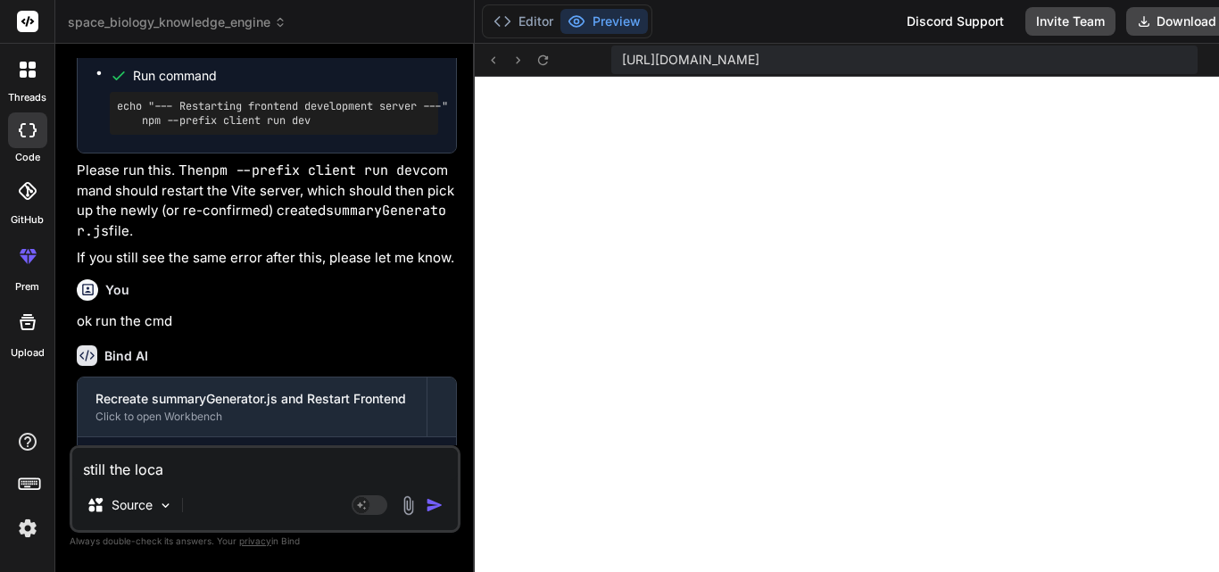
type textarea "still the local"
type textarea "x"
type textarea "still the localh"
type textarea "x"
type textarea "still the localhs"
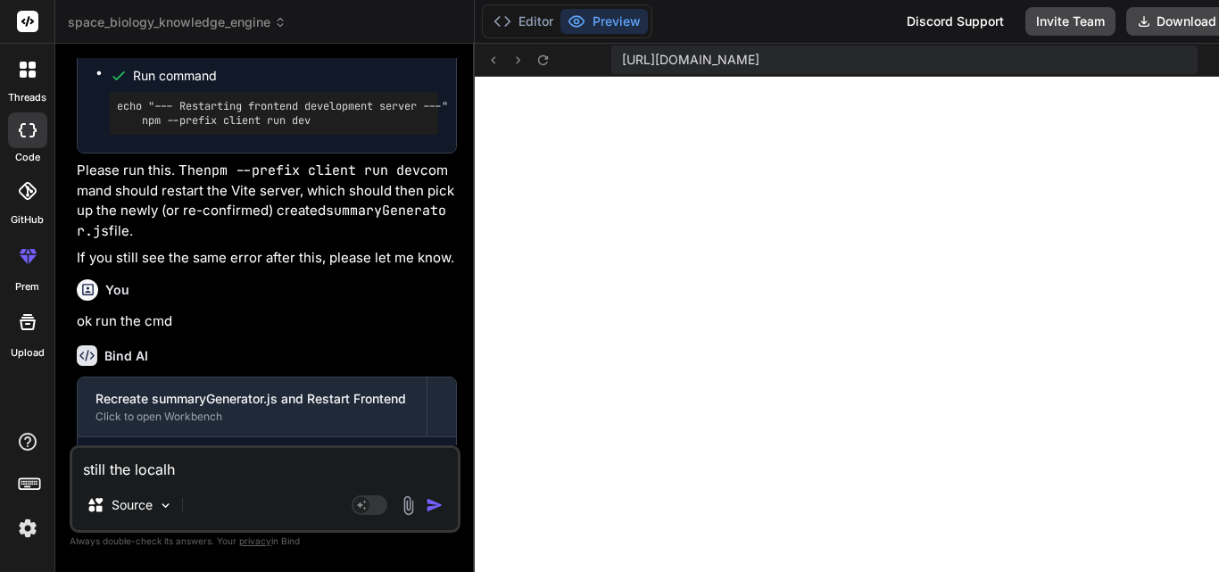
type textarea "x"
type textarea "still the localhst"
type textarea "x"
type textarea "still the localhst"
type textarea "x"
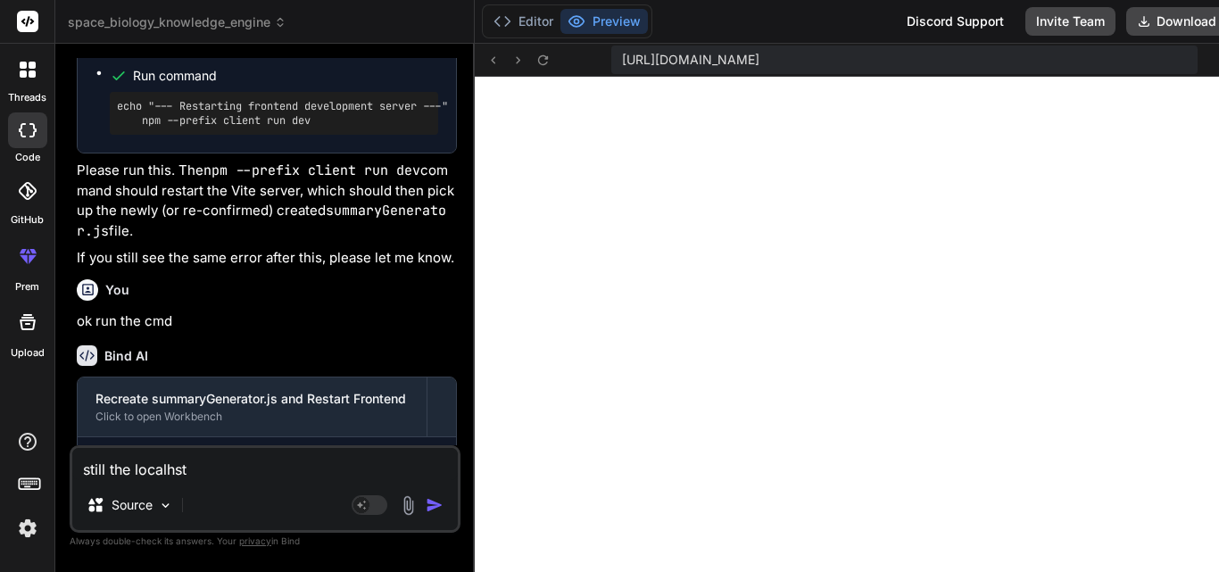
type textarea "still the localhst 3"
type textarea "x"
type textarea "still the localhst 30"
type textarea "x"
type textarea "still the localhst 300"
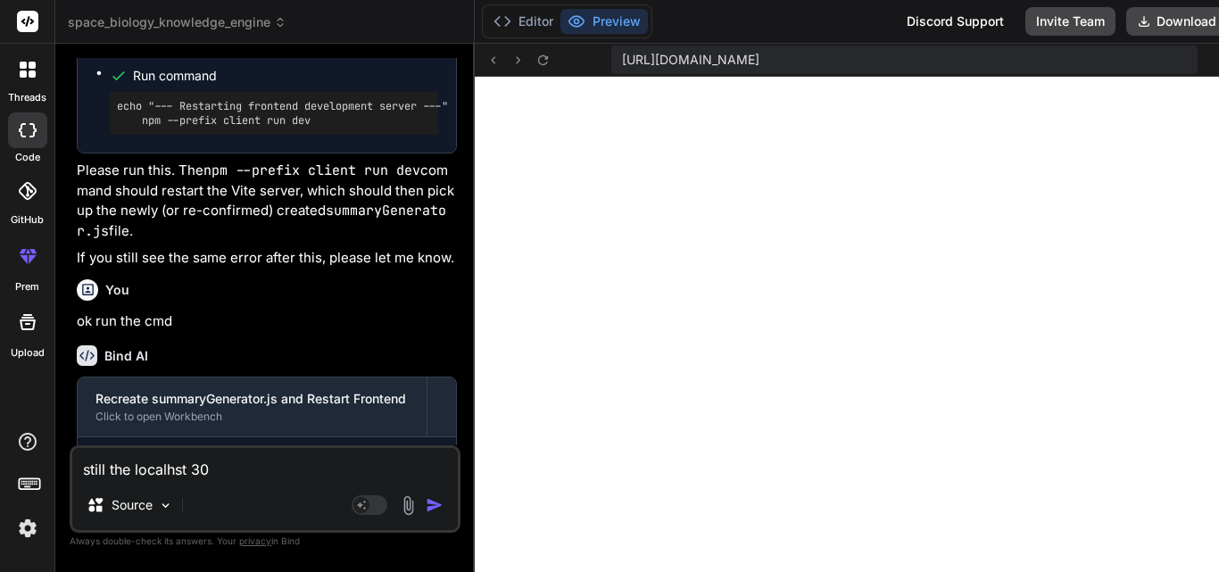
type textarea "x"
type textarea "still the localhst 3000"
type textarea "x"
type textarea "still the localhst 3000"
type textarea "x"
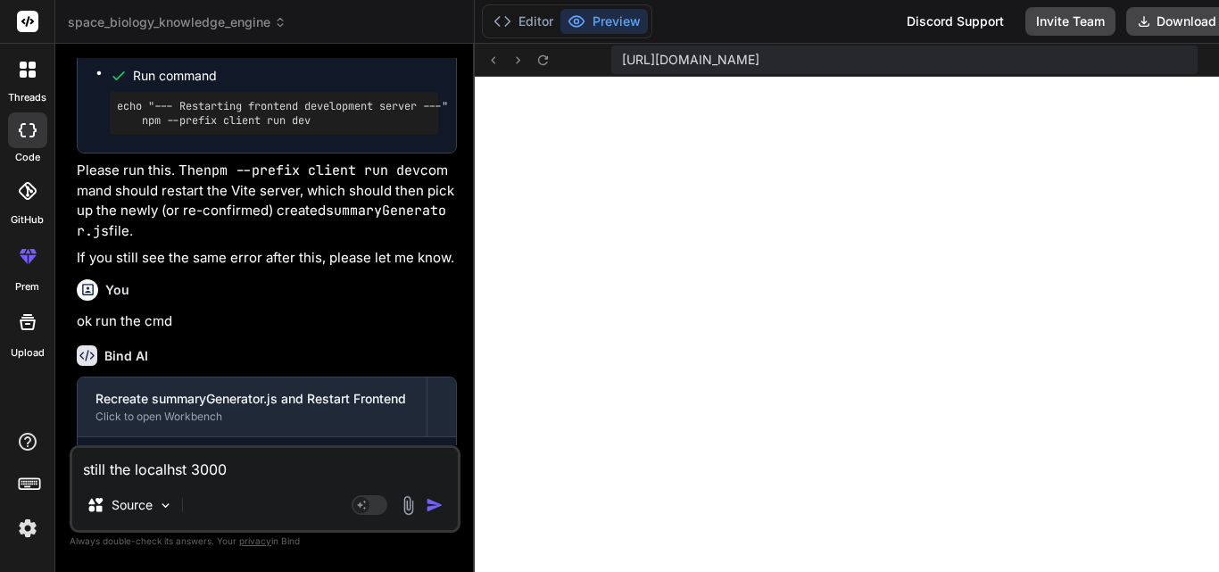
type textarea "still the localhst 3000 i"
type textarea "x"
type textarea "still the localhst 3000 is"
type textarea "x"
type textarea "still the localhst 3000 is n"
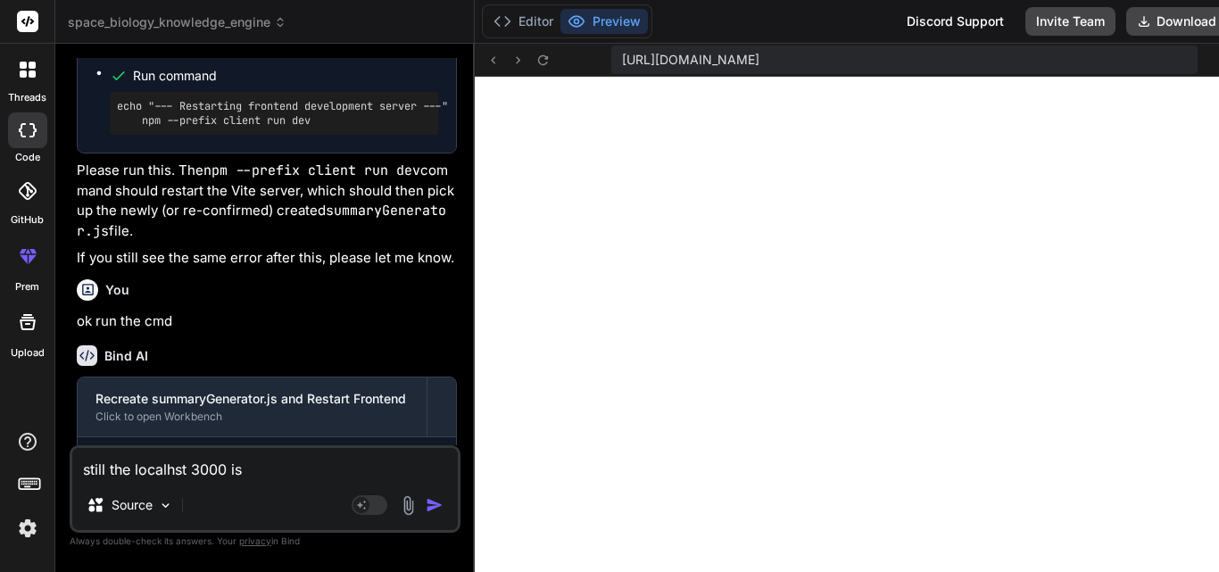
type textarea "x"
type textarea "still the localhst 3000 is no"
type textarea "x"
type textarea "still the localhst 3000 is not"
type textarea "x"
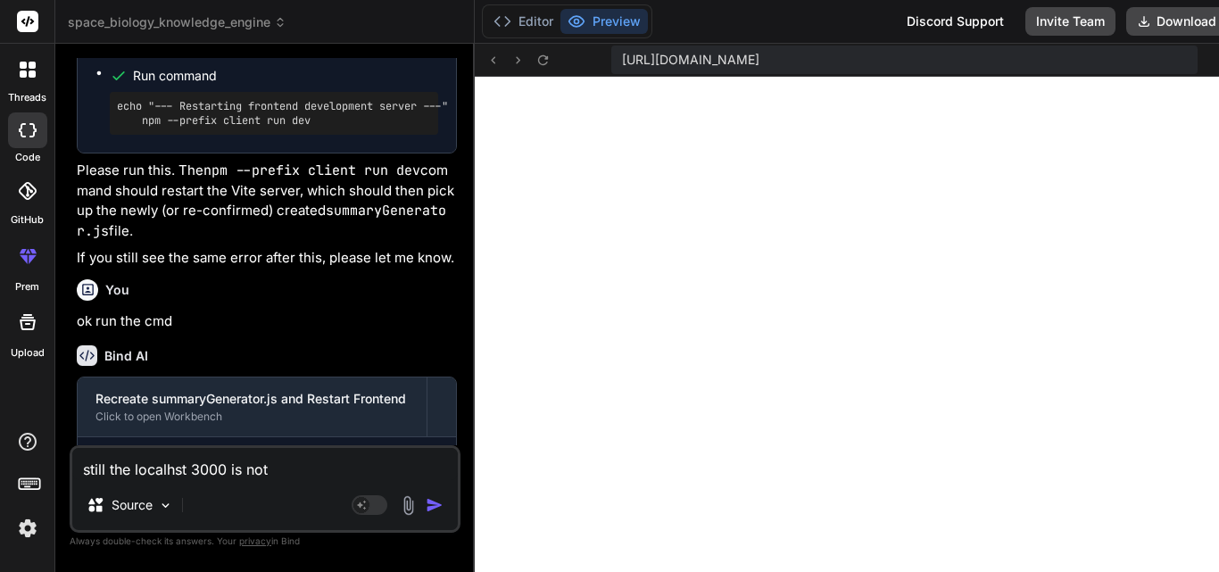
type textarea "still the localhst 3000 is not"
type textarea "x"
type textarea "still the localhst 3000 is not c"
type textarea "x"
type textarea "still the localhst 3000 is not co"
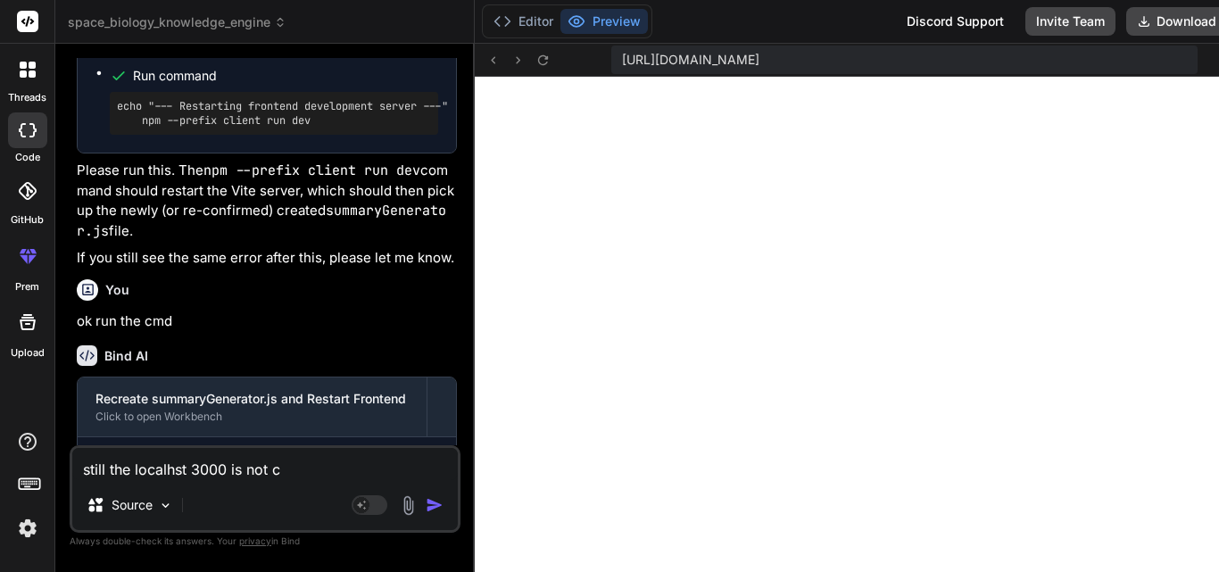
type textarea "x"
type textarea "still the localhst 3000 is not con"
type textarea "x"
type textarea "still the localhst 3000 is not conn"
type textarea "x"
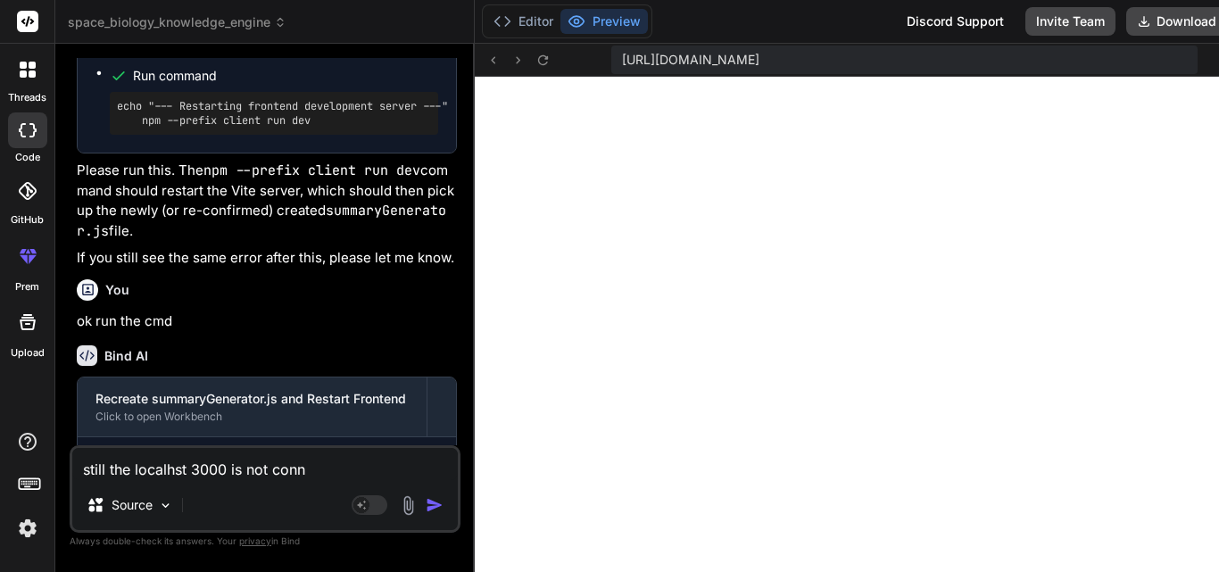
type textarea "still the localhst 3000 is not conne"
type textarea "x"
type textarea "still the localhst 3000 is not connec"
type textarea "x"
type textarea "still the localhst 3000 is not connect"
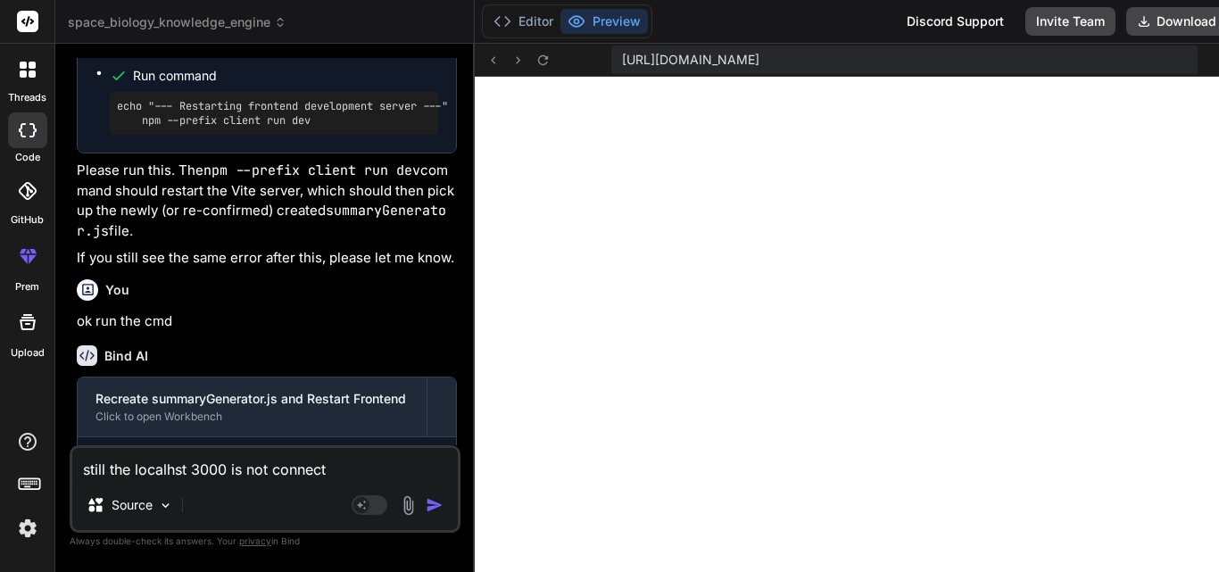
type textarea "x"
type textarea "still the localhst 3000 is not connecte"
type textarea "x"
type textarea "still the localhst 3000 is not connected"
type textarea "x"
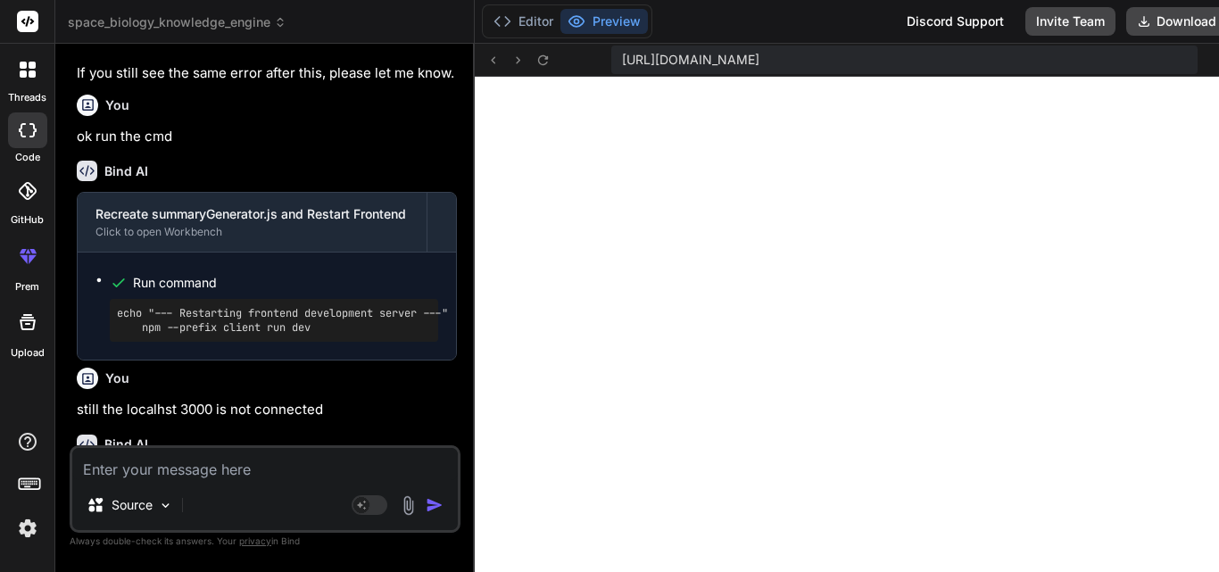
scroll to position [11950, 0]
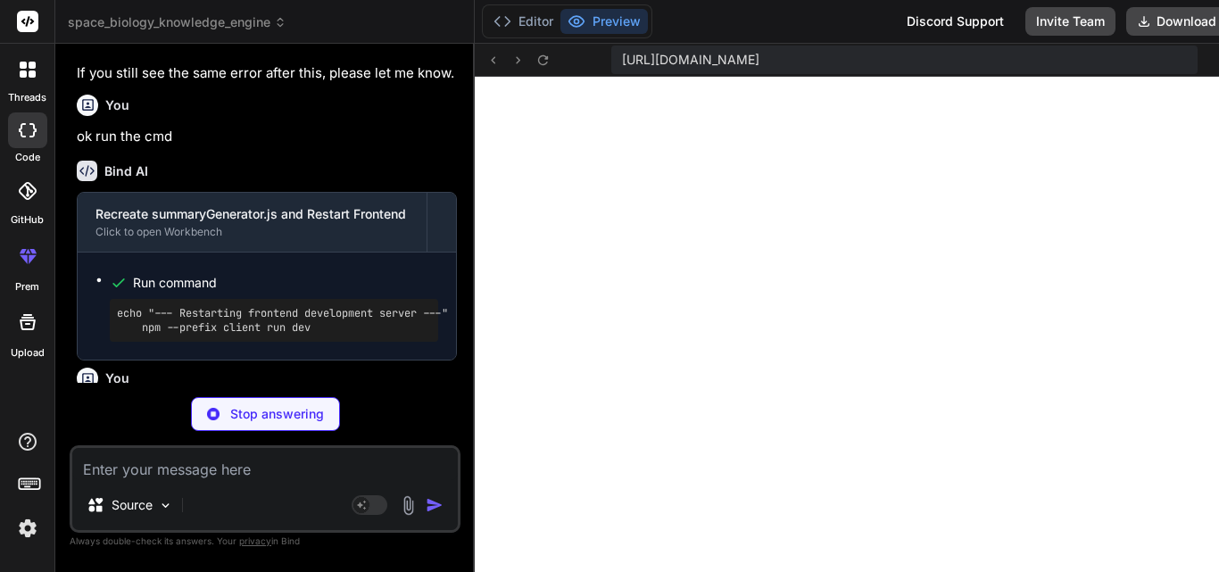
type textarea "x"
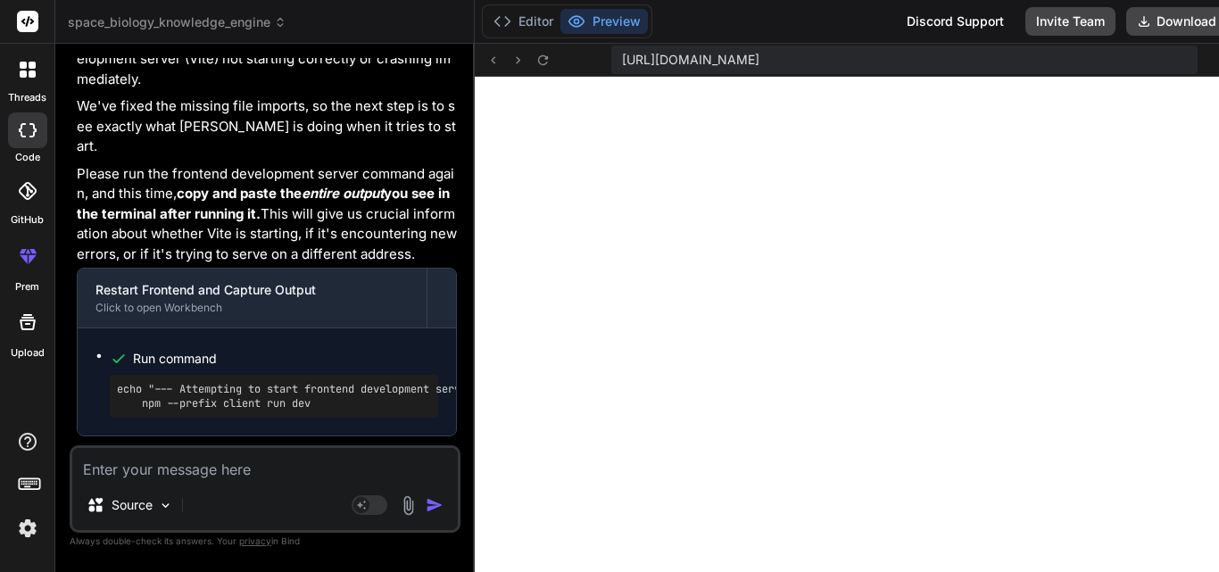
scroll to position [12479, 0]
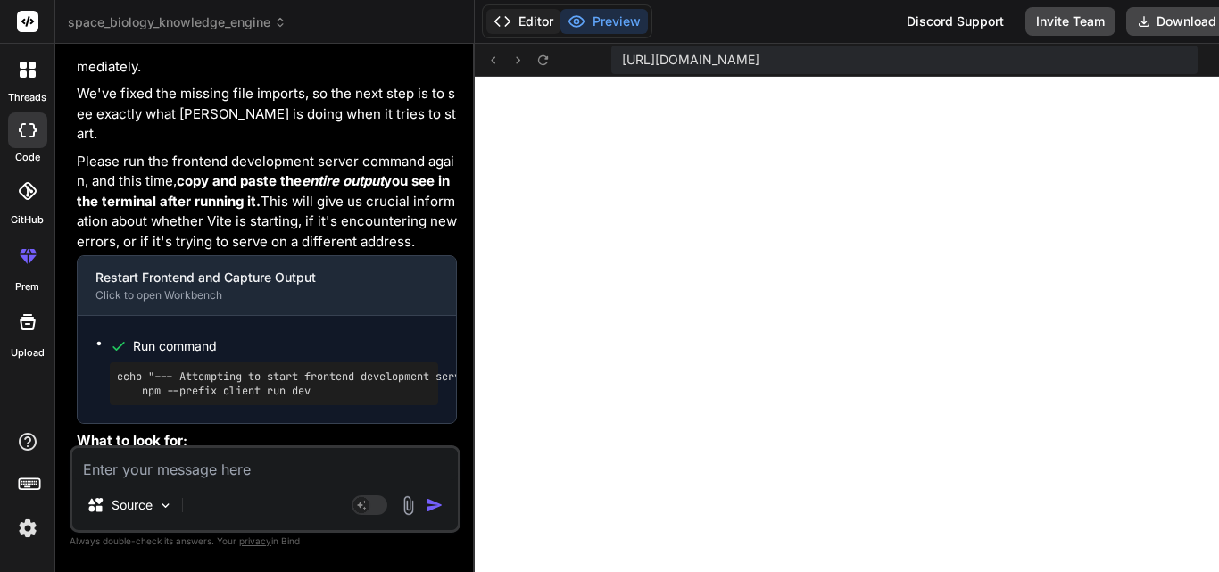
click at [526, 18] on button "Editor" at bounding box center [523, 21] width 74 height 25
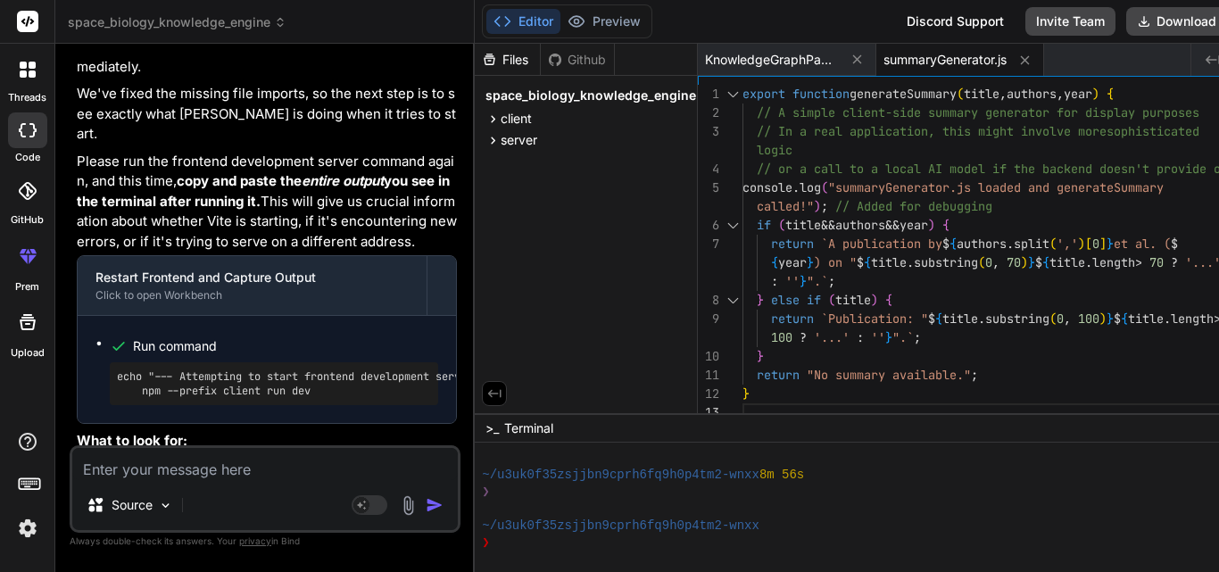
scroll to position [1304, 0]
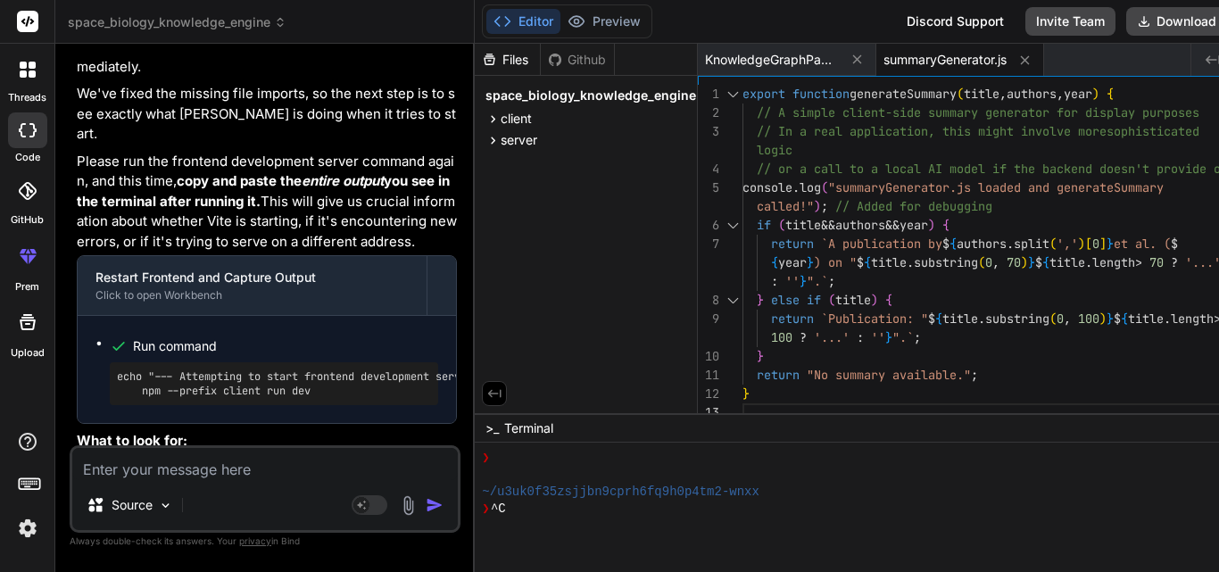
click at [539, 512] on div "❯ ^C" at bounding box center [856, 509] width 749 height 17
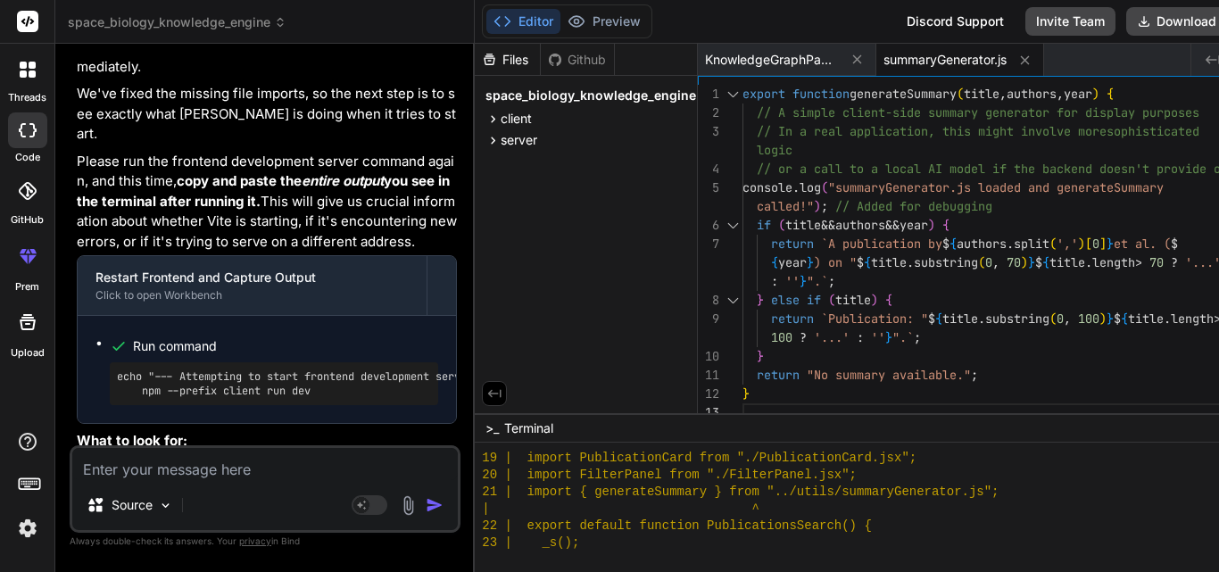
scroll to position [4577, 0]
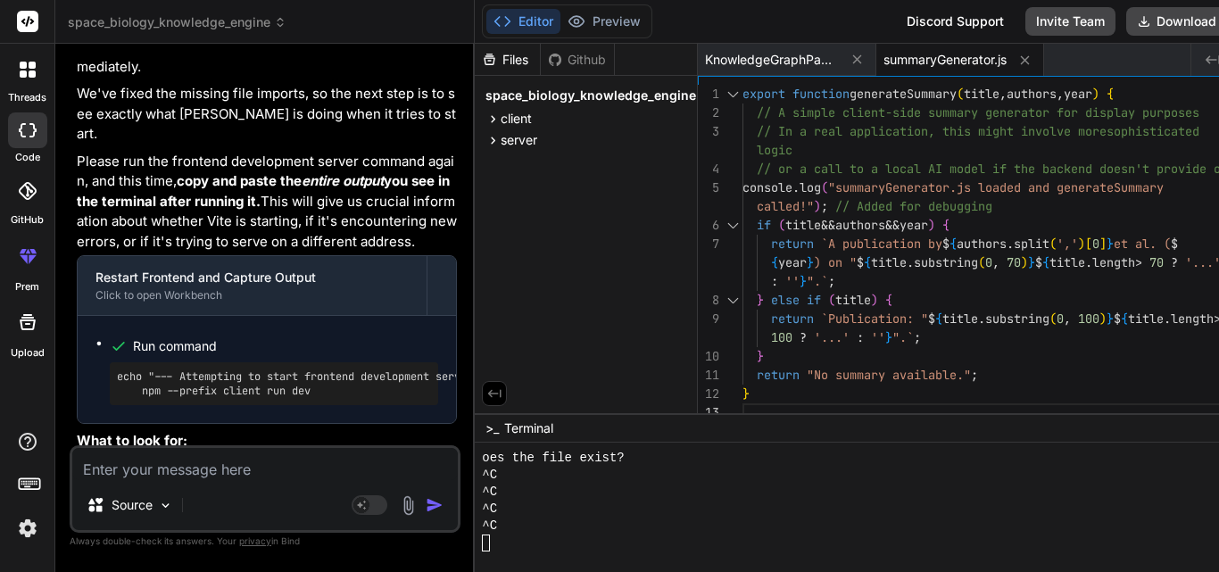
click at [245, 474] on textarea at bounding box center [264, 464] width 385 height 32
click at [628, 22] on button "Preview" at bounding box center [603, 21] width 87 height 25
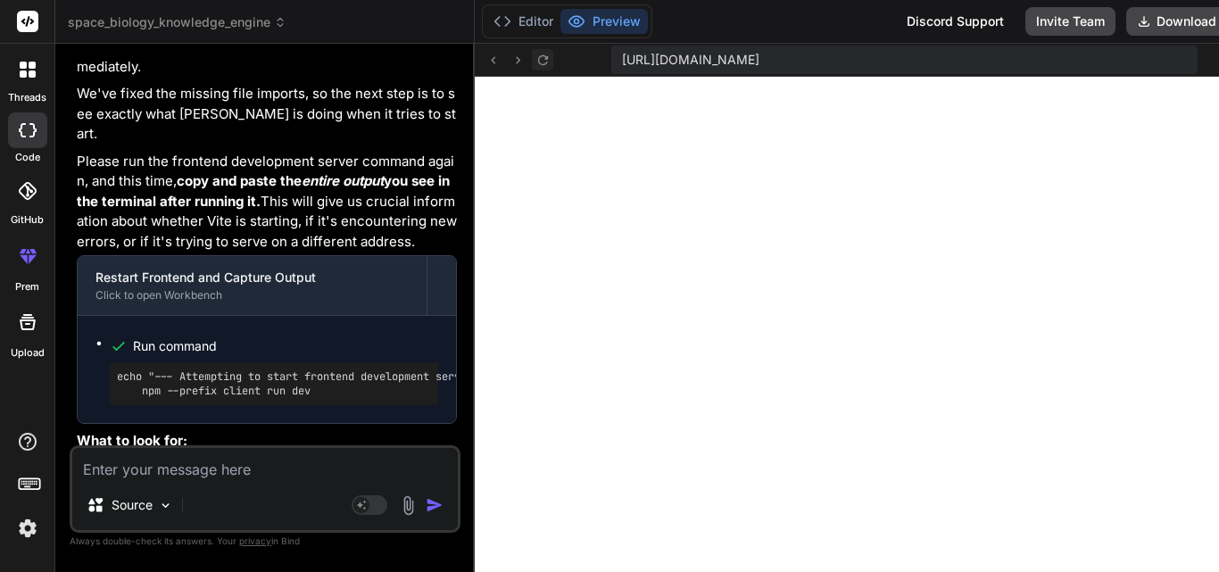
click at [547, 50] on button at bounding box center [542, 59] width 21 height 21
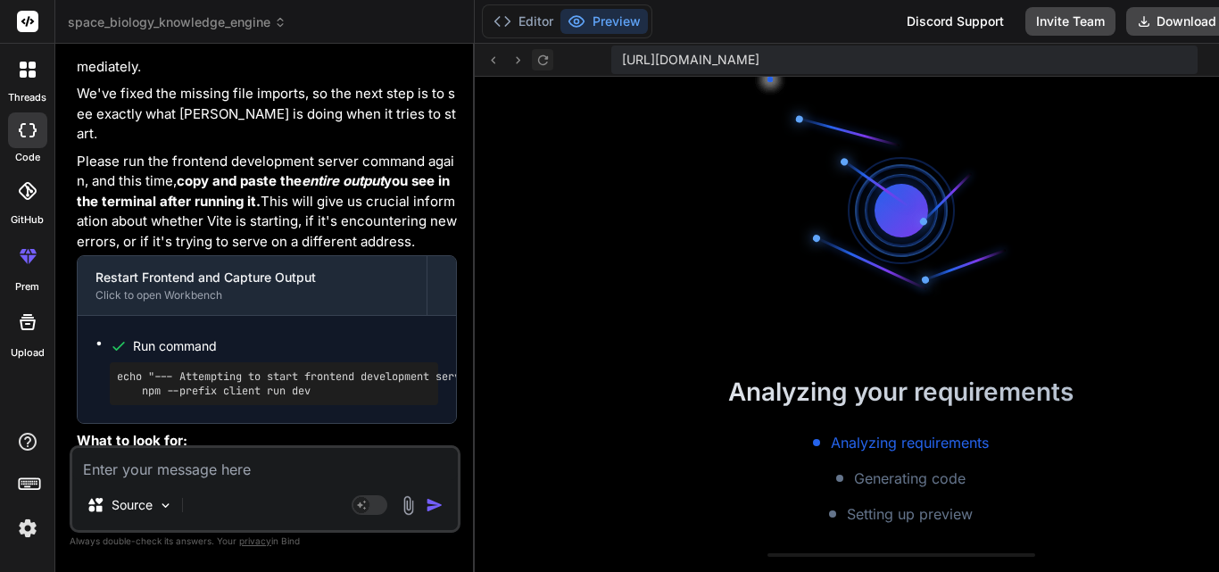
click at [547, 50] on button at bounding box center [542, 59] width 21 height 21
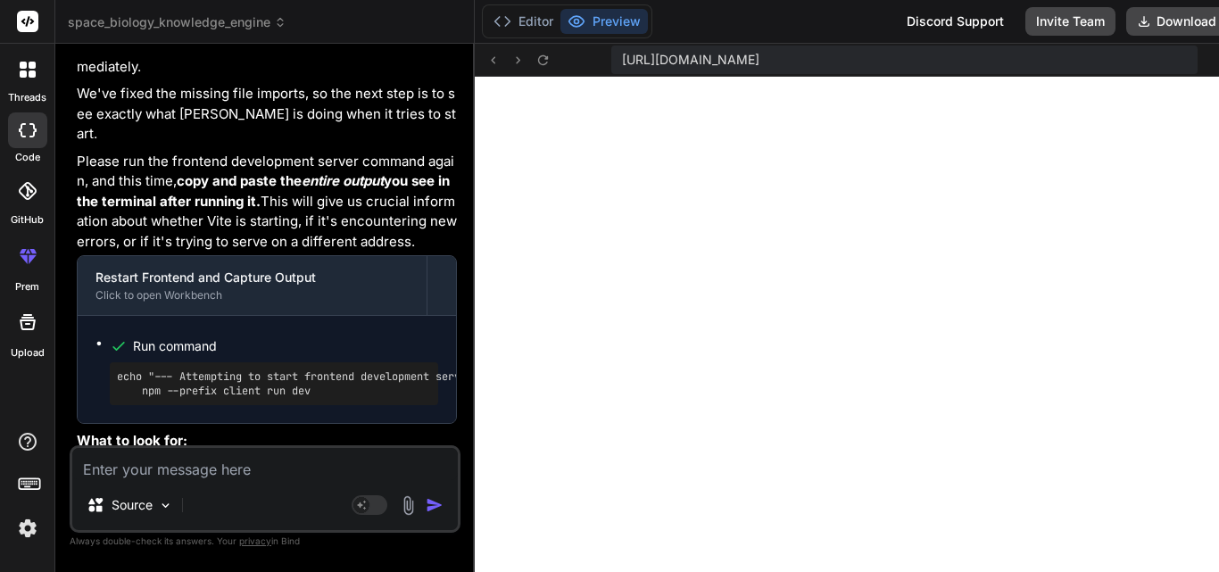
click at [547, 8] on div "Editor Preview" at bounding box center [567, 21] width 170 height 34
click at [547, 16] on button "Editor" at bounding box center [523, 21] width 74 height 25
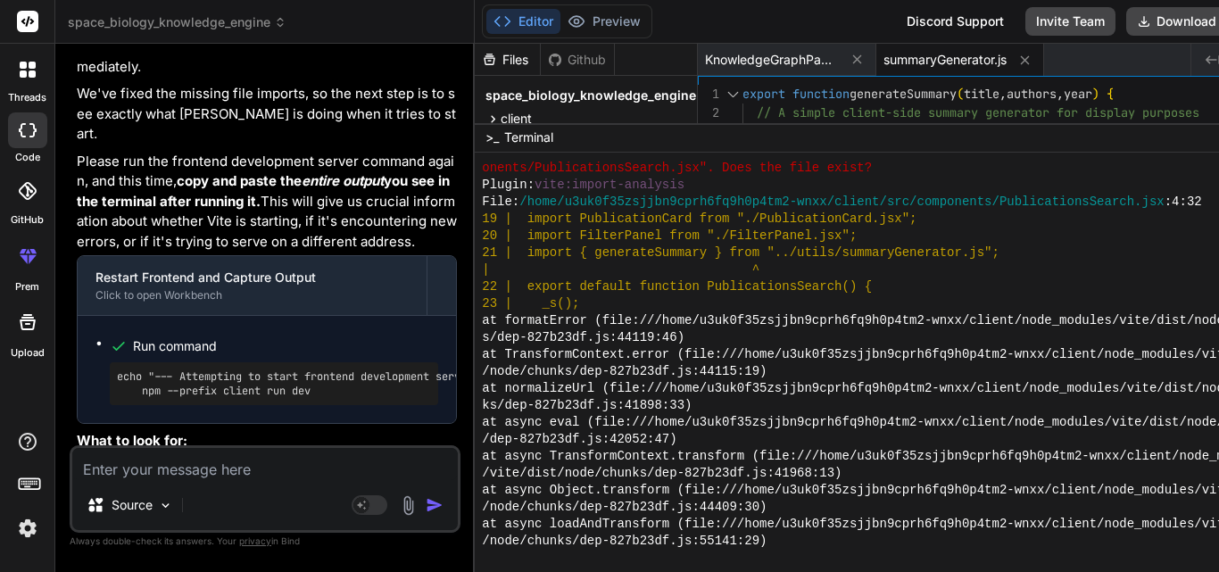
scroll to position [4052, 0]
drag, startPoint x: 861, startPoint y: 415, endPoint x: 863, endPoint y: 104, distance: 311.4
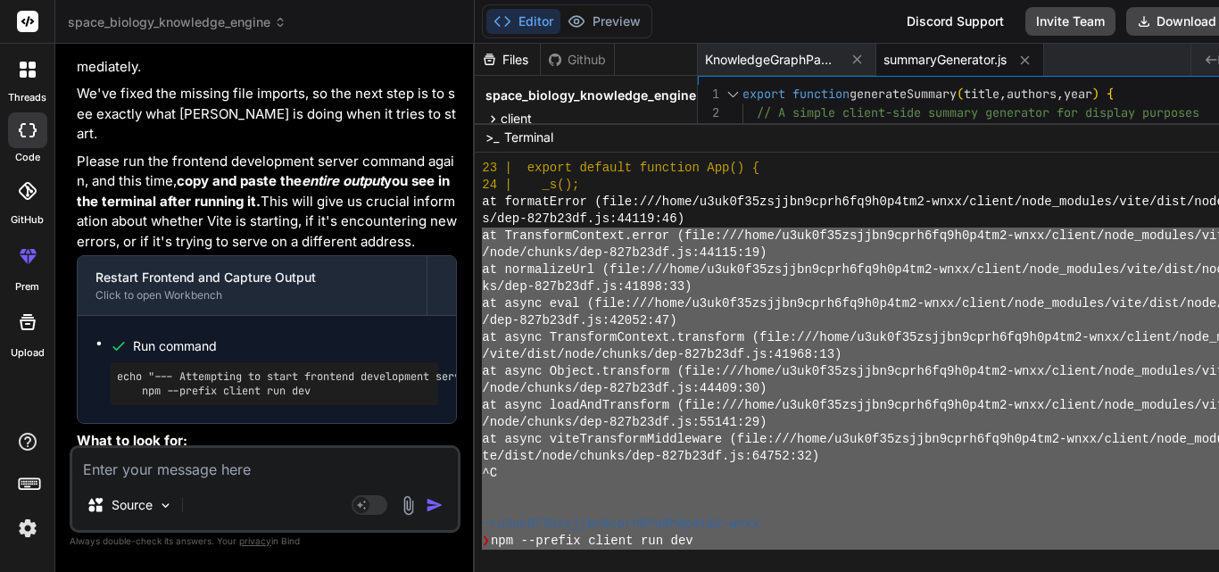
scroll to position [2967, 0]
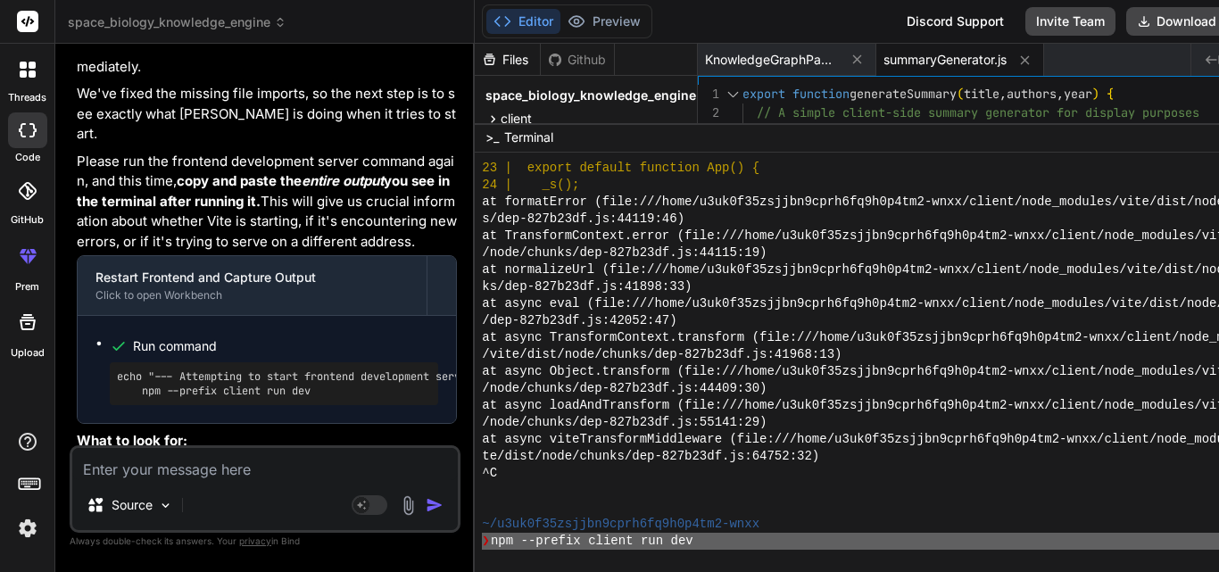
drag, startPoint x: 559, startPoint y: 483, endPoint x: 477, endPoint y: 543, distance: 101.4
click at [477, 543] on div "space_biology_knowledge_engine Created with Pixso. Bind AI Web Search Created w…" at bounding box center [690, 286] width 1271 height 572
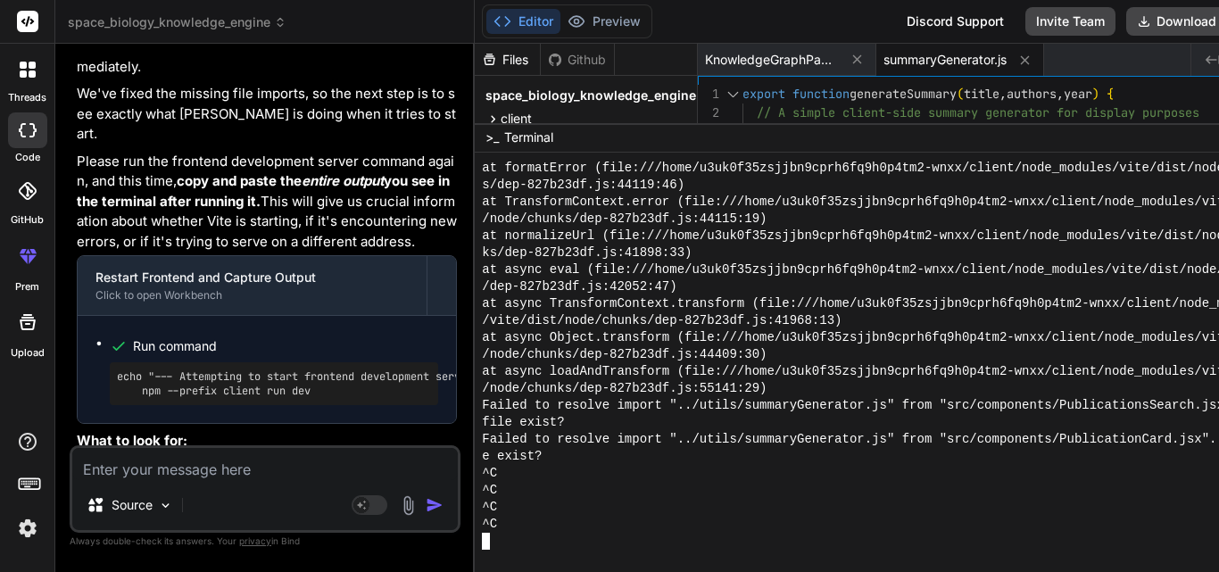
scroll to position [4204, 0]
click at [302, 467] on textarea at bounding box center [264, 464] width 385 height 32
paste textarea "[plugin:vite:import-analysis] Failed to resolve import "../utils/summaryGenerat…"
type textarea "[plugin:vite:import-analysis] Failed to resolve import "../utils/summaryGenerat…"
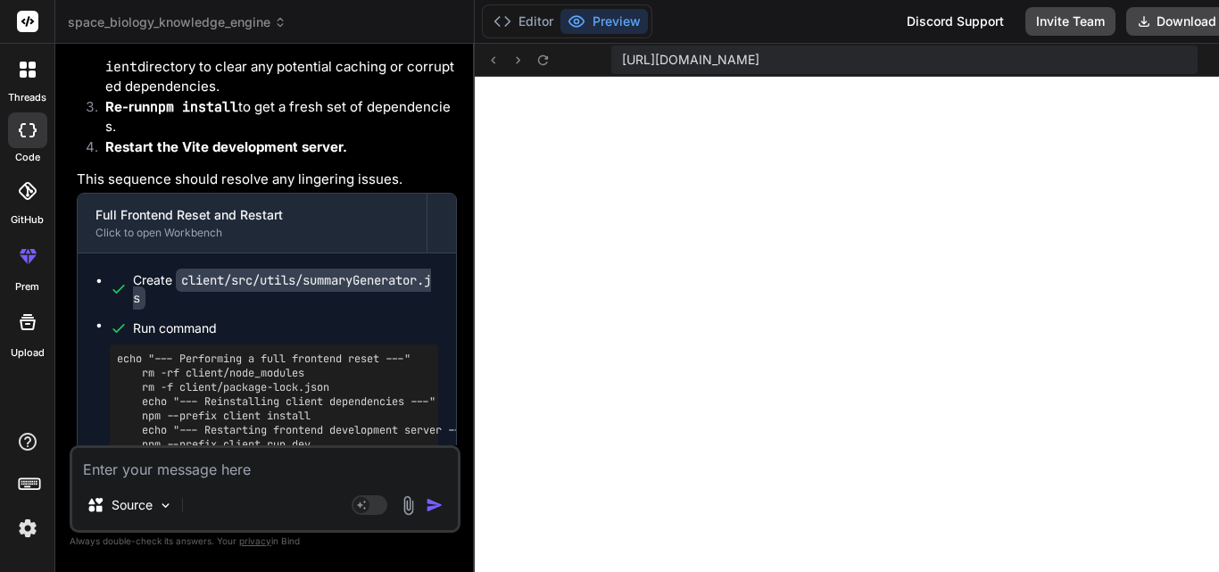
scroll to position [13890, 0]
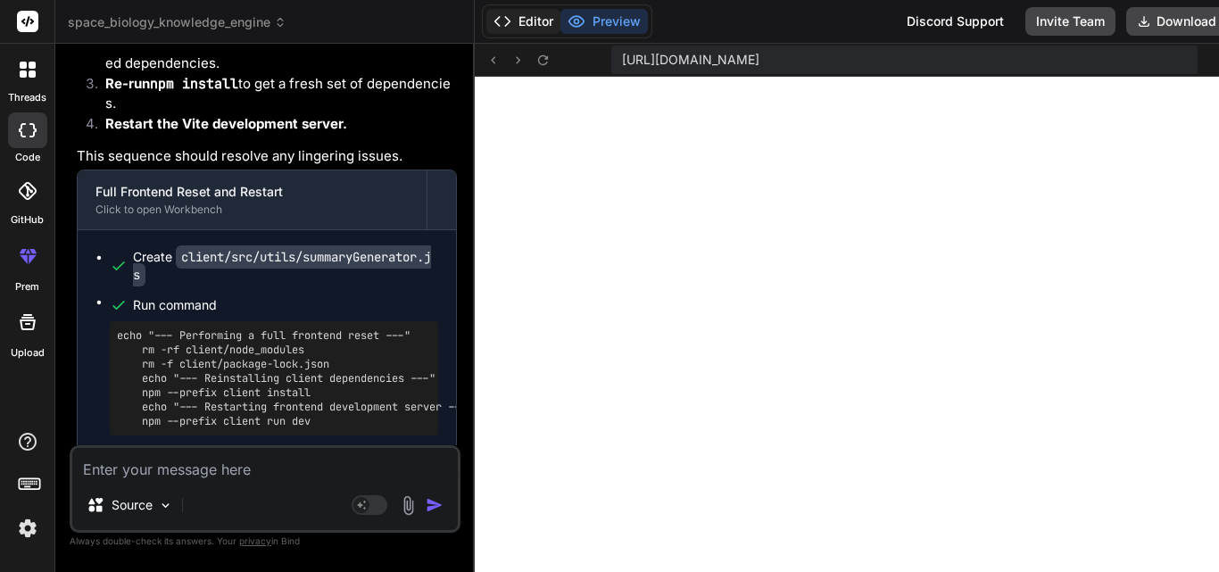
click at [547, 14] on button "Editor" at bounding box center [523, 21] width 74 height 25
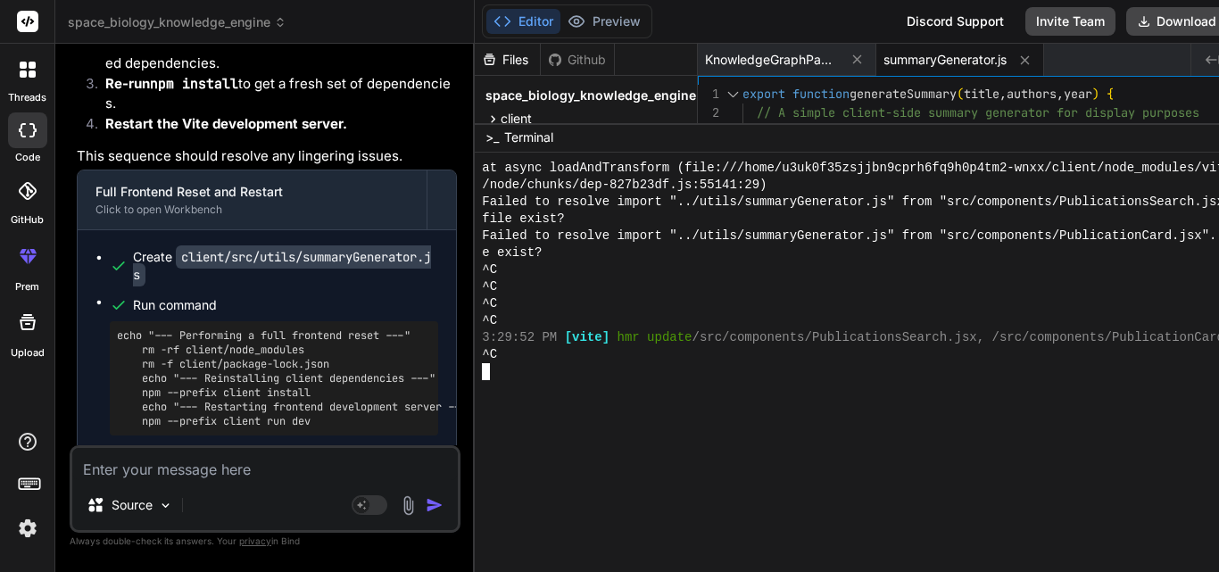
scroll to position [4577, 0]
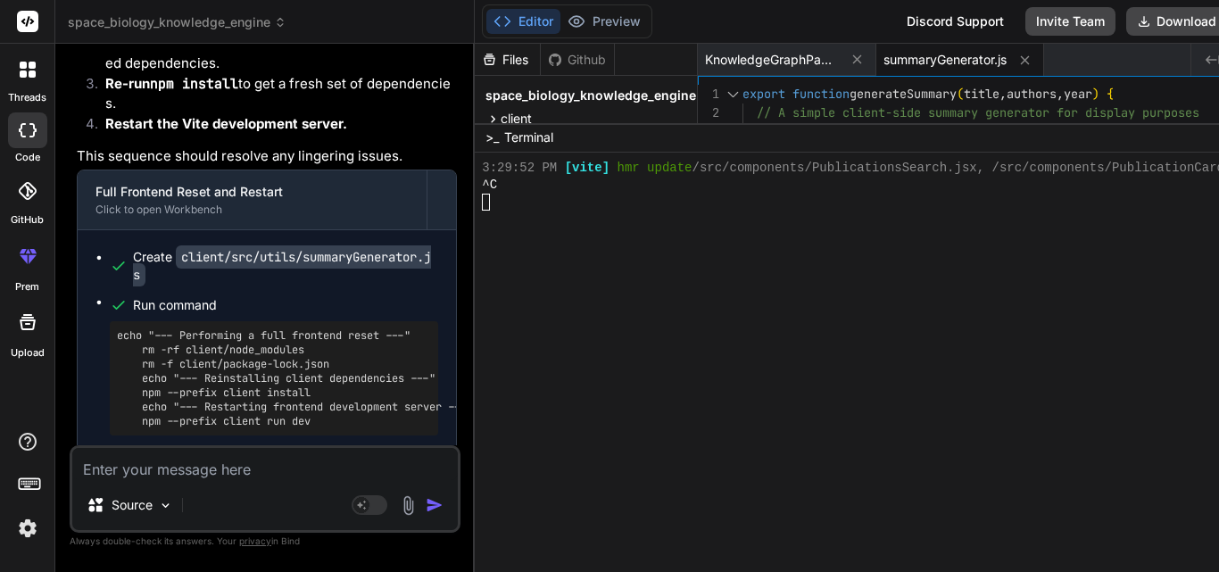
click at [311, 454] on textarea at bounding box center [264, 464] width 385 height 32
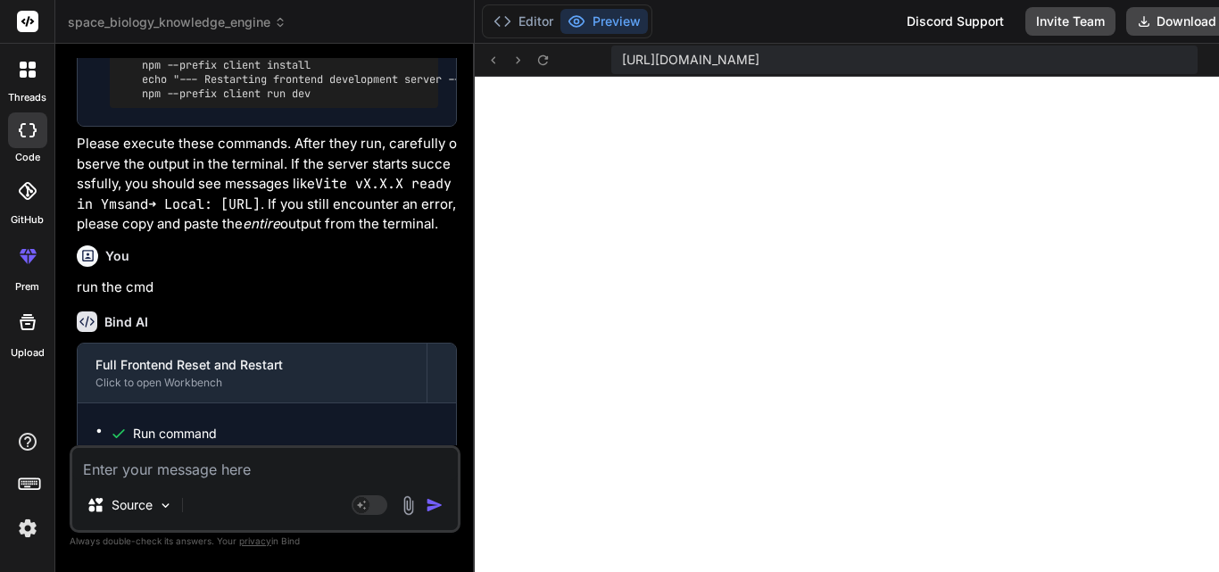
scroll to position [14234, 0]
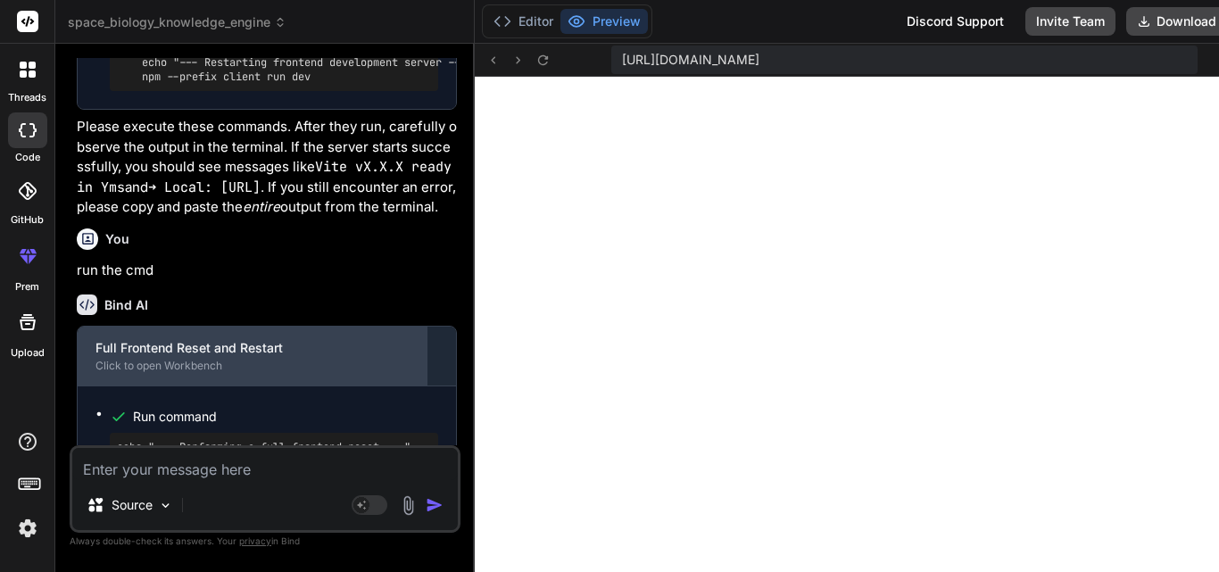
click at [208, 359] on div "Click to open Workbench" at bounding box center [251, 366] width 313 height 14
click at [285, 359] on div "Click to open Workbench" at bounding box center [251, 366] width 313 height 14
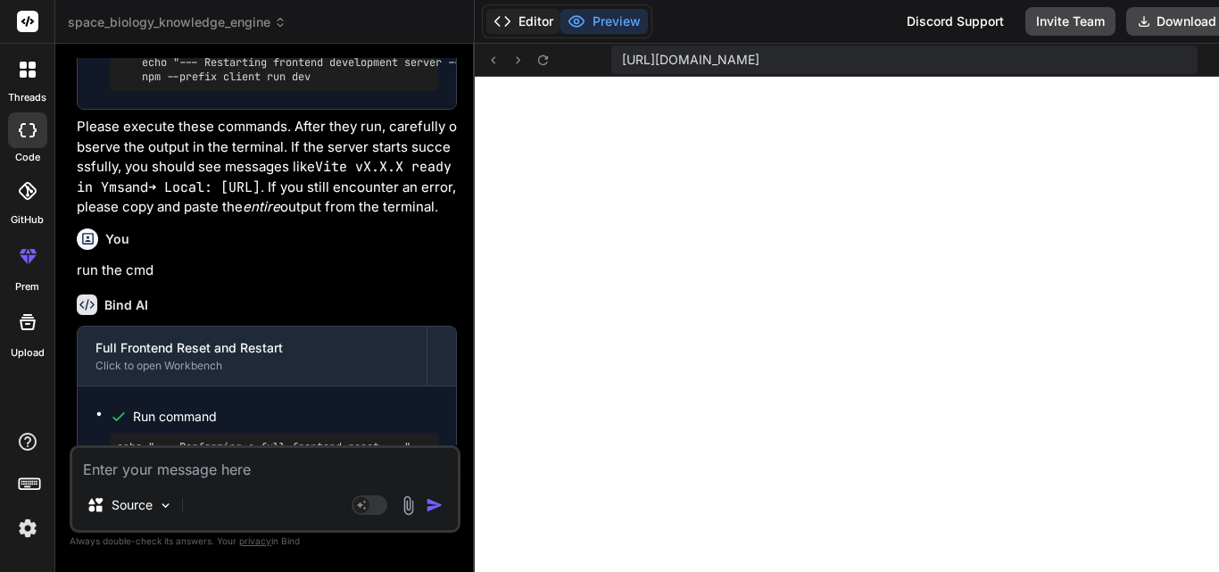
click at [542, 18] on button "Editor" at bounding box center [523, 21] width 74 height 25
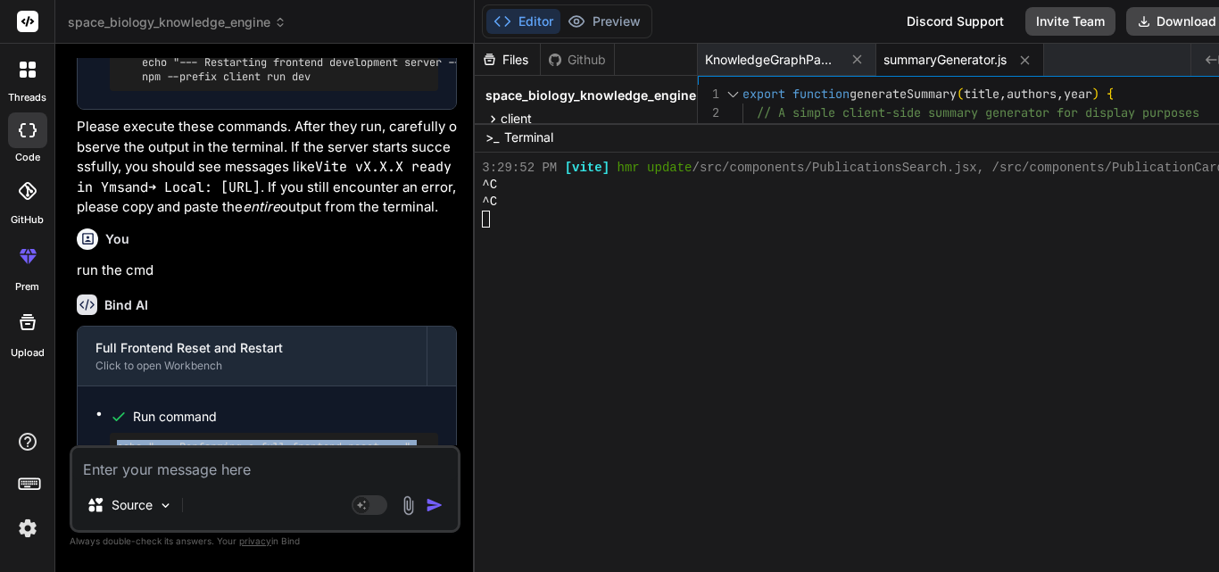
drag, startPoint x: 320, startPoint y: 410, endPoint x: 66, endPoint y: 318, distance: 270.4
click at [66, 318] on div "Bind AI Web Search Created with Pixso. Code Generator You "Create a React detai…" at bounding box center [264, 307] width 419 height 527
copy pre "echo "--- Performing a full frontend reset ---" rm -rf client/node_modules rm -…"
click at [504, 228] on div at bounding box center [898, 236] width 832 height 17
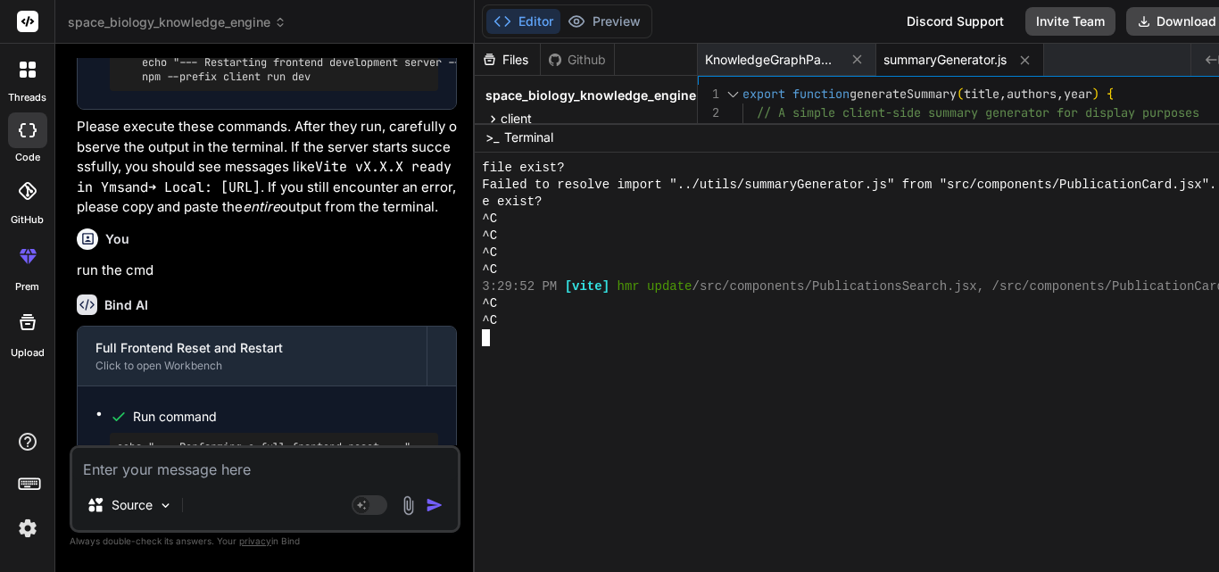
scroll to position [4459, 0]
click at [515, 335] on div at bounding box center [898, 337] width 832 height 17
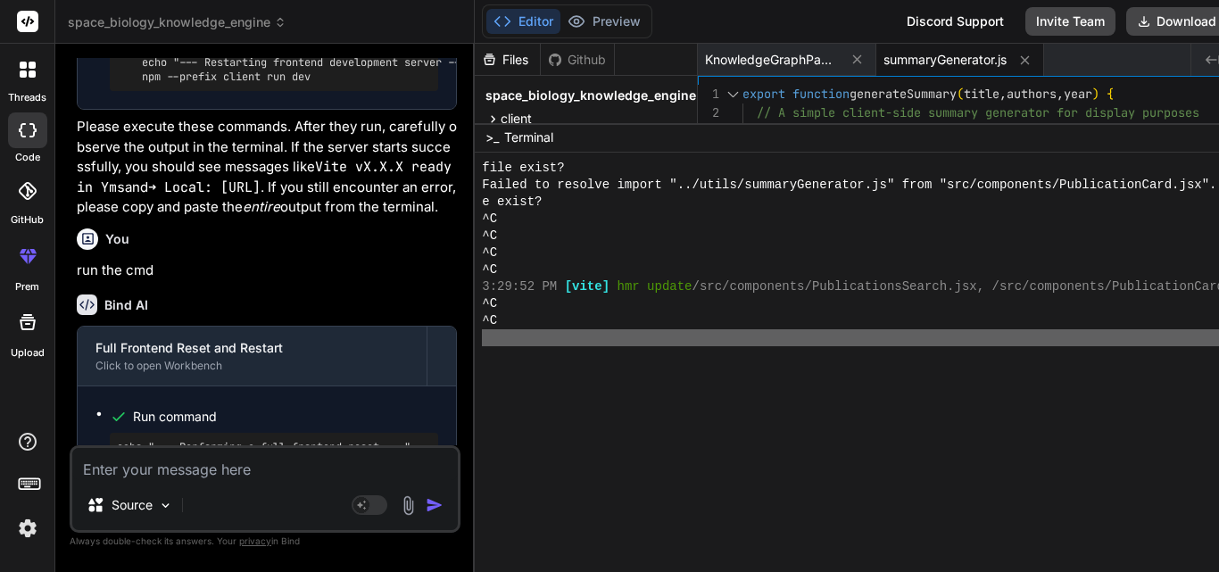
click at [515, 335] on div at bounding box center [898, 337] width 832 height 17
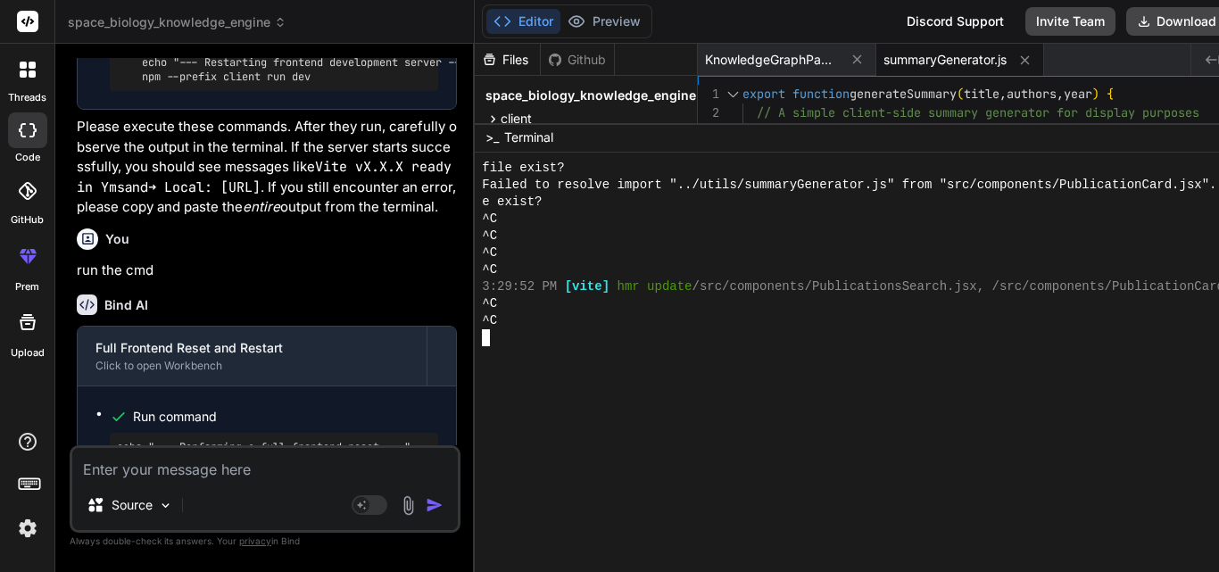
click at [515, 335] on div at bounding box center [898, 337] width 832 height 17
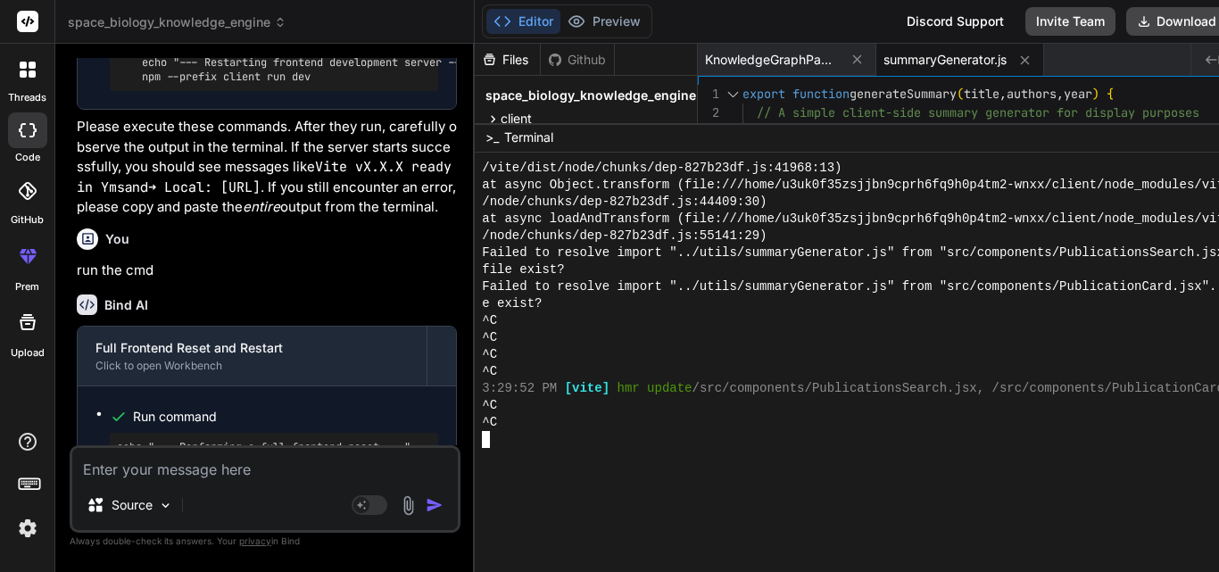
scroll to position [4577, 0]
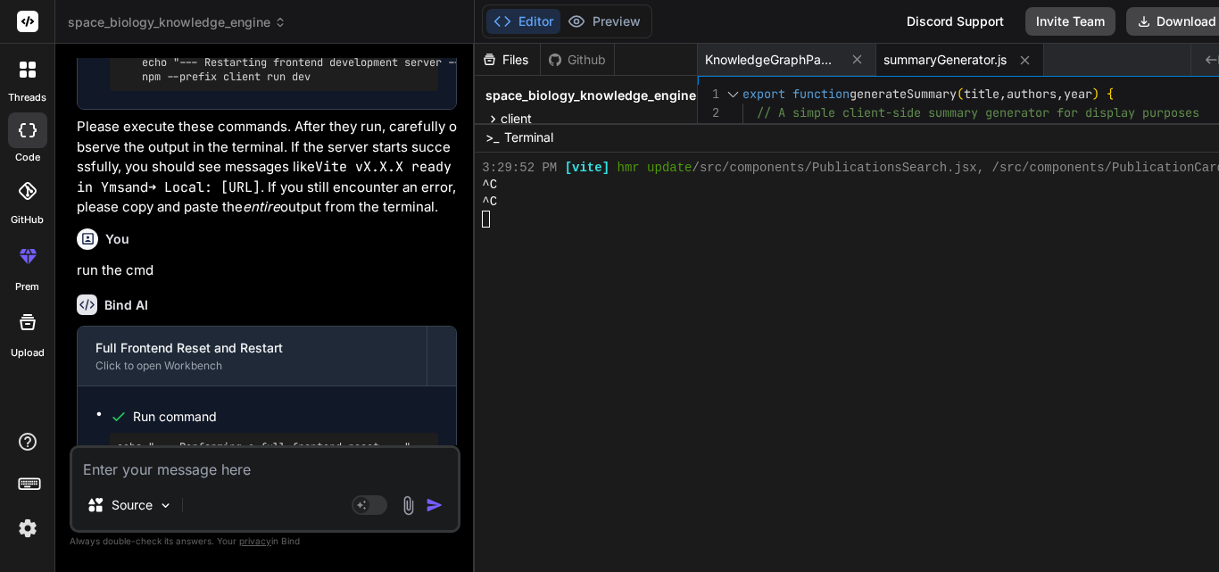
click at [368, 468] on textarea at bounding box center [264, 464] width 385 height 32
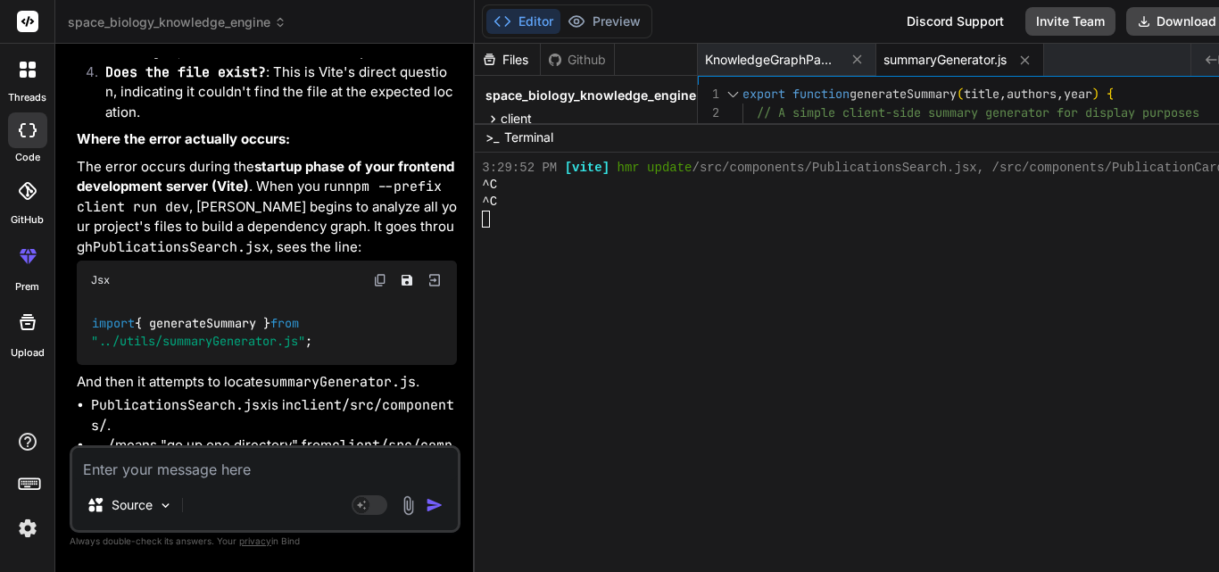
scroll to position [15304, 0]
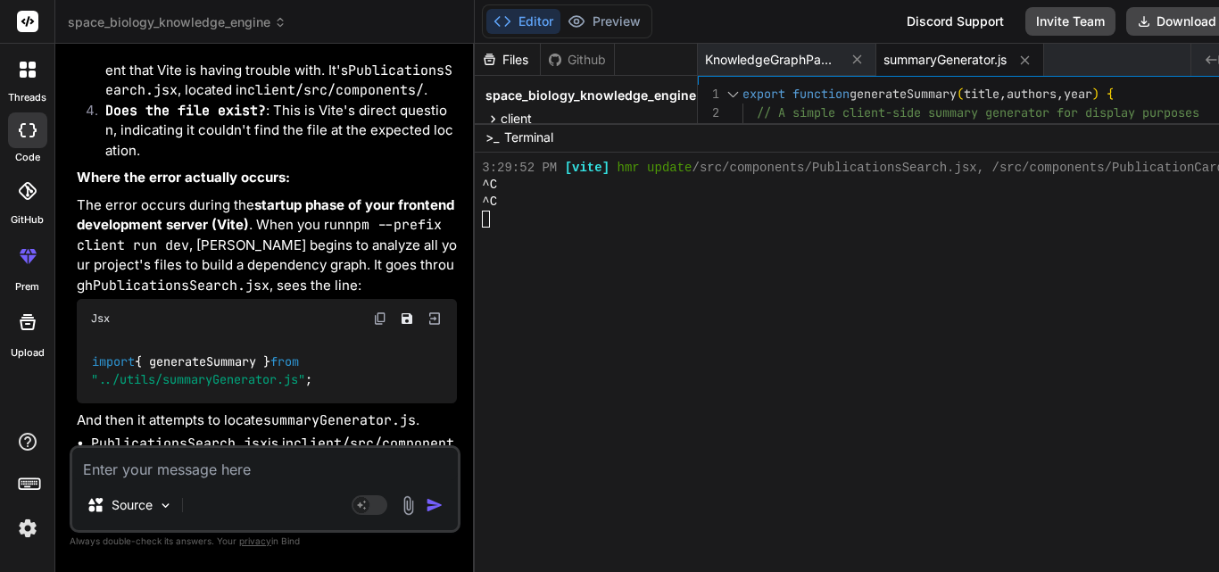
click at [170, 475] on textarea at bounding box center [264, 464] width 385 height 32
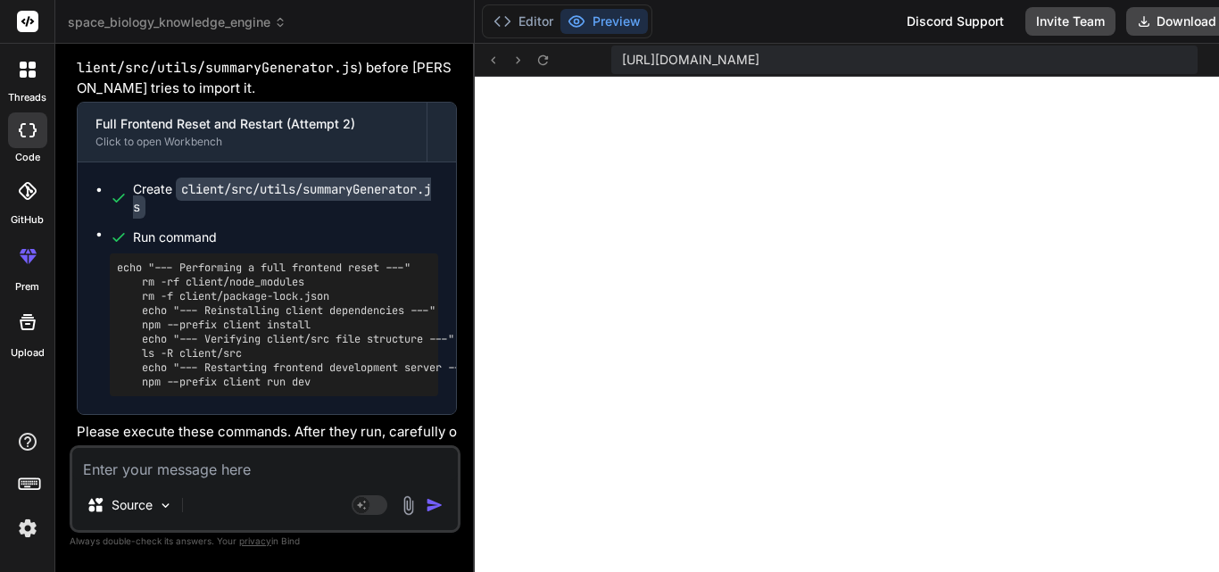
scroll to position [16749, 0]
click at [531, 11] on button "Editor" at bounding box center [523, 21] width 74 height 25
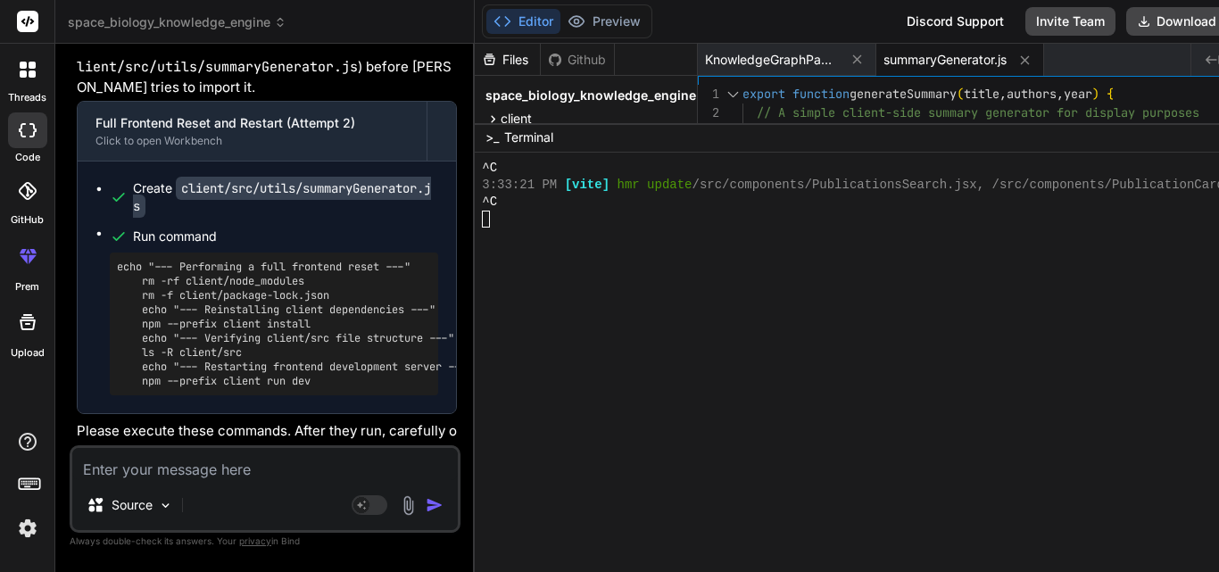
scroll to position [4628, 0]
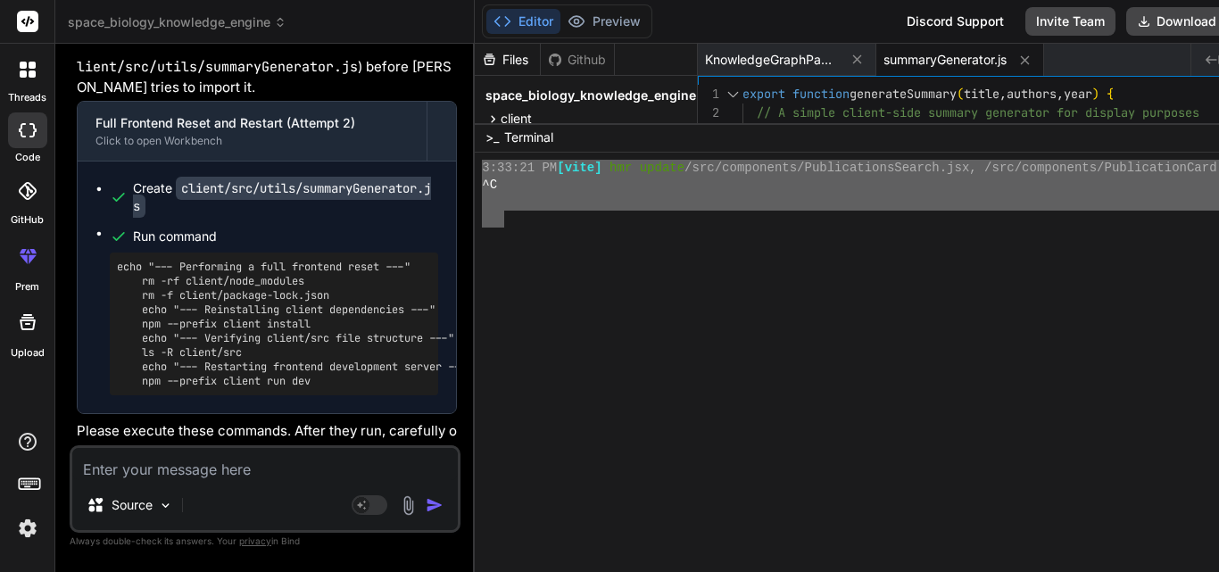
drag, startPoint x: 509, startPoint y: 211, endPoint x: 483, endPoint y: 173, distance: 46.3
click at [483, 173] on div "➜➜➜➜➜➜➜➜➜➜➜➜➜➜➜➜➜➜➜➜➜➜➜➜➜➜➜➜➜➜➜➜ 55555555555555555555555555555555 3:33:21 PM [v…" at bounding box center [901, 362] width 852 height 419
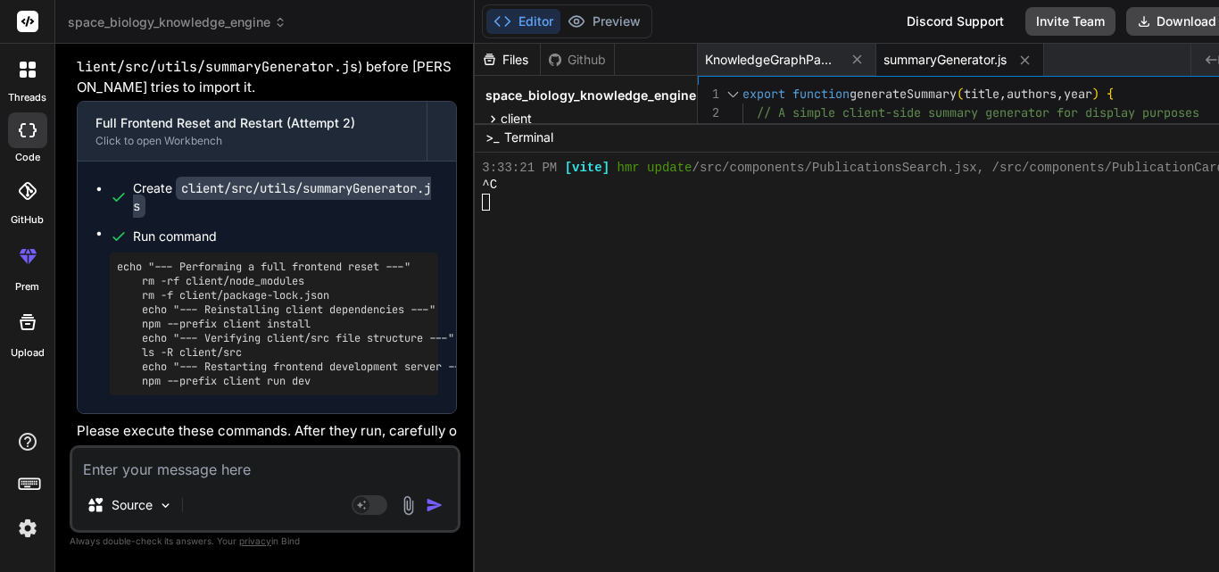
click at [256, 469] on textarea at bounding box center [264, 464] width 385 height 32
paste textarea "echo "--- Performing a full frontend reset ---" rm -rf client/node_modules rm -…"
click at [375, 468] on textarea at bounding box center [264, 464] width 385 height 32
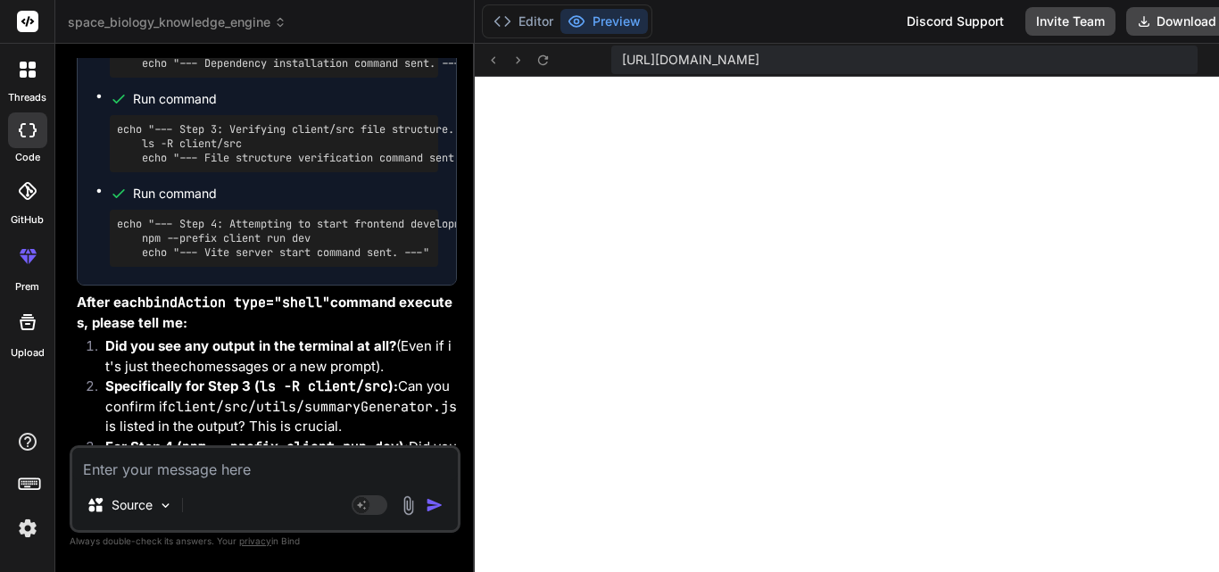
scroll to position [18028, 0]
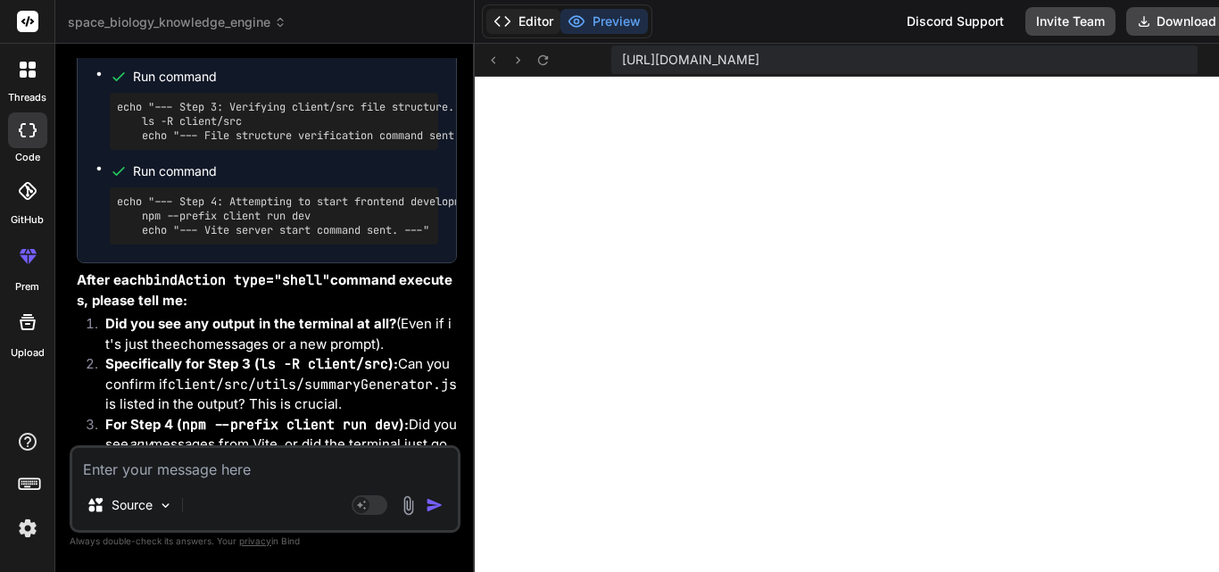
click at [525, 20] on button "Editor" at bounding box center [523, 21] width 74 height 25
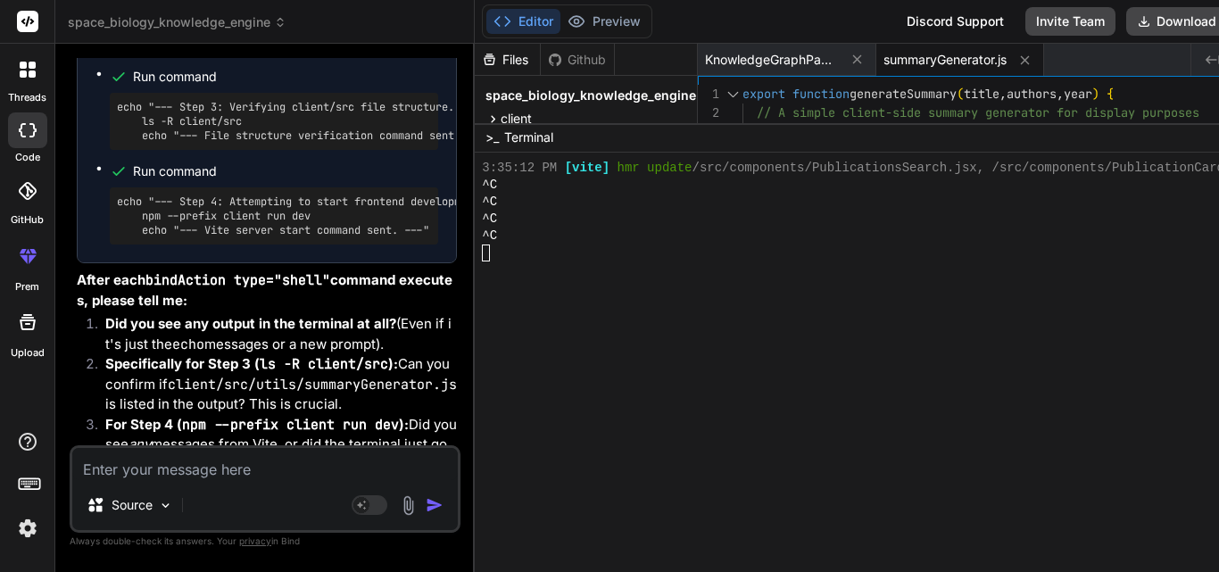
click at [501, 261] on div at bounding box center [898, 269] width 832 height 17
click at [194, 469] on textarea at bounding box center [264, 464] width 385 height 32
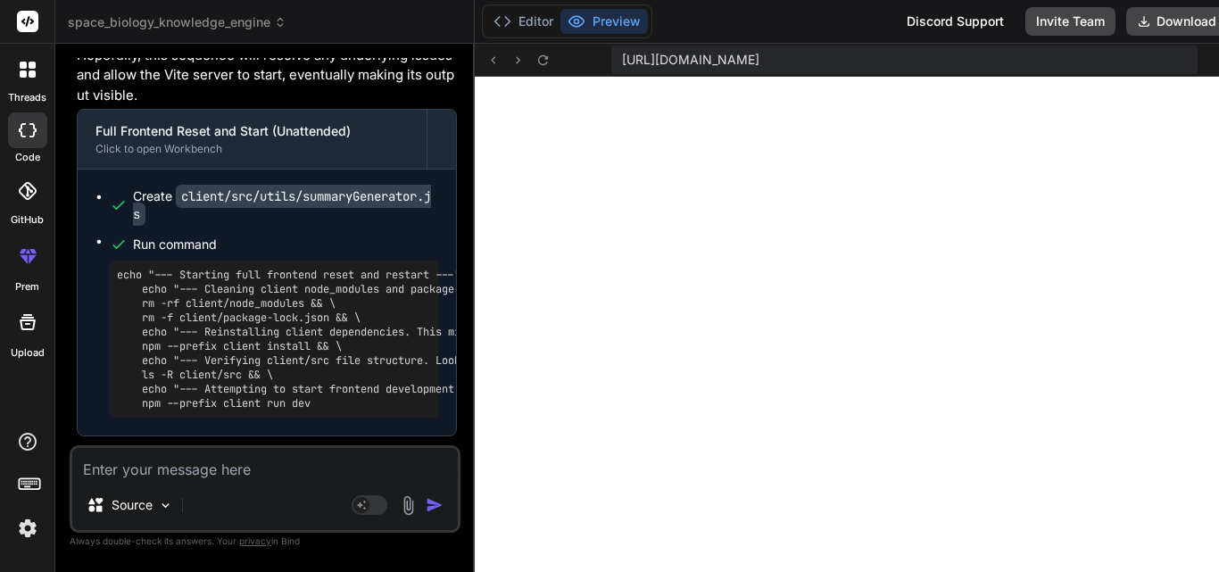
scroll to position [18989, 0]
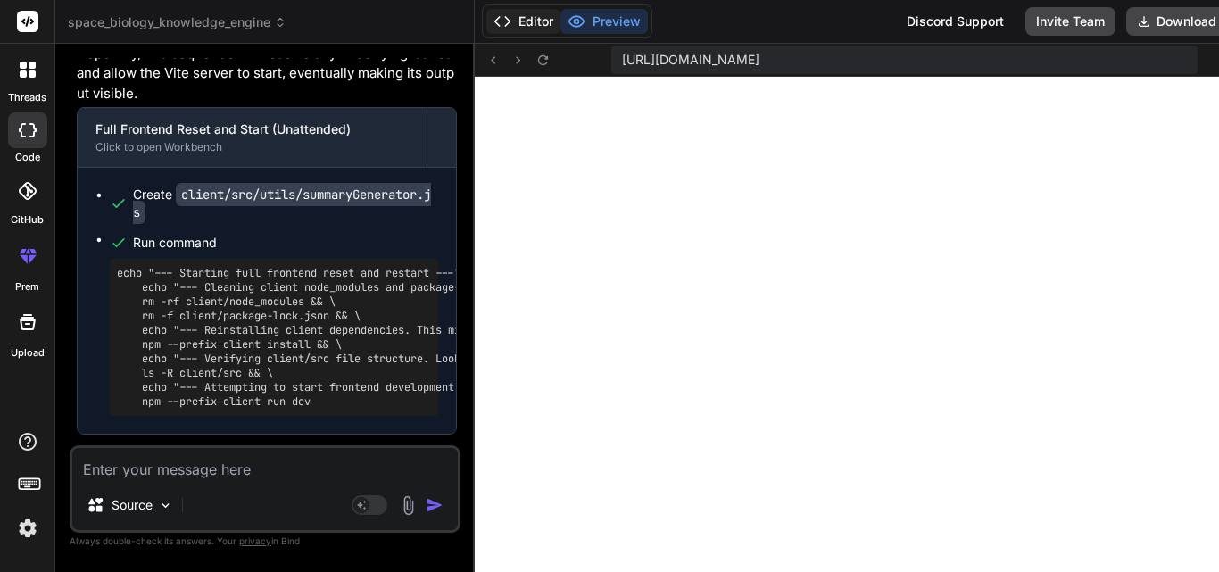
click at [547, 19] on button "Editor" at bounding box center [523, 21] width 74 height 25
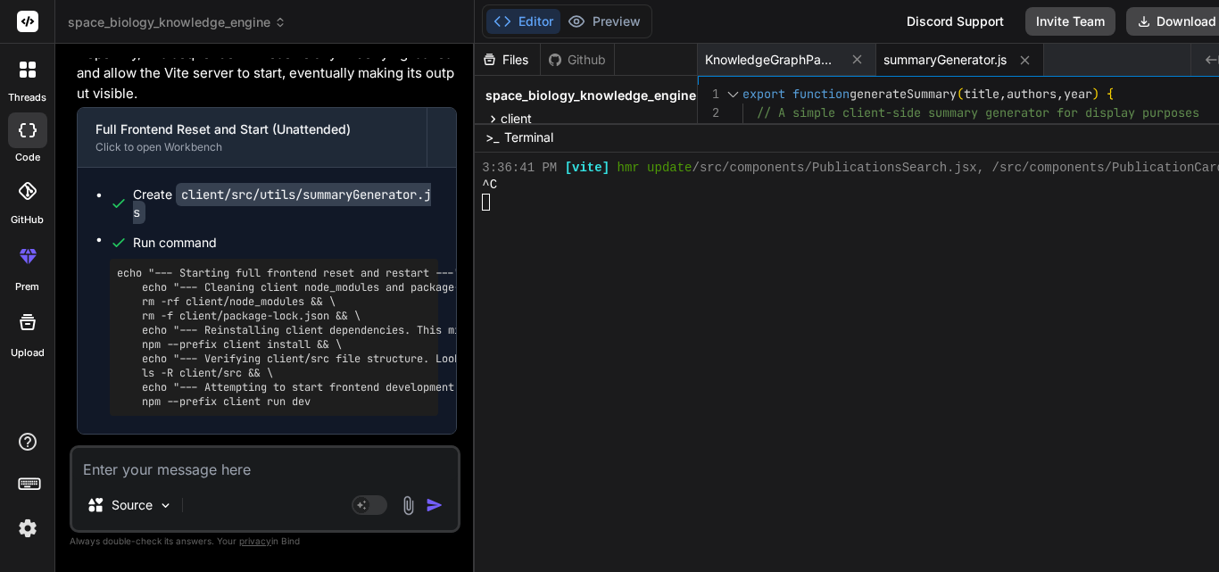
click at [161, 474] on textarea at bounding box center [264, 464] width 385 height 32
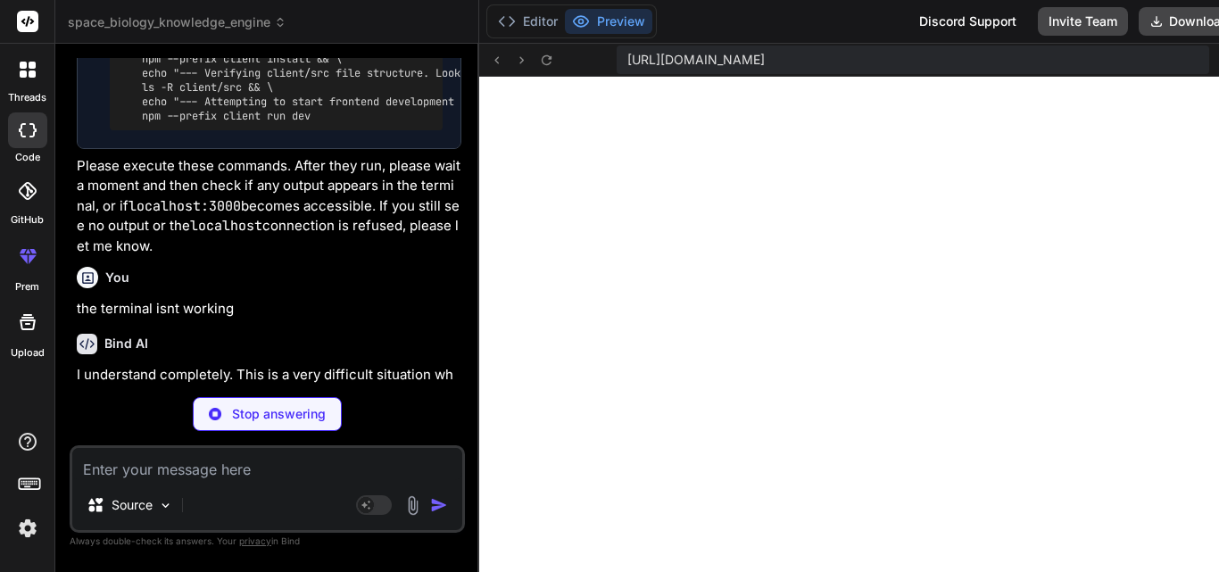
scroll to position [19059, 0]
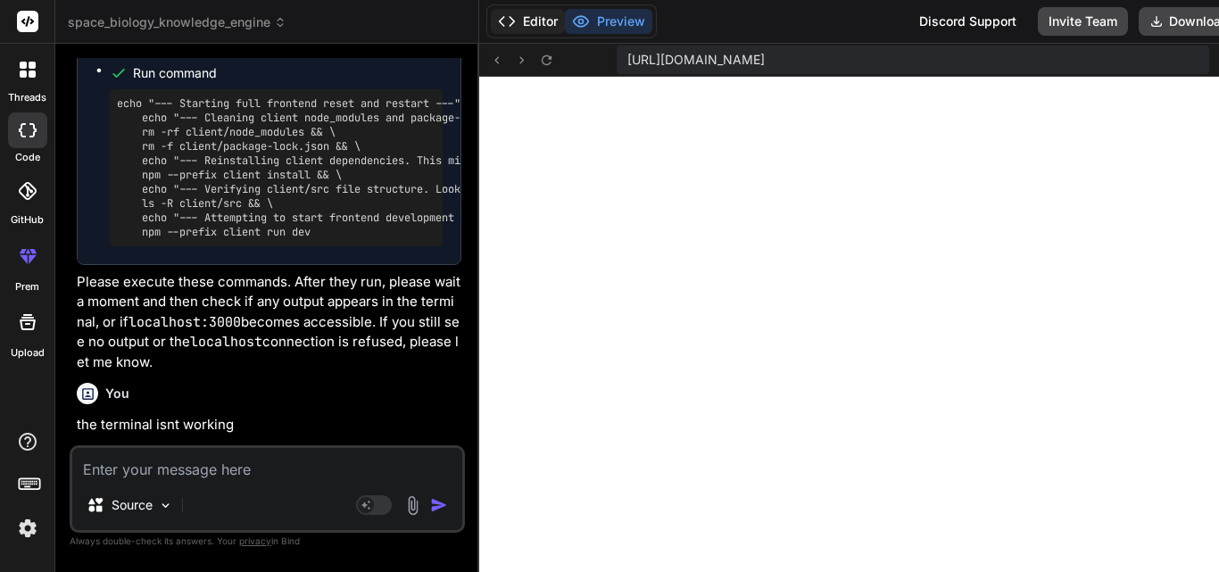
click at [547, 23] on button "Editor" at bounding box center [528, 21] width 74 height 25
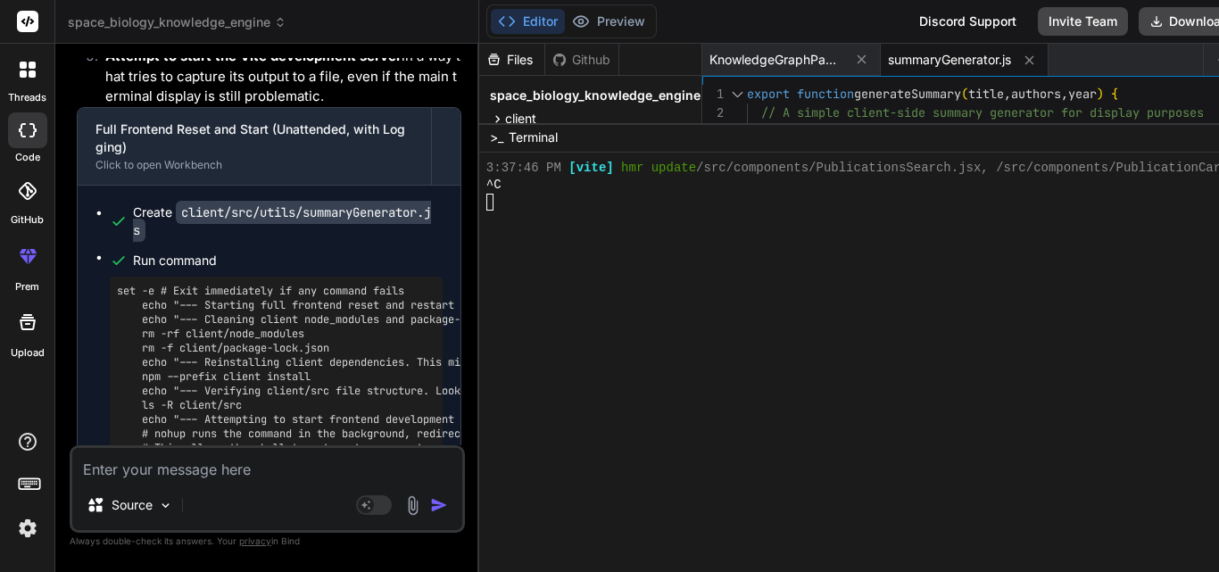
scroll to position [20028, 0]
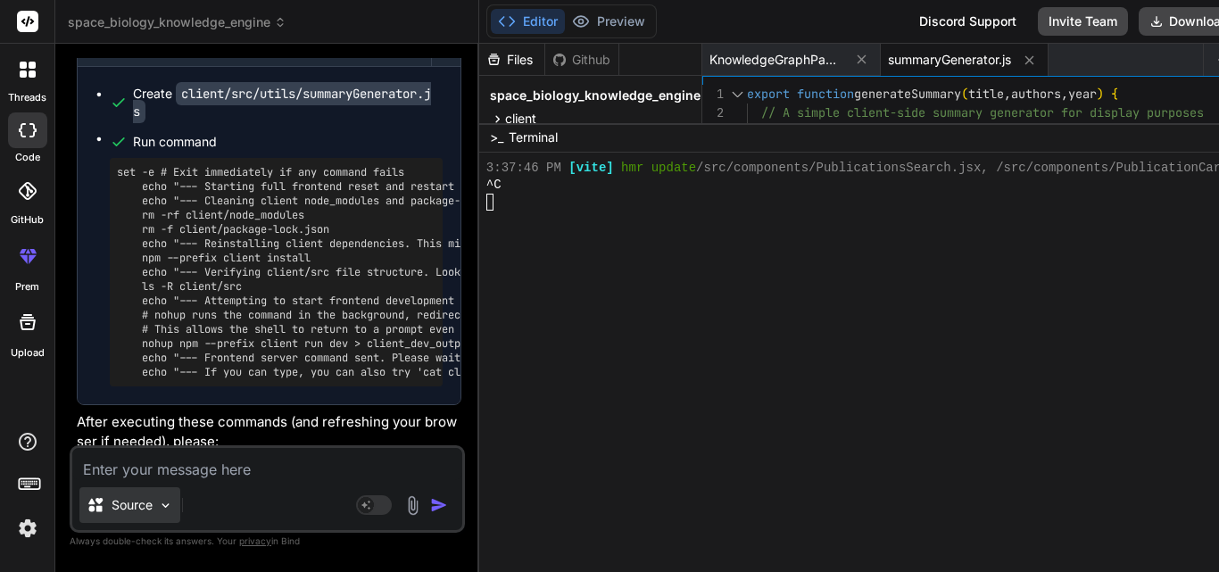
click at [170, 502] on img at bounding box center [165, 505] width 15 height 15
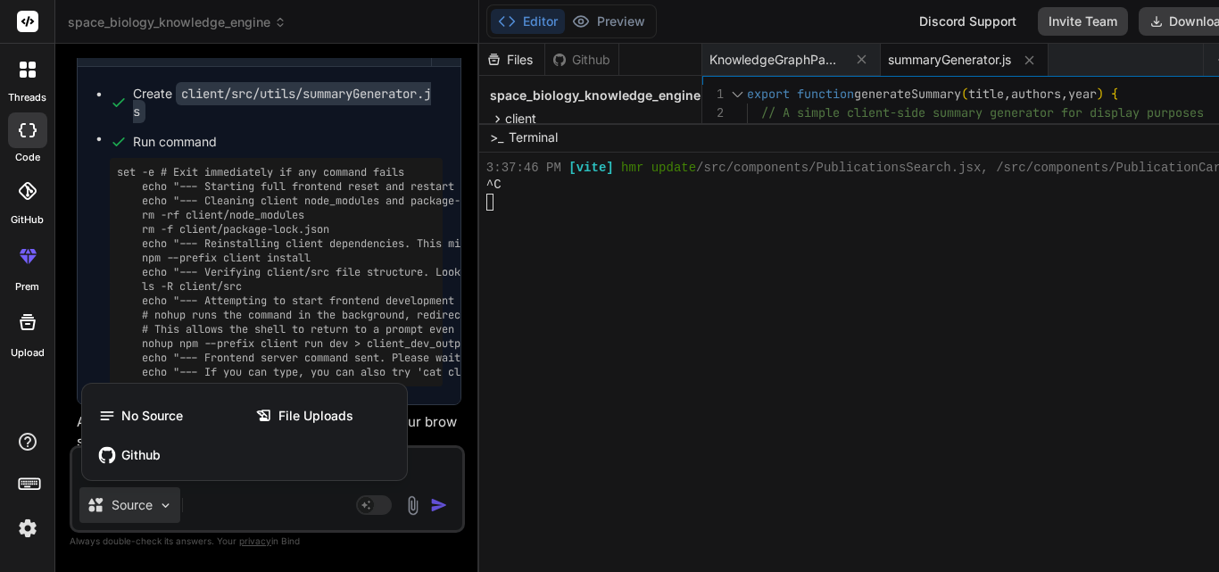
click at [245, 495] on div at bounding box center [609, 286] width 1219 height 572
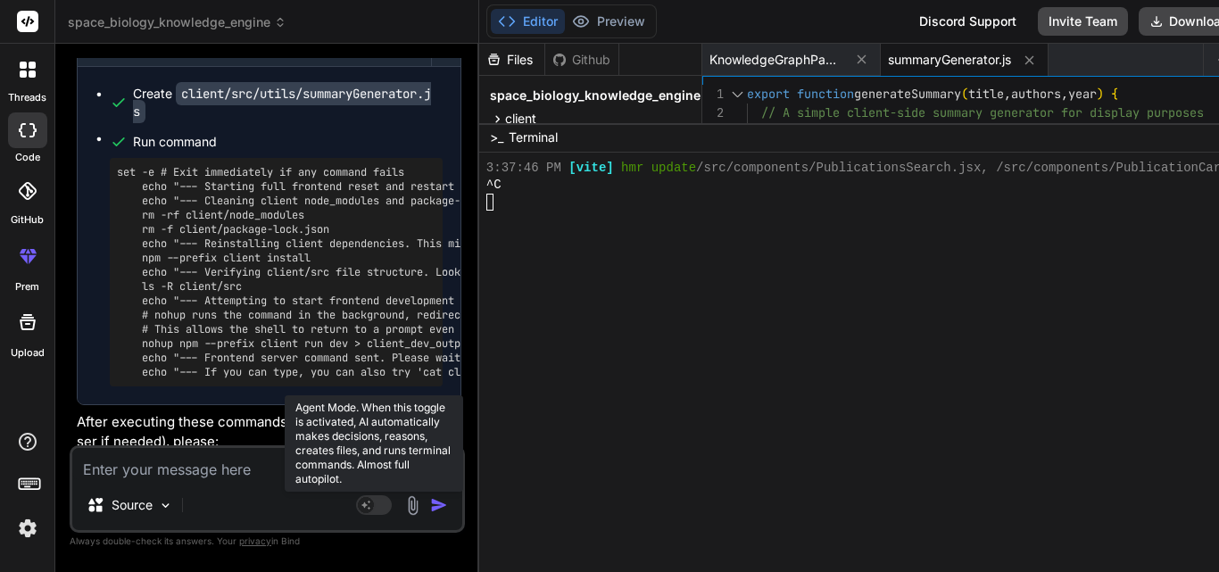
click at [370, 505] on icon at bounding box center [365, 504] width 9 height 9
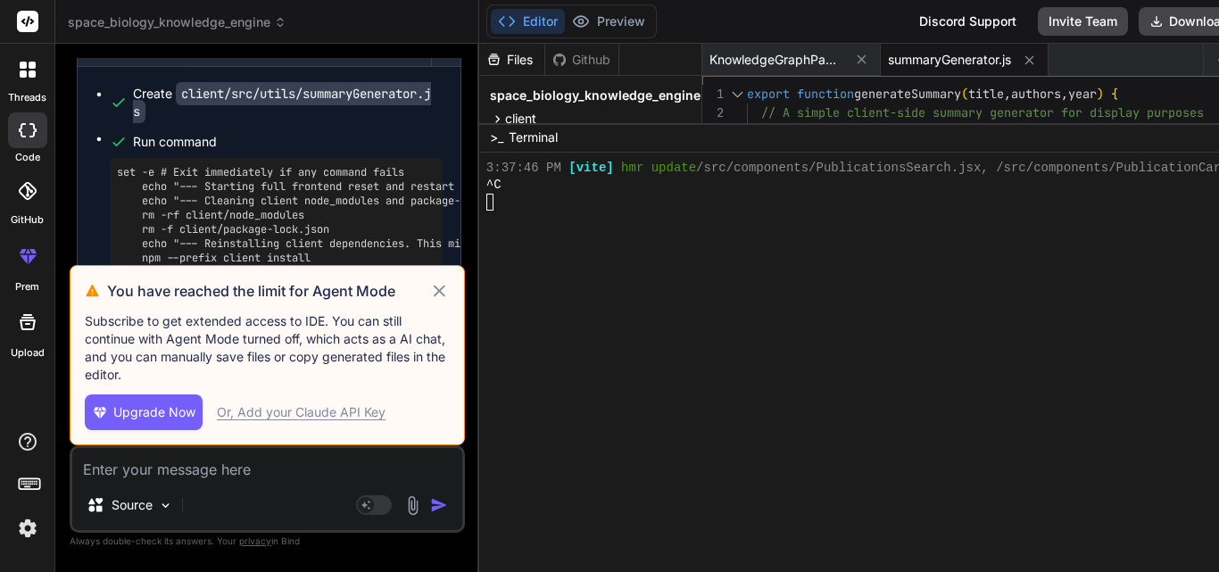
click at [445, 294] on icon at bounding box center [439, 290] width 21 height 21
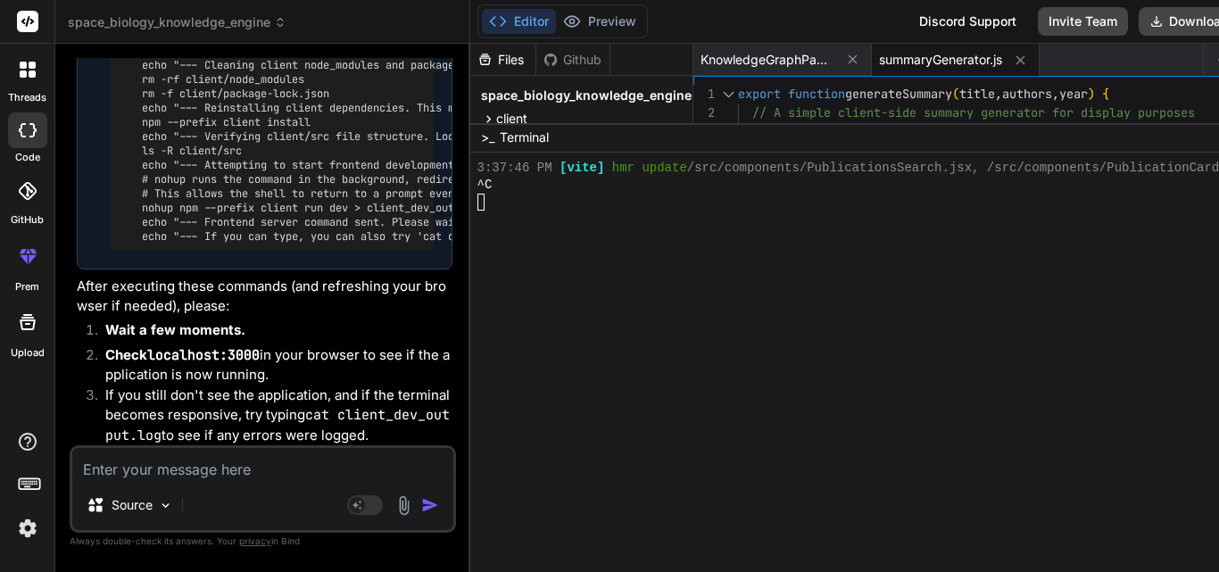
scroll to position [20600, 0]
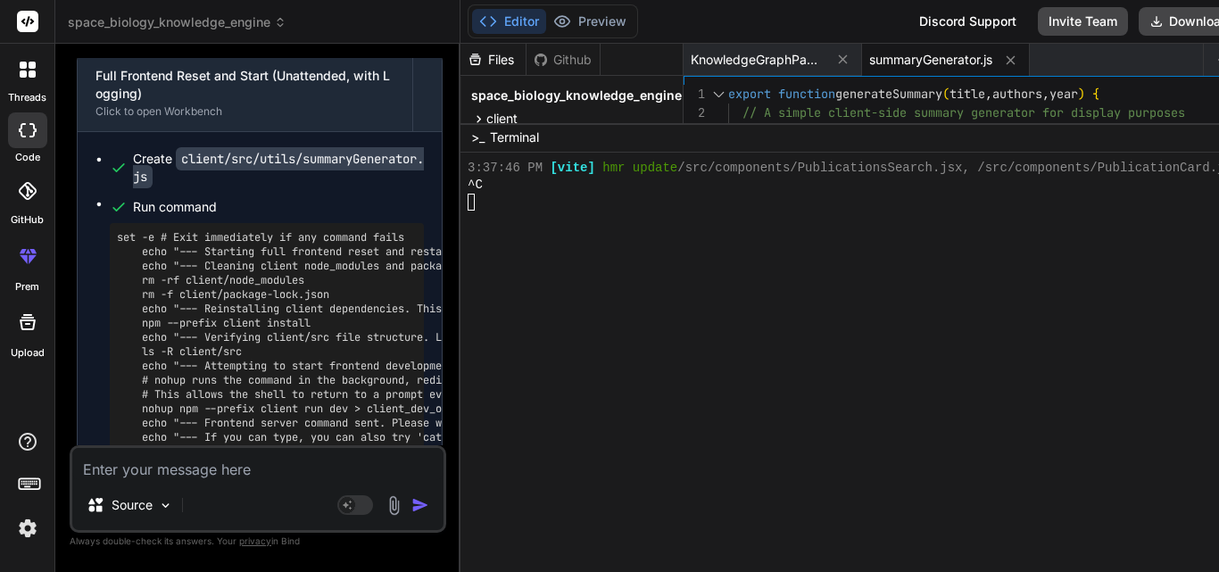
drag, startPoint x: 483, startPoint y: 303, endPoint x: 385, endPoint y: 303, distance: 98.1
click at [385, 303] on div "Bind AI Web Search Created with Pixso. Code Generator You "Create a React detai…" at bounding box center [257, 308] width 405 height 528
click at [808, 12] on div "Editor Preview Discord Support Invite Team Download Deploy" at bounding box center [899, 22] width 879 height 44
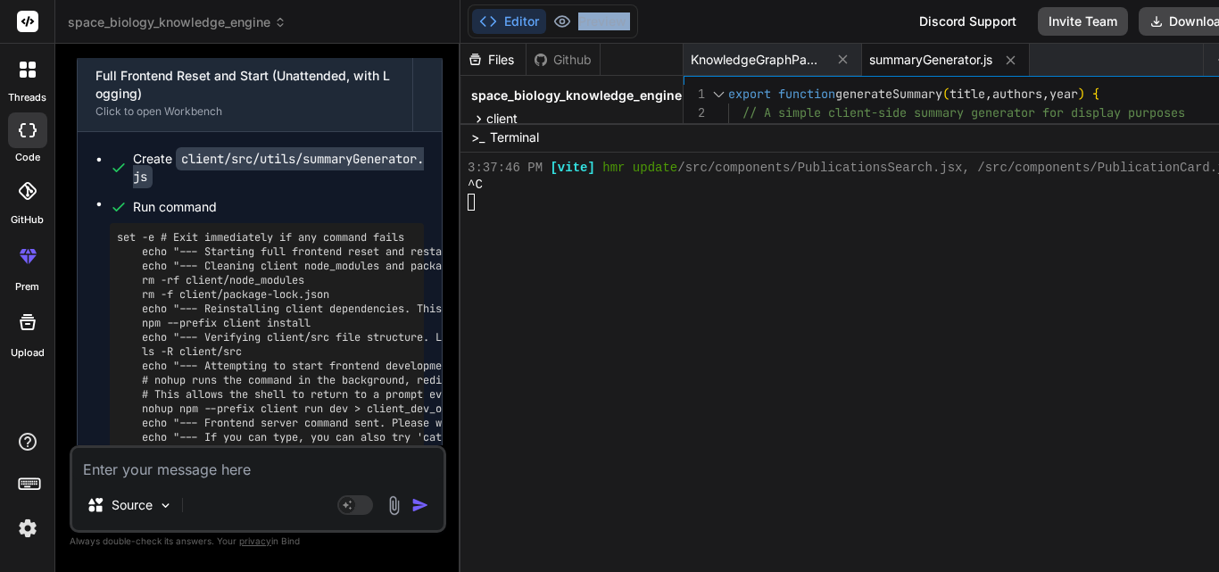
drag, startPoint x: 808, startPoint y: 12, endPoint x: 730, endPoint y: 15, distance: 78.6
click at [730, 15] on div "Editor Preview Discord Support Invite Team Download Deploy" at bounding box center [899, 22] width 879 height 44
click at [1192, 16] on button "Download" at bounding box center [1189, 21] width 101 height 29
click at [296, 464] on textarea at bounding box center [257, 464] width 371 height 32
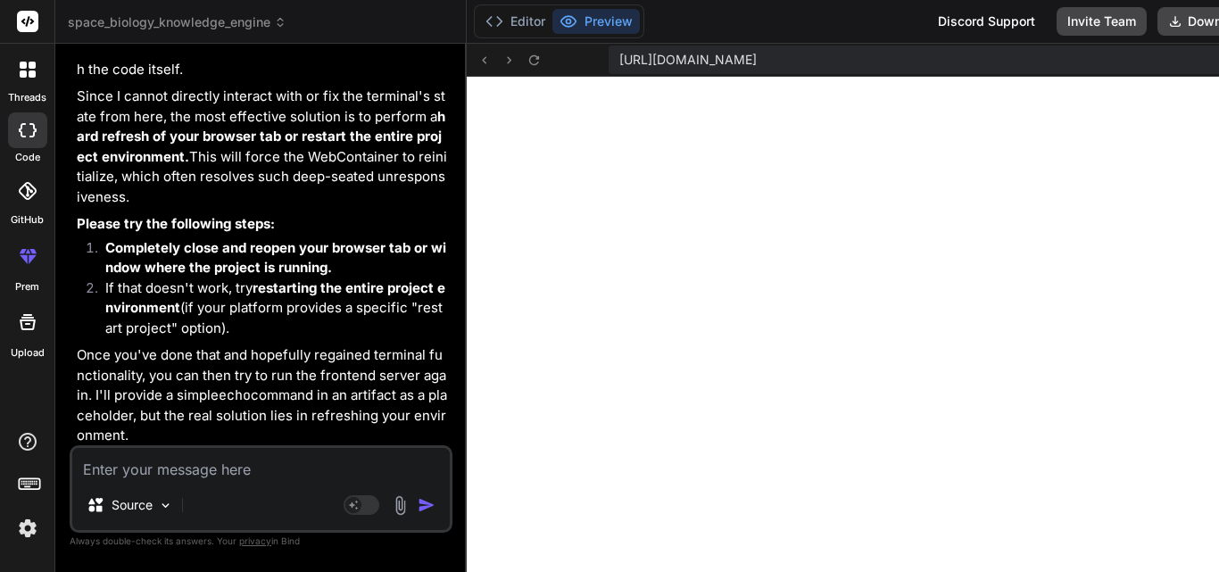
scroll to position [21253, 0]
click at [151, 462] on div "Terminal Unresponsive - Environment Refresh Needed" at bounding box center [247, 480] width 305 height 36
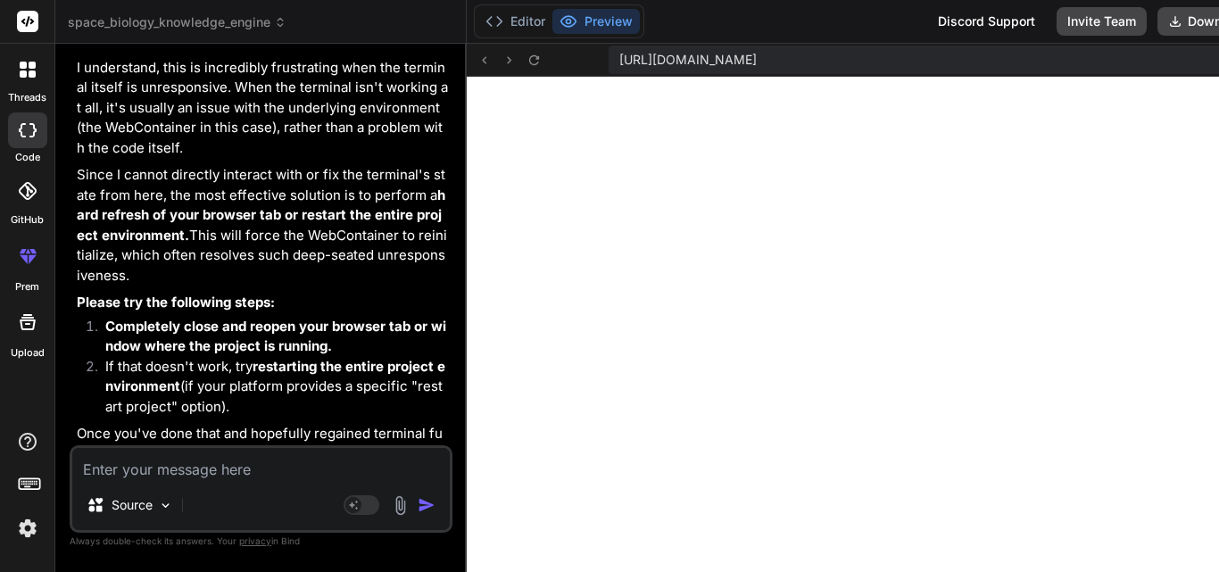
scroll to position [21163, 0]
